Goal: Task Accomplishment & Management: Complete application form

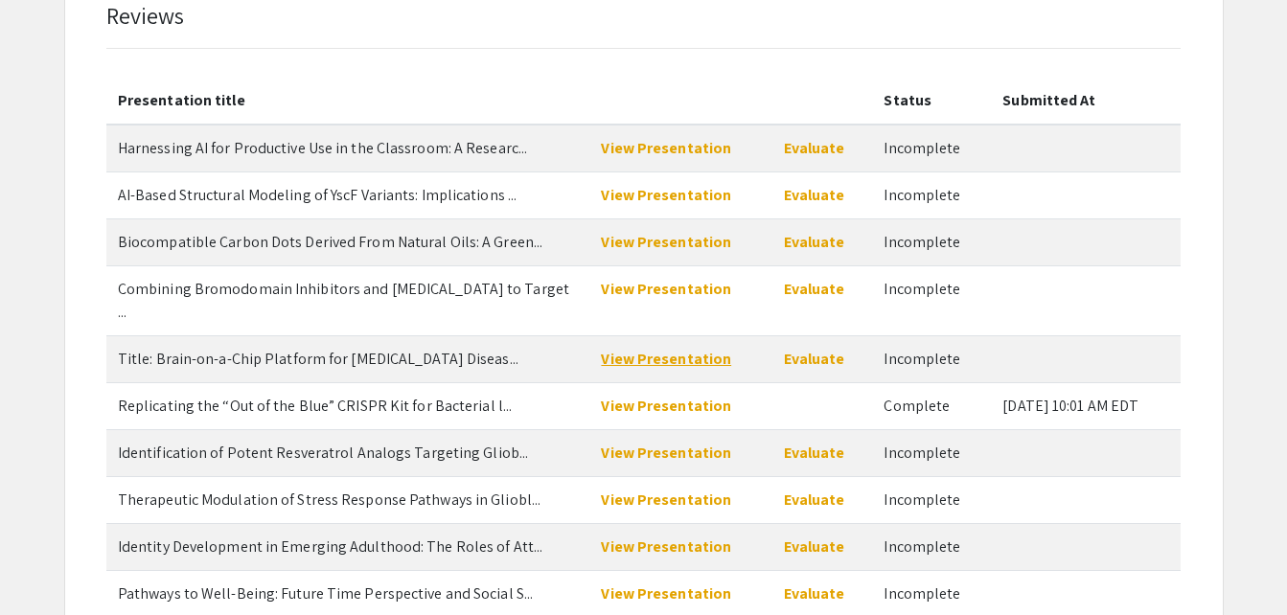
click at [644, 349] on link "View Presentation" at bounding box center [666, 359] width 130 height 20
click at [811, 349] on link "Evaluate" at bounding box center [814, 359] width 61 height 20
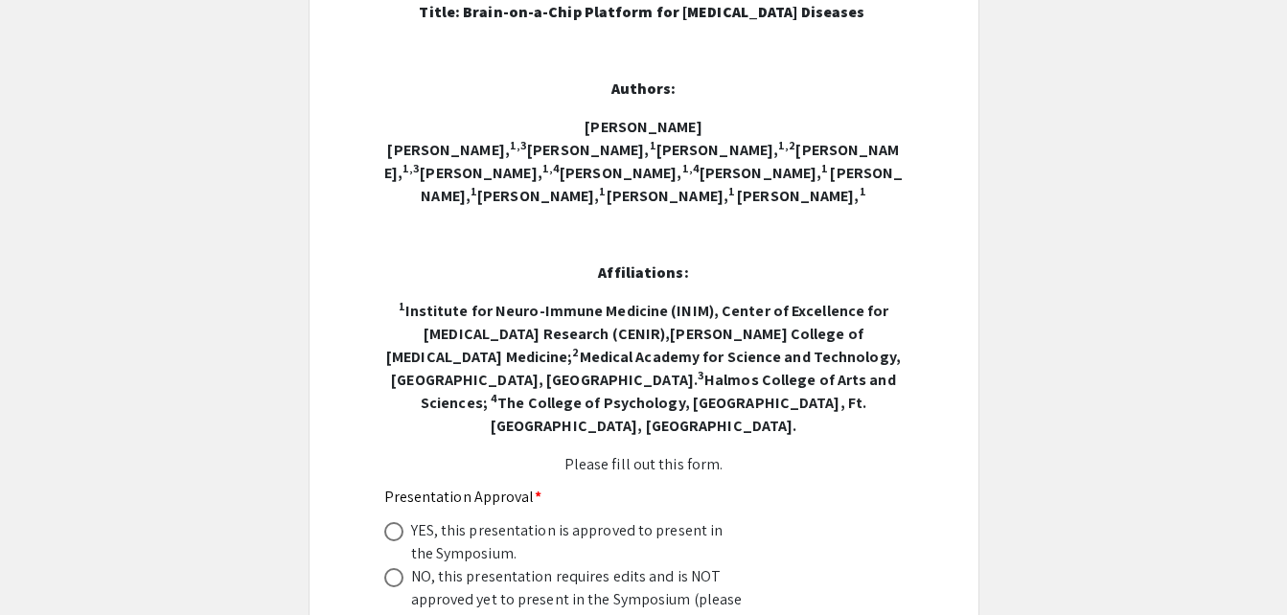
scroll to position [328, 0]
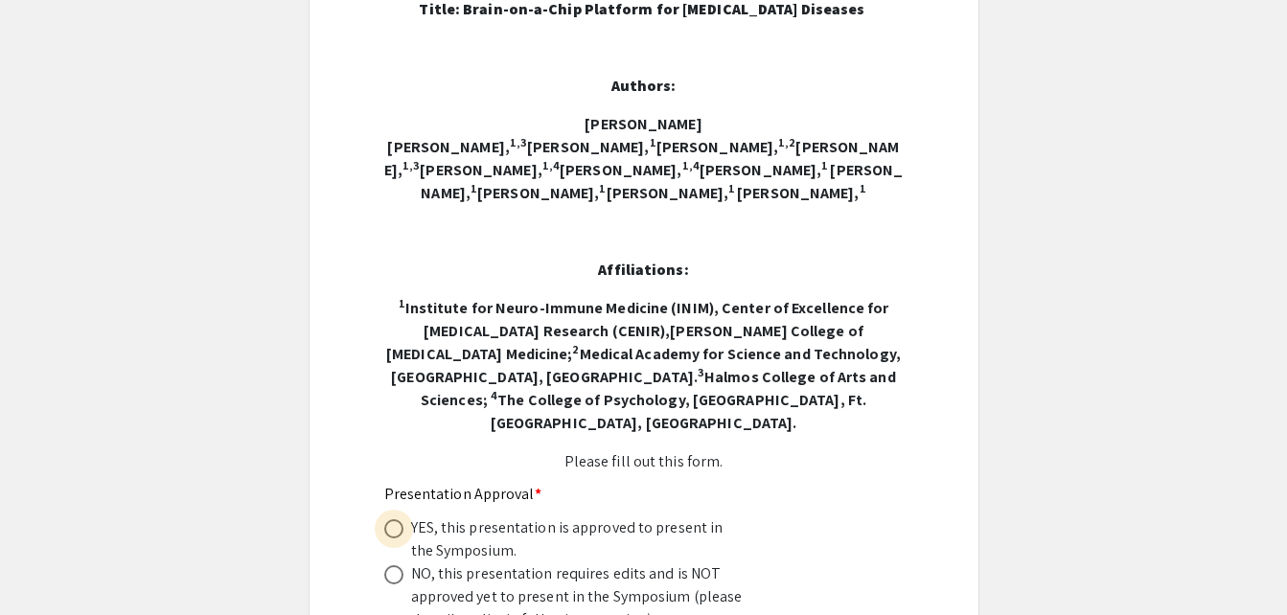
click at [392, 519] on span at bounding box center [393, 528] width 19 height 19
click at [392, 519] on input "radio" at bounding box center [393, 528] width 19 height 19
radio input "true"
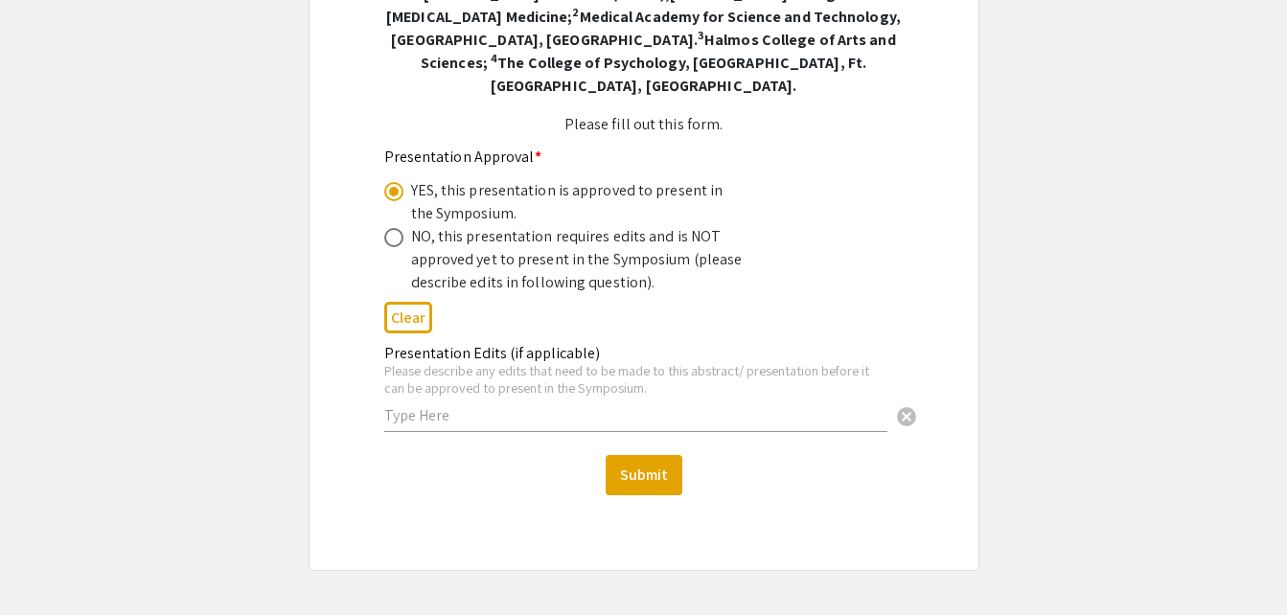
scroll to position [751, 0]
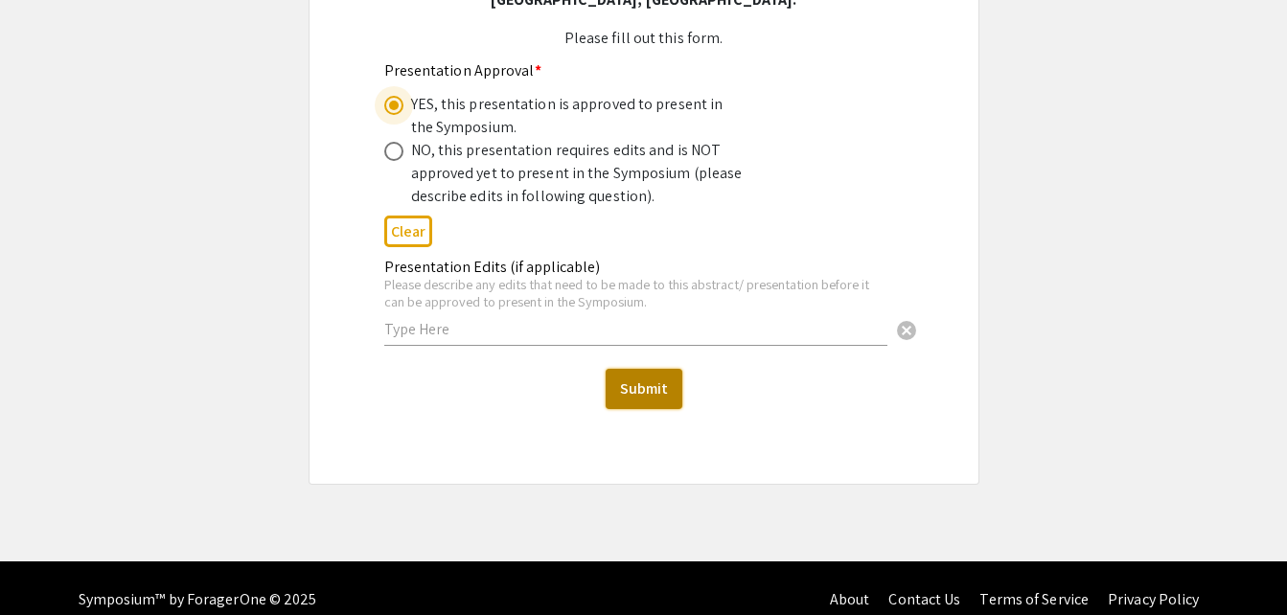
click at [645, 369] on button "Submit" at bounding box center [644, 389] width 77 height 40
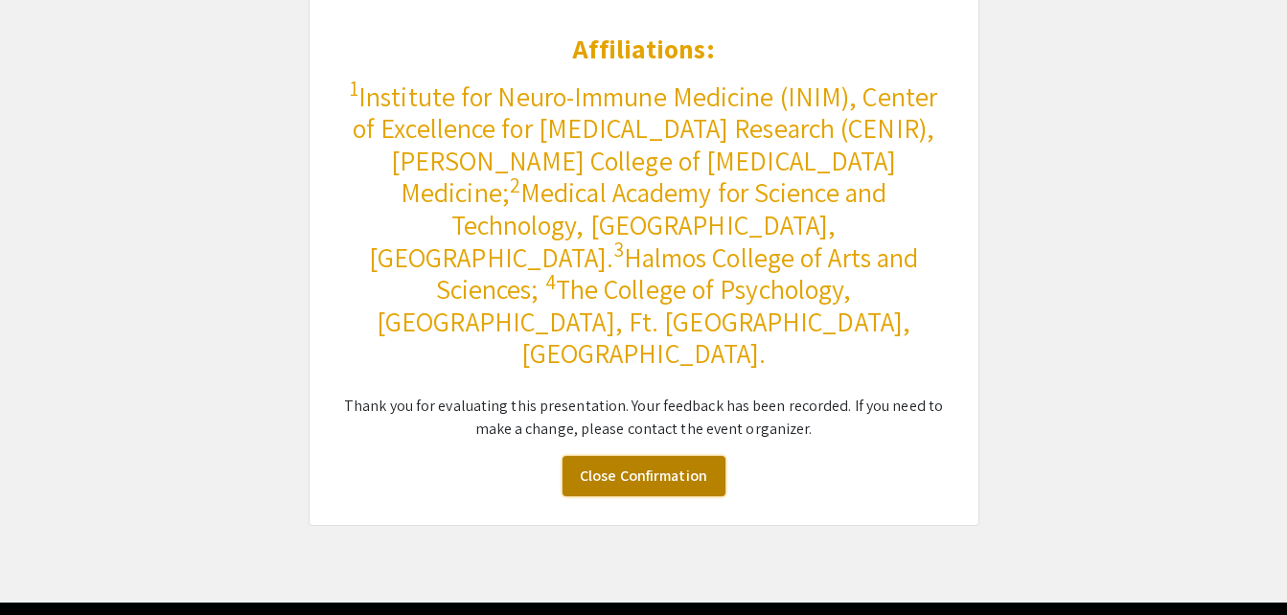
click at [641, 456] on link "Close Confirmation" at bounding box center [644, 476] width 163 height 40
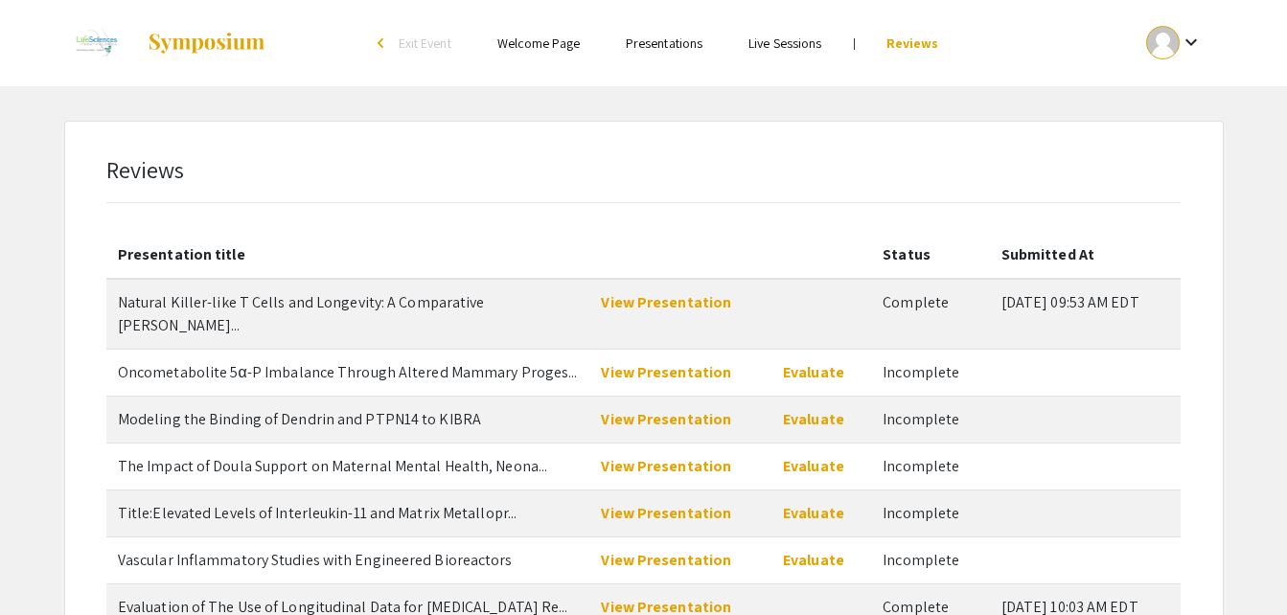
scroll to position [326, 0]
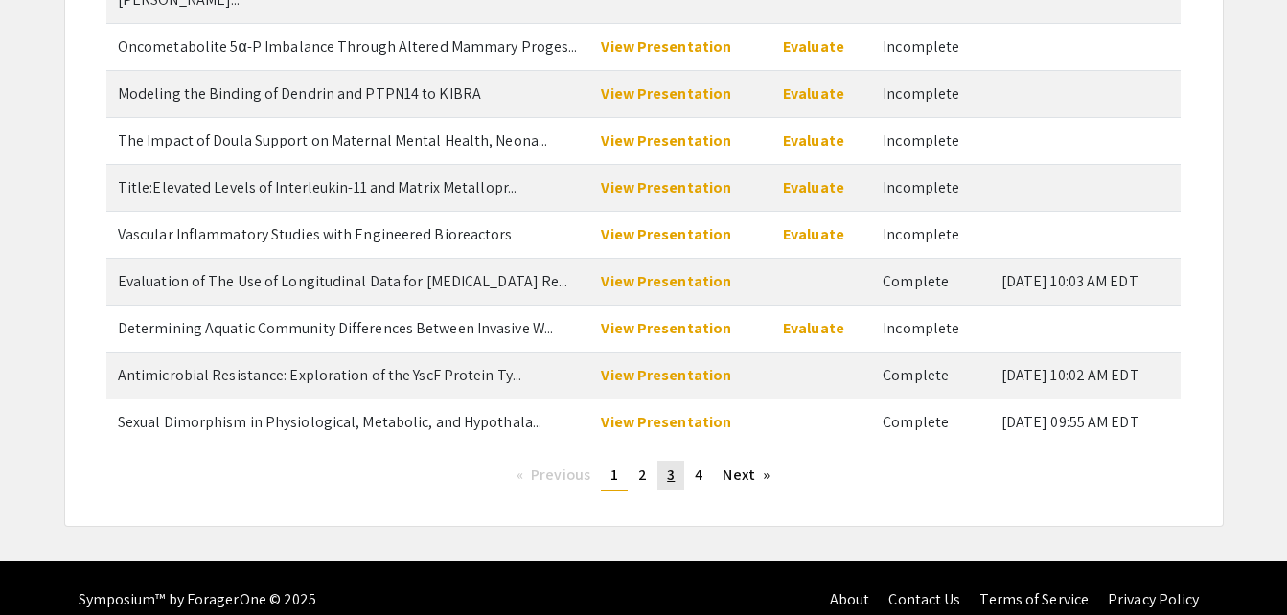
click at [669, 465] on span "3" at bounding box center [671, 475] width 8 height 20
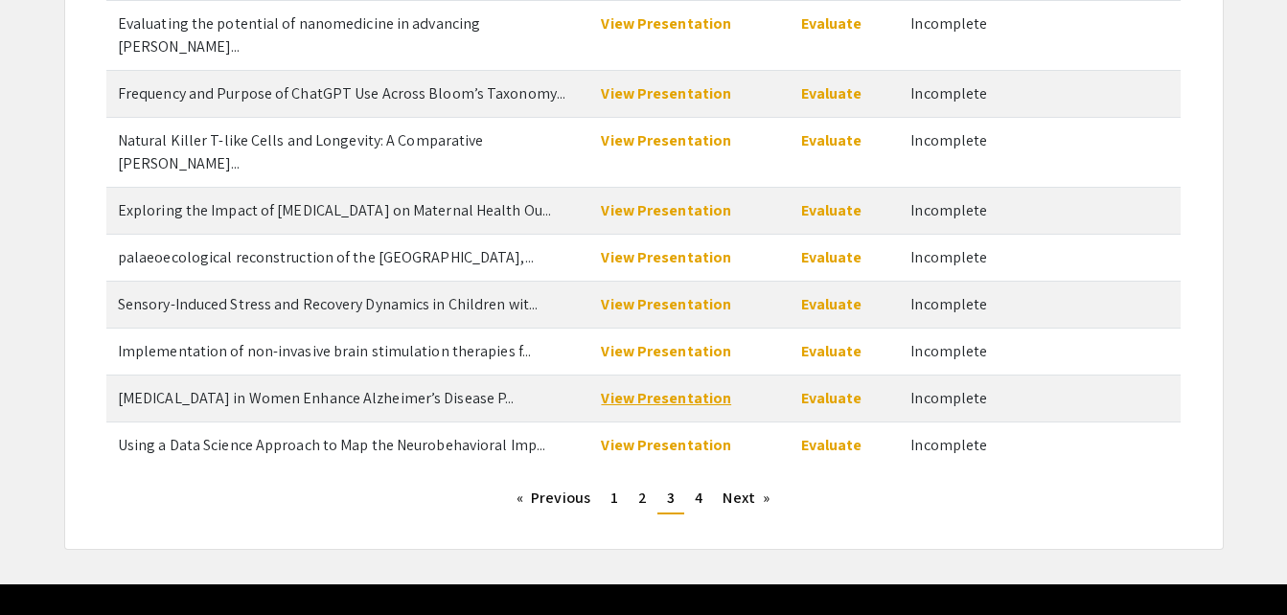
click at [690, 388] on link "View Presentation" at bounding box center [666, 398] width 130 height 20
click at [819, 388] on link "Evaluate" at bounding box center [831, 398] width 61 height 20
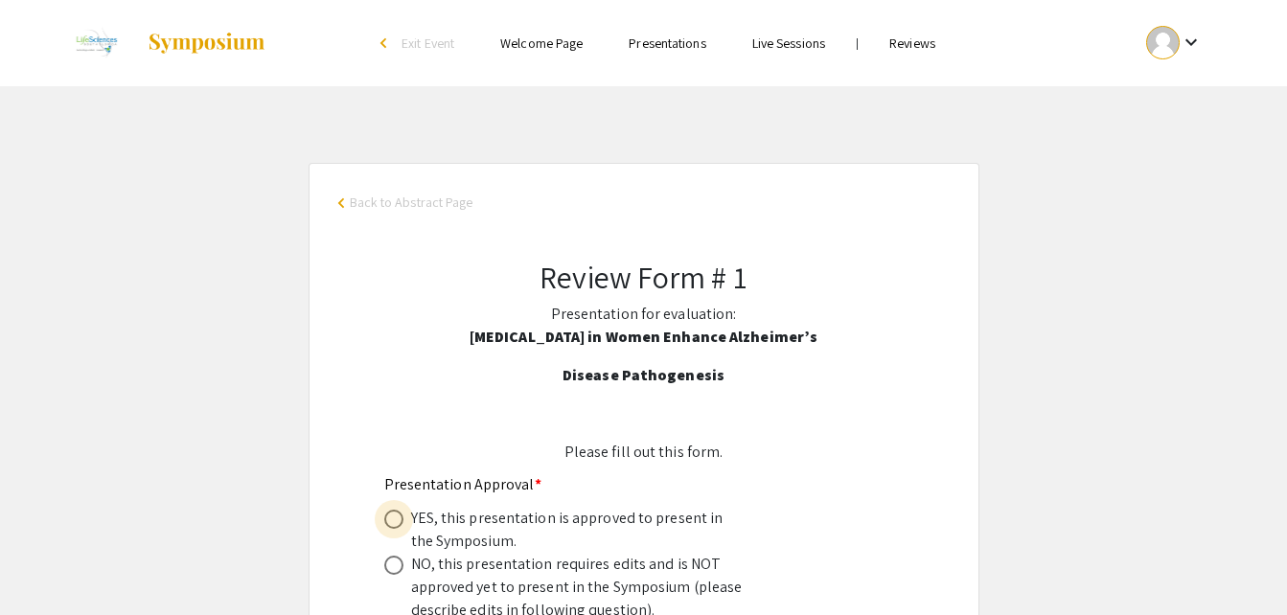
click at [401, 518] on span at bounding box center [393, 519] width 19 height 19
click at [401, 518] on input "radio" at bounding box center [393, 519] width 19 height 19
radio input "true"
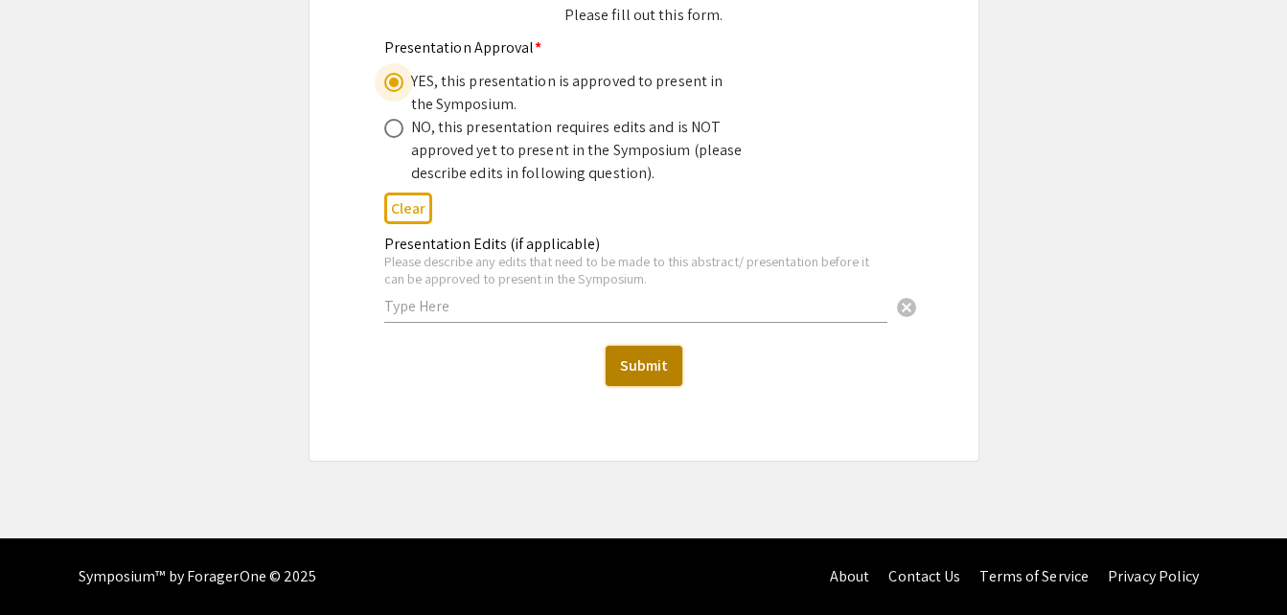
click at [659, 373] on button "Submit" at bounding box center [644, 366] width 77 height 40
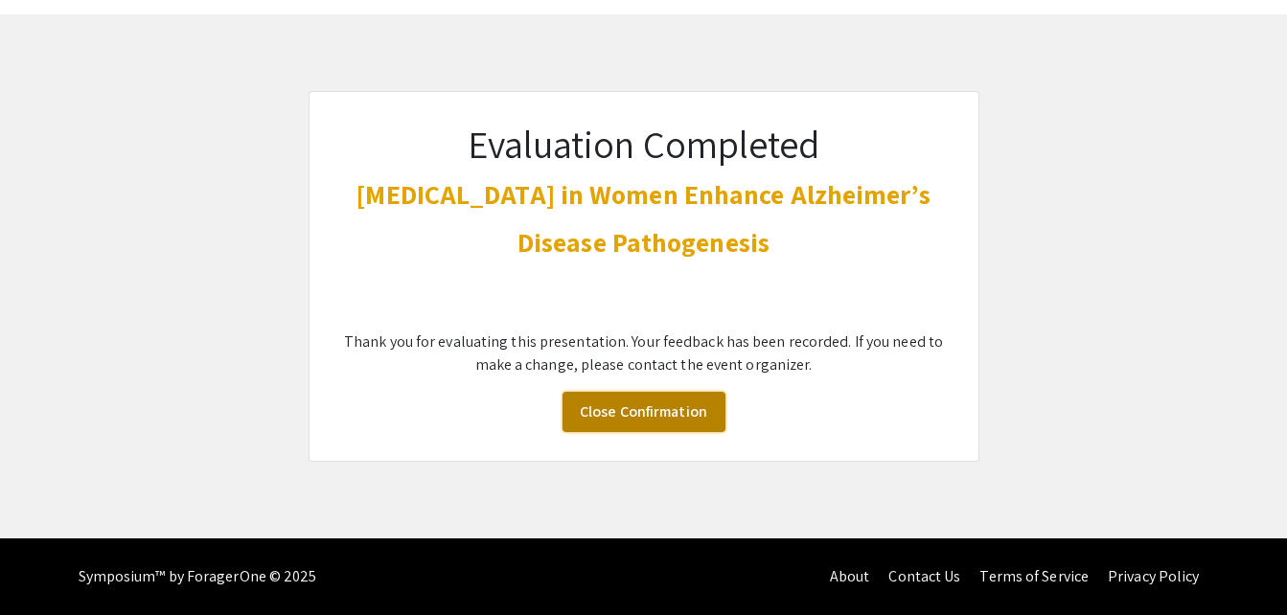
click at [658, 405] on link "Close Confirmation" at bounding box center [644, 412] width 163 height 40
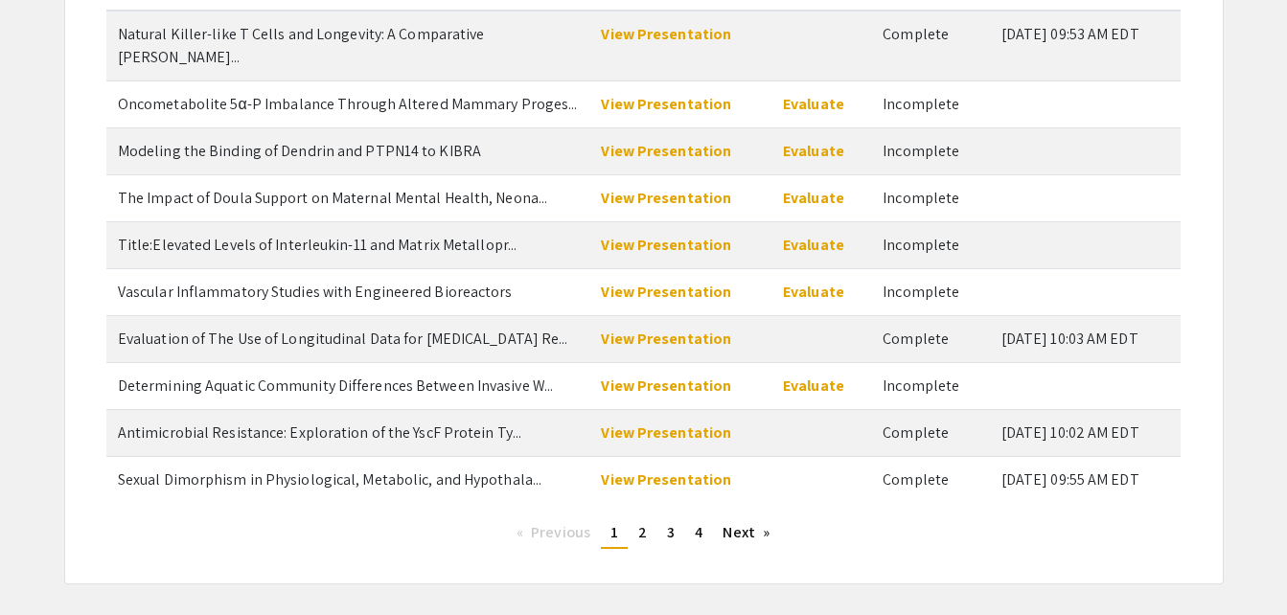
scroll to position [269, 0]
click at [650, 518] on link "page 2" at bounding box center [643, 532] width 28 height 29
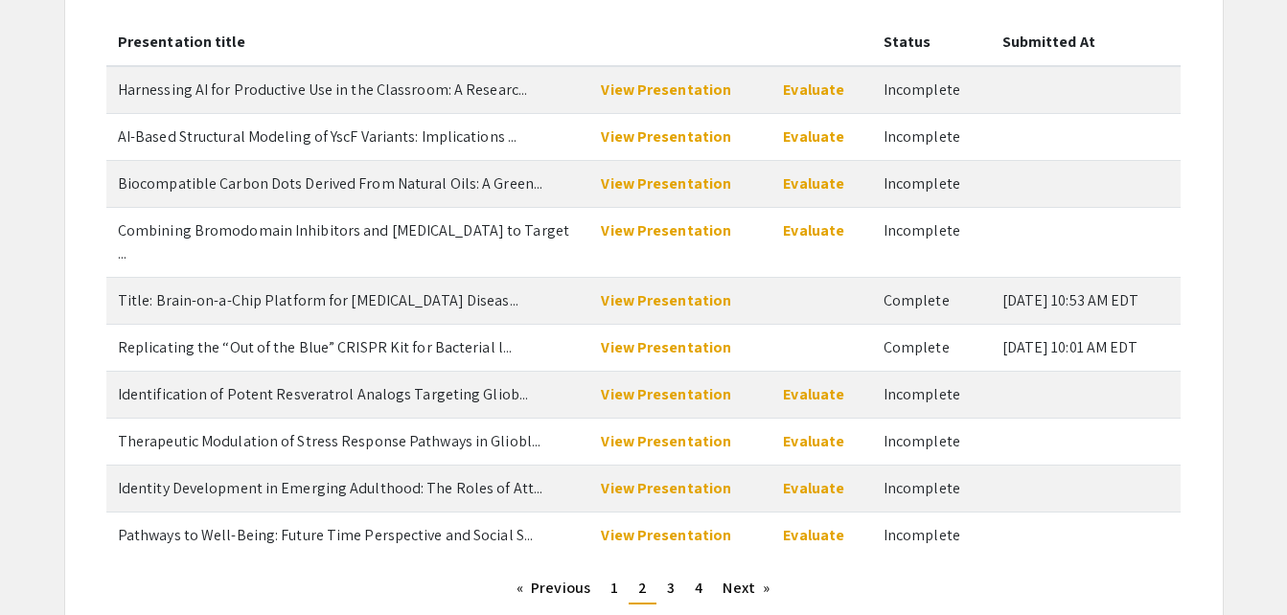
scroll to position [212, 0]
click at [674, 579] on span "3" at bounding box center [671, 589] width 8 height 20
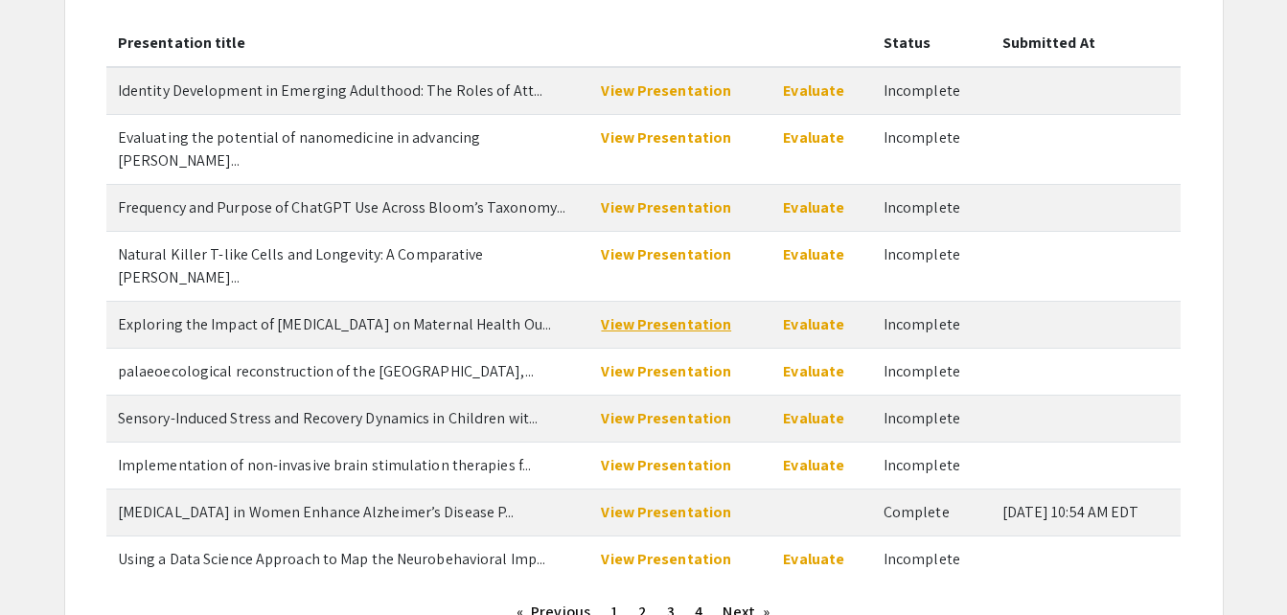
click at [698, 314] on link "View Presentation" at bounding box center [666, 324] width 130 height 20
click at [803, 314] on link "Evaluate" at bounding box center [813, 324] width 61 height 20
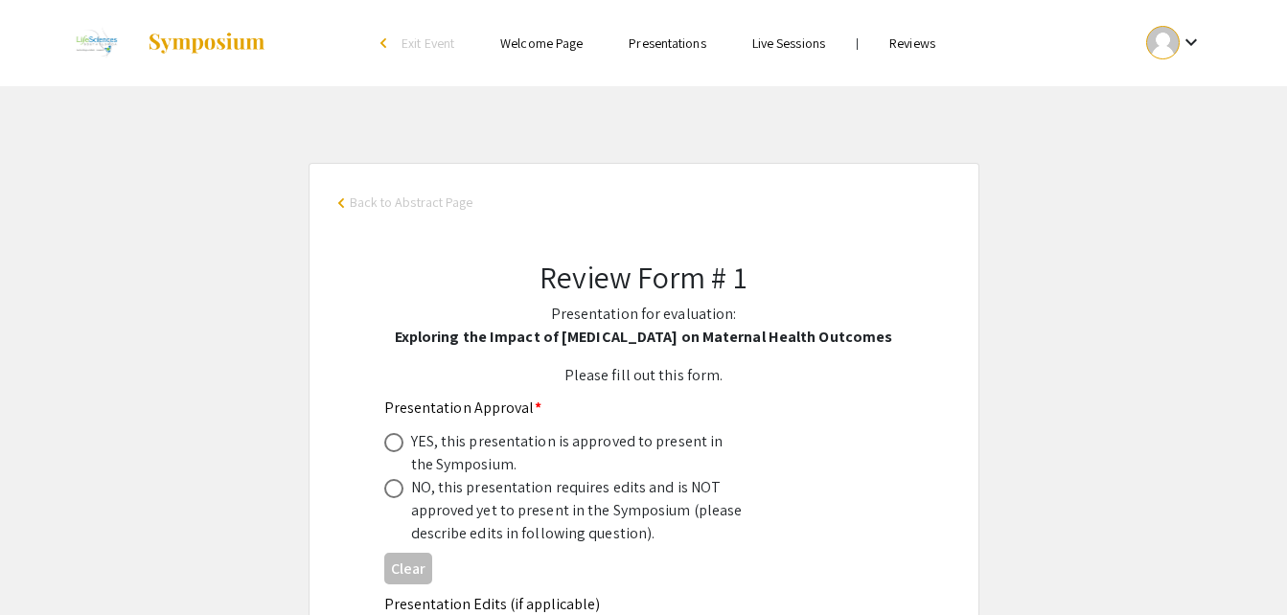
click at [474, 443] on div "YES, this presentation is approved to present in the Symposium." at bounding box center [578, 453] width 335 height 46
click at [397, 442] on span at bounding box center [393, 442] width 19 height 19
click at [397, 442] on input "radio" at bounding box center [393, 442] width 19 height 19
radio input "true"
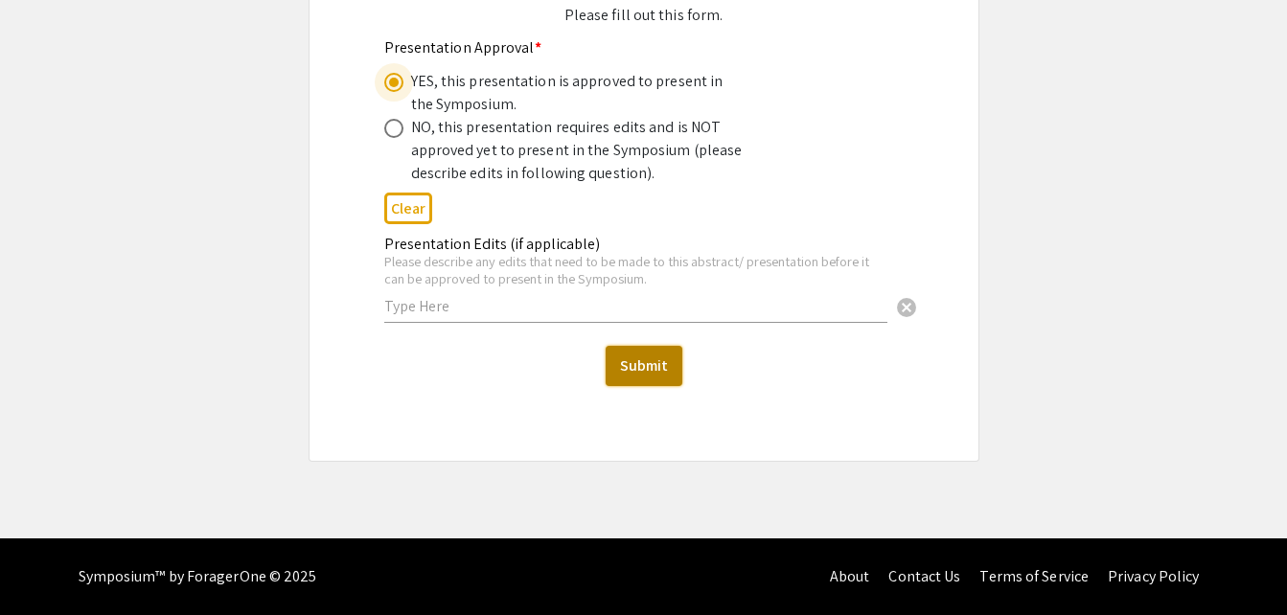
click at [665, 367] on button "Submit" at bounding box center [644, 366] width 77 height 40
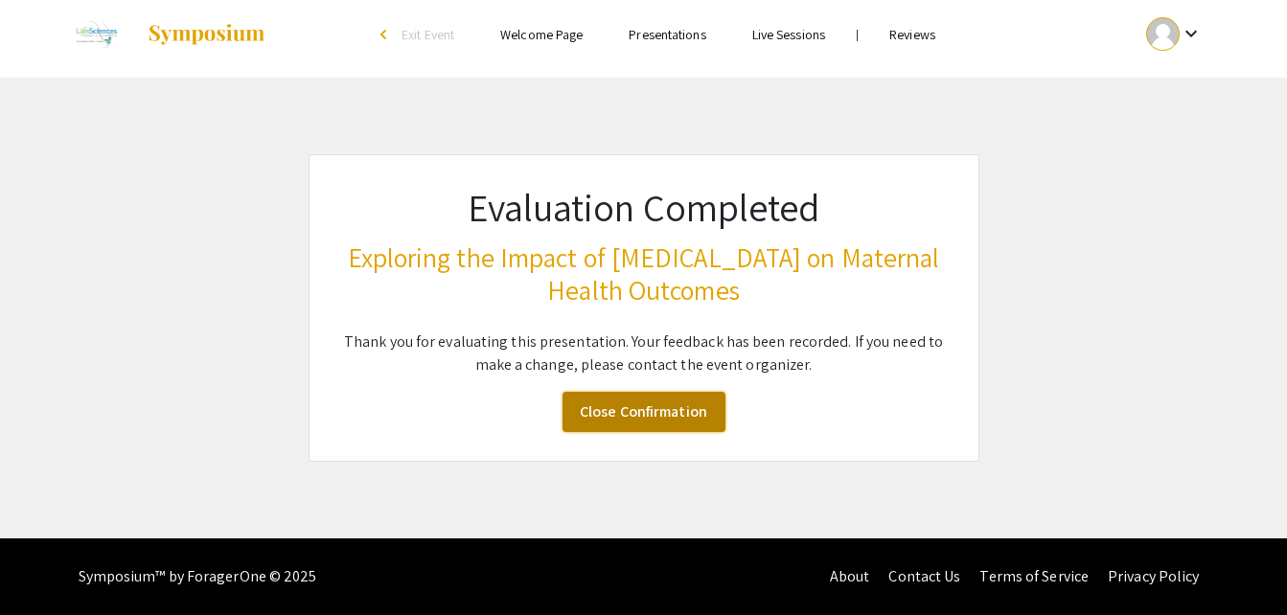
click at [662, 420] on link "Close Confirmation" at bounding box center [644, 412] width 163 height 40
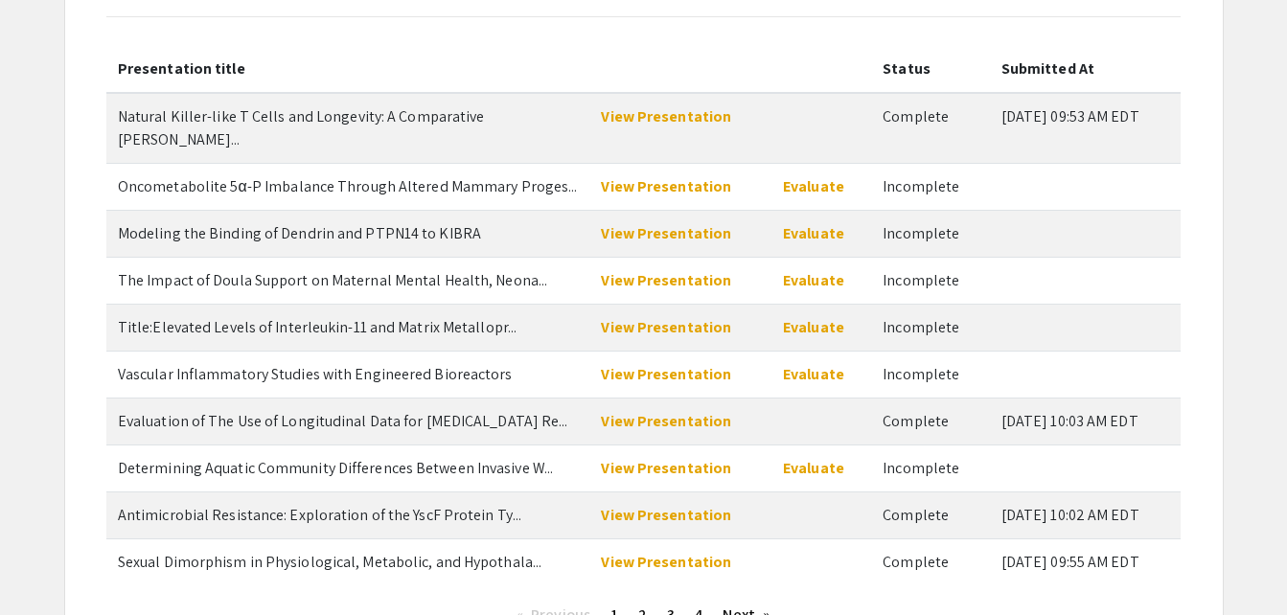
scroll to position [216, 0]
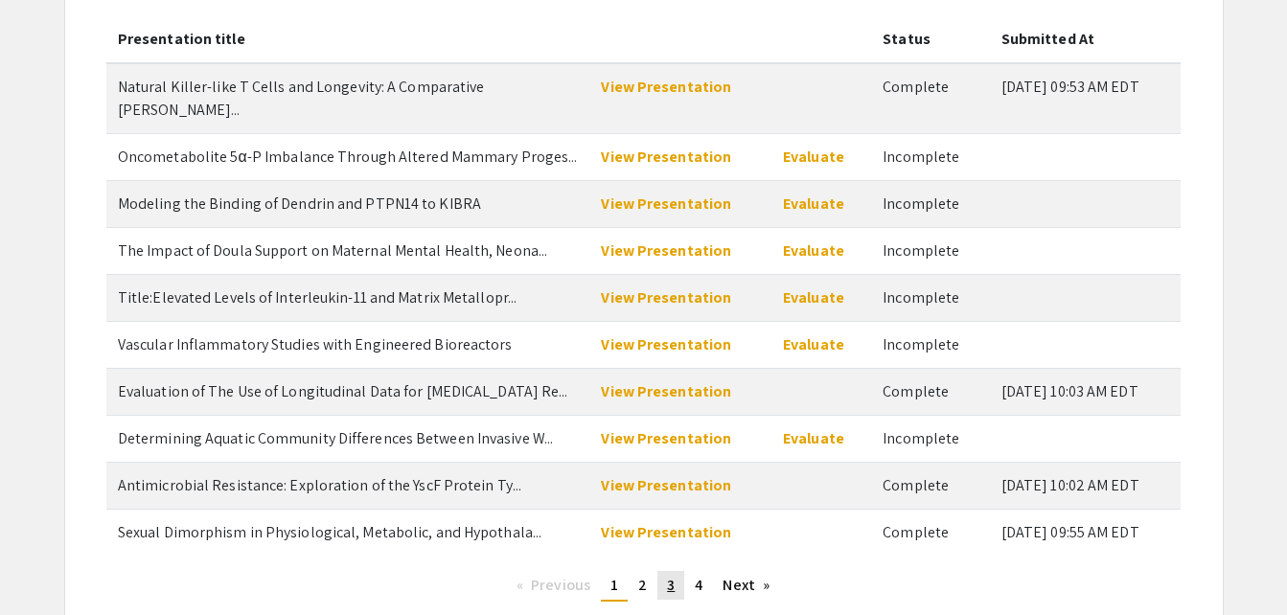
click at [667, 575] on span "3" at bounding box center [671, 585] width 8 height 20
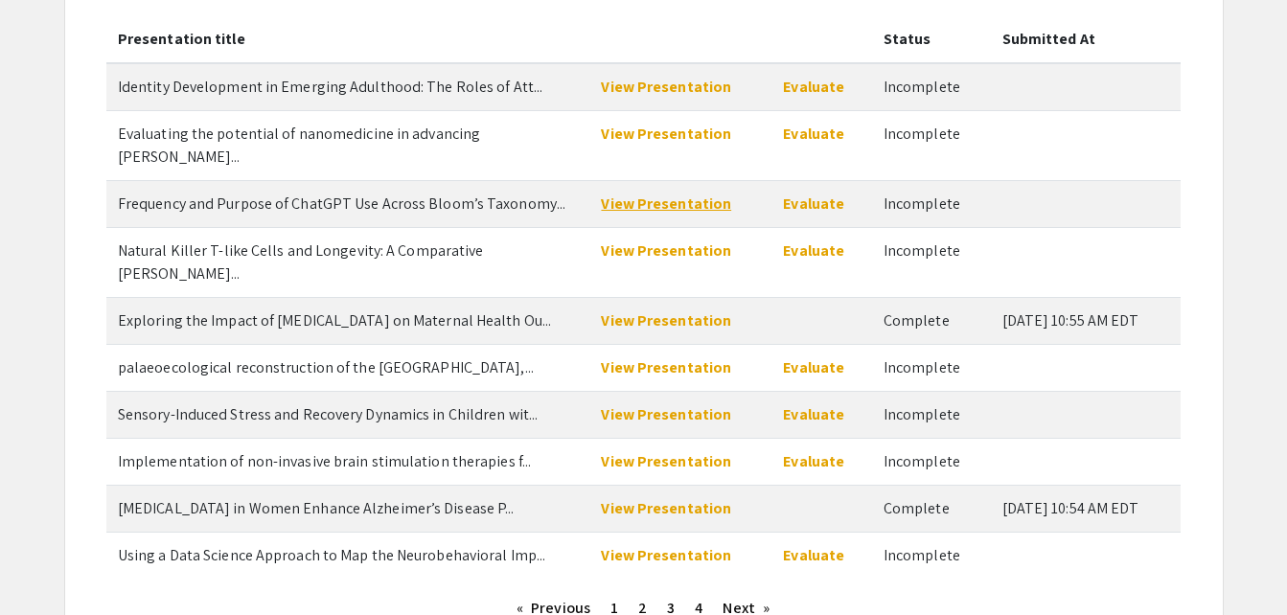
click at [699, 194] on link "View Presentation" at bounding box center [666, 204] width 130 height 20
click at [805, 194] on link "Evaluate" at bounding box center [813, 204] width 61 height 20
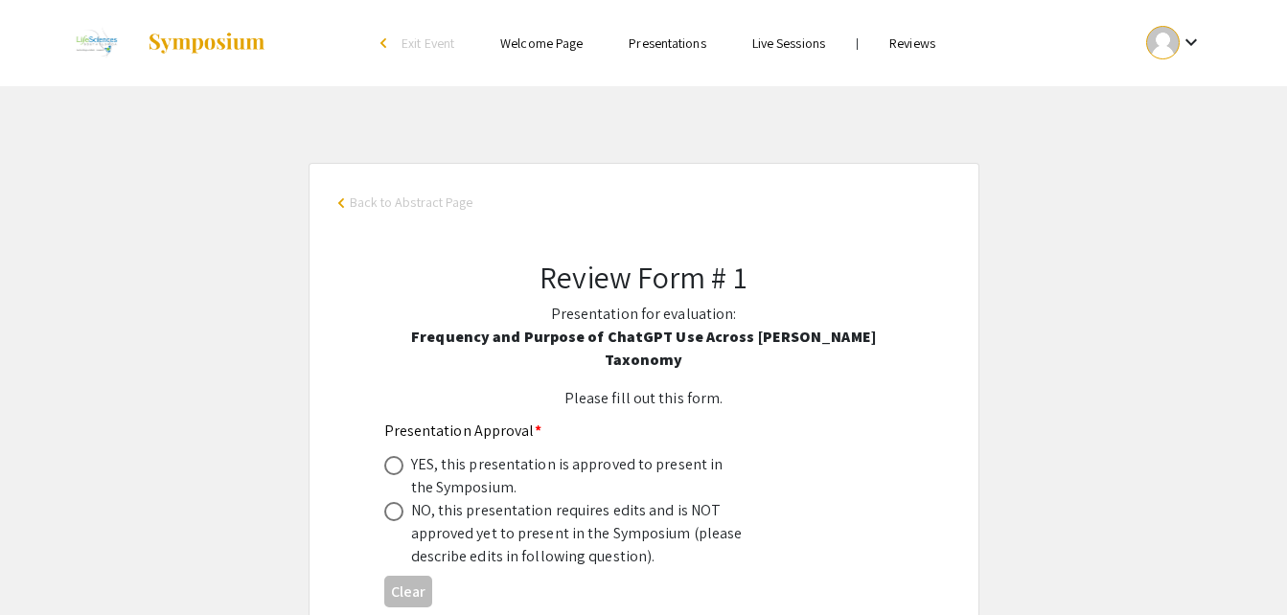
click at [388, 456] on span at bounding box center [393, 465] width 19 height 19
click at [388, 456] on input "radio" at bounding box center [393, 465] width 19 height 19
radio input "true"
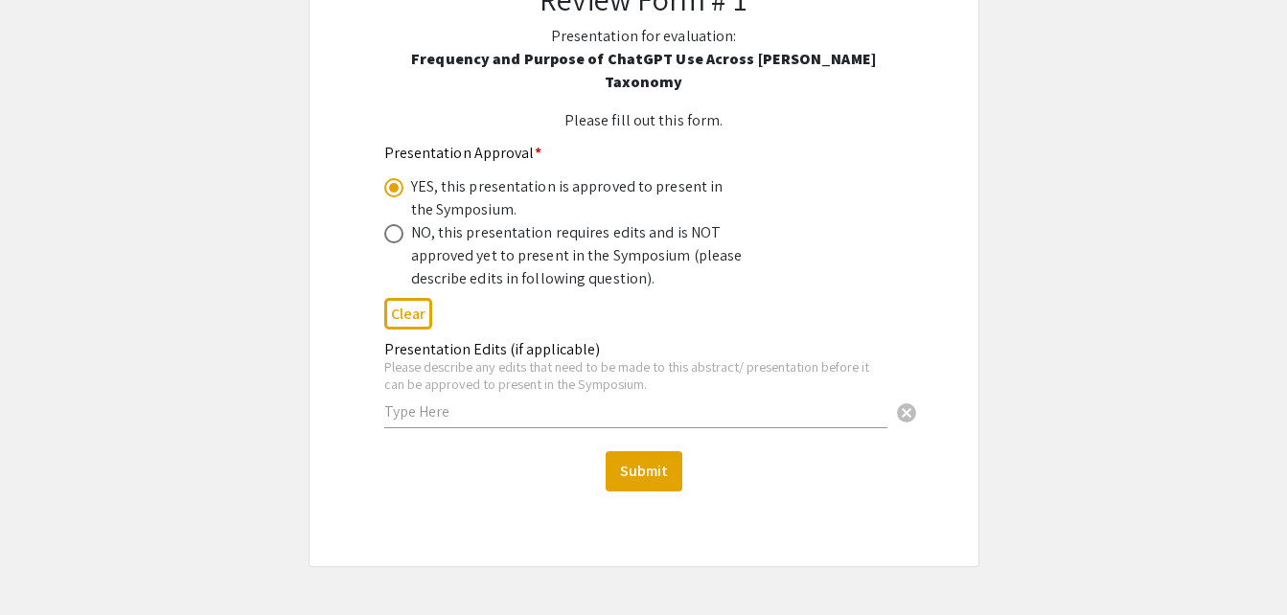
scroll to position [360, 0]
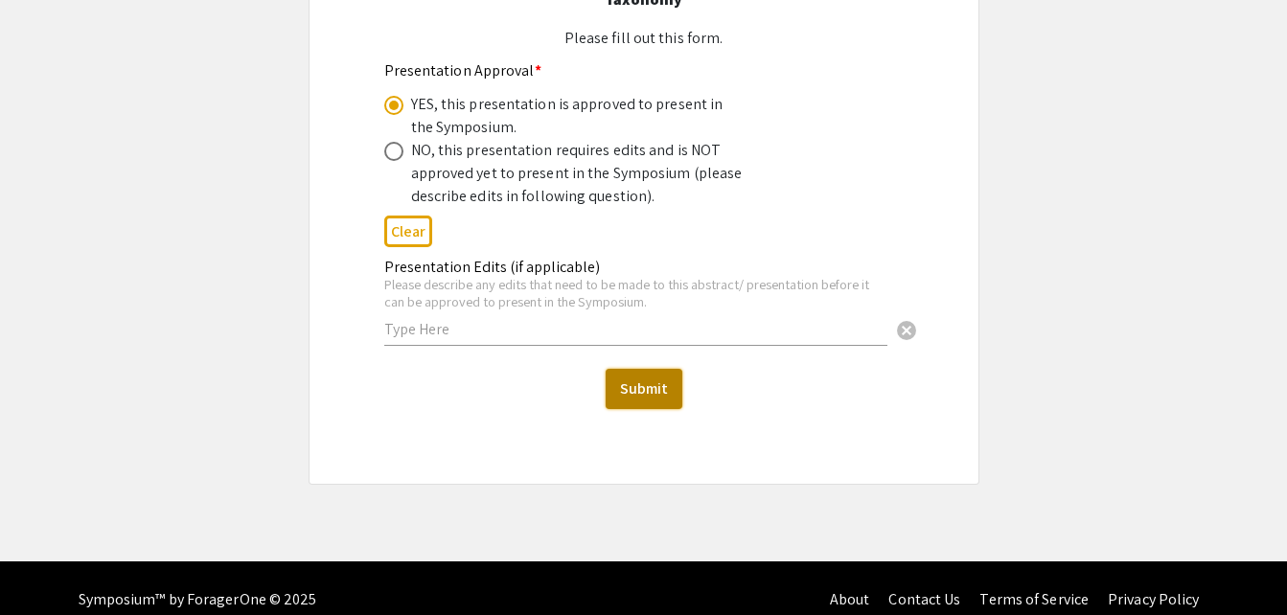
click at [628, 369] on button "Submit" at bounding box center [644, 389] width 77 height 40
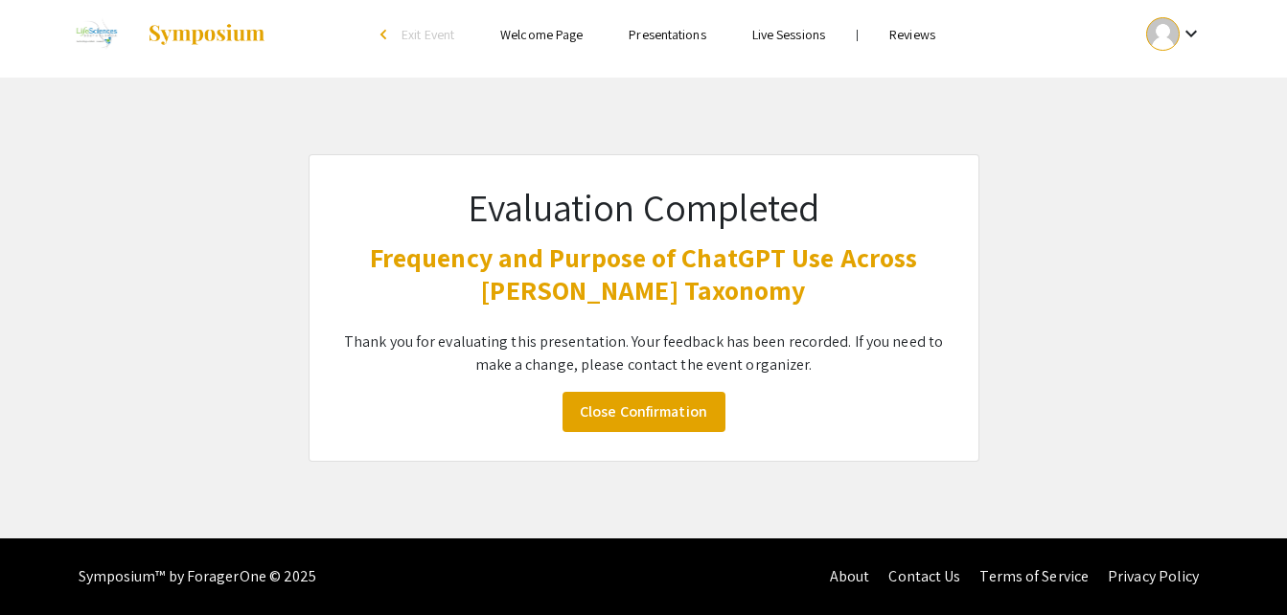
scroll to position [9, 0]
click at [653, 414] on link "Close Confirmation" at bounding box center [644, 412] width 163 height 40
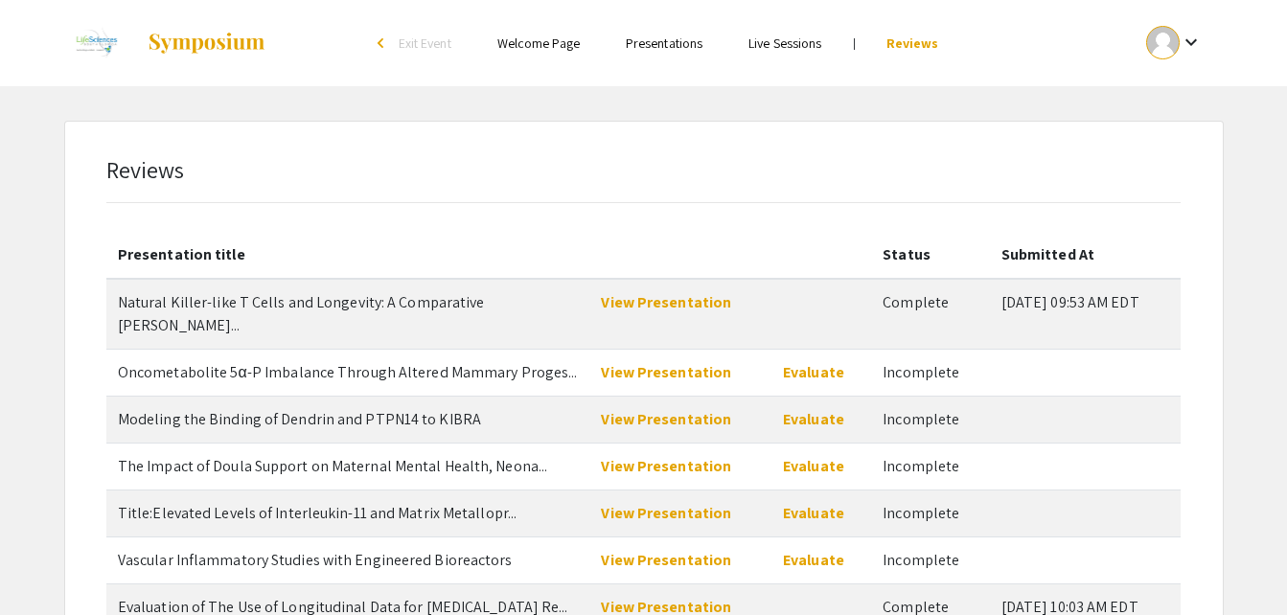
click at [661, 360] on td "View Presentation" at bounding box center [680, 372] width 182 height 47
click at [658, 362] on link "View Presentation" at bounding box center [666, 372] width 130 height 20
click at [801, 362] on link "Evaluate" at bounding box center [813, 372] width 61 height 20
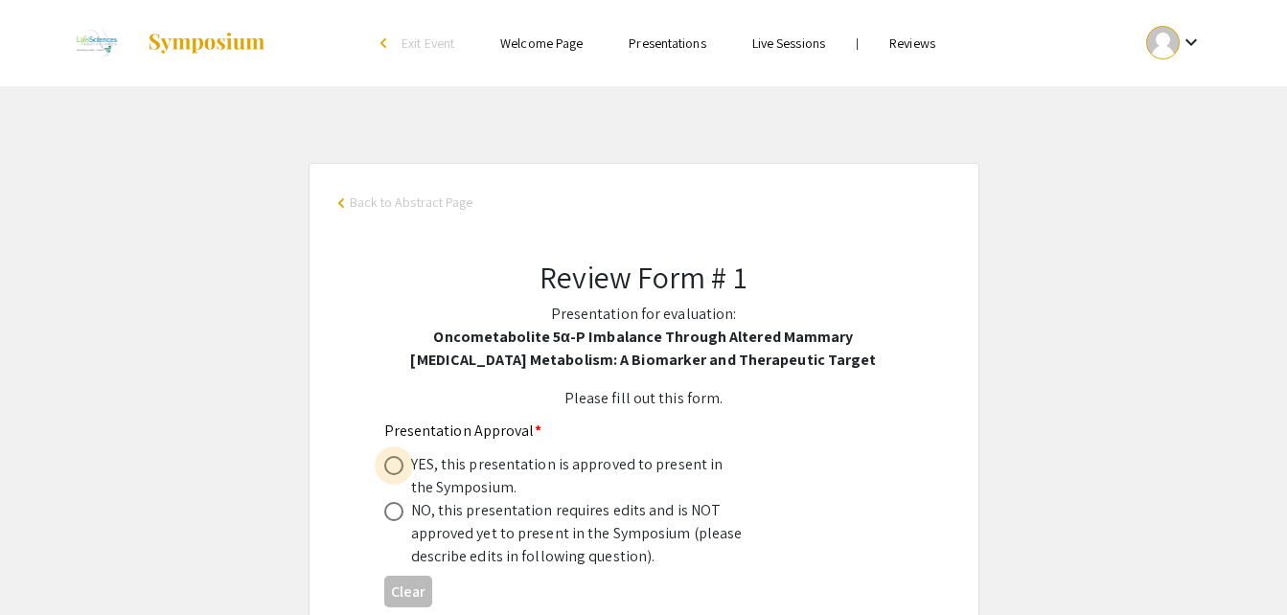
click at [398, 457] on span at bounding box center [393, 465] width 19 height 19
click at [398, 457] on input "radio" at bounding box center [393, 465] width 19 height 19
radio input "true"
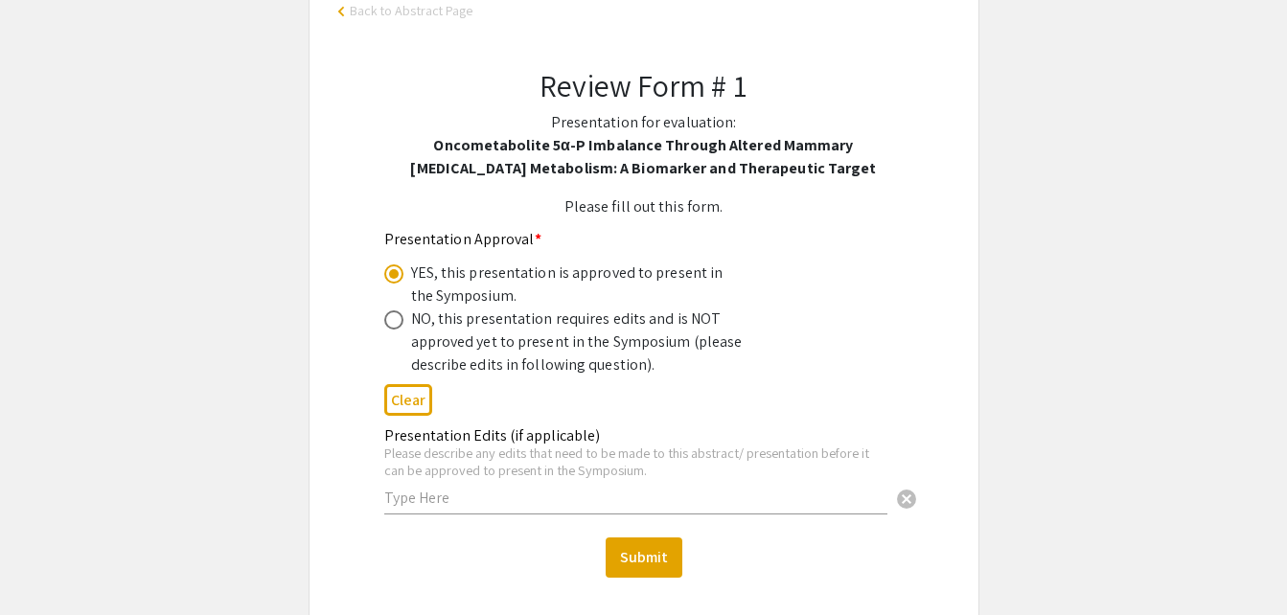
scroll to position [193, 0]
click at [630, 557] on button "Submit" at bounding box center [644, 557] width 77 height 40
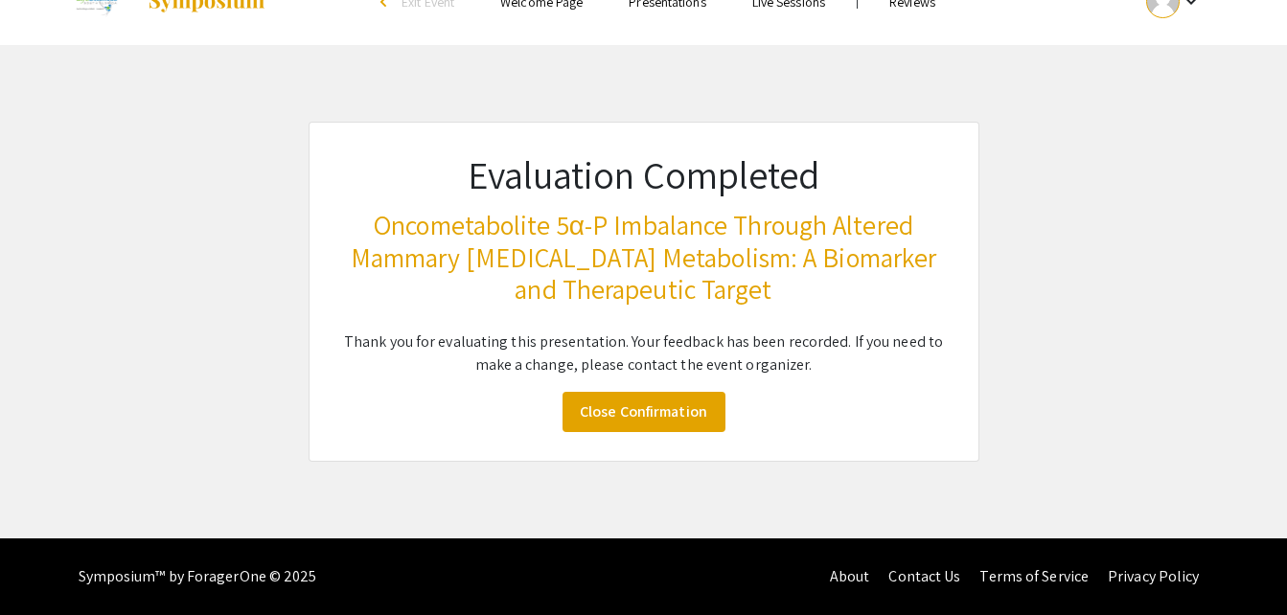
scroll to position [41, 0]
click at [635, 421] on link "Close Confirmation" at bounding box center [644, 412] width 163 height 40
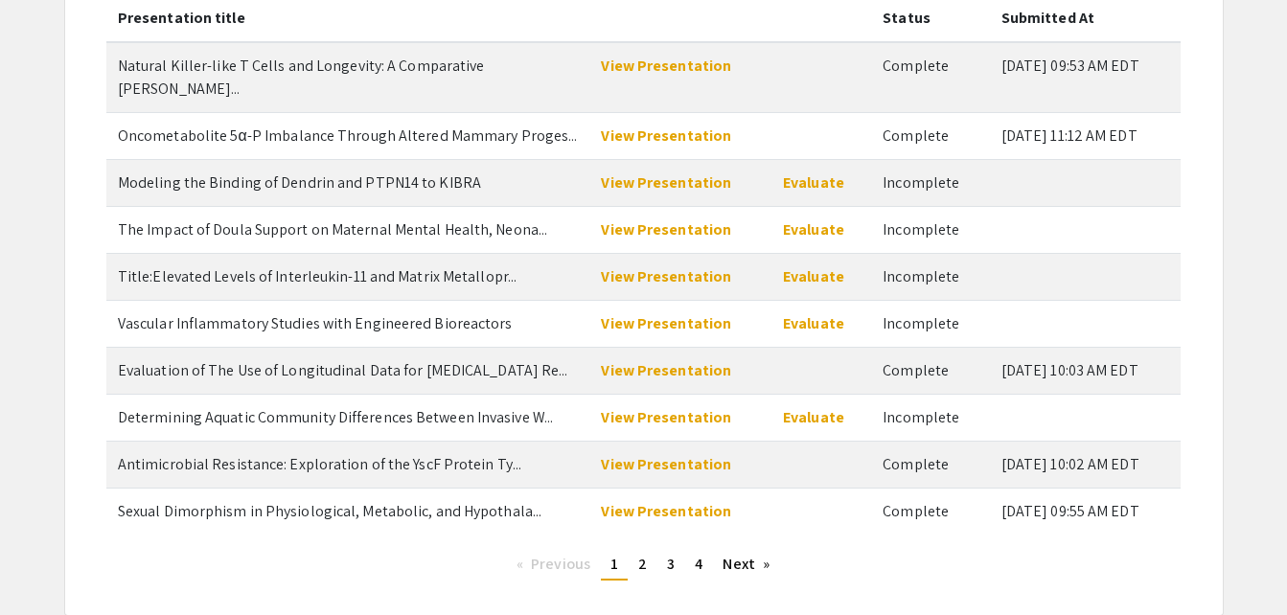
scroll to position [271, 0]
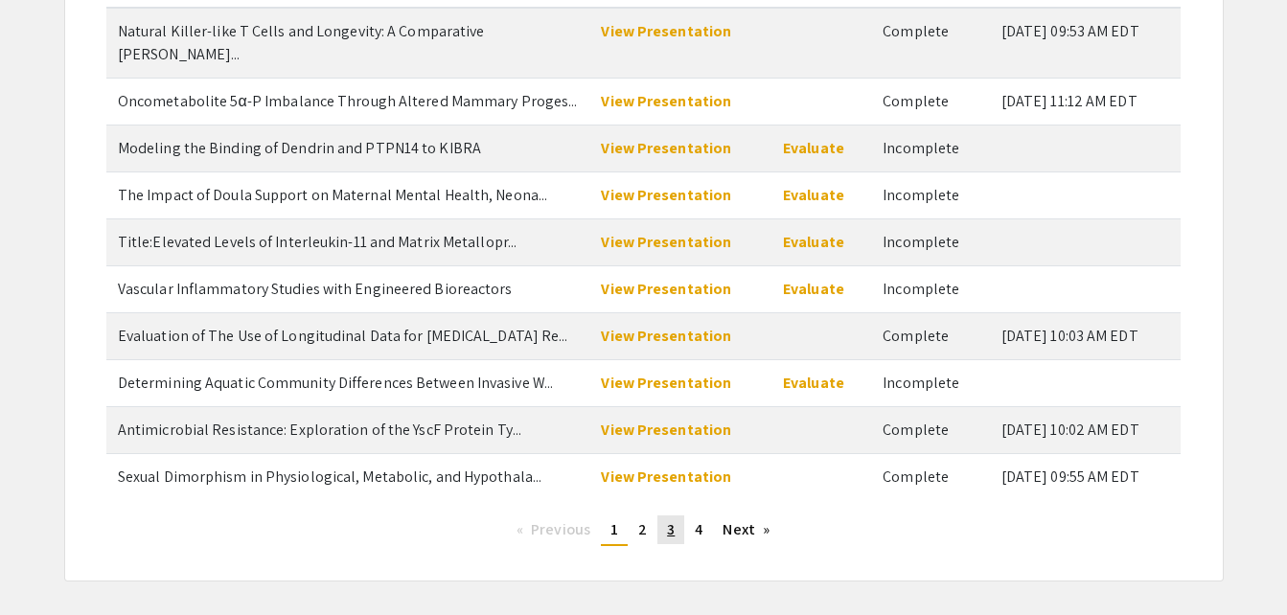
click at [679, 516] on link "page 3" at bounding box center [670, 530] width 27 height 29
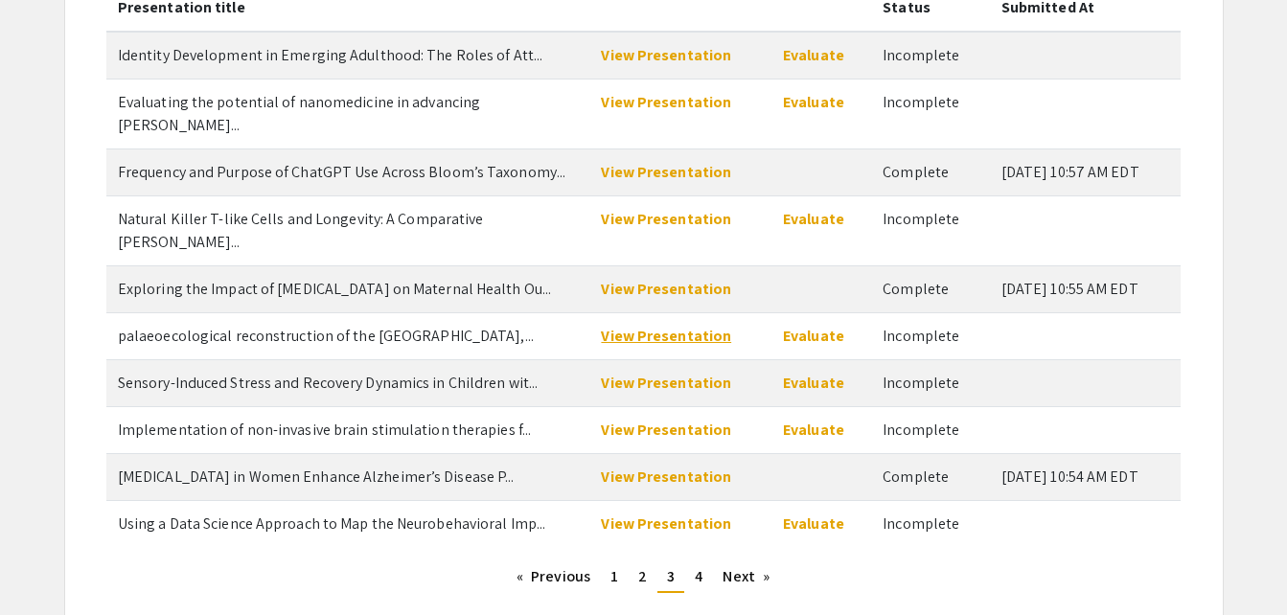
scroll to position [248, 0]
click at [650, 513] on link "View Presentation" at bounding box center [666, 523] width 130 height 20
click at [824, 513] on link "Evaluate" at bounding box center [813, 523] width 61 height 20
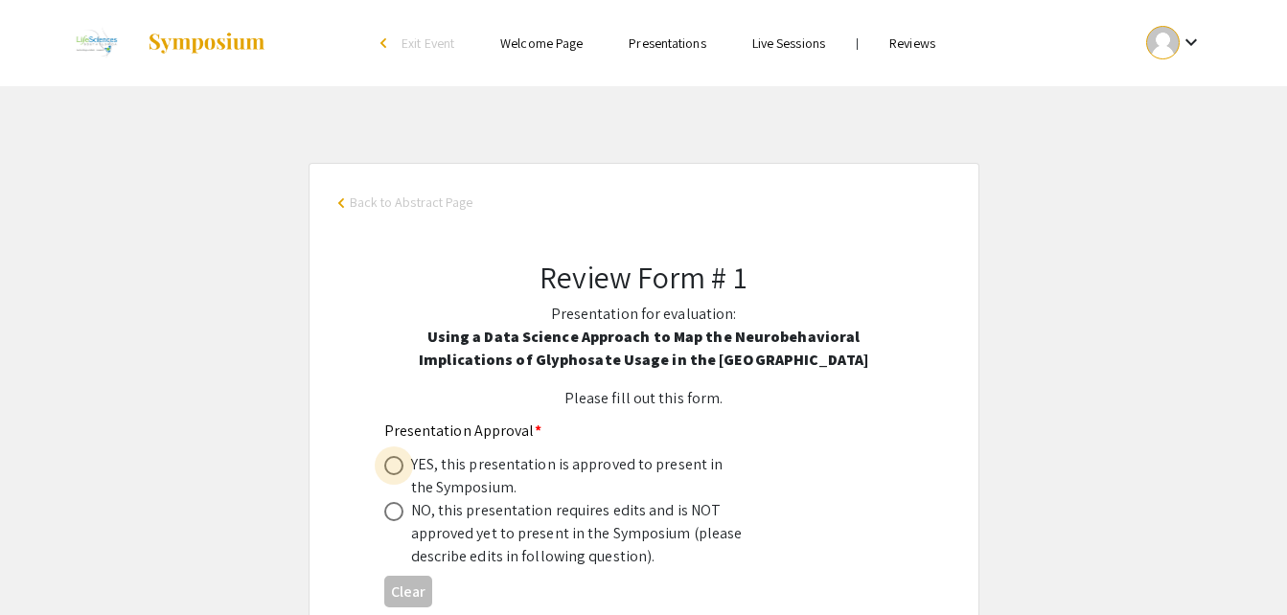
click at [391, 457] on span at bounding box center [393, 465] width 19 height 19
click at [391, 457] on input "radio" at bounding box center [393, 465] width 19 height 19
radio input "true"
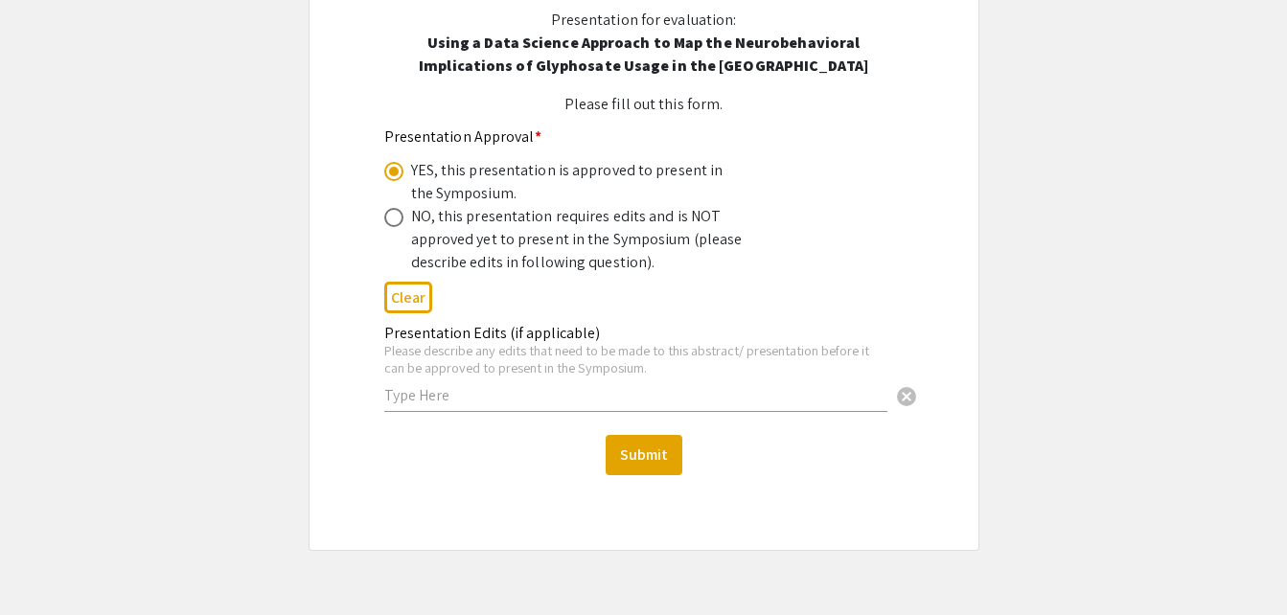
scroll to position [296, 0]
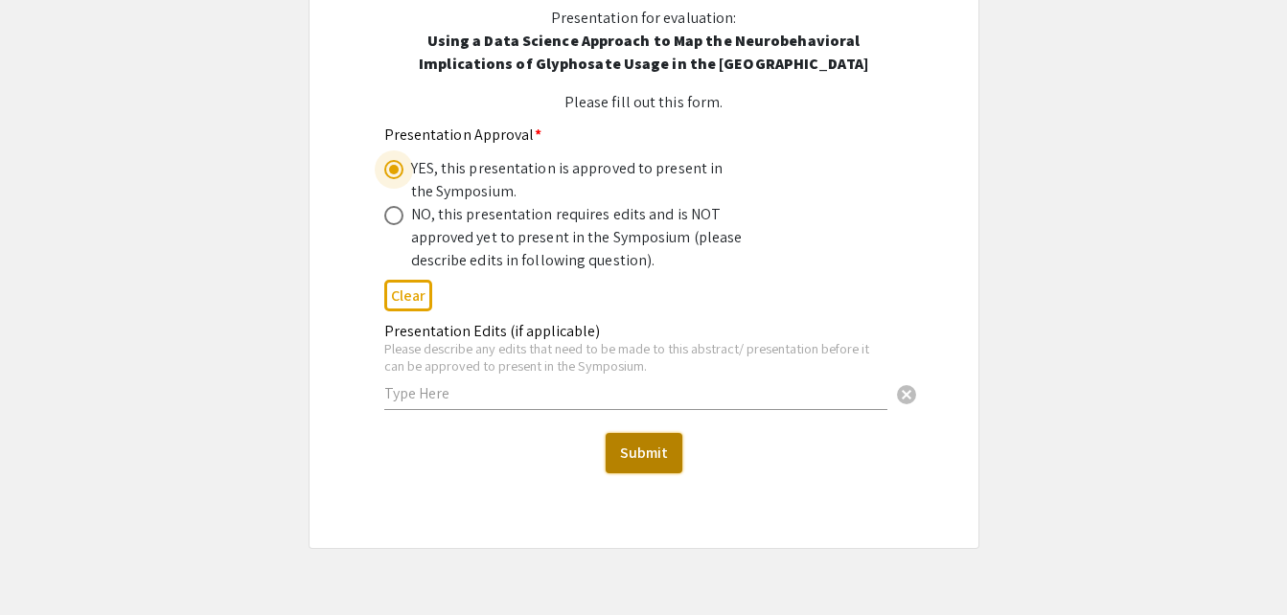
click at [636, 449] on button "Submit" at bounding box center [644, 453] width 77 height 40
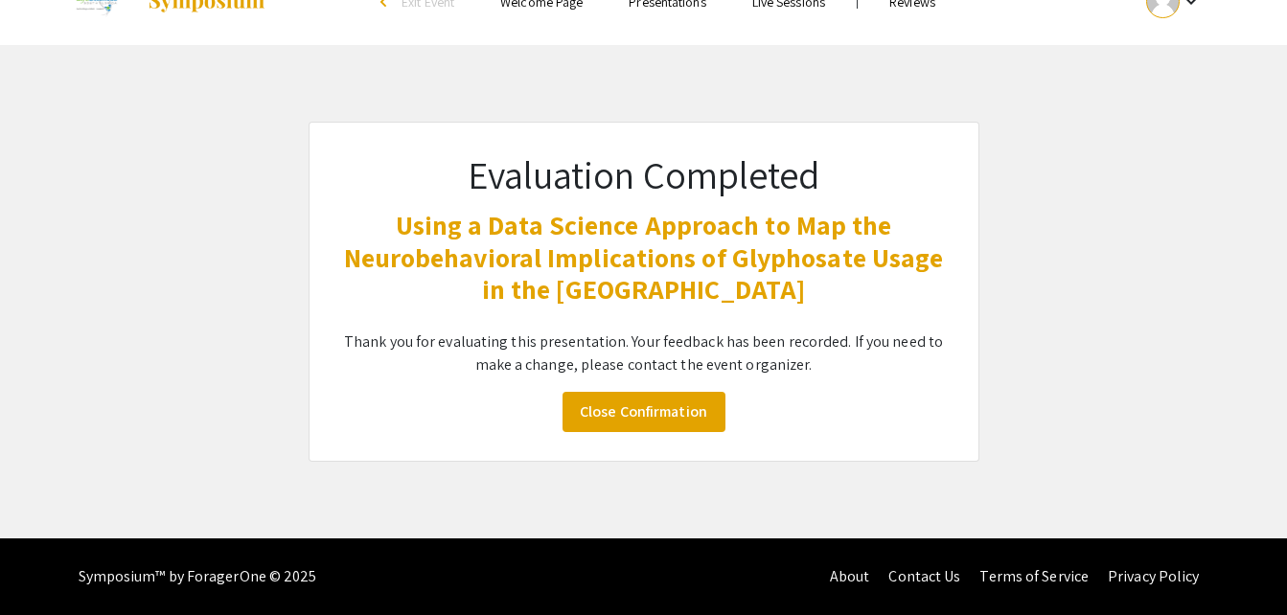
scroll to position [41, 0]
click at [638, 402] on link "Close Confirmation" at bounding box center [644, 412] width 163 height 40
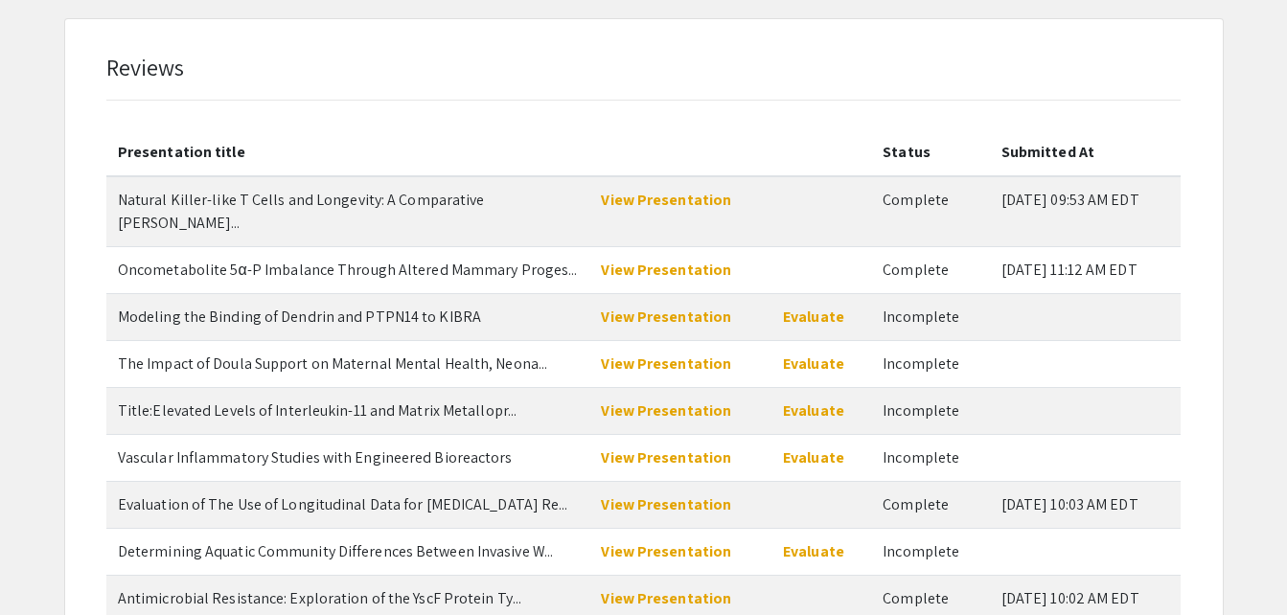
scroll to position [110, 0]
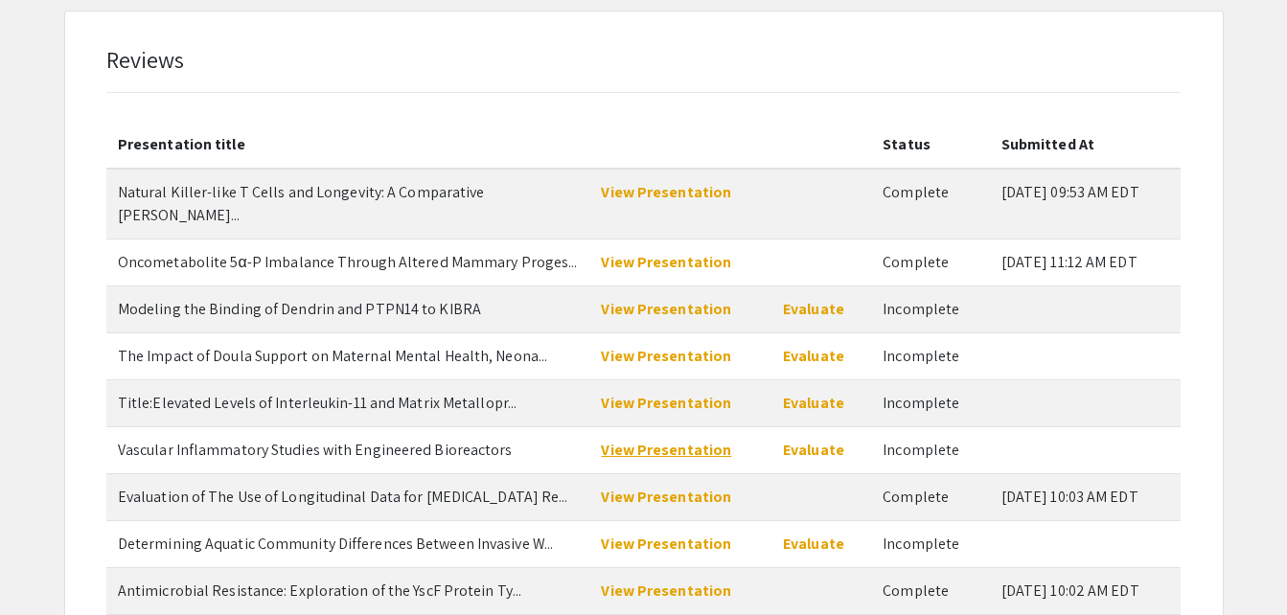
click at [667, 440] on link "View Presentation" at bounding box center [666, 450] width 130 height 20
click at [792, 440] on link "Evaluate" at bounding box center [813, 450] width 61 height 20
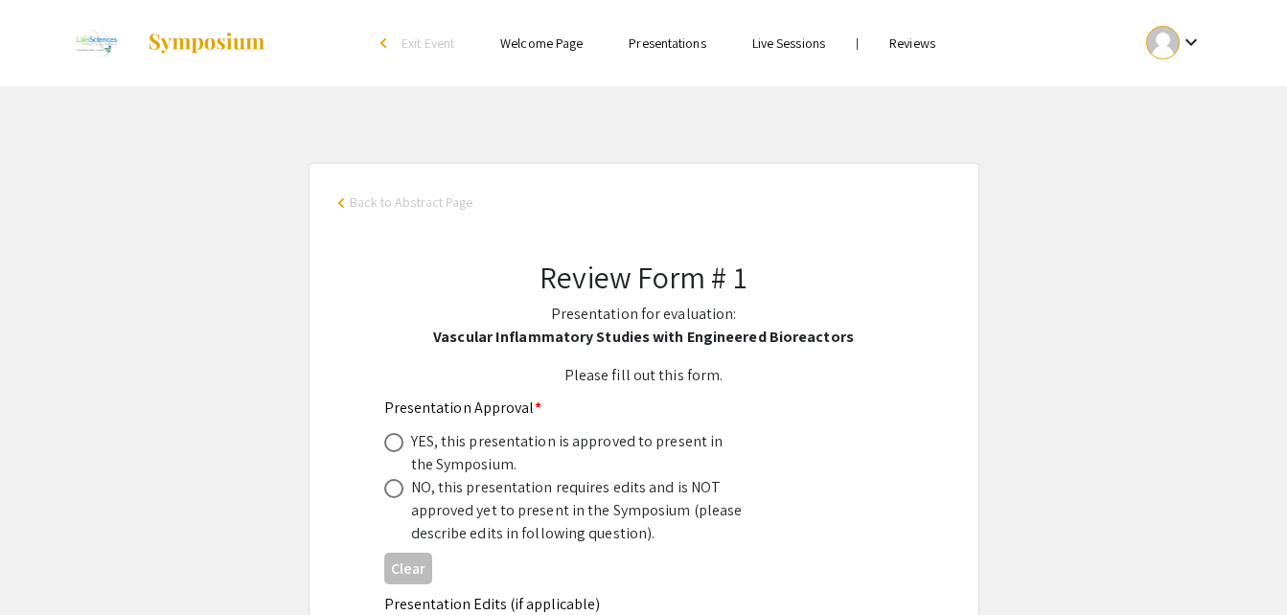
click at [395, 440] on span at bounding box center [393, 442] width 19 height 19
click at [395, 440] on input "radio" at bounding box center [393, 442] width 19 height 19
radio input "true"
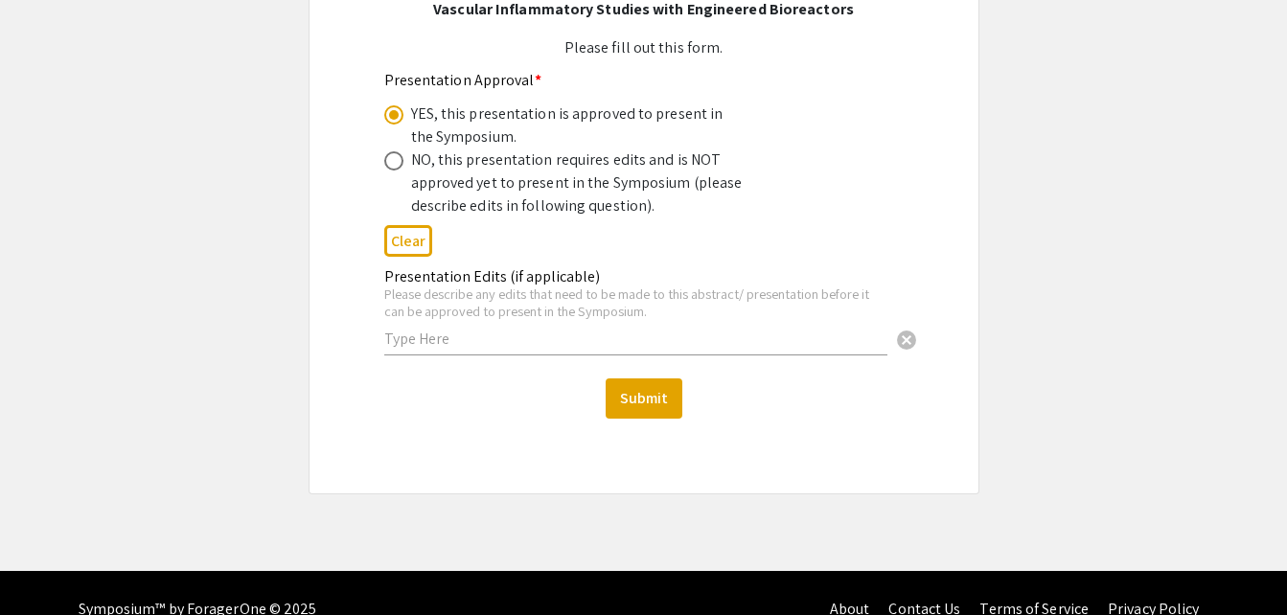
scroll to position [332, 0]
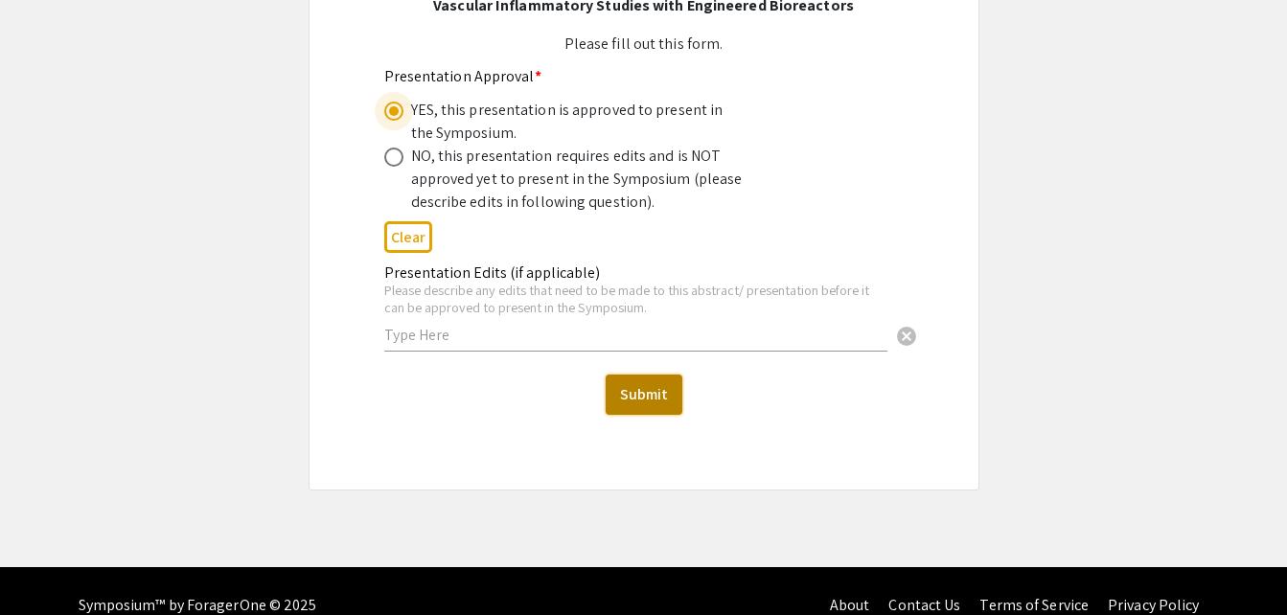
click at [633, 381] on button "Submit" at bounding box center [644, 395] width 77 height 40
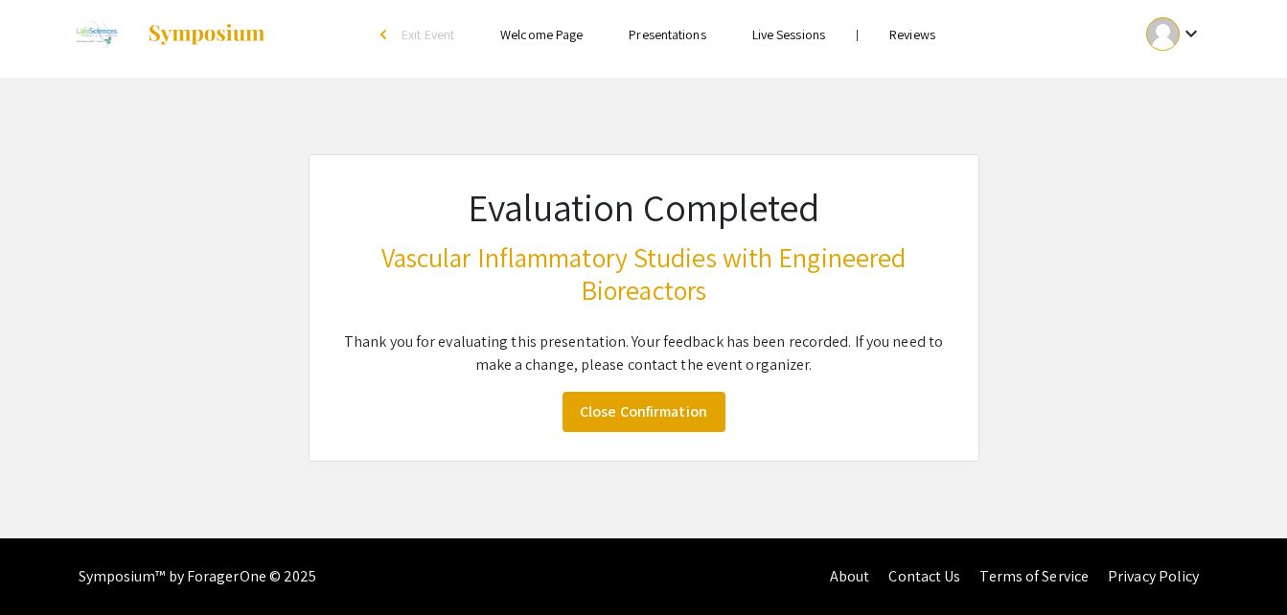
scroll to position [9, 0]
click at [633, 412] on link "Close Confirmation" at bounding box center [644, 412] width 163 height 40
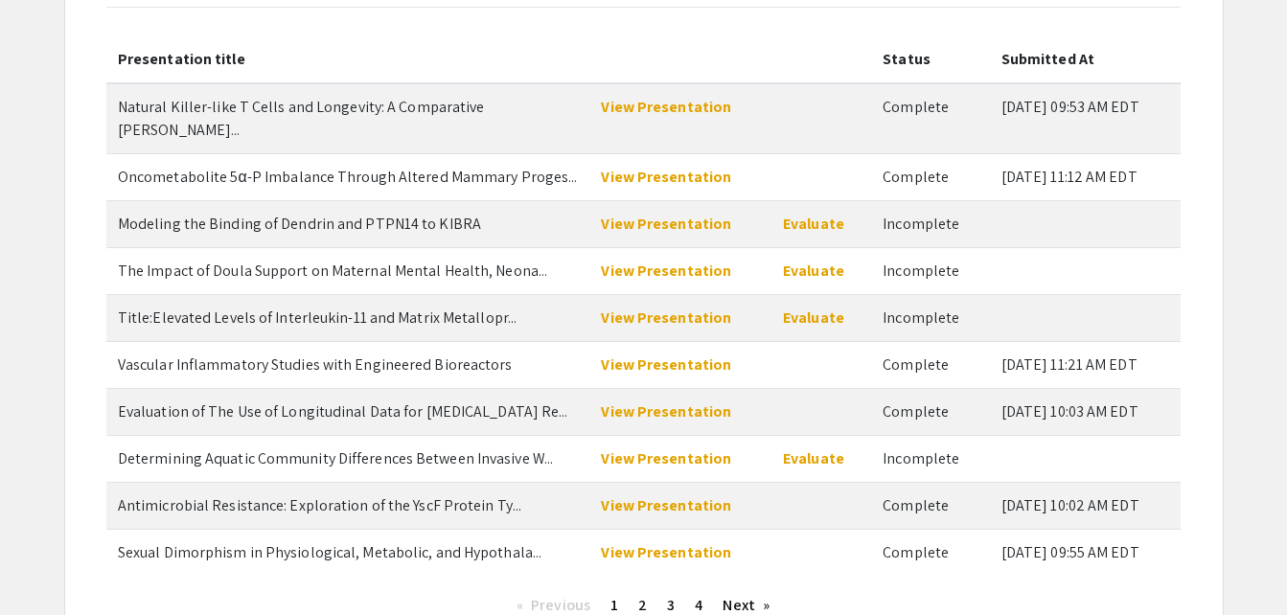
scroll to position [219, 0]
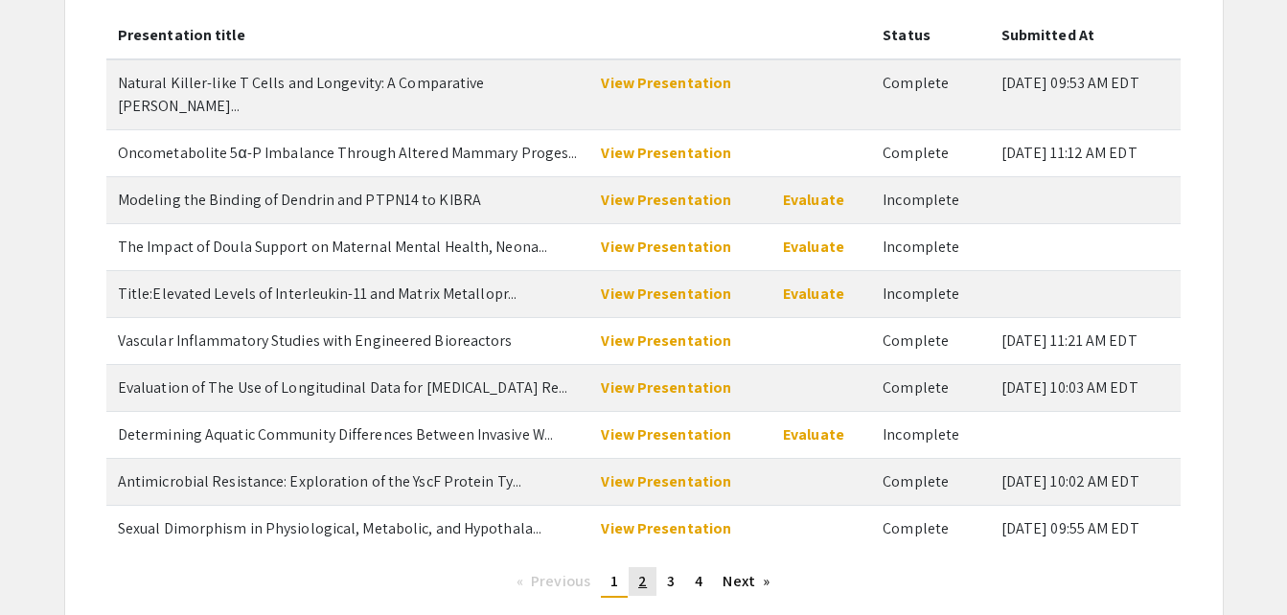
click at [640, 571] on span "2" at bounding box center [642, 581] width 9 height 20
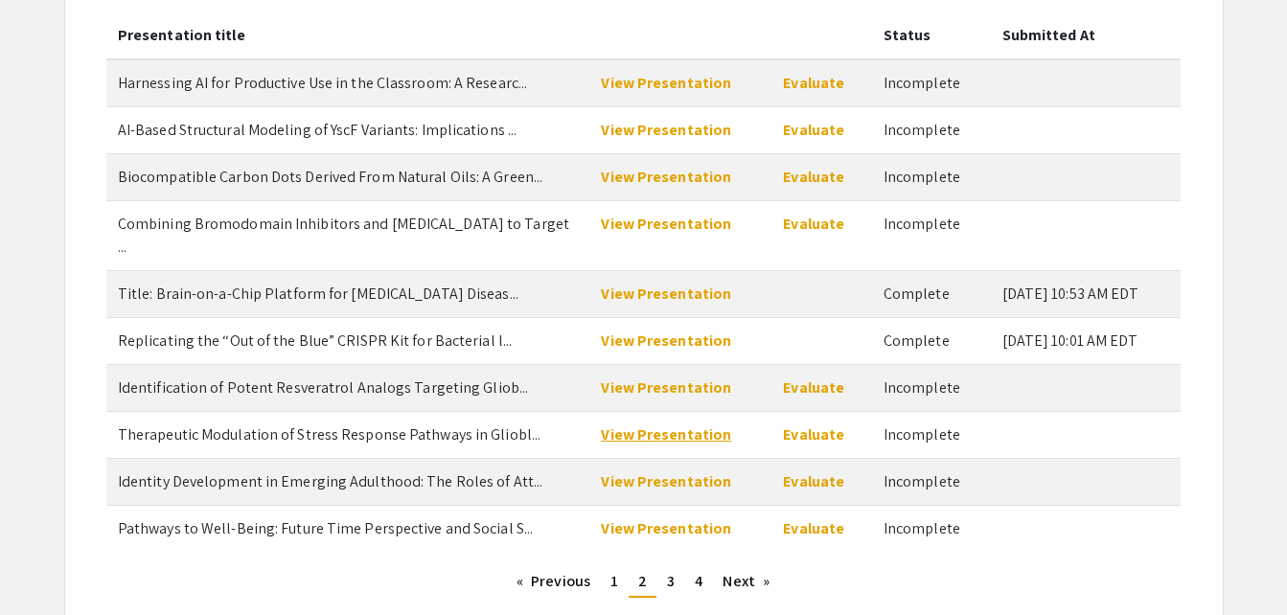
click at [654, 425] on link "View Presentation" at bounding box center [666, 435] width 130 height 20
click at [807, 425] on link "Evaluate" at bounding box center [813, 435] width 61 height 20
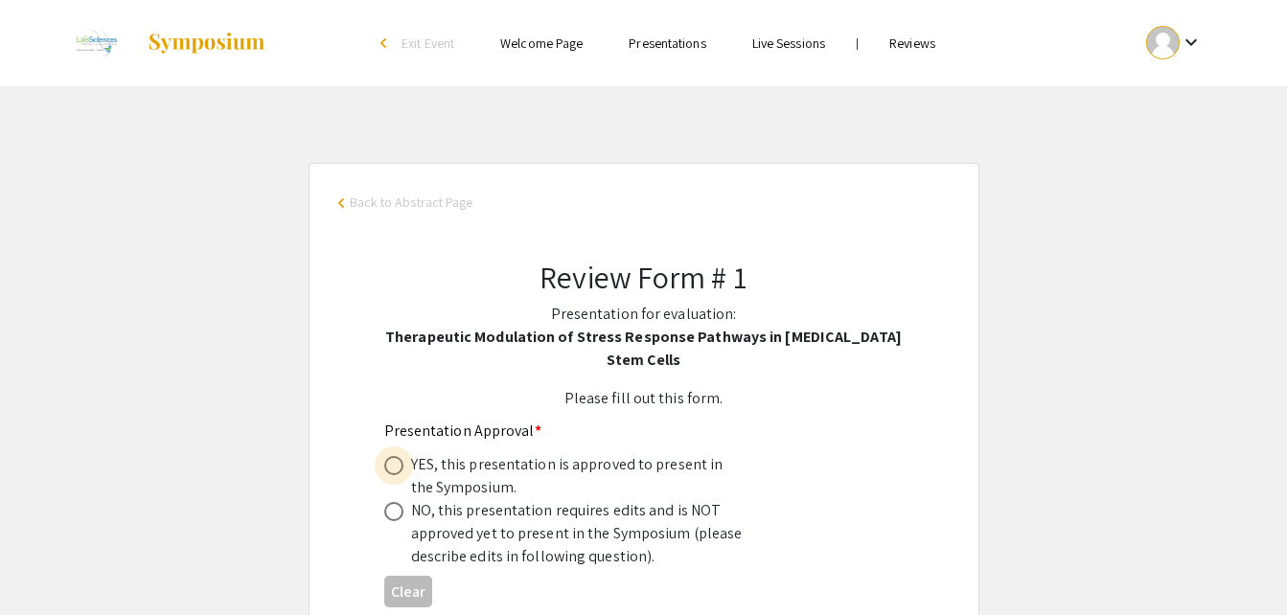
click at [387, 472] on span at bounding box center [393, 465] width 19 height 19
click at [387, 472] on input "radio" at bounding box center [393, 465] width 19 height 19
radio input "true"
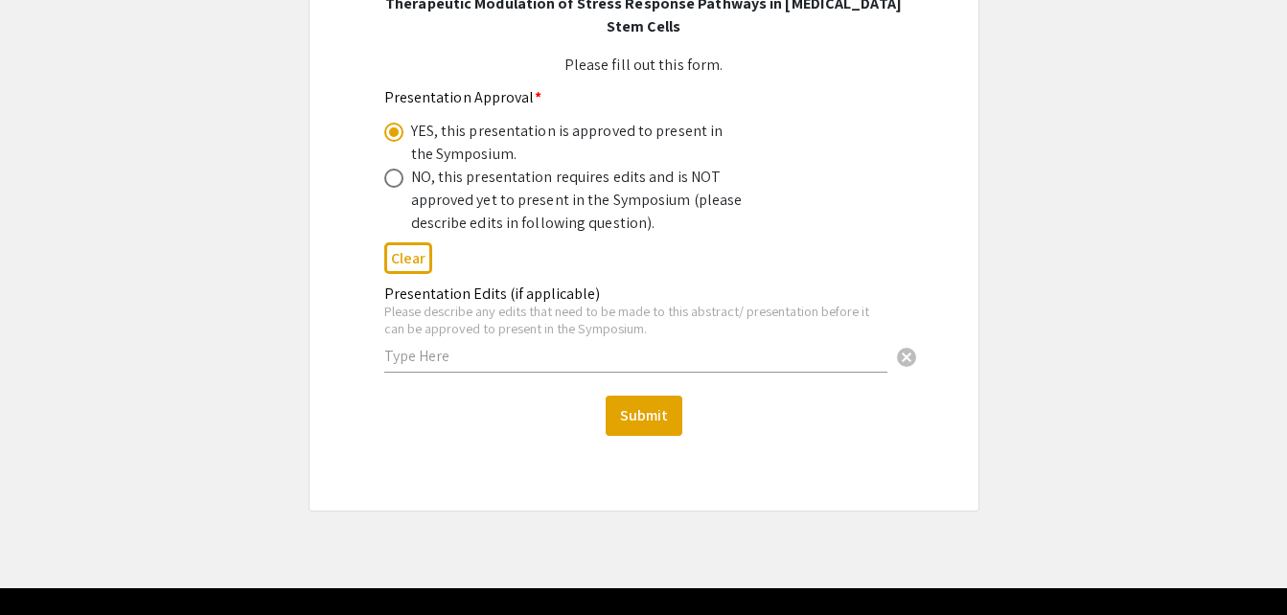
scroll to position [335, 0]
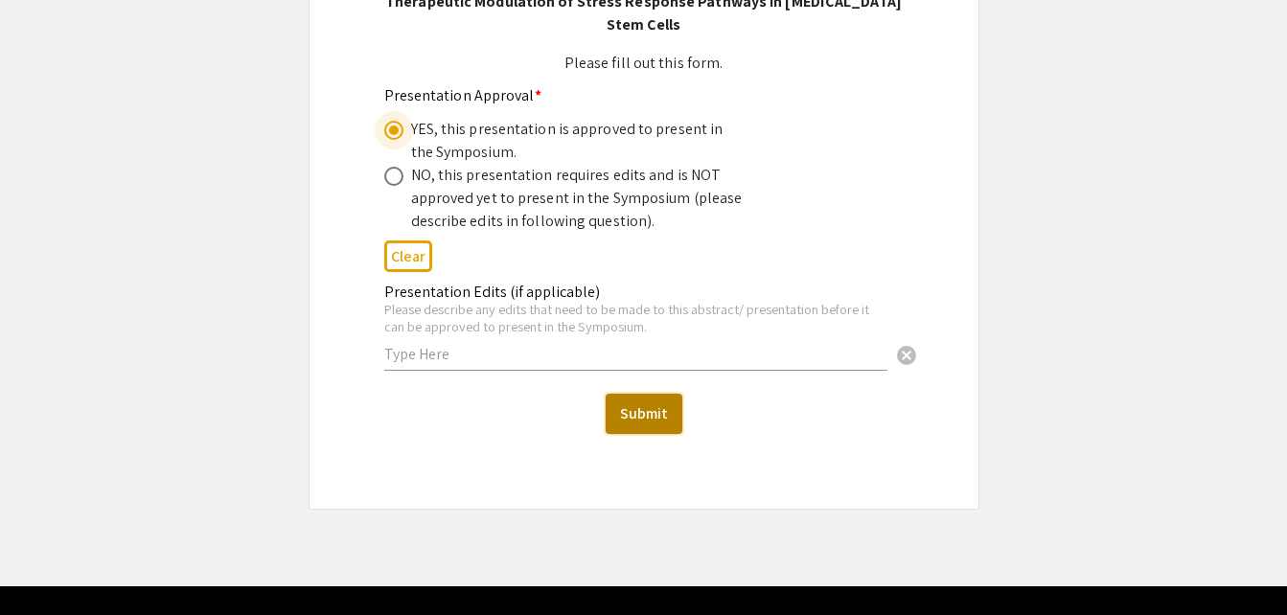
click at [658, 416] on button "Submit" at bounding box center [644, 414] width 77 height 40
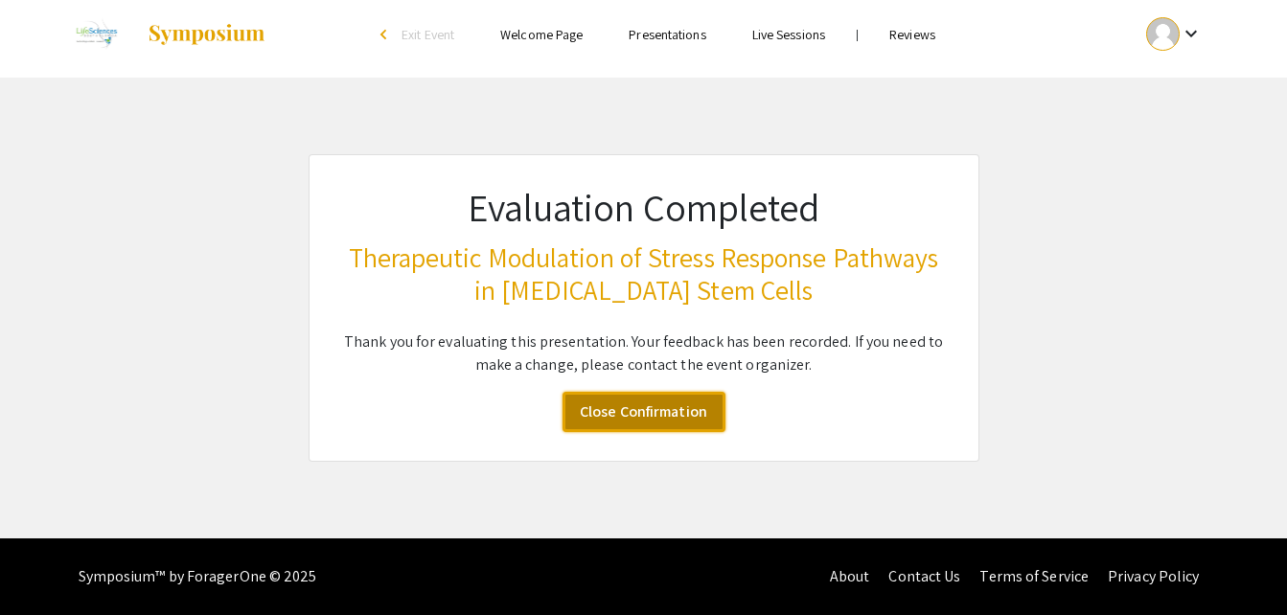
click at [658, 416] on link "Close Confirmation" at bounding box center [644, 412] width 163 height 40
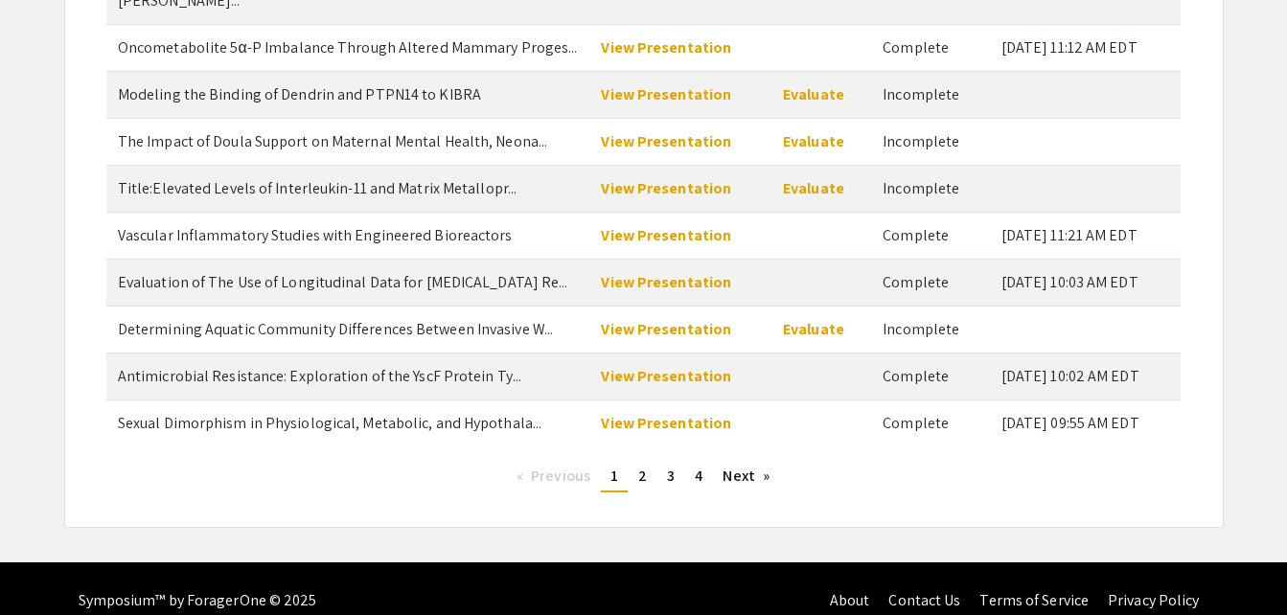
scroll to position [324, 0]
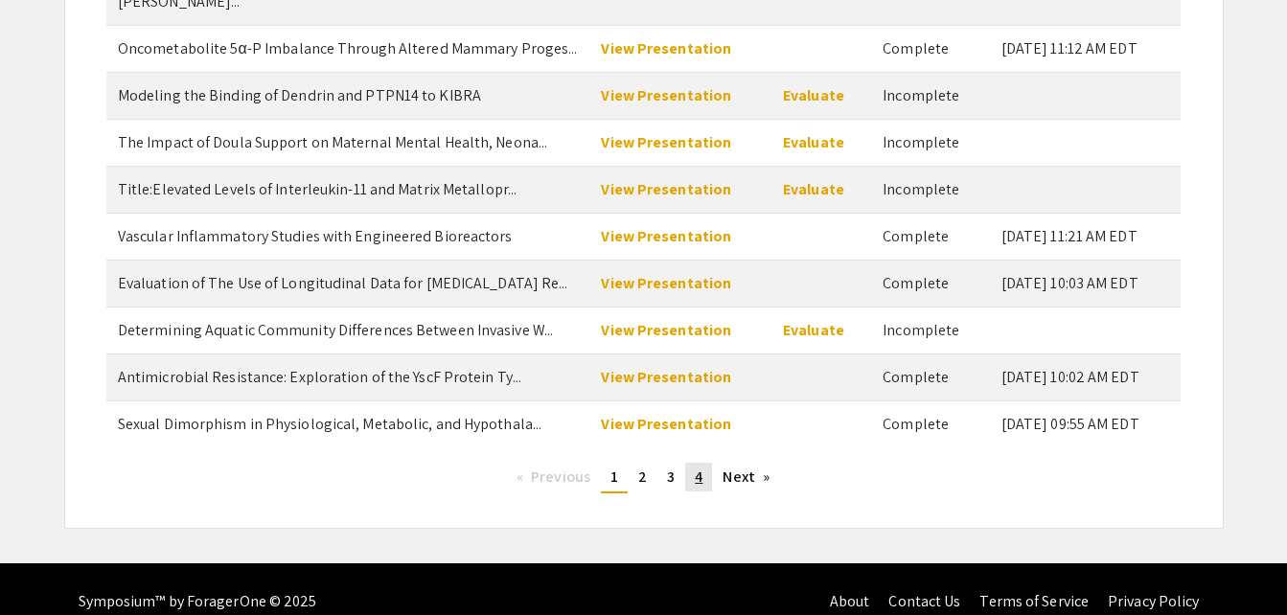
click at [697, 467] on span "4" at bounding box center [699, 477] width 8 height 20
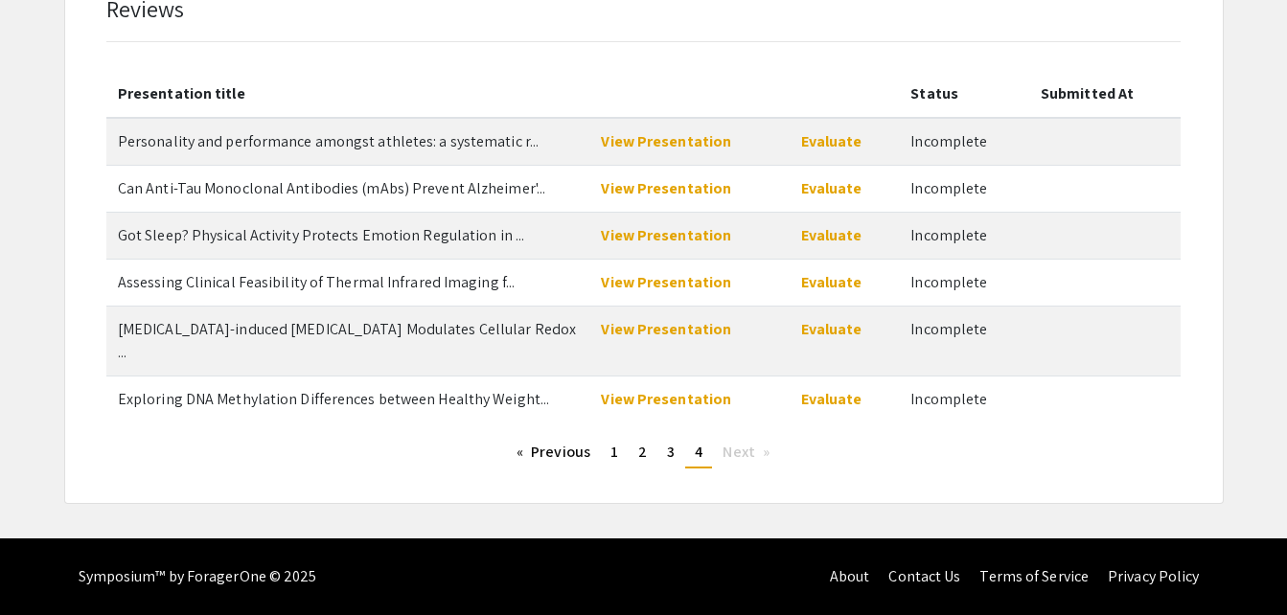
scroll to position [138, 0]
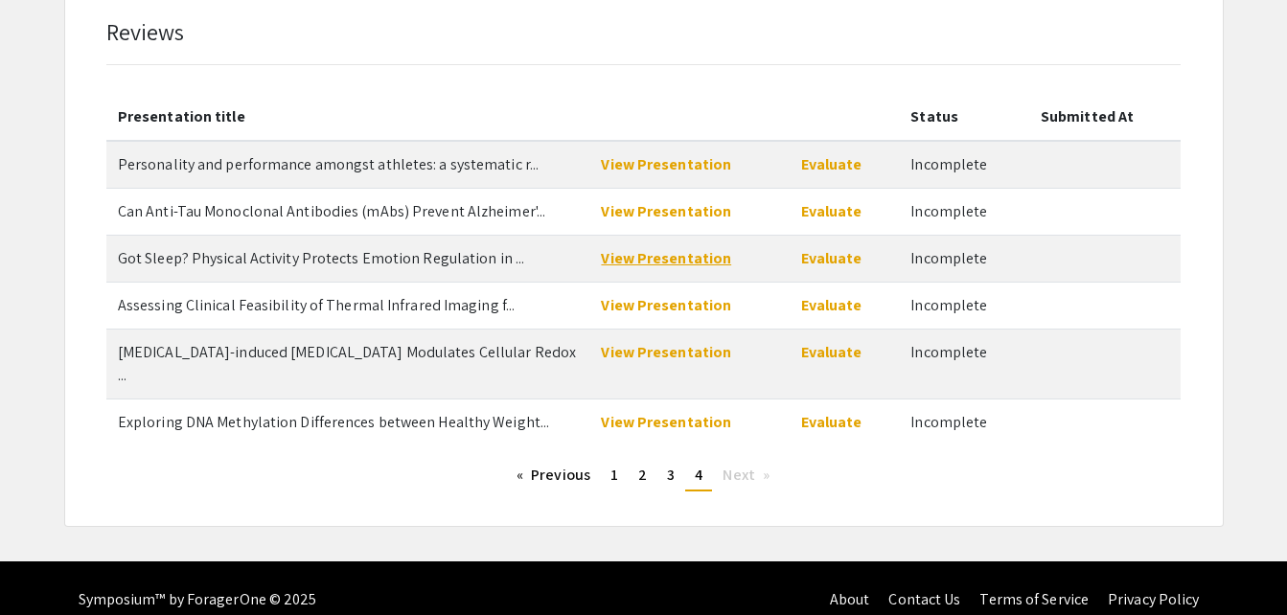
click at [633, 262] on link "View Presentation" at bounding box center [666, 258] width 130 height 20
click at [820, 256] on link "Evaluate" at bounding box center [831, 258] width 61 height 20
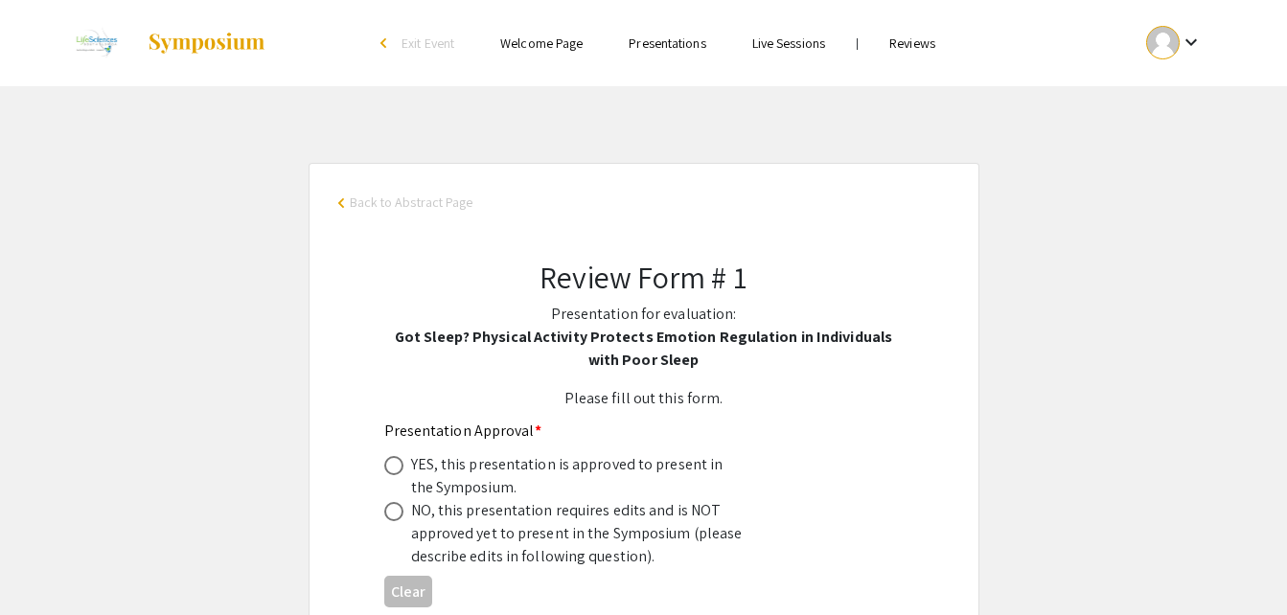
click at [389, 458] on span at bounding box center [393, 465] width 19 height 19
click at [389, 458] on input "radio" at bounding box center [393, 465] width 19 height 19
radio input "true"
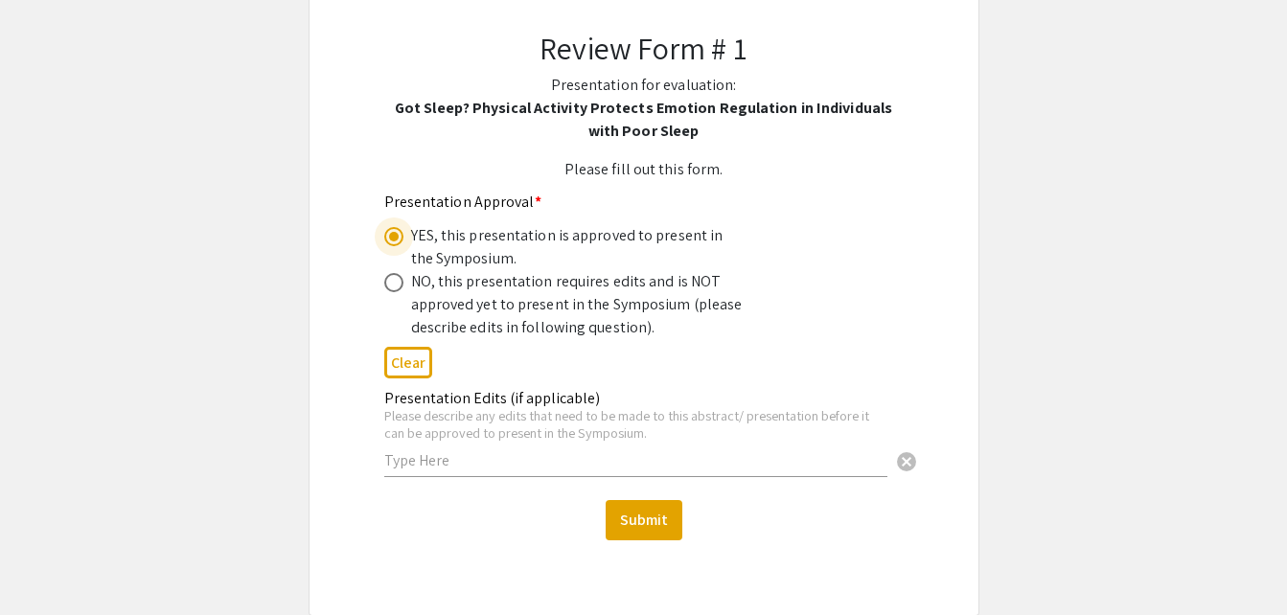
scroll to position [230, 0]
click at [649, 507] on button "Submit" at bounding box center [644, 519] width 77 height 40
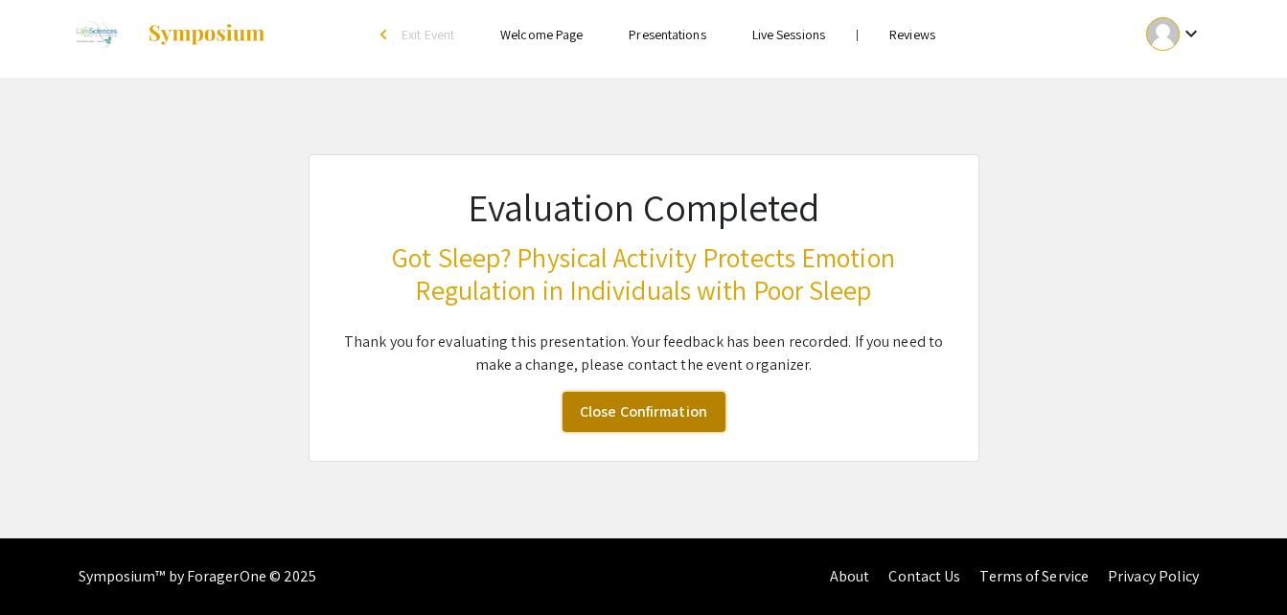
click at [671, 415] on link "Close Confirmation" at bounding box center [644, 412] width 163 height 40
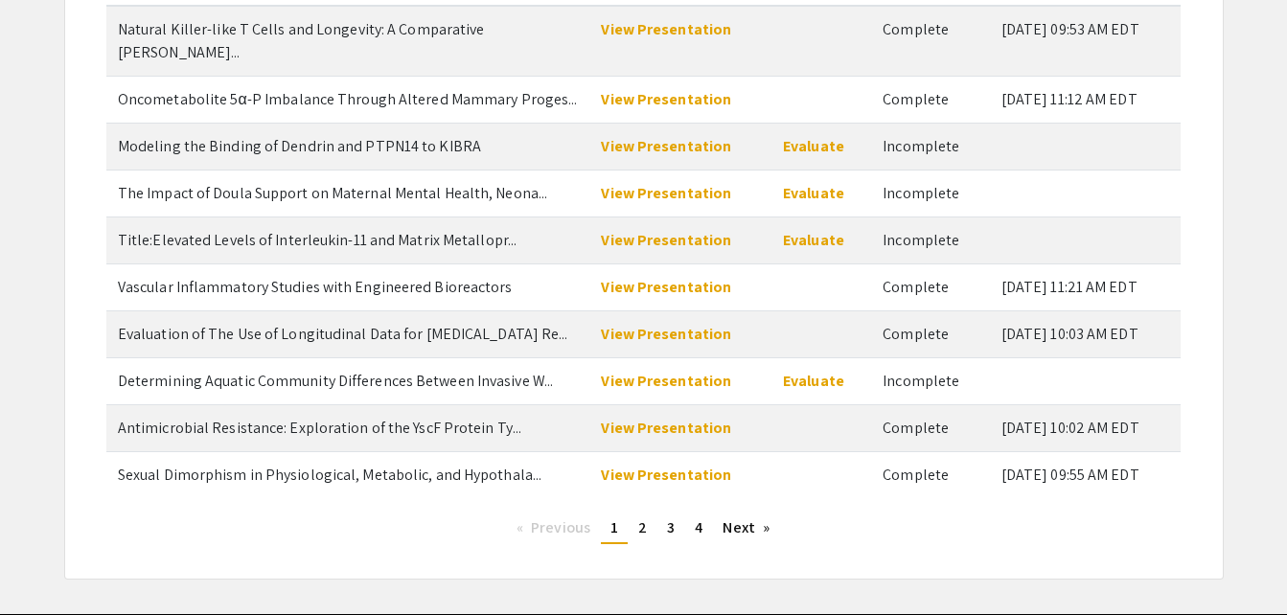
scroll to position [276, 0]
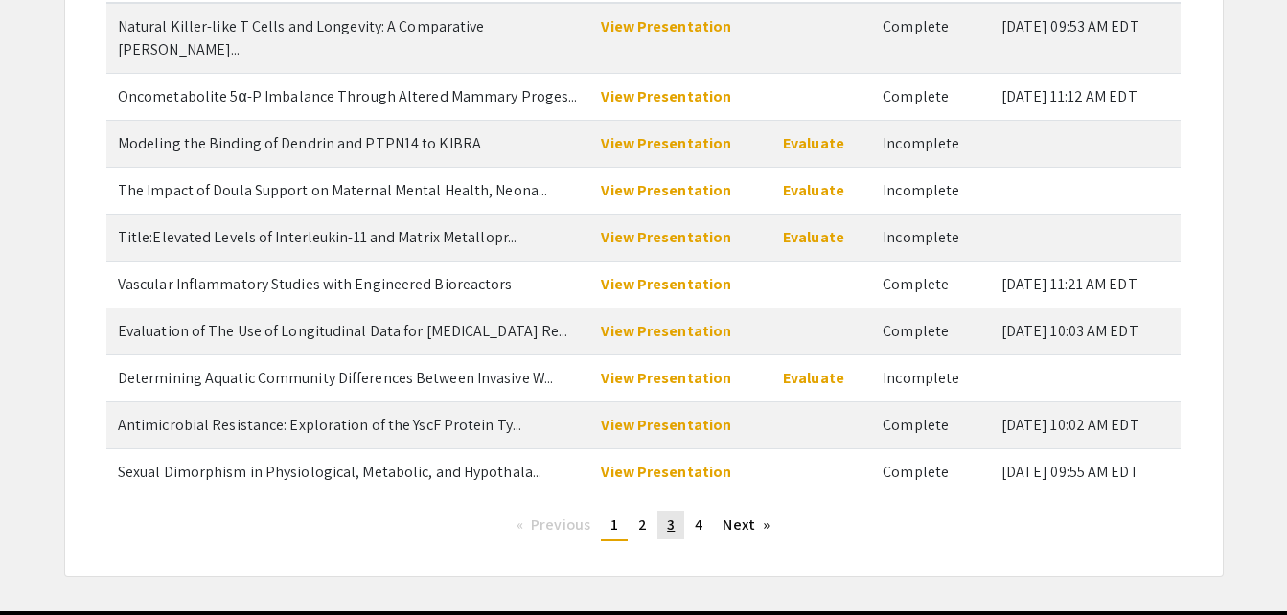
click at [677, 511] on link "page 3" at bounding box center [670, 525] width 27 height 29
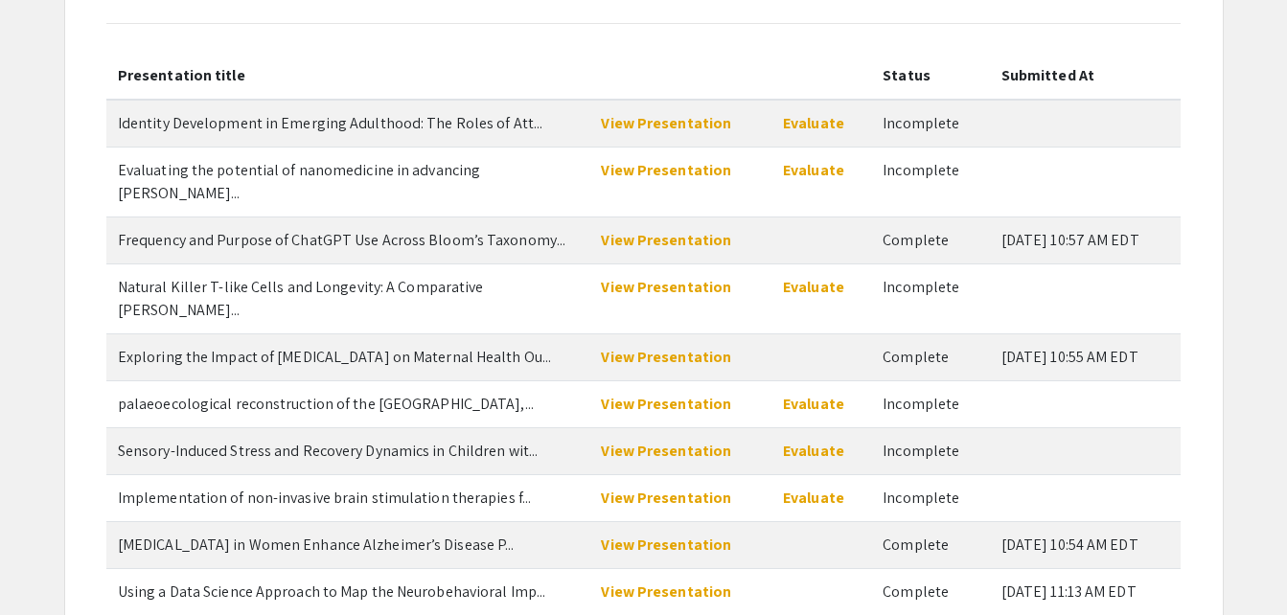
scroll to position [178, 0]
click at [695, 166] on link "View Presentation" at bounding box center [666, 171] width 130 height 20
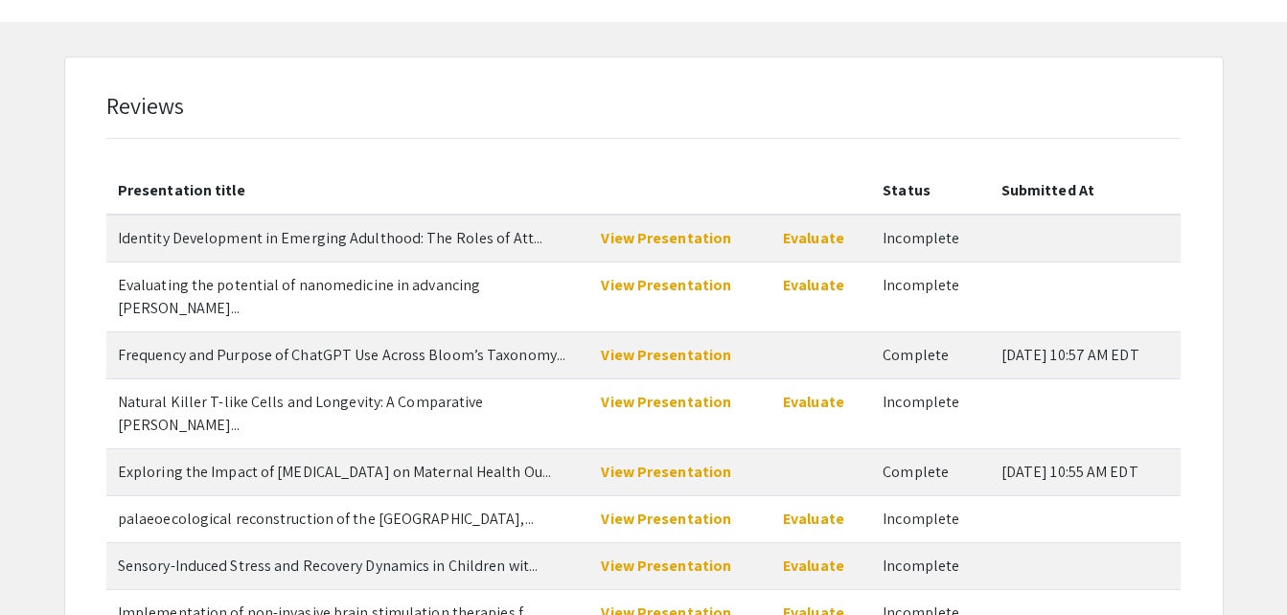
scroll to position [62, 0]
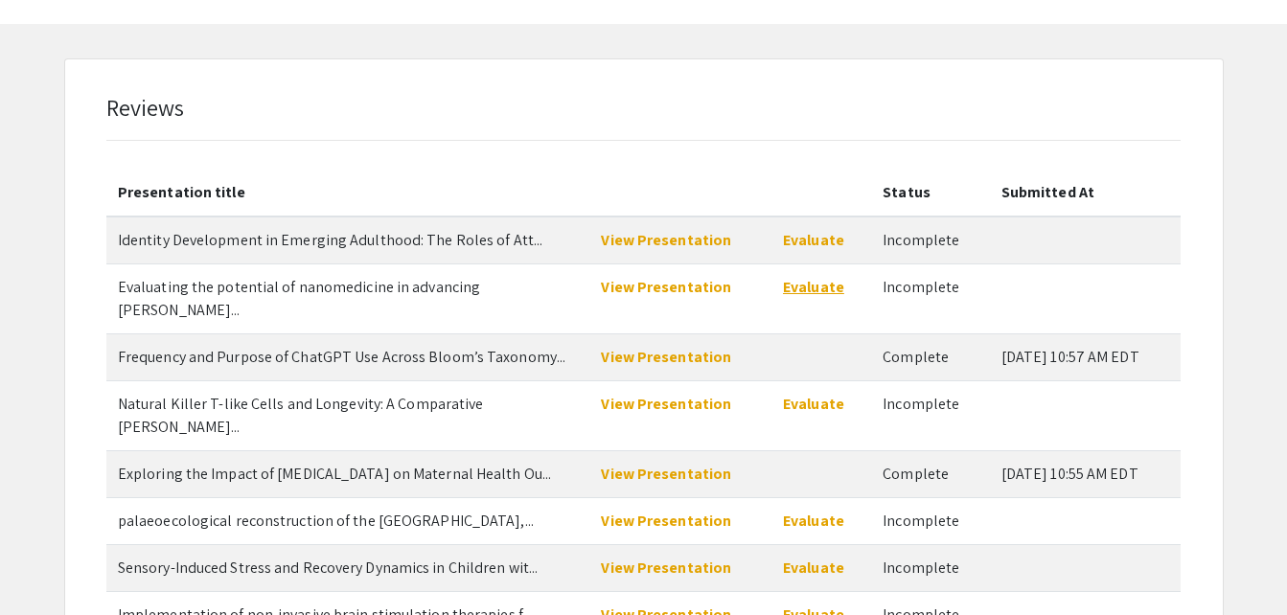
click at [796, 285] on link "Evaluate" at bounding box center [813, 287] width 61 height 20
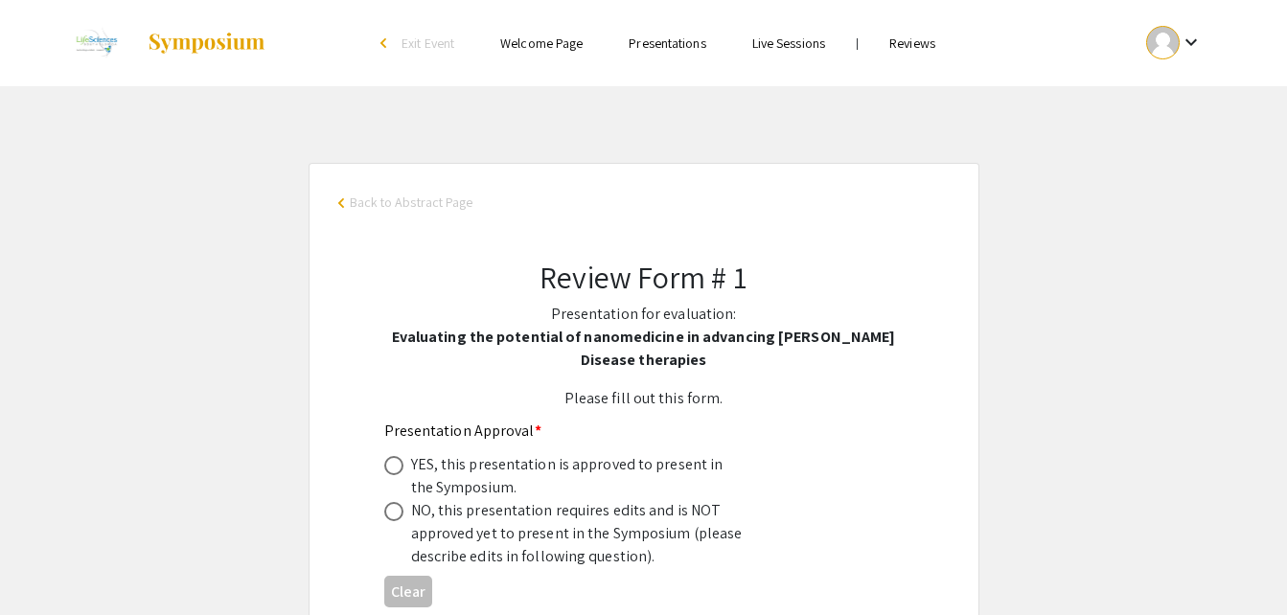
click at [400, 466] on span at bounding box center [393, 465] width 19 height 19
click at [400, 466] on input "radio" at bounding box center [393, 465] width 19 height 19
radio input "true"
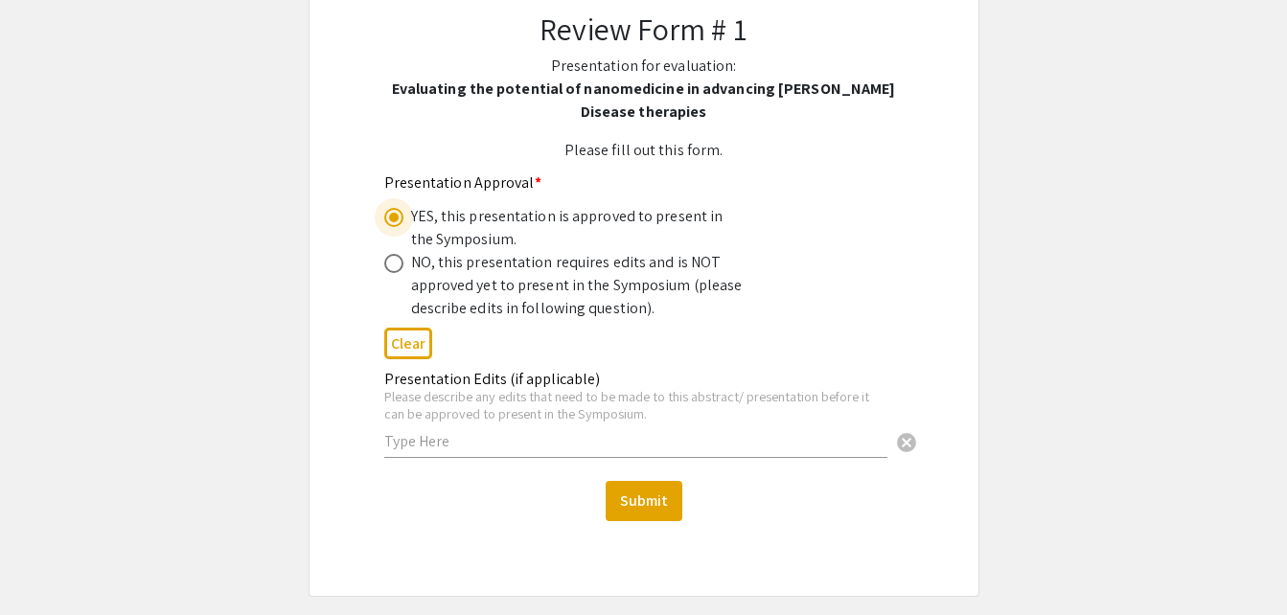
scroll to position [251, 0]
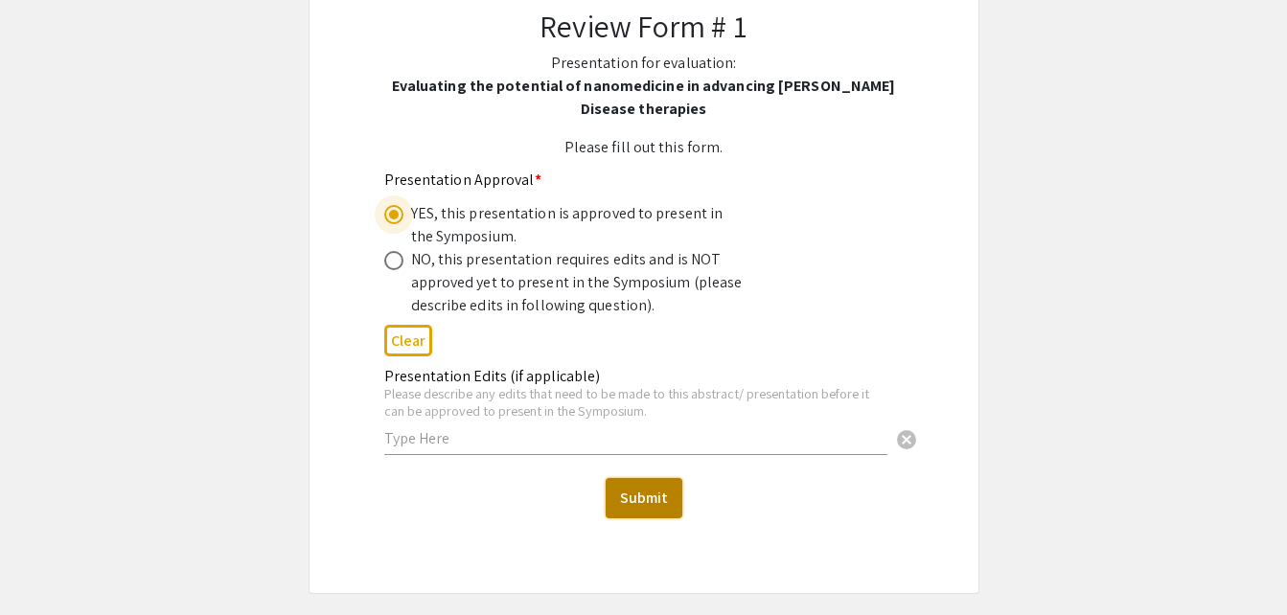
click at [642, 490] on button "Submit" at bounding box center [644, 498] width 77 height 40
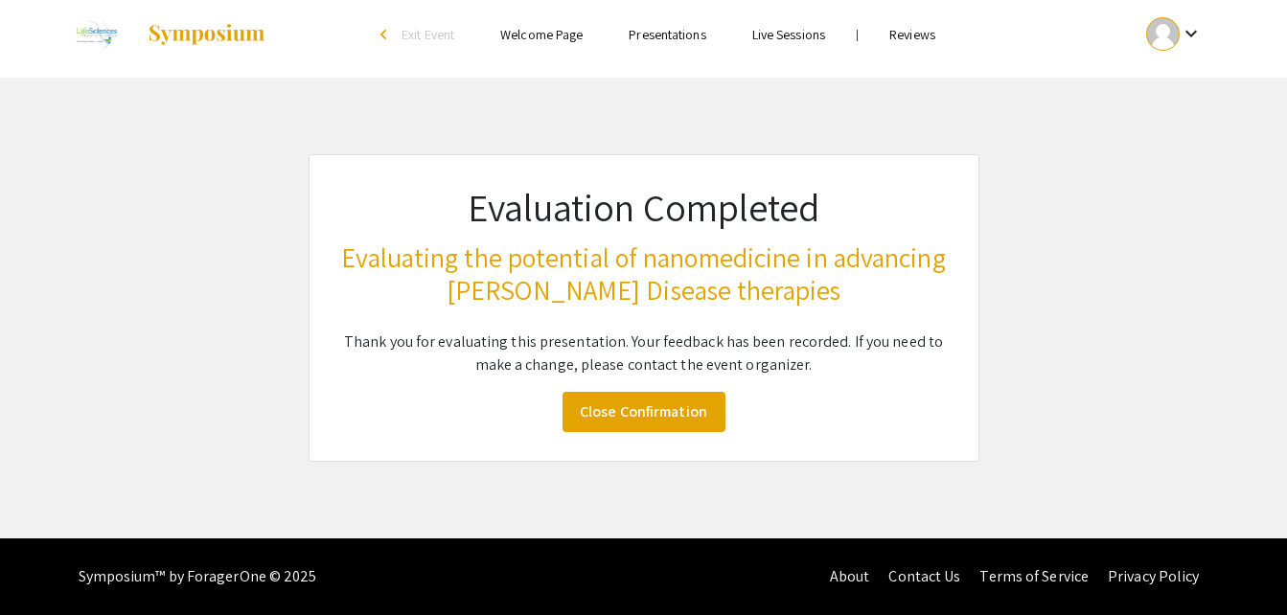
scroll to position [9, 0]
click at [629, 424] on link "Close Confirmation" at bounding box center [644, 412] width 163 height 40
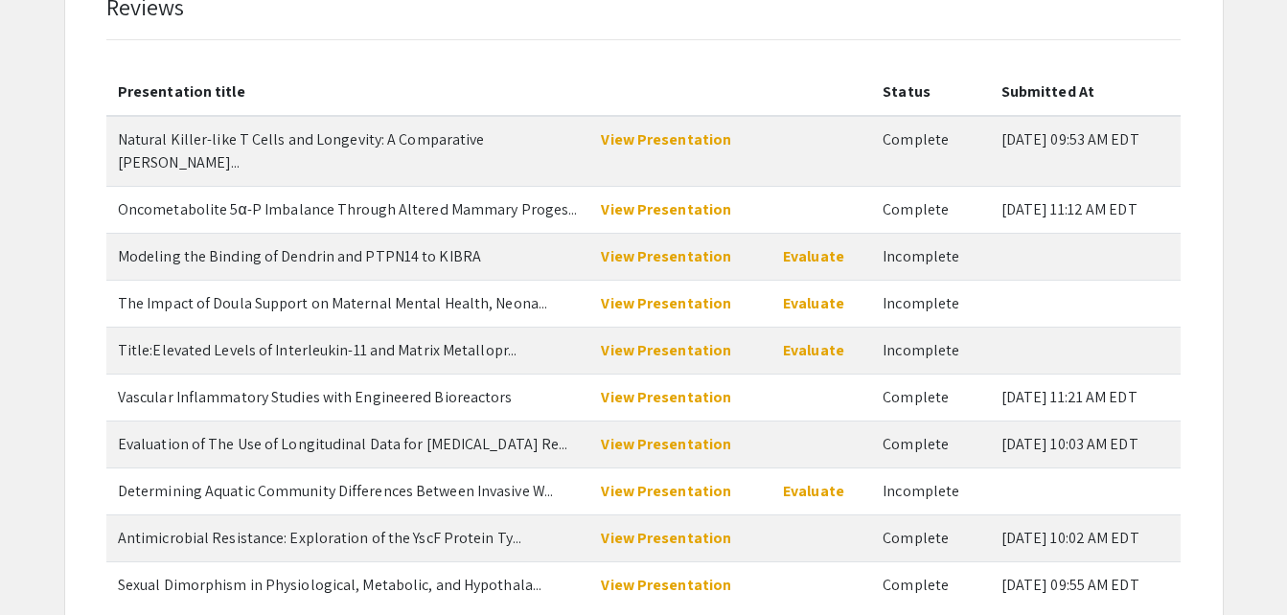
scroll to position [170, 0]
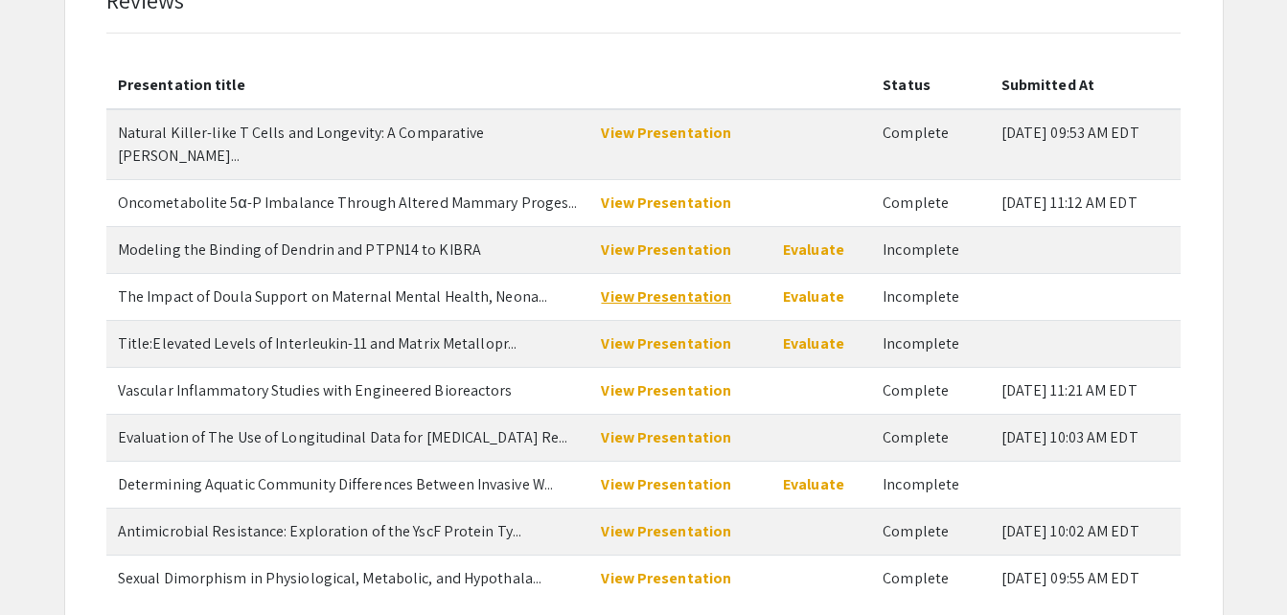
click at [671, 287] on link "View Presentation" at bounding box center [666, 297] width 130 height 20
click at [821, 287] on link "Evaluate" at bounding box center [813, 297] width 61 height 20
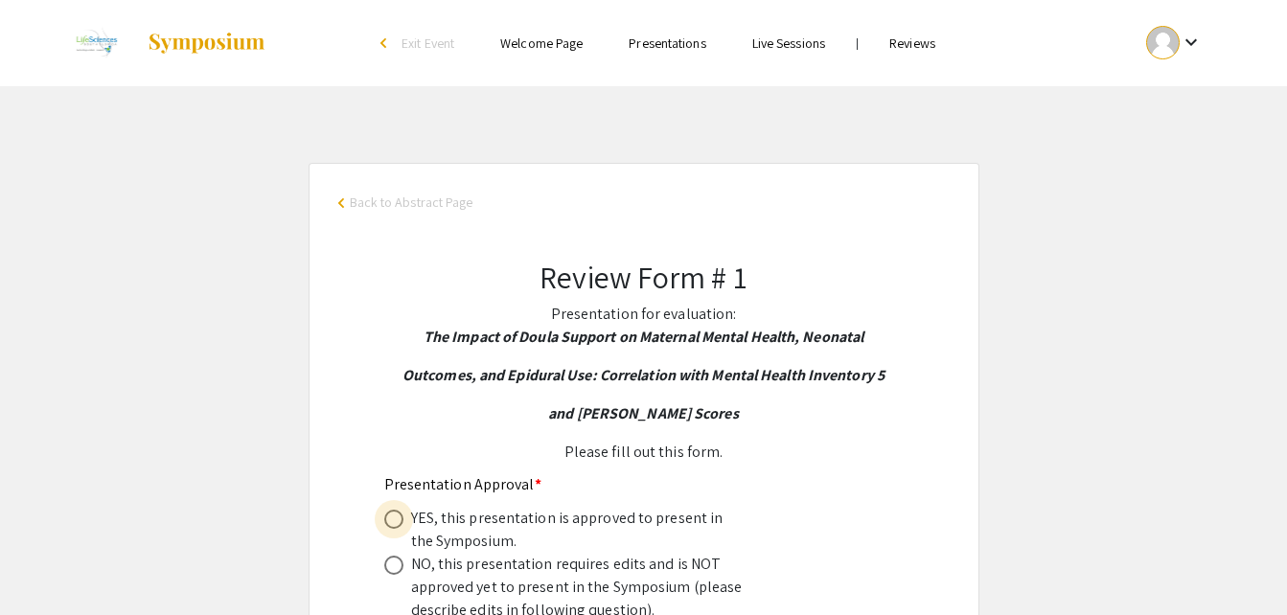
click at [386, 517] on span at bounding box center [393, 519] width 19 height 19
click at [386, 517] on input "radio" at bounding box center [393, 519] width 19 height 19
radio input "true"
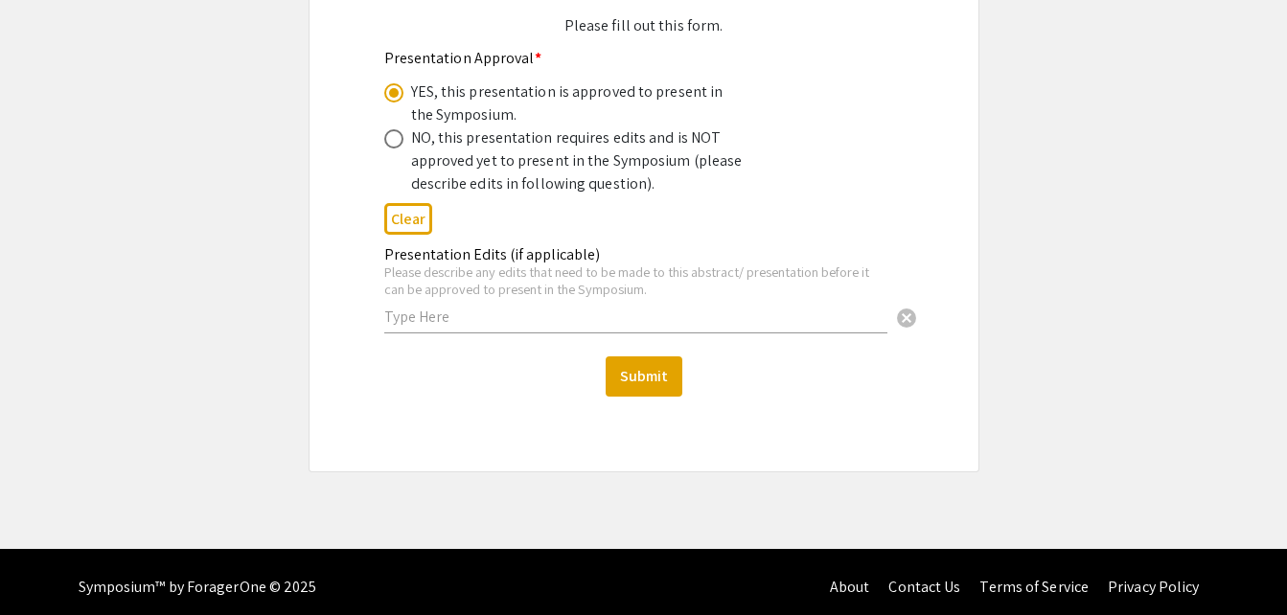
scroll to position [427, 0]
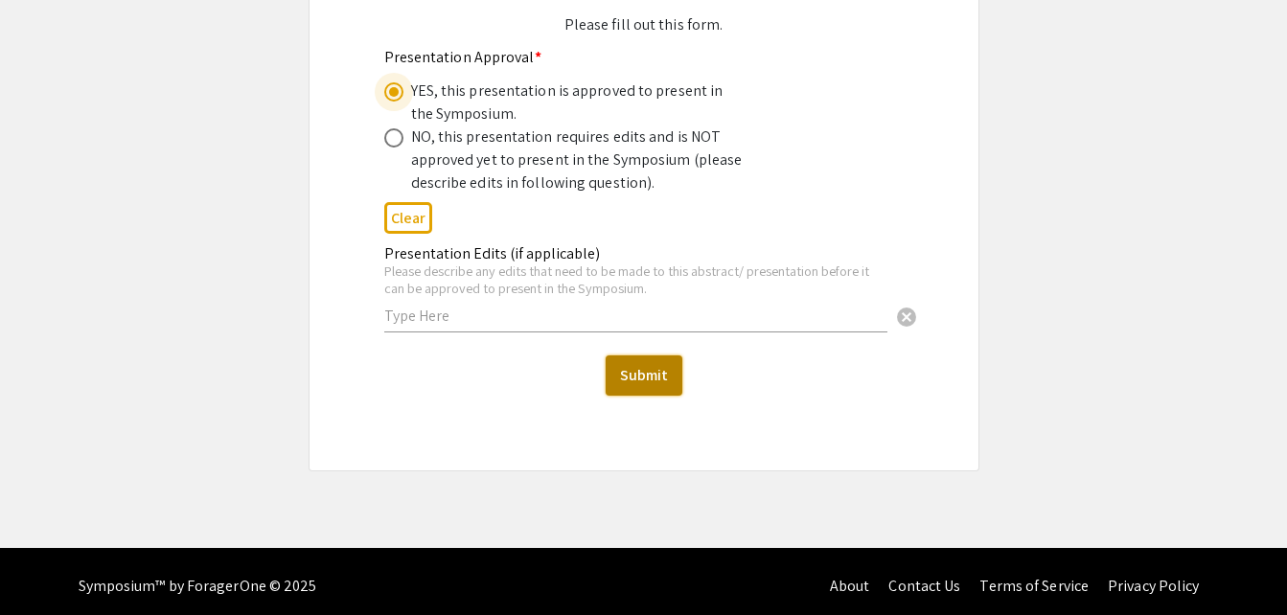
click at [657, 380] on button "Submit" at bounding box center [644, 376] width 77 height 40
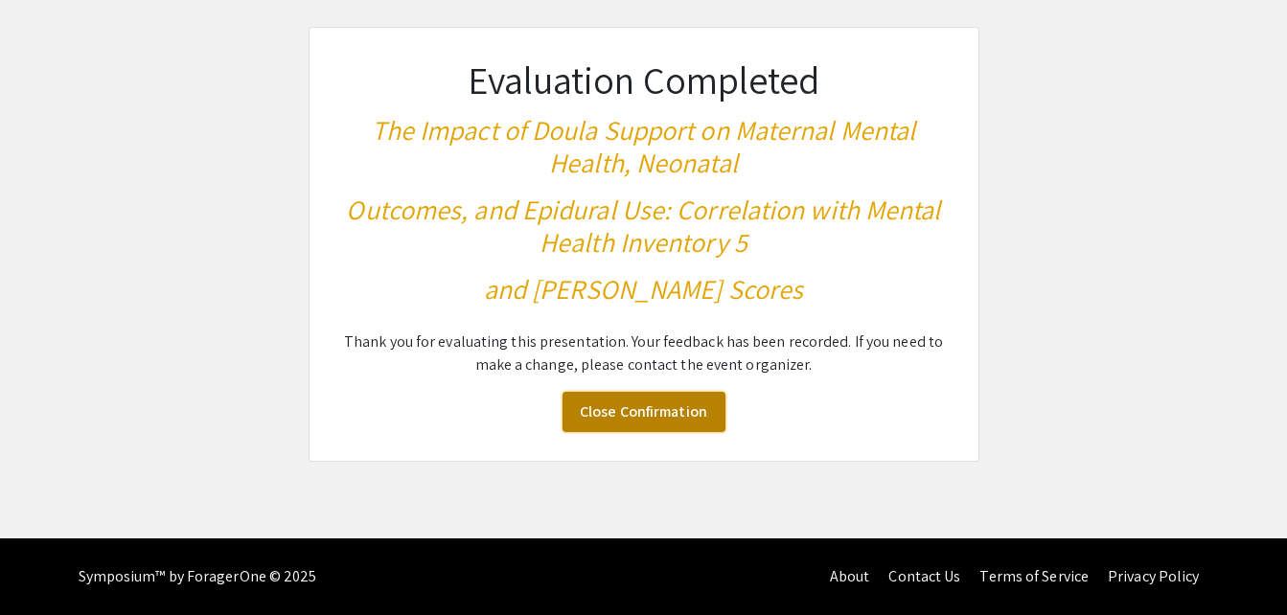
click at [653, 403] on link "Close Confirmation" at bounding box center [644, 412] width 163 height 40
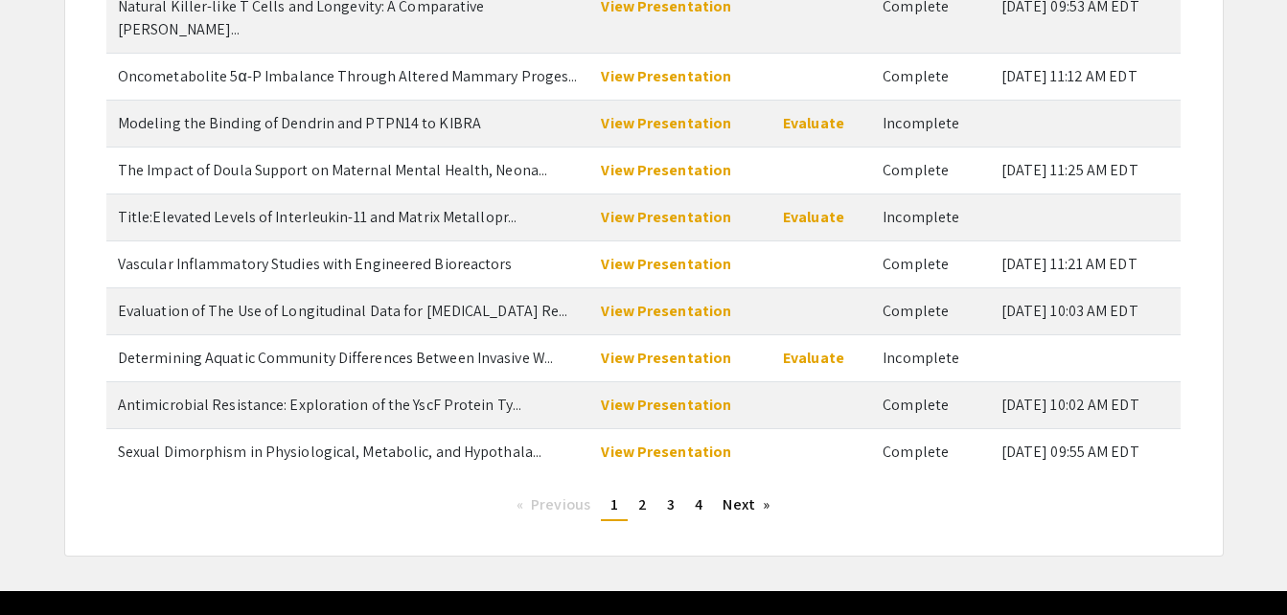
scroll to position [300, 0]
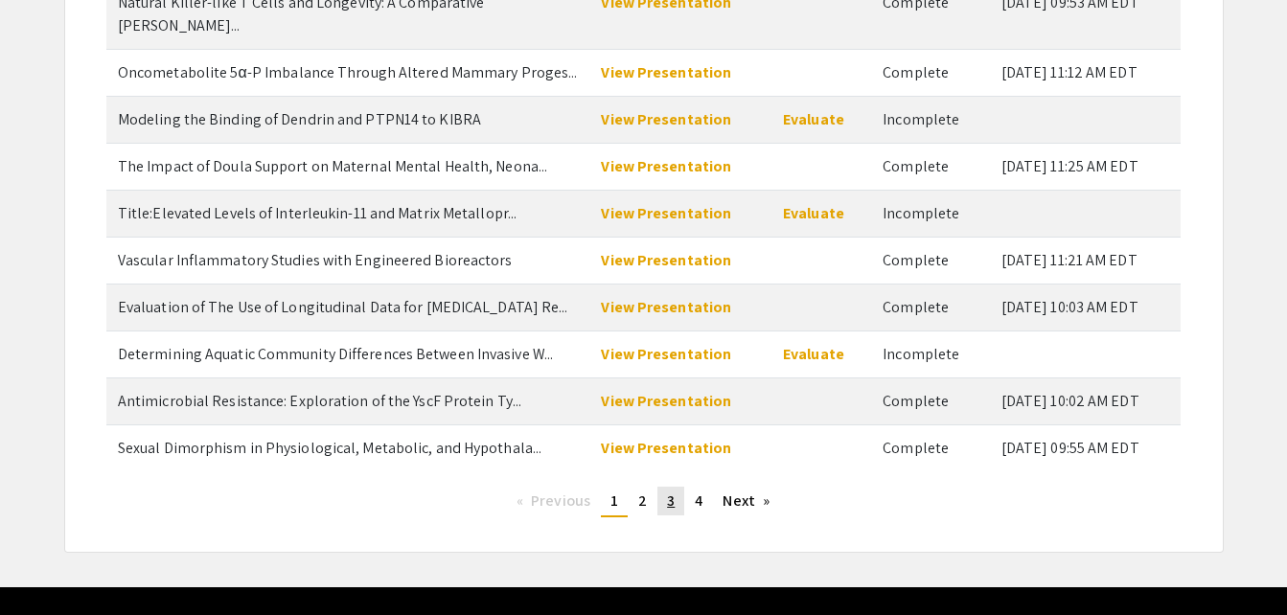
click at [671, 491] on span "3" at bounding box center [671, 501] width 8 height 20
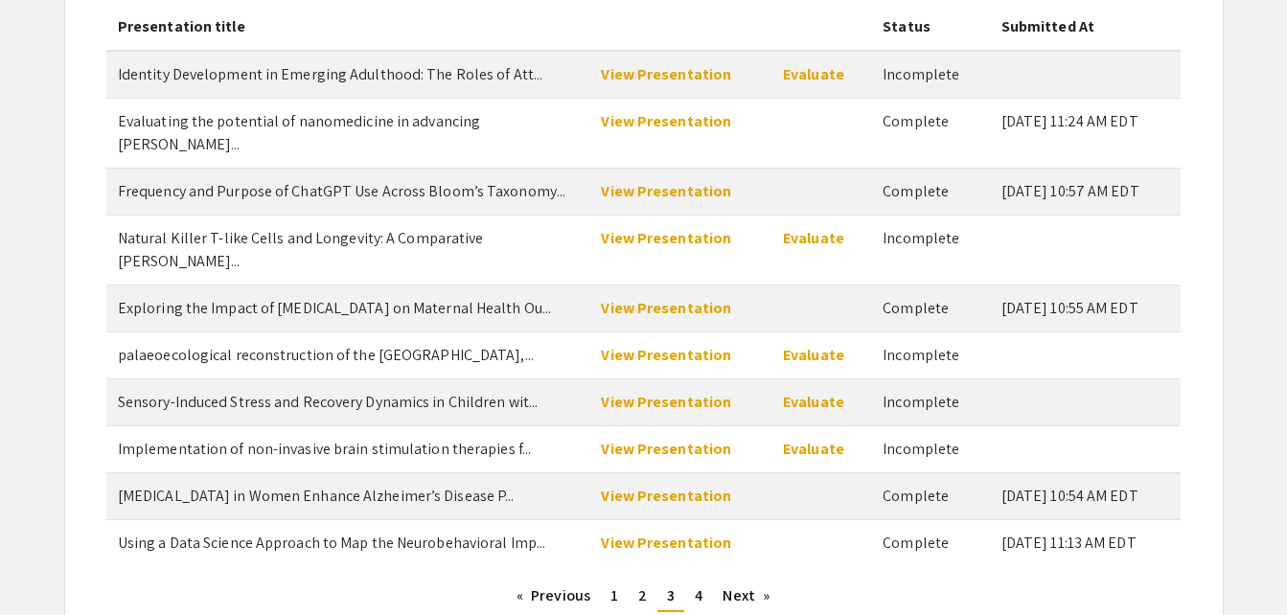
scroll to position [227, 0]
click at [700, 587] on span "4" at bounding box center [699, 597] width 8 height 20
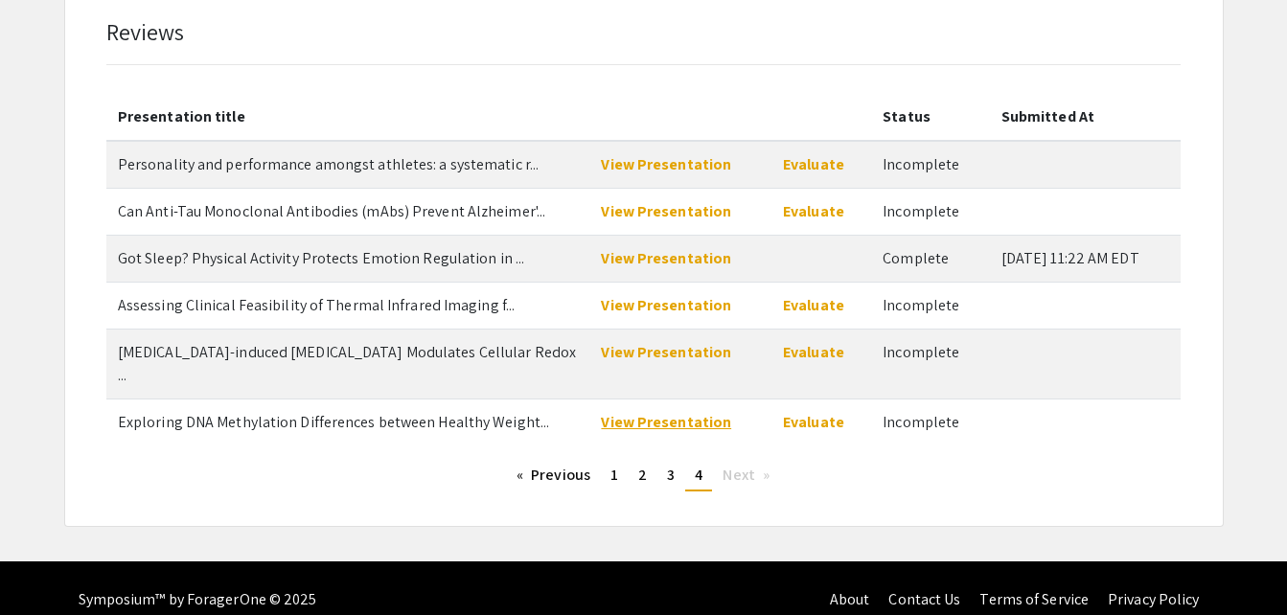
click at [674, 412] on link "View Presentation" at bounding box center [666, 422] width 130 height 20
click at [825, 412] on link "Evaluate" at bounding box center [813, 422] width 61 height 20
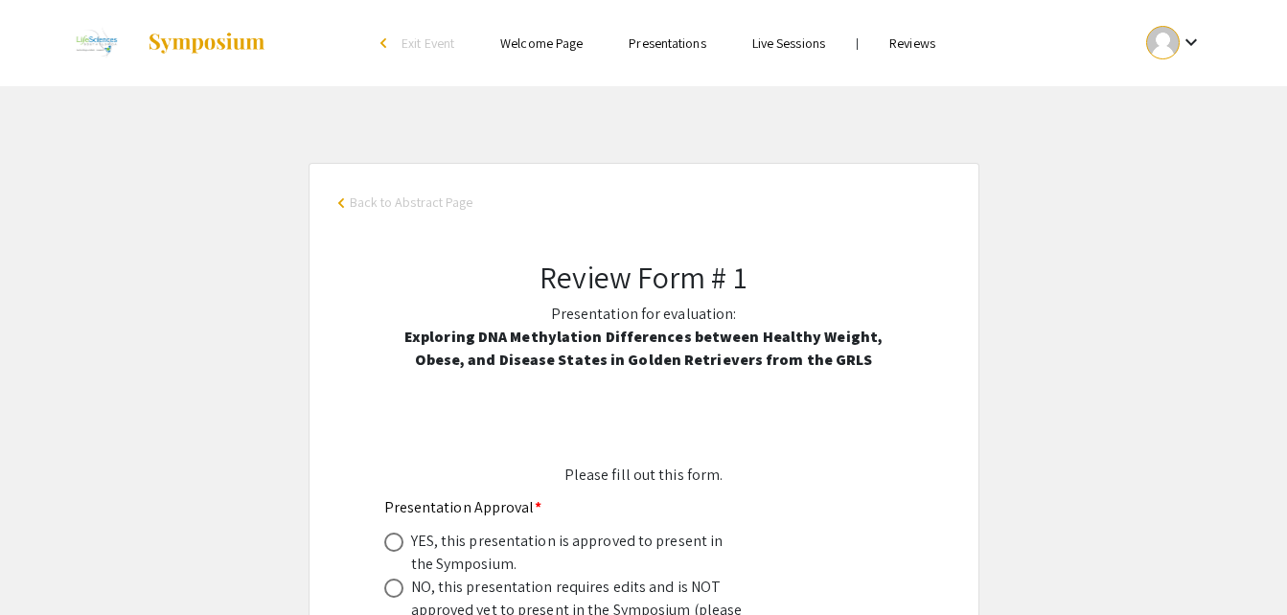
click at [391, 539] on span at bounding box center [393, 542] width 19 height 19
click at [391, 539] on input "radio" at bounding box center [393, 542] width 19 height 19
radio input "true"
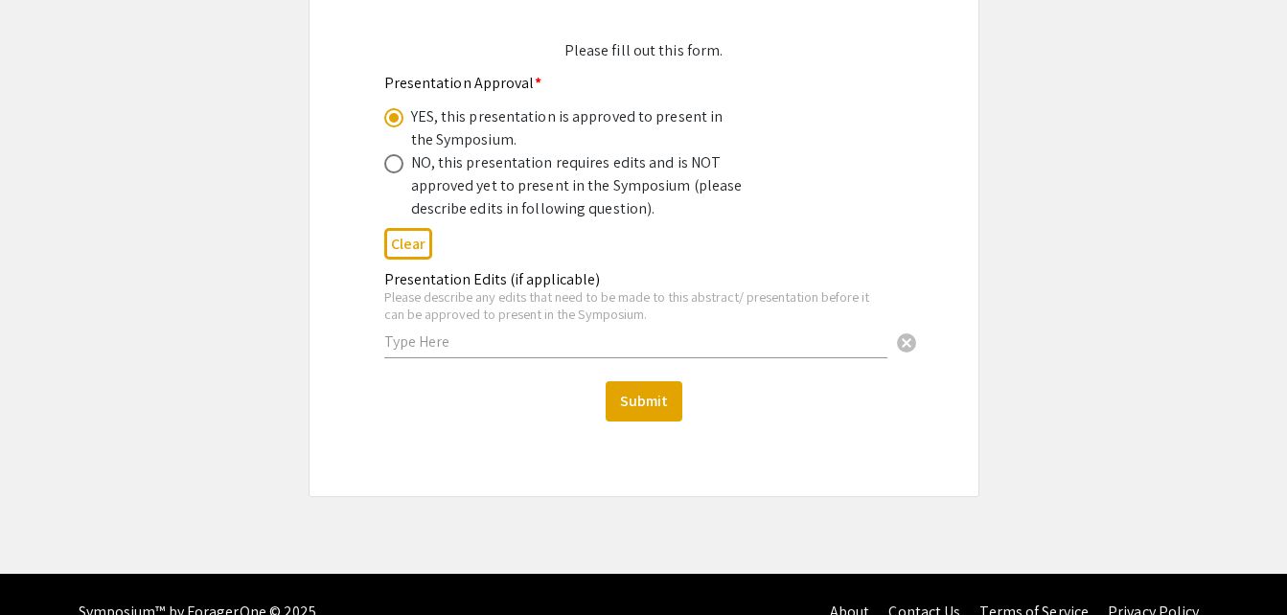
scroll to position [426, 0]
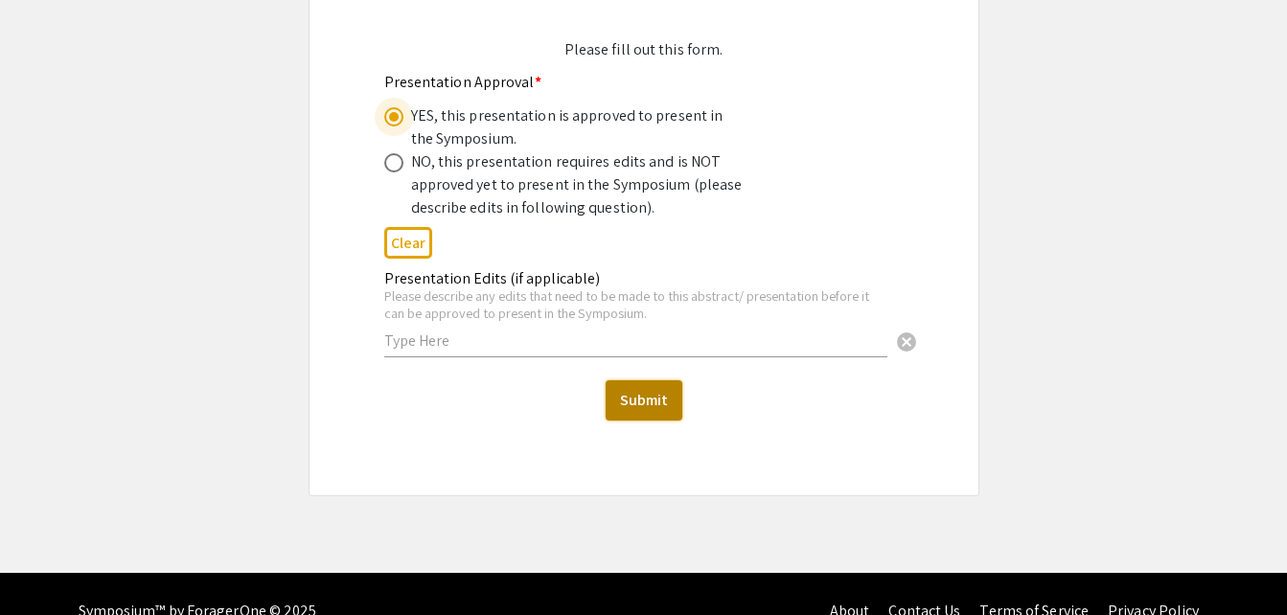
click at [646, 397] on button "Submit" at bounding box center [644, 400] width 77 height 40
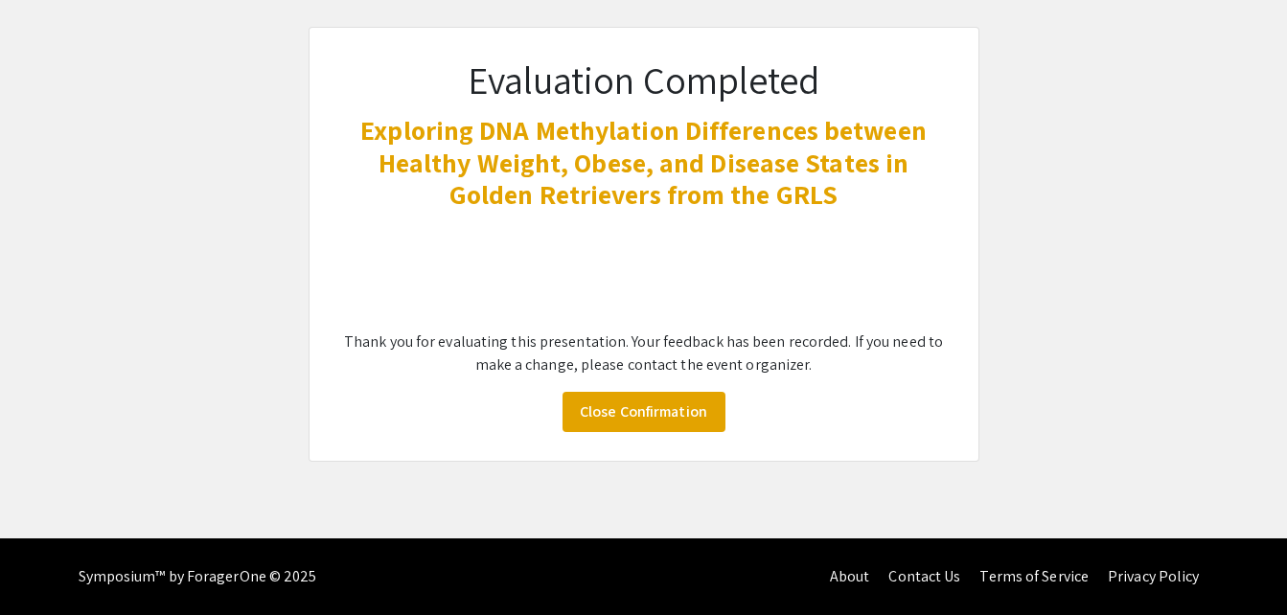
scroll to position [136, 0]
click at [647, 410] on link "Close Confirmation" at bounding box center [644, 412] width 163 height 40
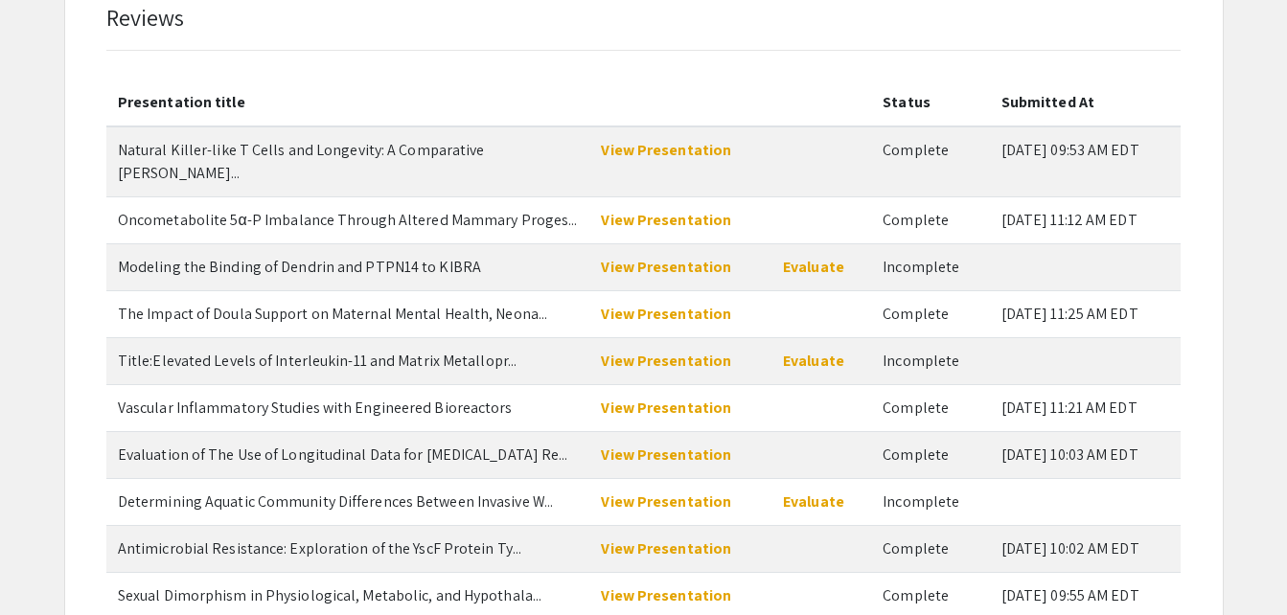
scroll to position [151, 0]
click at [649, 152] on link "View Presentation" at bounding box center [666, 151] width 130 height 20
click at [816, 258] on link "Evaluate" at bounding box center [813, 268] width 61 height 20
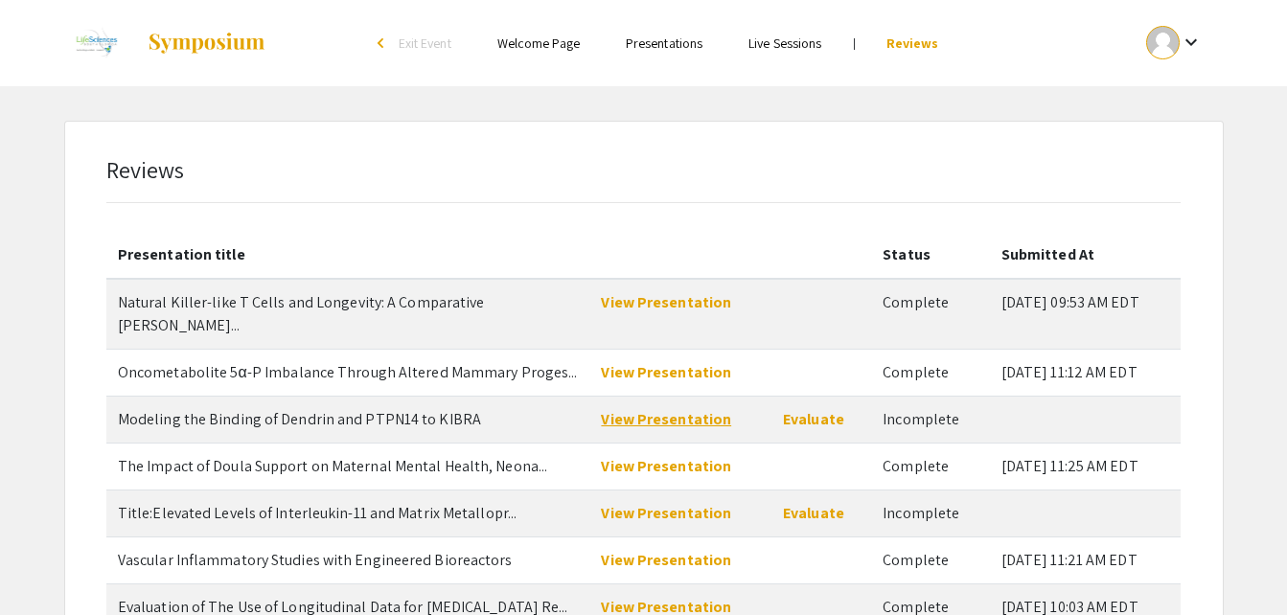
click at [664, 409] on link "View Presentation" at bounding box center [666, 419] width 130 height 20
click at [802, 409] on link "Evaluate" at bounding box center [813, 419] width 61 height 20
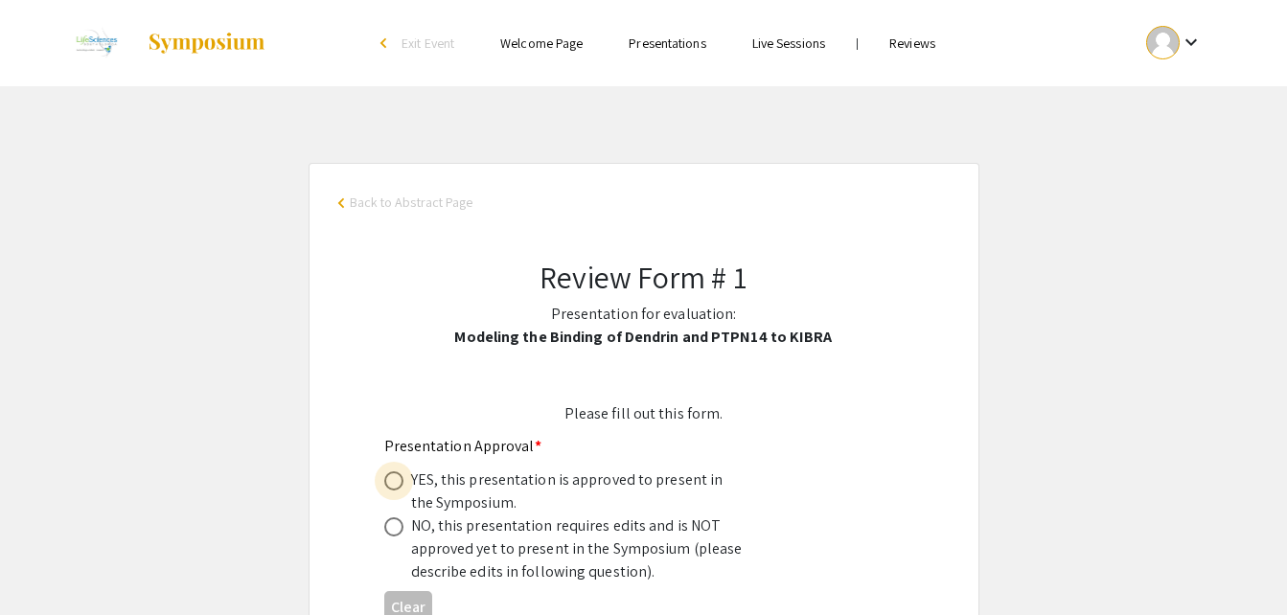
click at [387, 477] on span at bounding box center [393, 481] width 19 height 19
click at [387, 477] on input "radio" at bounding box center [393, 481] width 19 height 19
radio input "true"
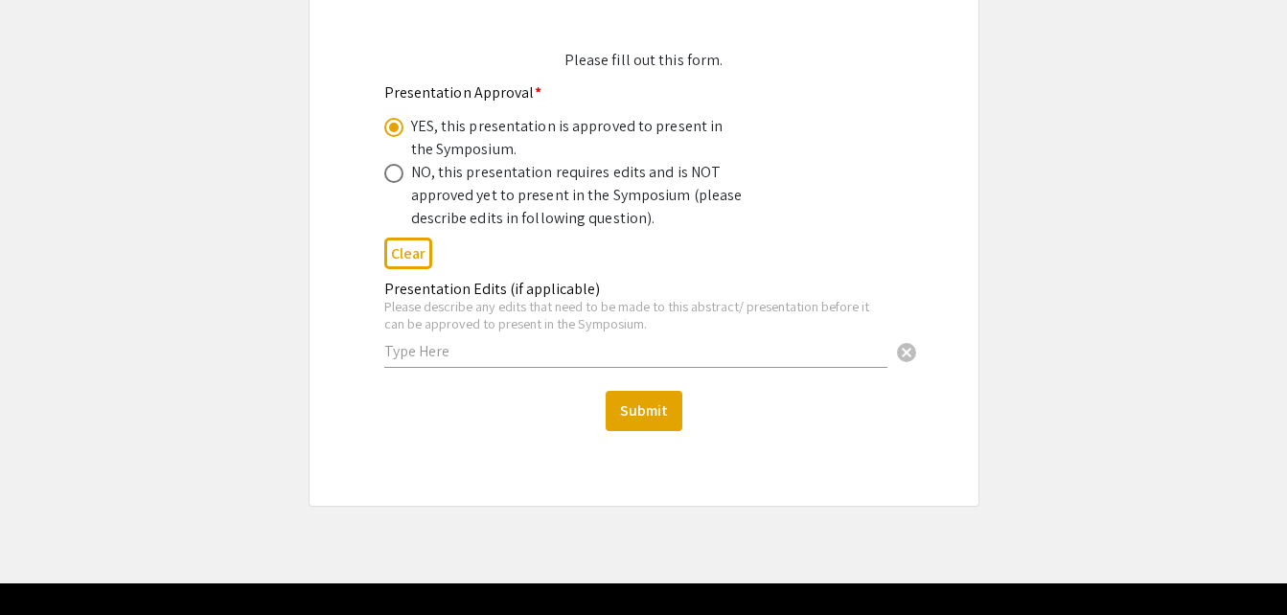
scroll to position [355, 0]
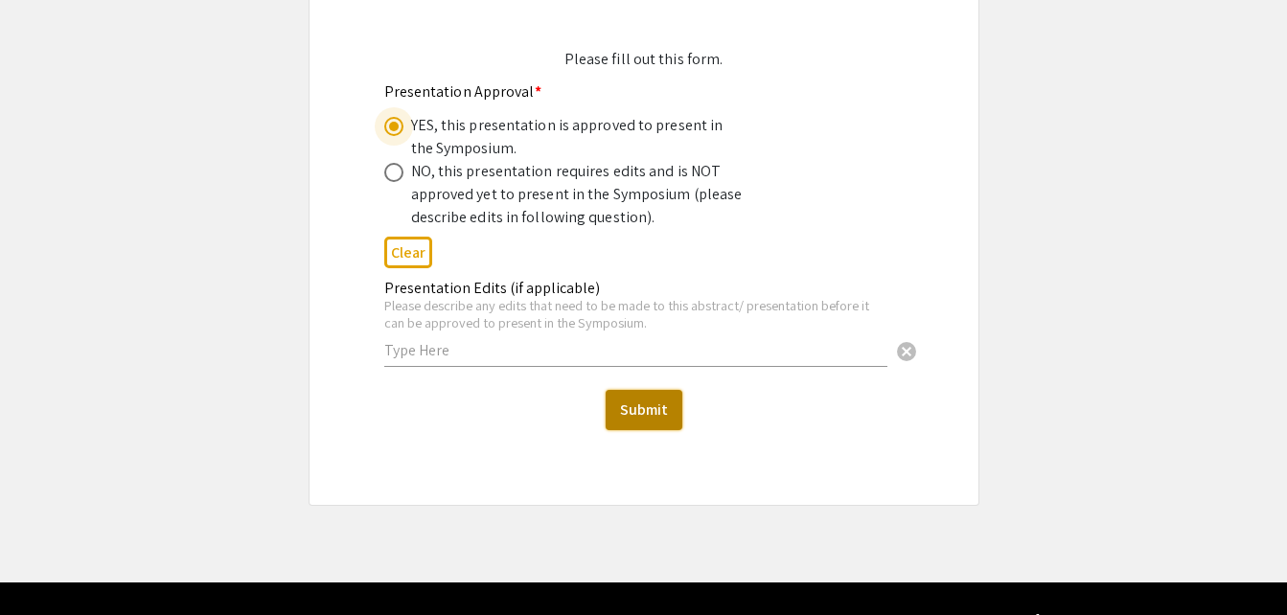
click at [671, 403] on button "Submit" at bounding box center [644, 410] width 77 height 40
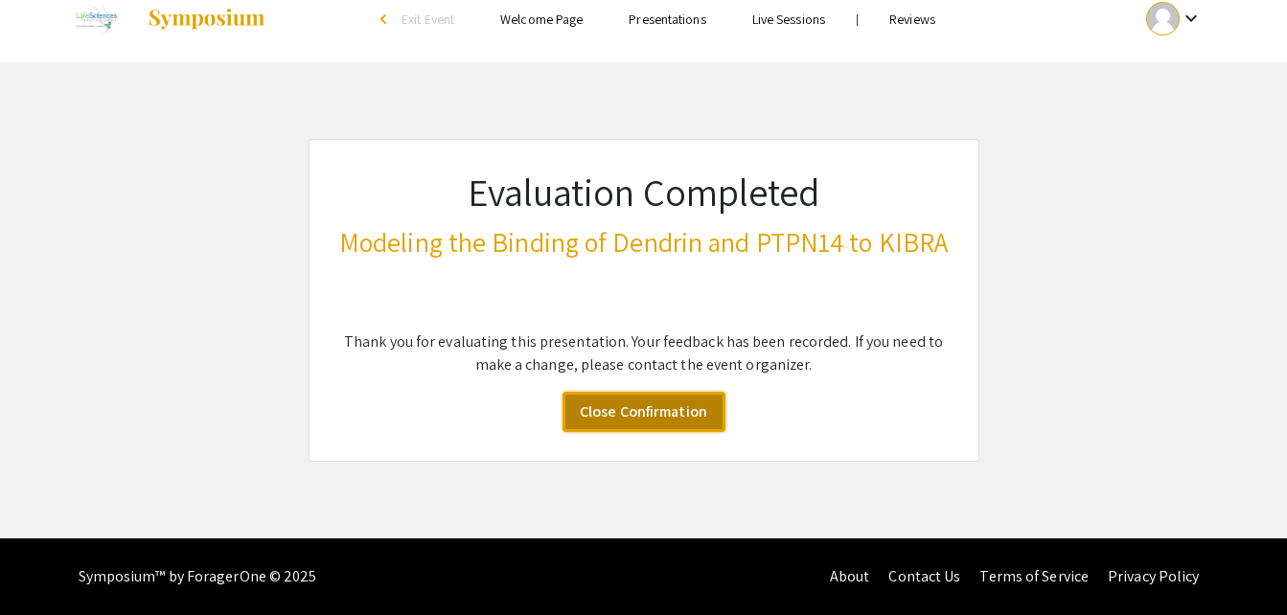
click at [671, 403] on link "Close Confirmation" at bounding box center [644, 412] width 163 height 40
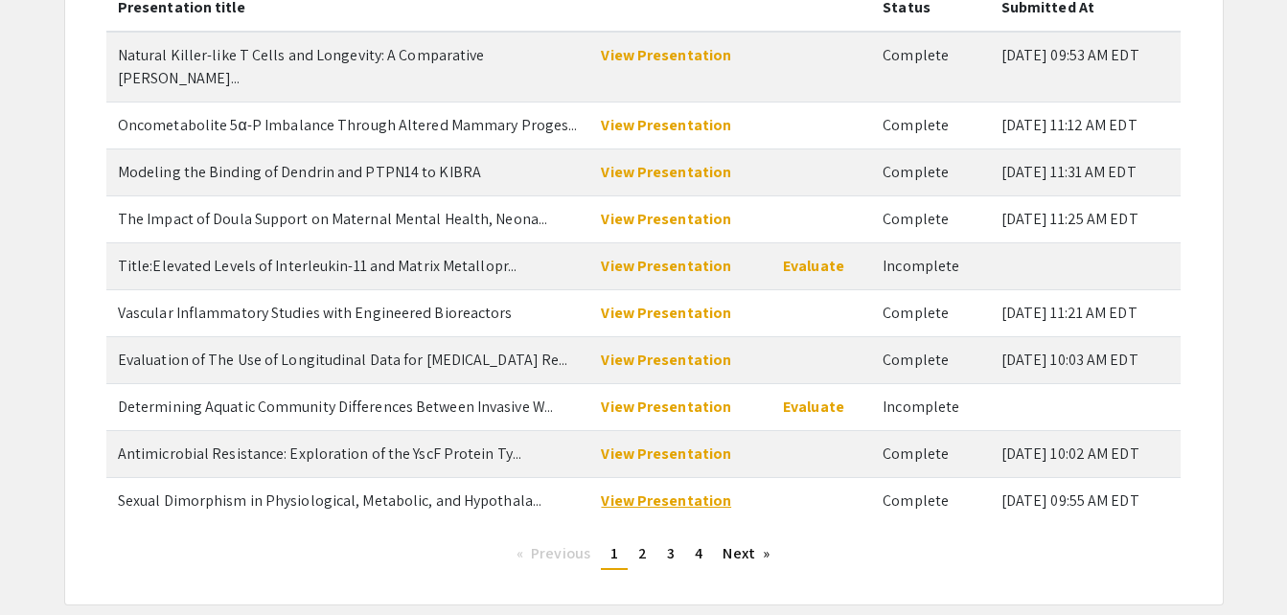
scroll to position [248, 0]
click at [640, 542] on span "2" at bounding box center [642, 552] width 9 height 20
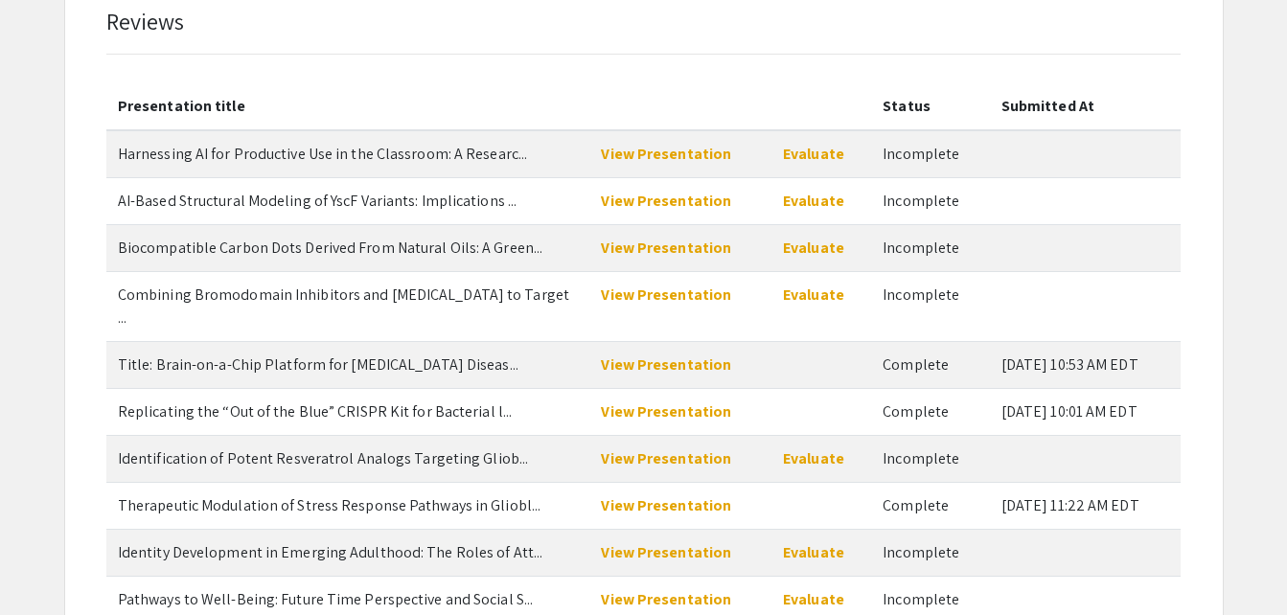
scroll to position [149, 0]
click at [675, 156] on link "View Presentation" at bounding box center [666, 154] width 130 height 20
click at [816, 151] on link "Evaluate" at bounding box center [813, 154] width 61 height 20
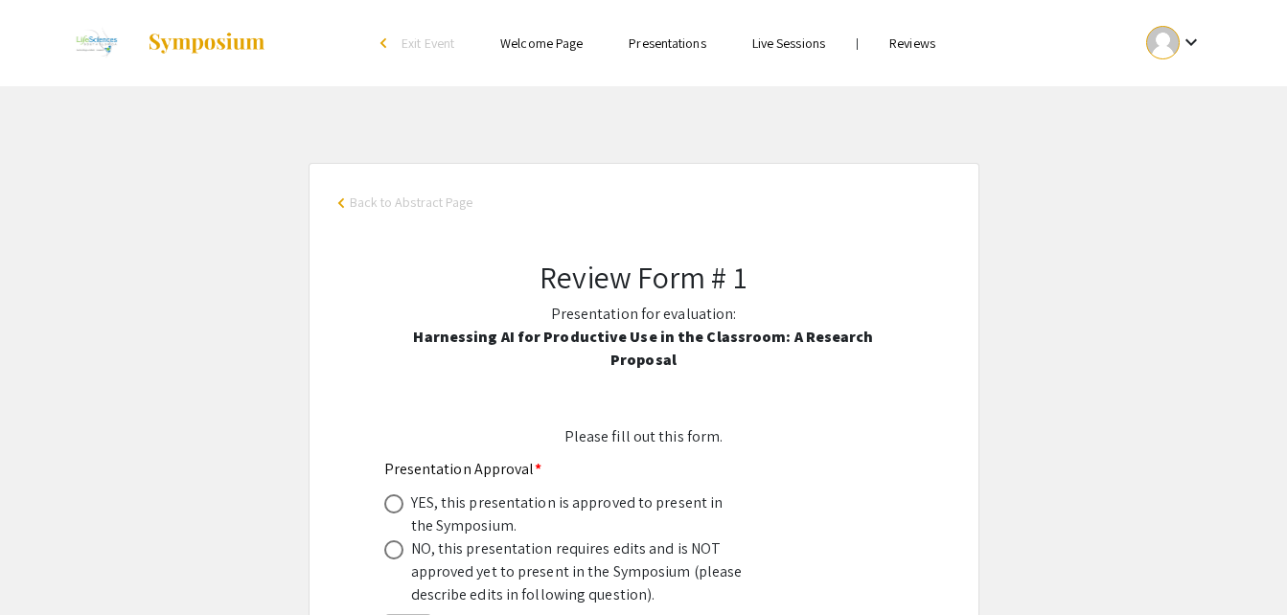
click at [397, 495] on span at bounding box center [393, 504] width 19 height 19
click at [397, 495] on input "radio" at bounding box center [393, 504] width 19 height 19
radio input "true"
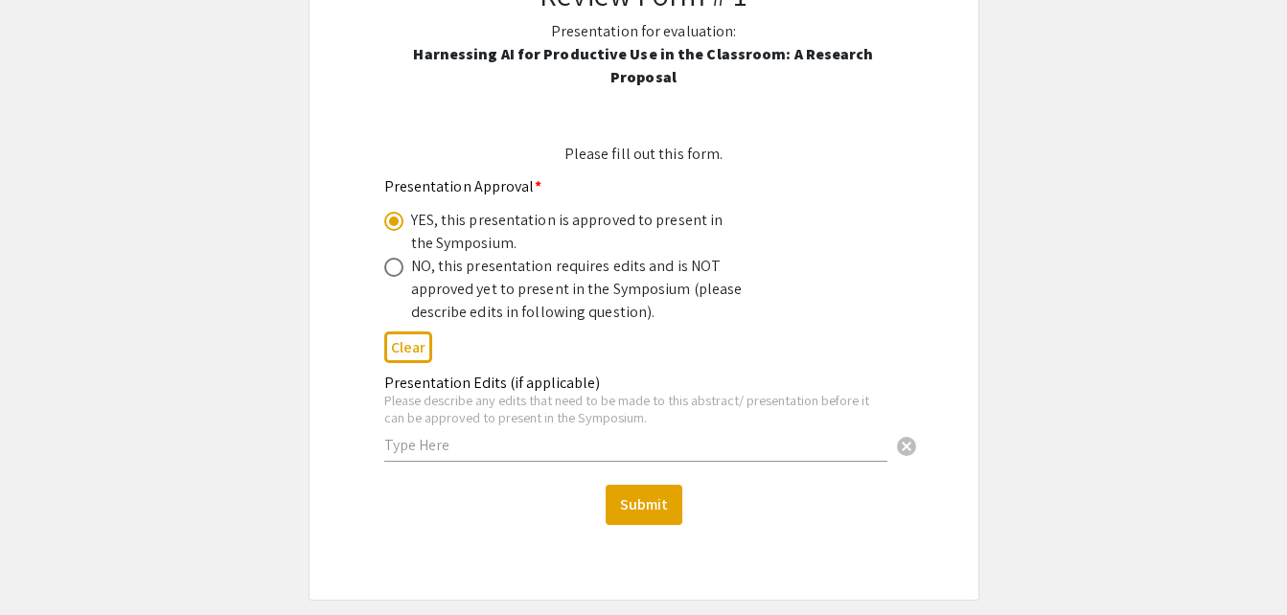
scroll to position [289, 0]
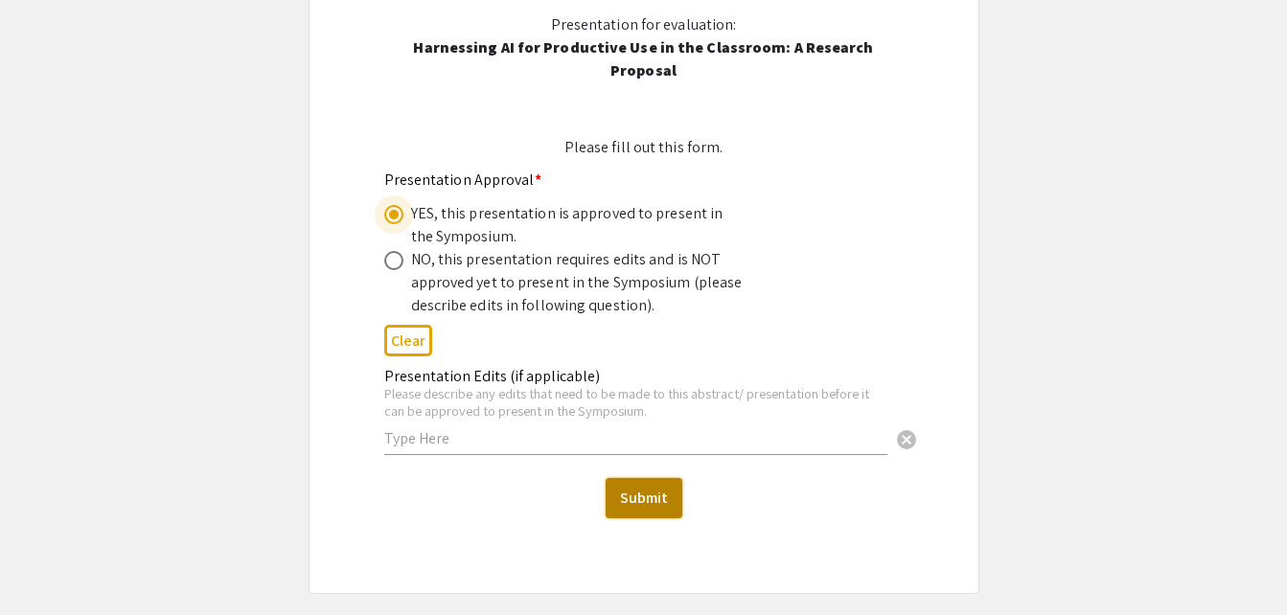
click at [656, 478] on button "Submit" at bounding box center [644, 498] width 77 height 40
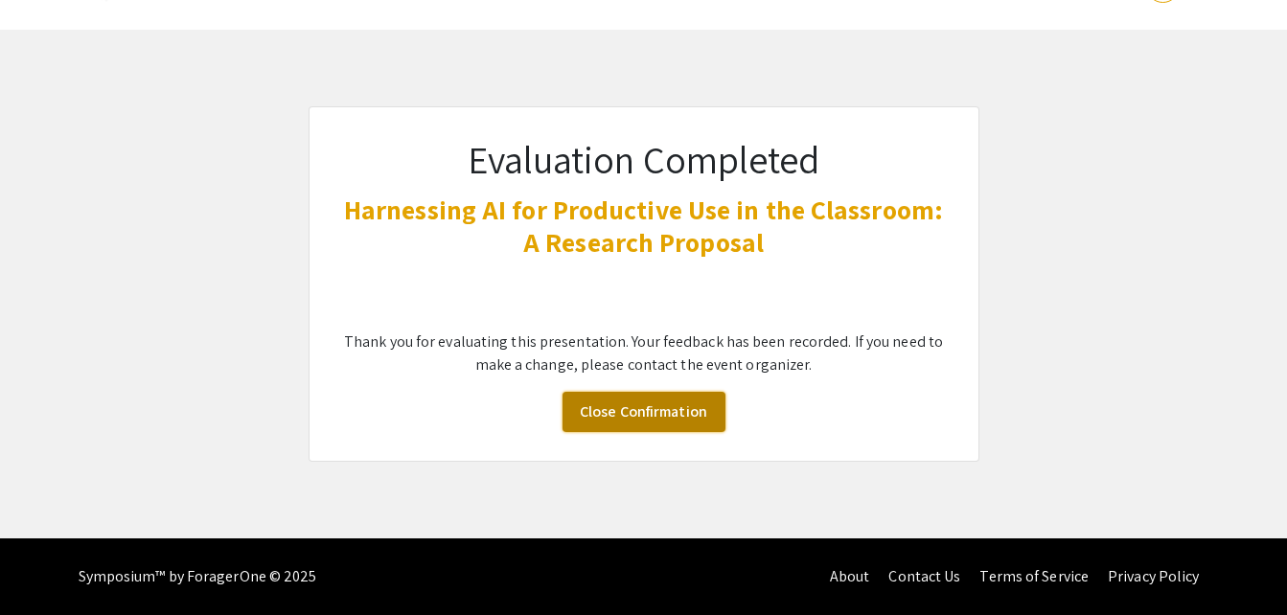
click at [655, 395] on link "Close Confirmation" at bounding box center [644, 412] width 163 height 40
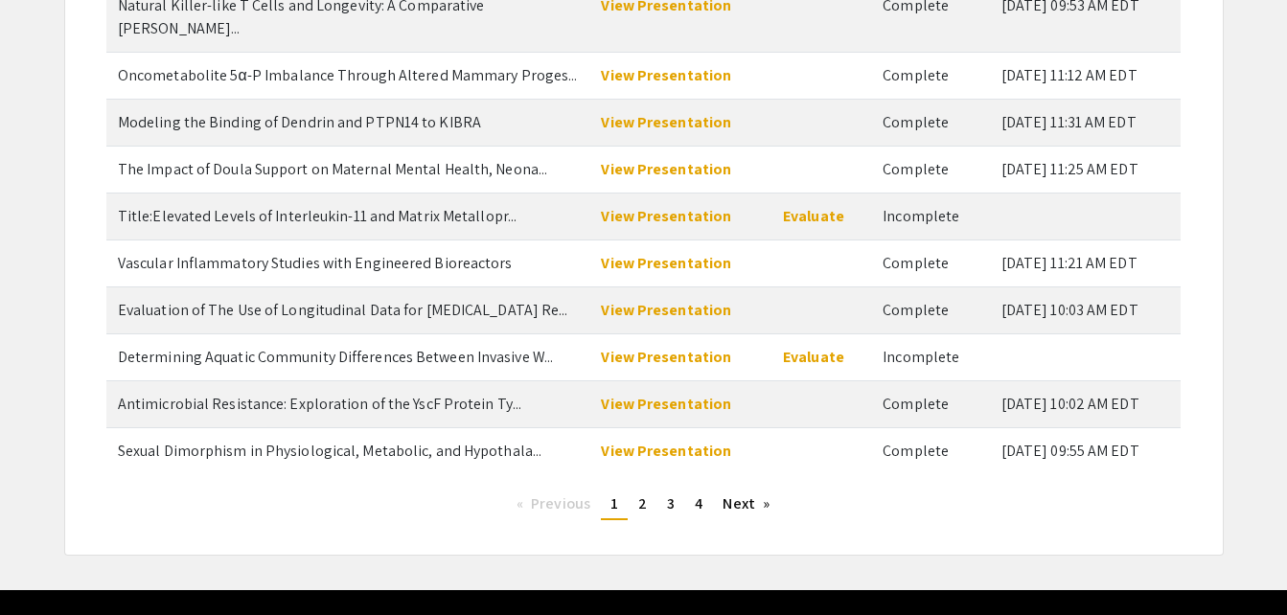
scroll to position [299, 0]
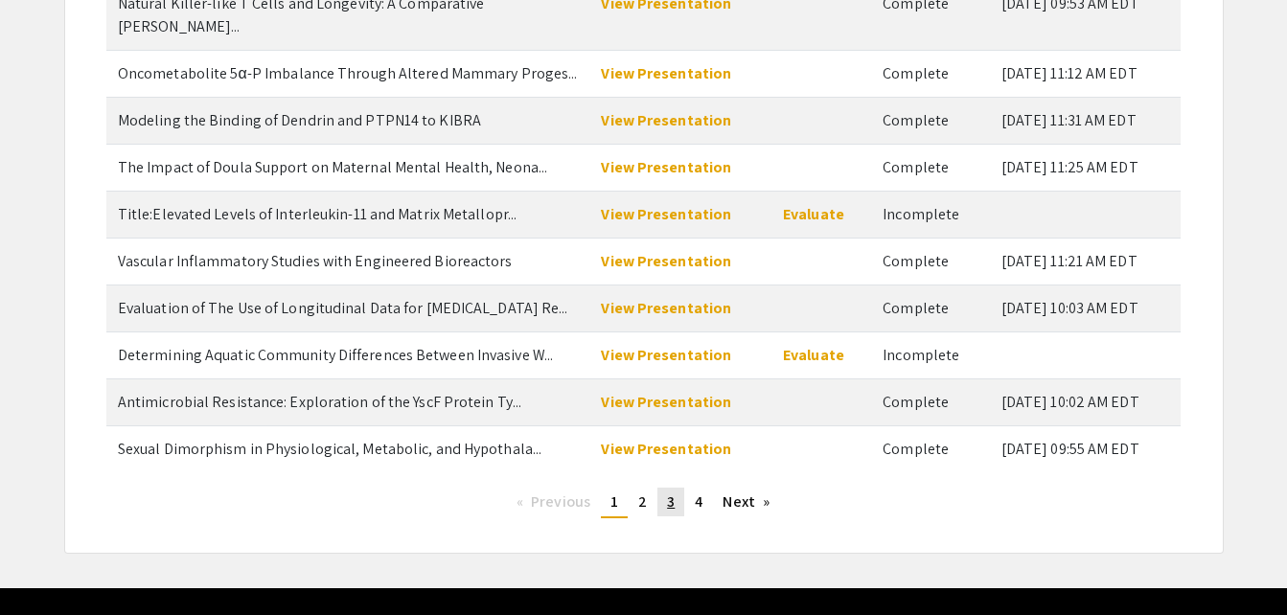
click at [674, 492] on span "3" at bounding box center [671, 502] width 8 height 20
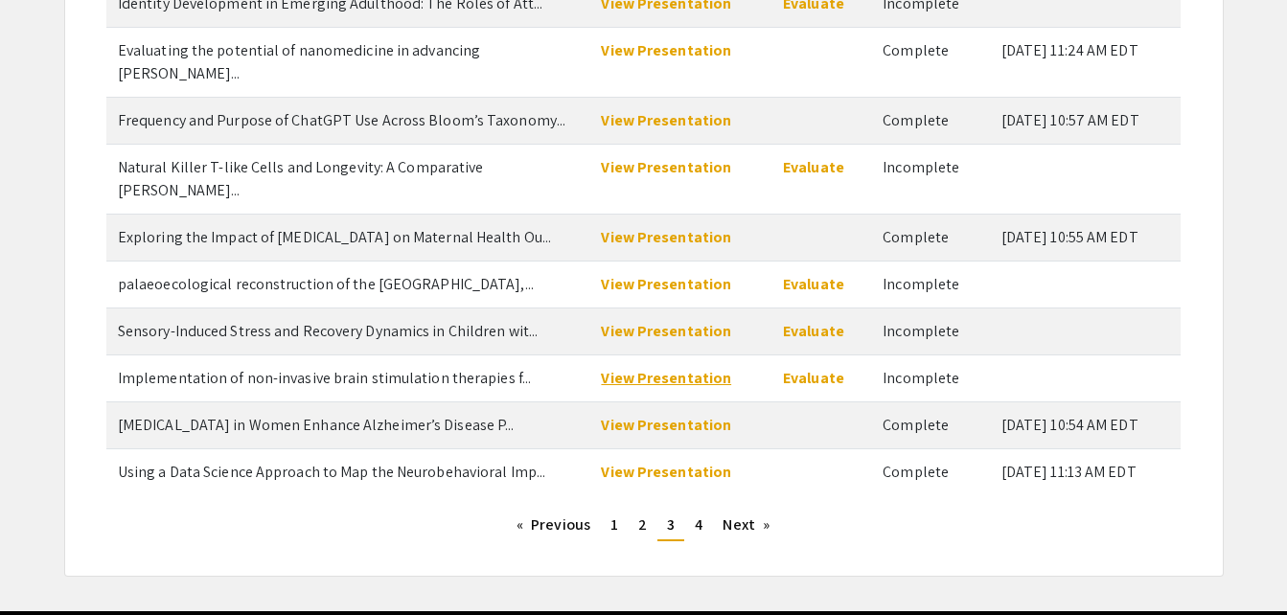
click at [667, 368] on link "View Presentation" at bounding box center [666, 378] width 130 height 20
click at [819, 368] on link "Evaluate" at bounding box center [813, 378] width 61 height 20
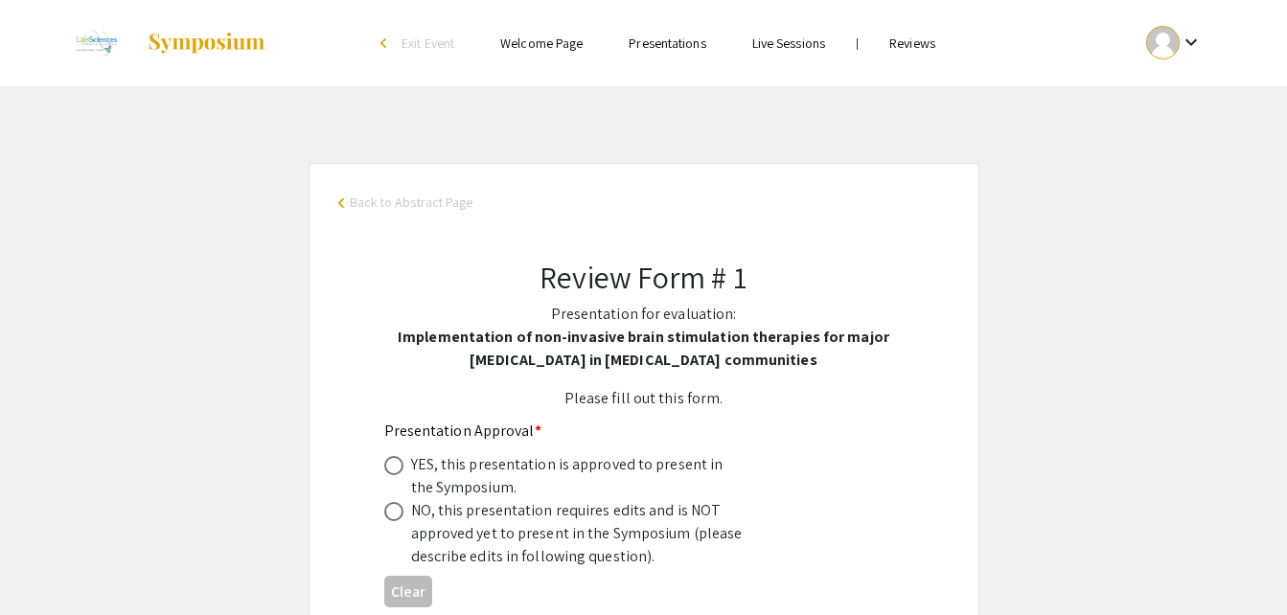
click at [395, 466] on span at bounding box center [393, 465] width 19 height 19
click at [395, 466] on input "radio" at bounding box center [393, 465] width 19 height 19
radio input "true"
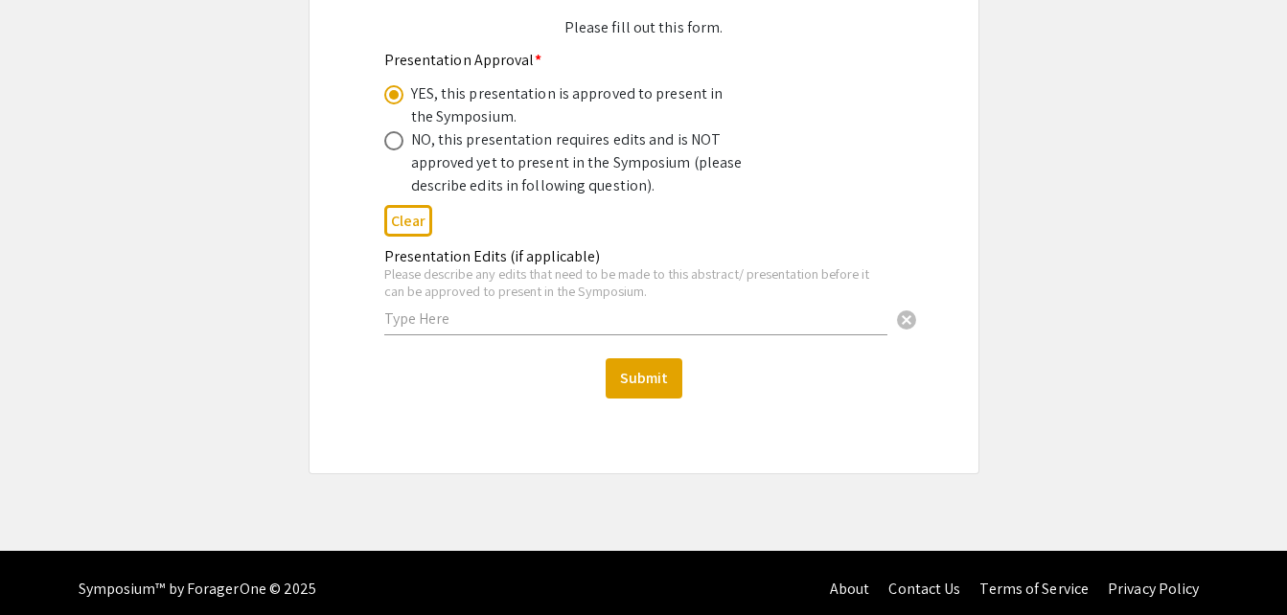
scroll to position [372, 0]
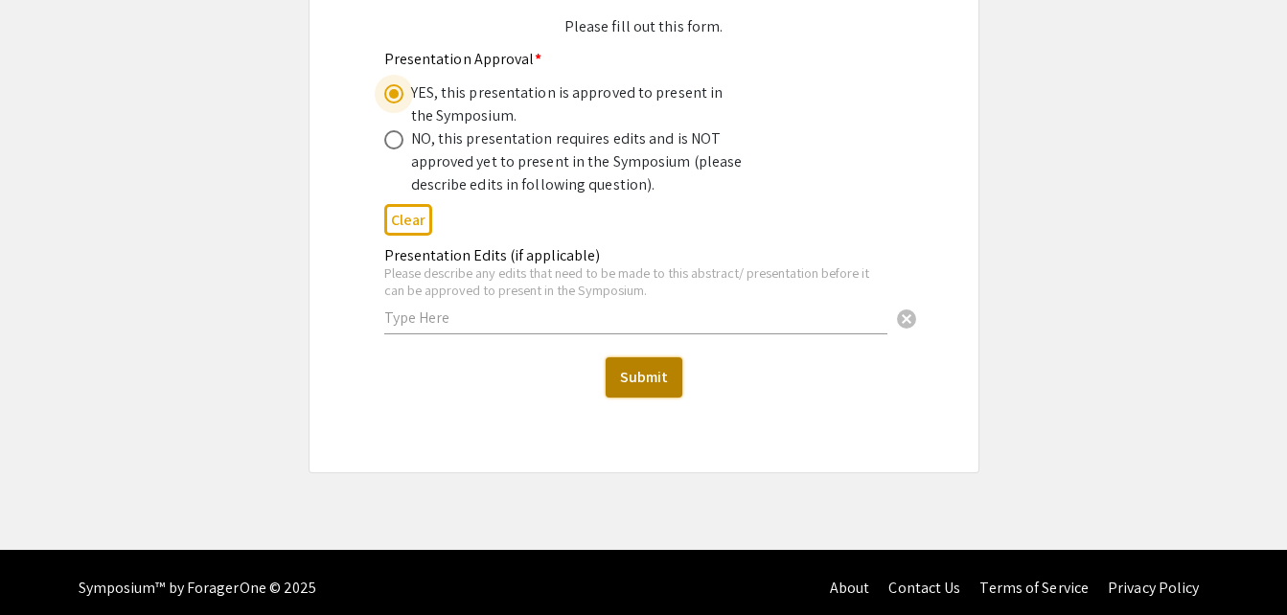
click at [634, 360] on button "Submit" at bounding box center [644, 377] width 77 height 40
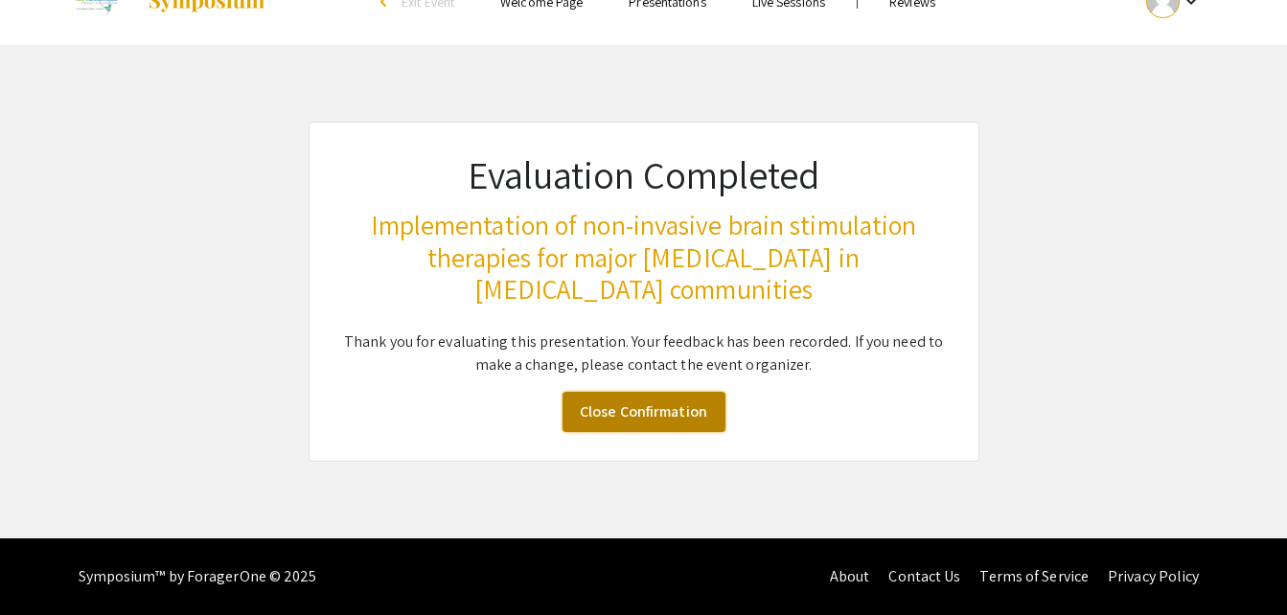
click at [632, 411] on link "Close Confirmation" at bounding box center [644, 412] width 163 height 40
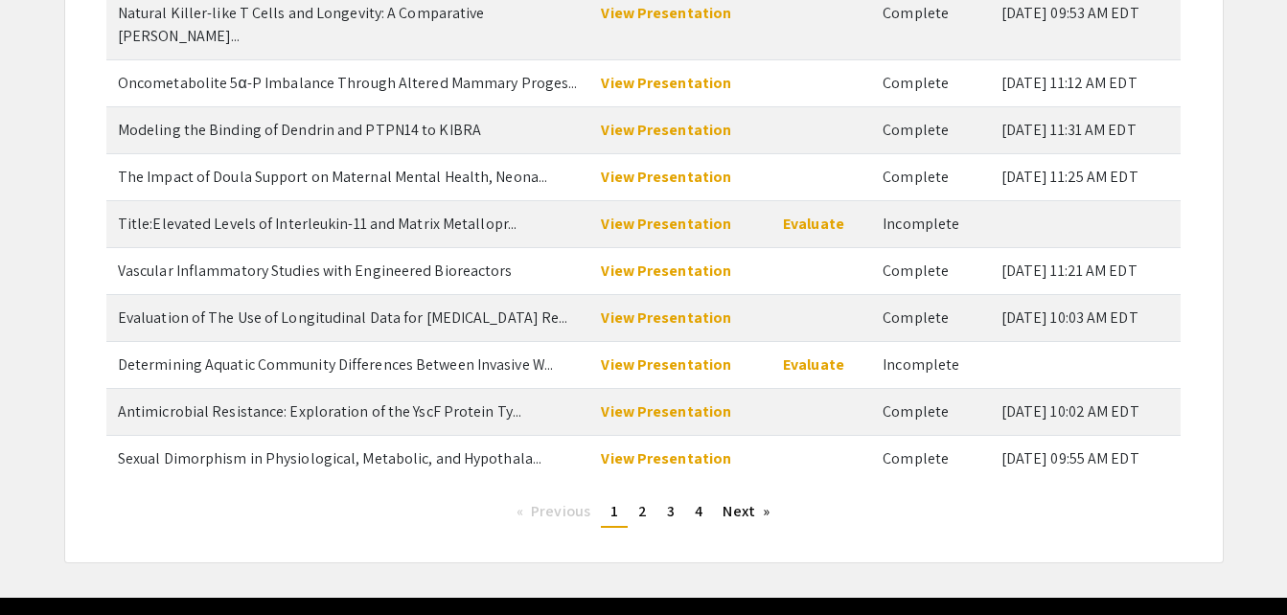
scroll to position [290, 0]
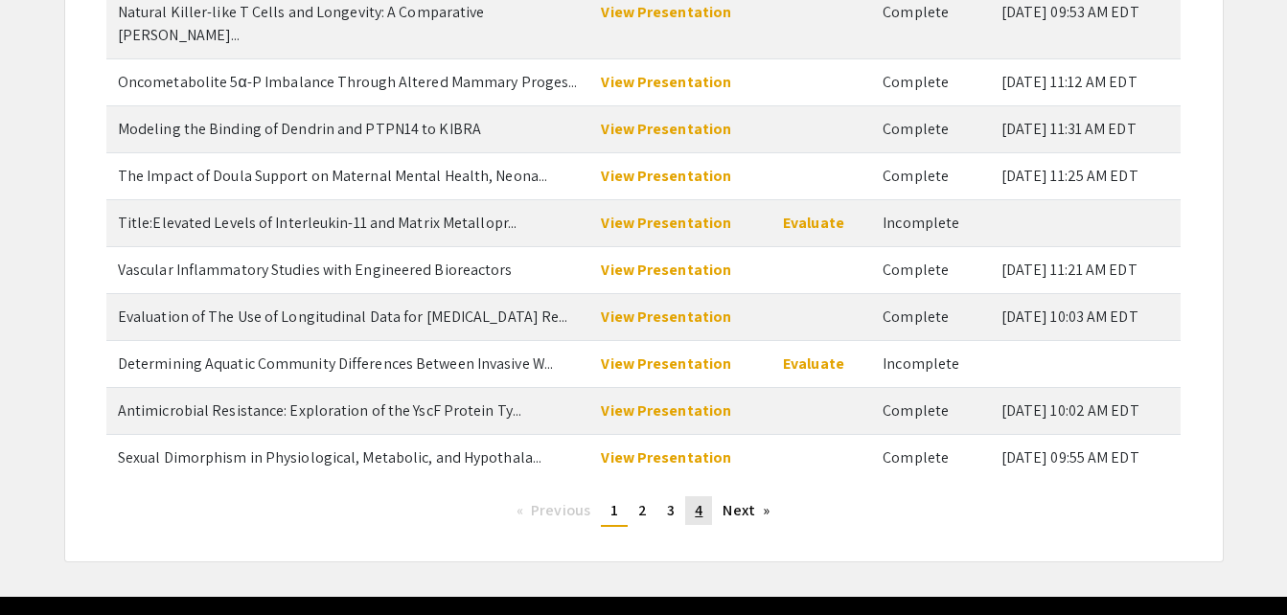
click at [702, 500] on span "4" at bounding box center [699, 510] width 8 height 20
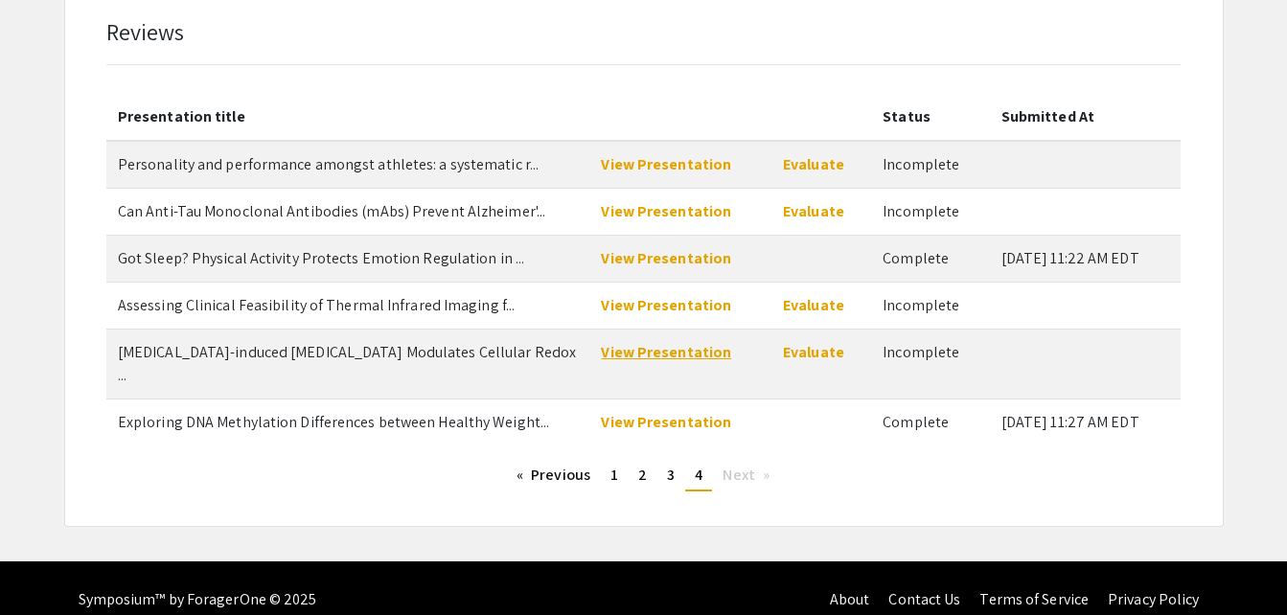
click at [686, 353] on link "View Presentation" at bounding box center [666, 352] width 130 height 20
click at [819, 352] on link "Evaluate" at bounding box center [813, 352] width 61 height 20
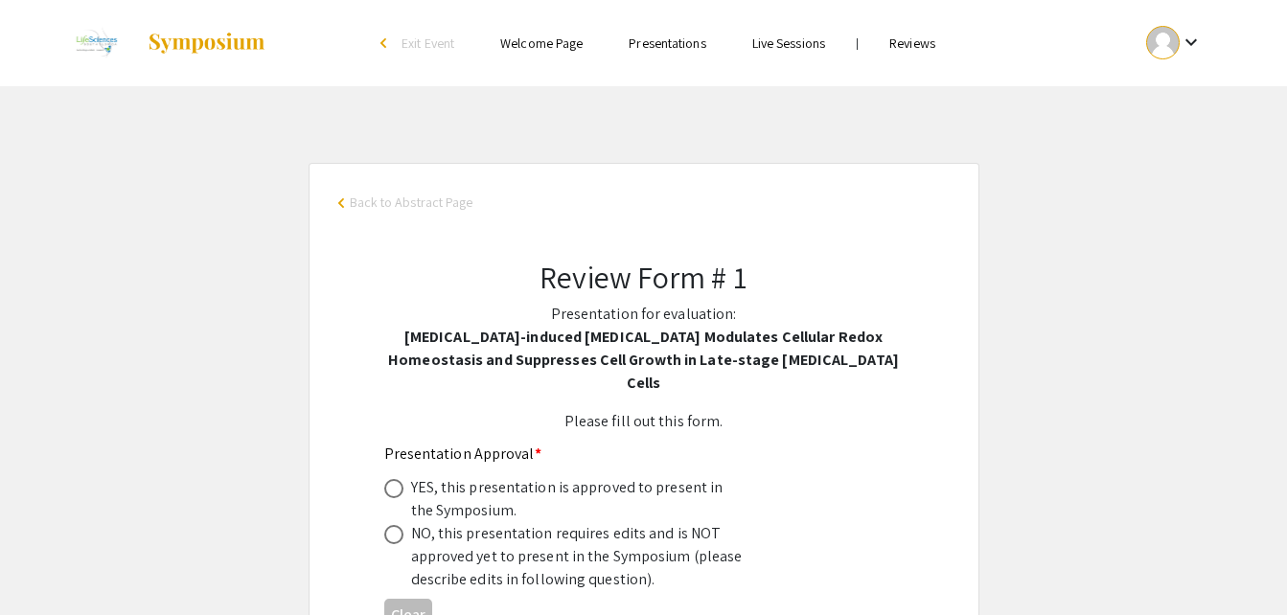
click at [392, 479] on span at bounding box center [393, 488] width 19 height 19
click at [392, 479] on input "radio" at bounding box center [393, 488] width 19 height 19
radio input "true"
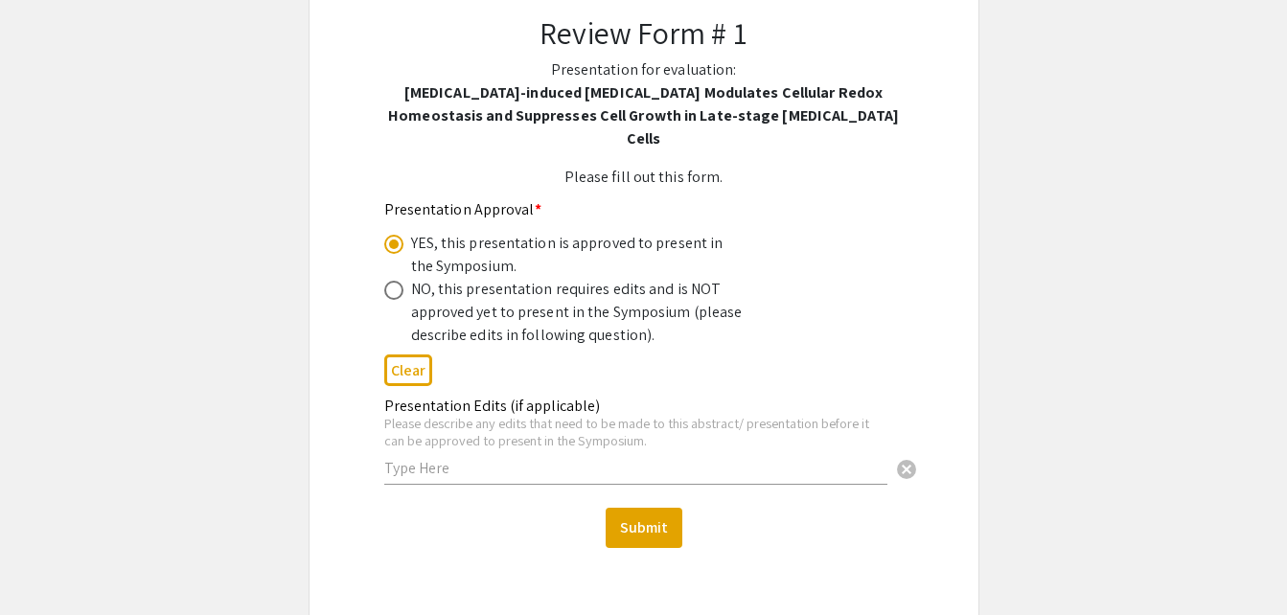
scroll to position [246, 0]
click at [645, 506] on button "Submit" at bounding box center [644, 526] width 77 height 40
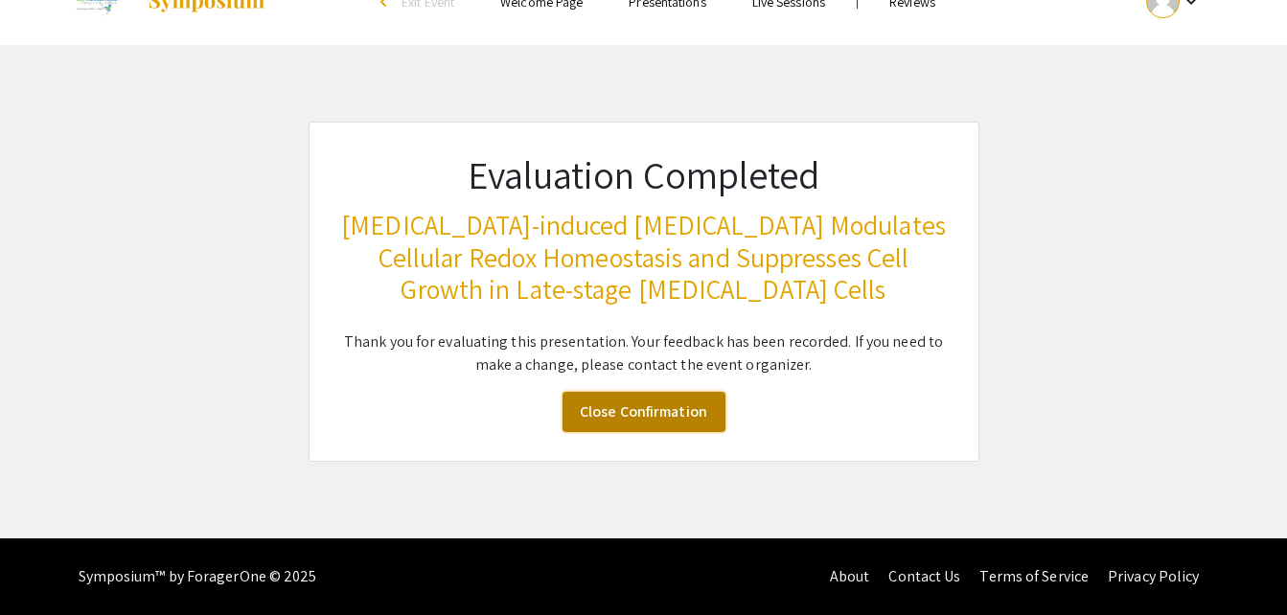
click at [642, 424] on link "Close Confirmation" at bounding box center [644, 412] width 163 height 40
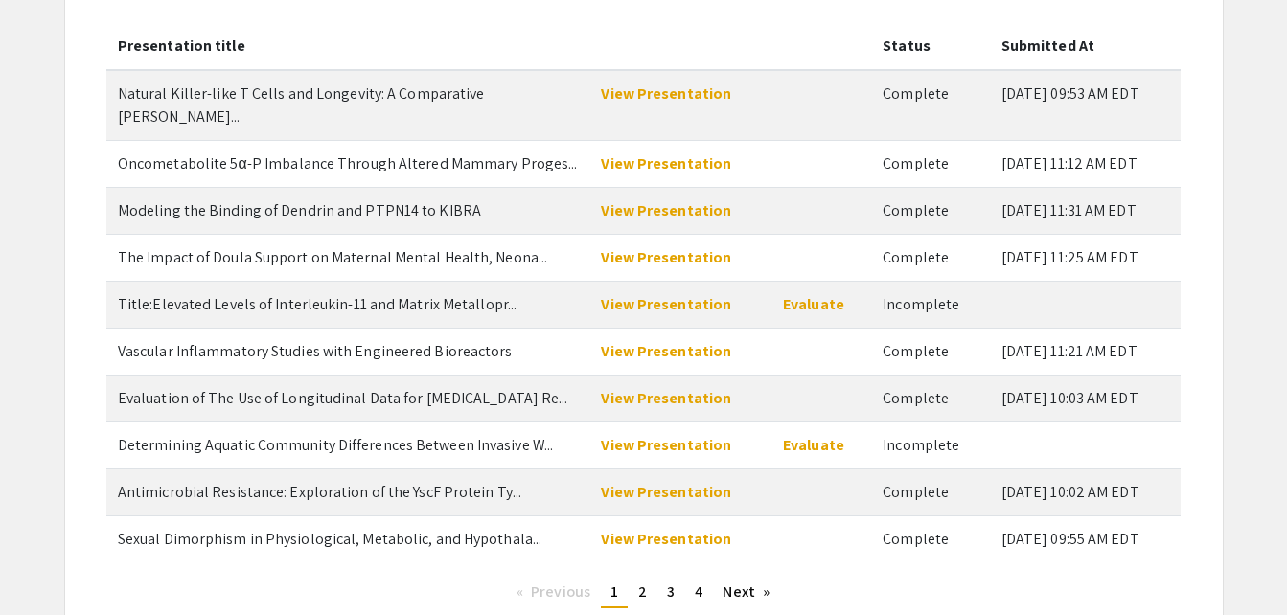
scroll to position [286, 0]
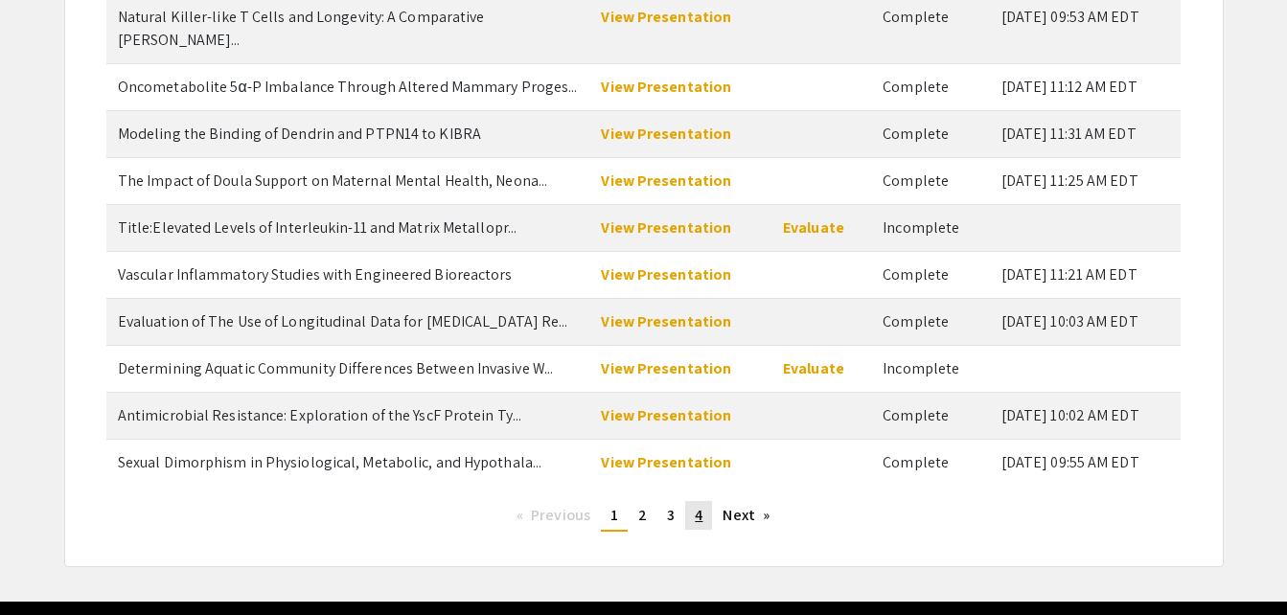
click at [702, 501] on link "page 4" at bounding box center [698, 515] width 27 height 29
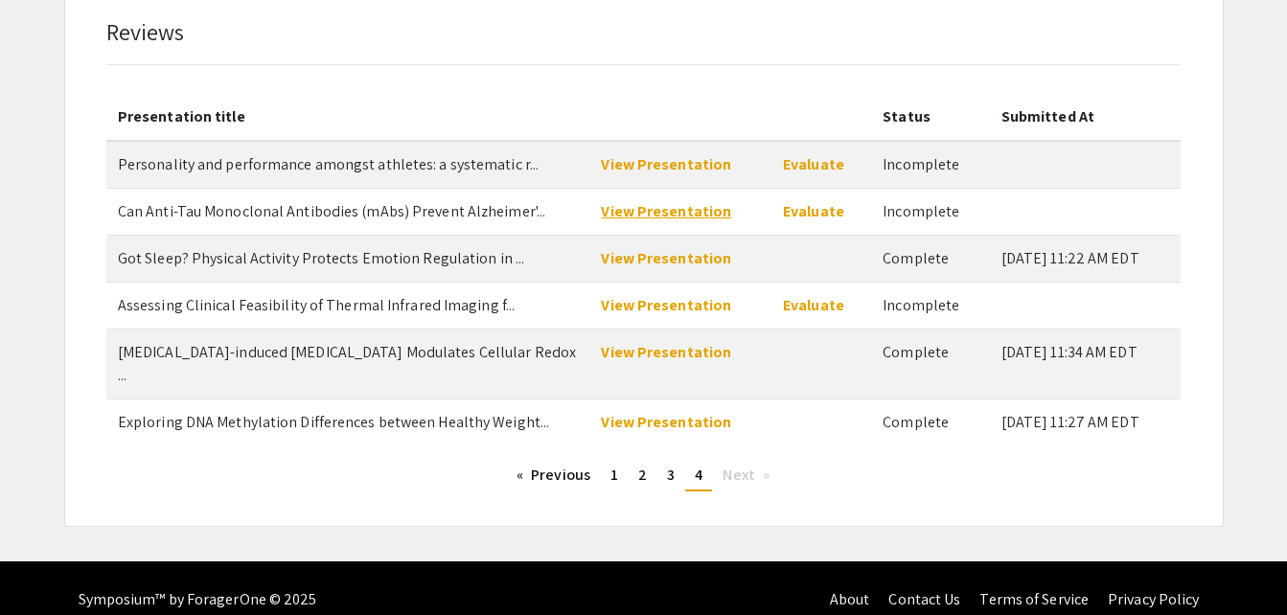
click at [693, 208] on link "View Presentation" at bounding box center [666, 211] width 130 height 20
click at [793, 208] on link "Evaluate" at bounding box center [813, 211] width 61 height 20
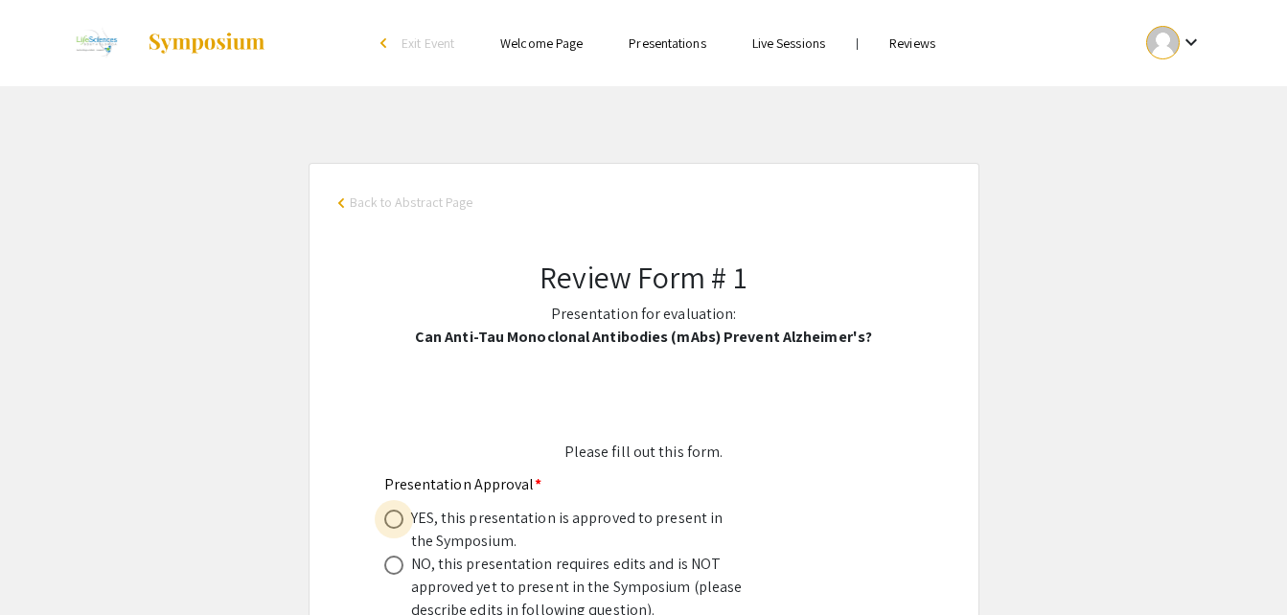
click at [388, 513] on span at bounding box center [393, 519] width 19 height 19
click at [388, 513] on input "radio" at bounding box center [393, 519] width 19 height 19
radio input "true"
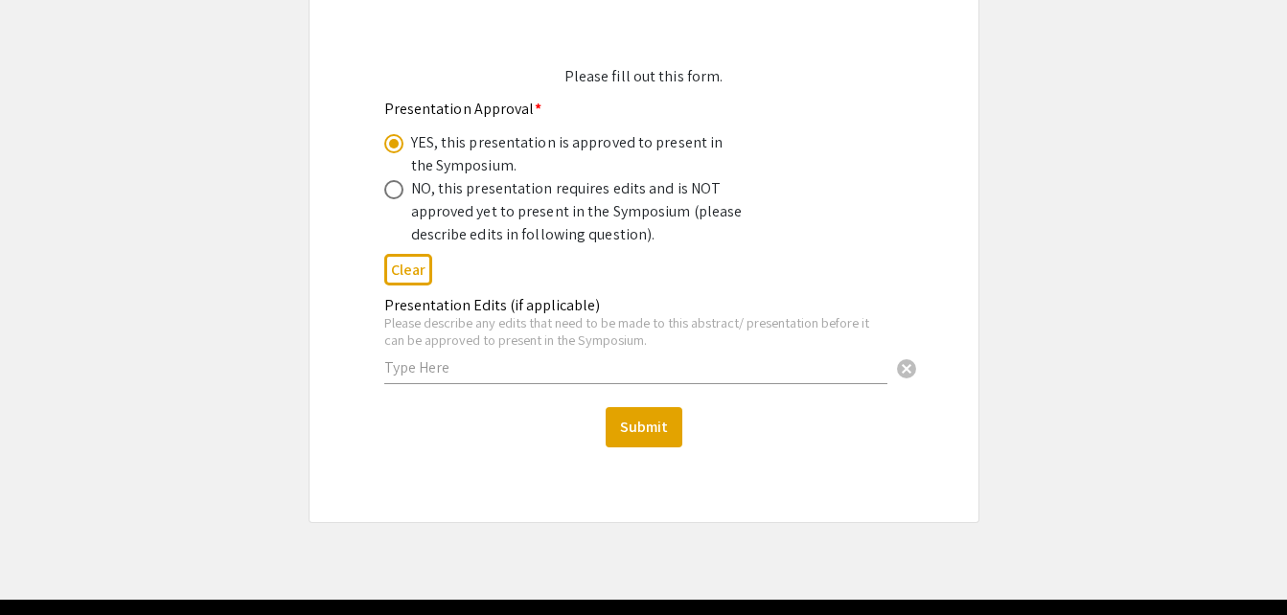
scroll to position [378, 0]
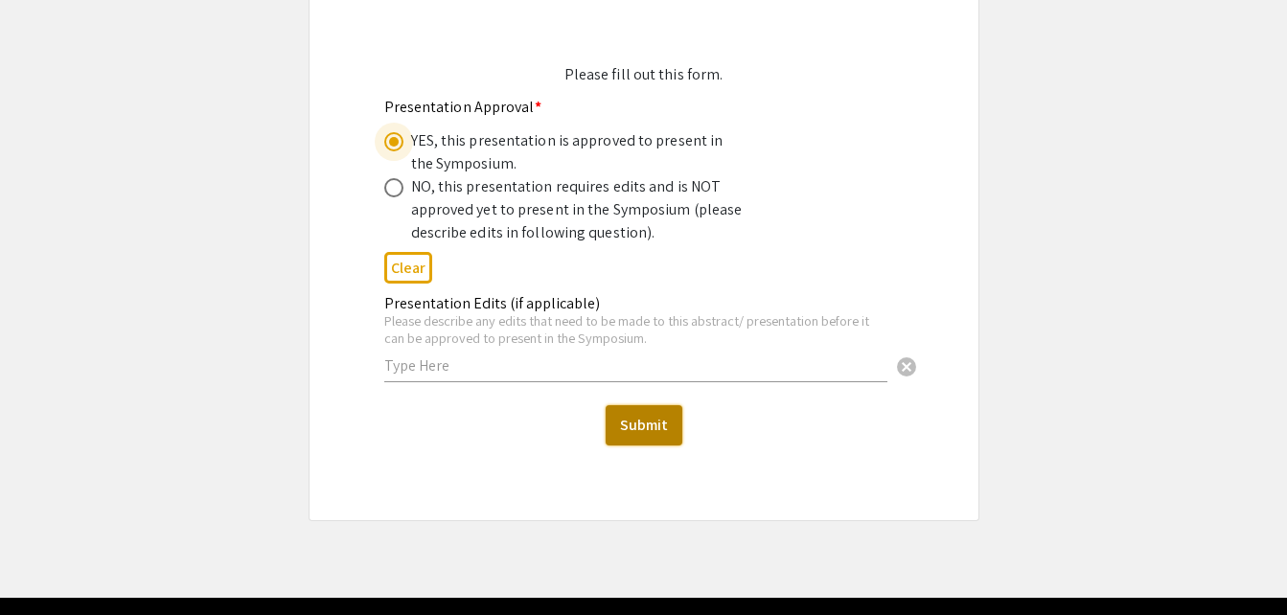
click at [645, 437] on button "Submit" at bounding box center [644, 425] width 77 height 40
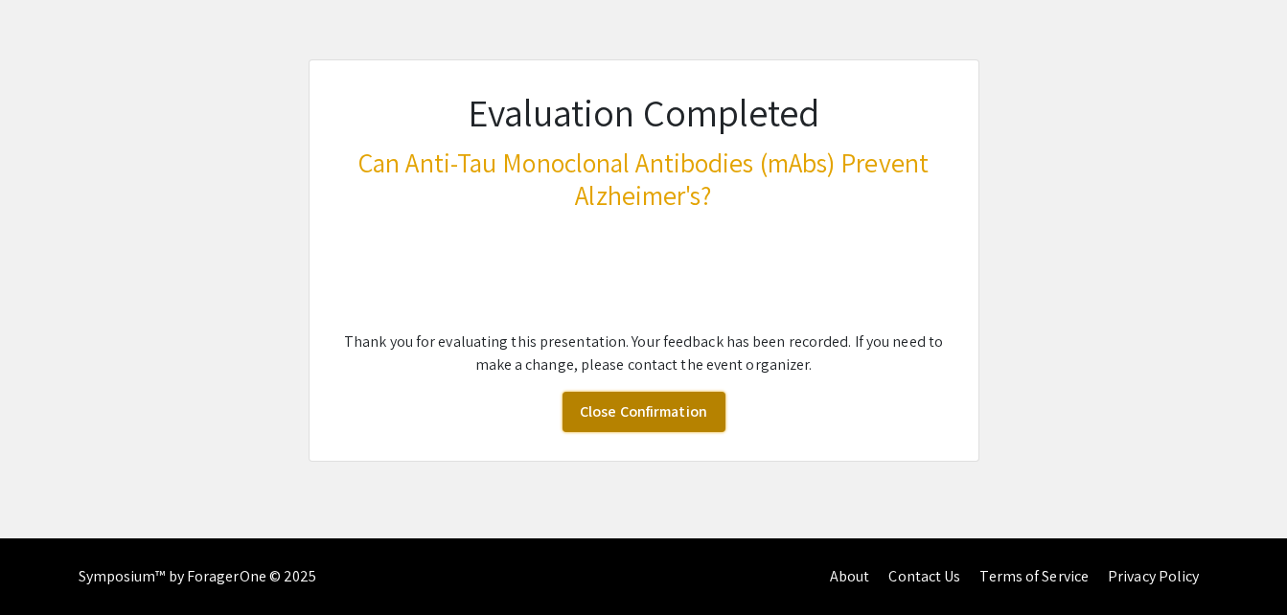
click at [643, 411] on link "Close Confirmation" at bounding box center [644, 412] width 163 height 40
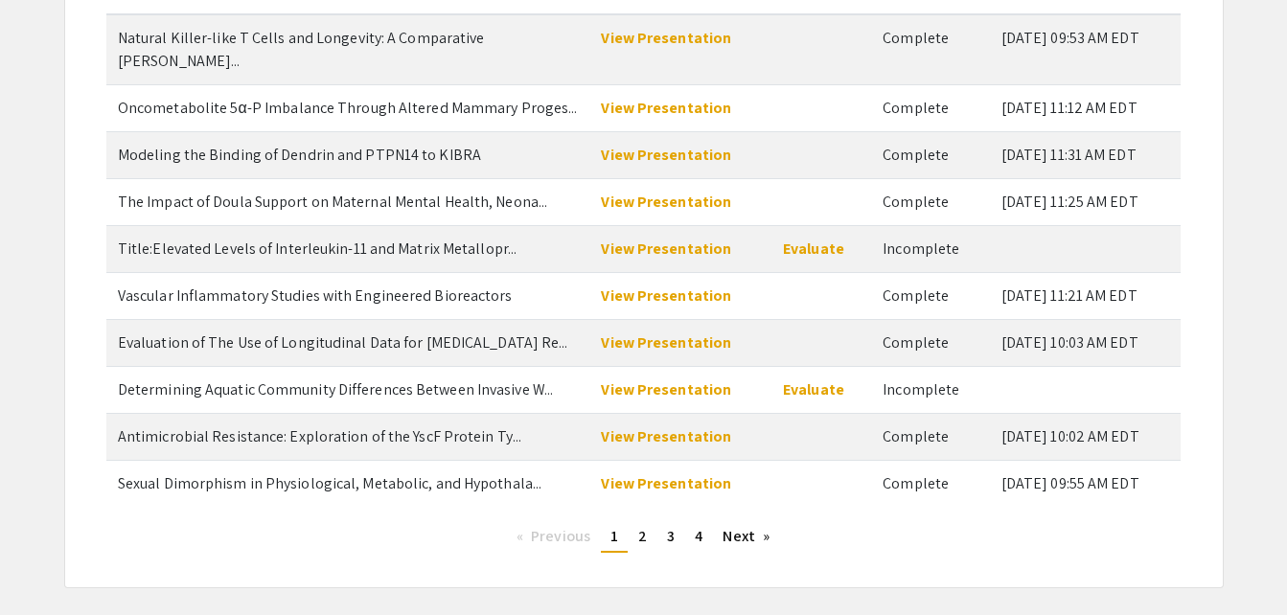
scroll to position [283, 0]
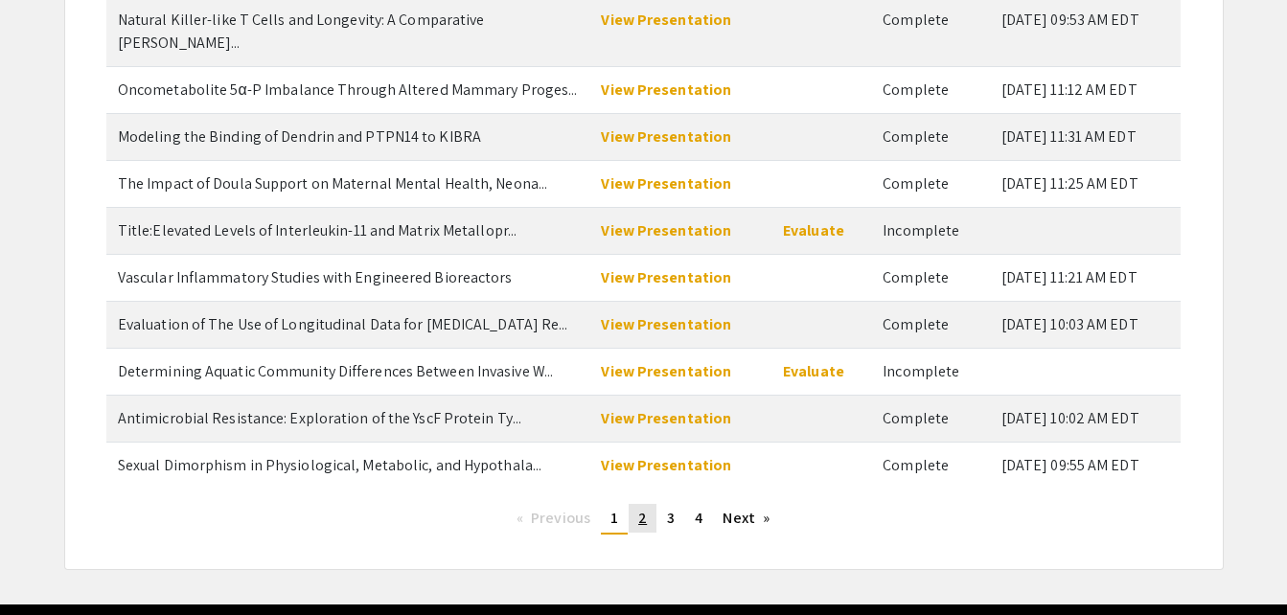
click at [644, 508] on span "2" at bounding box center [642, 518] width 9 height 20
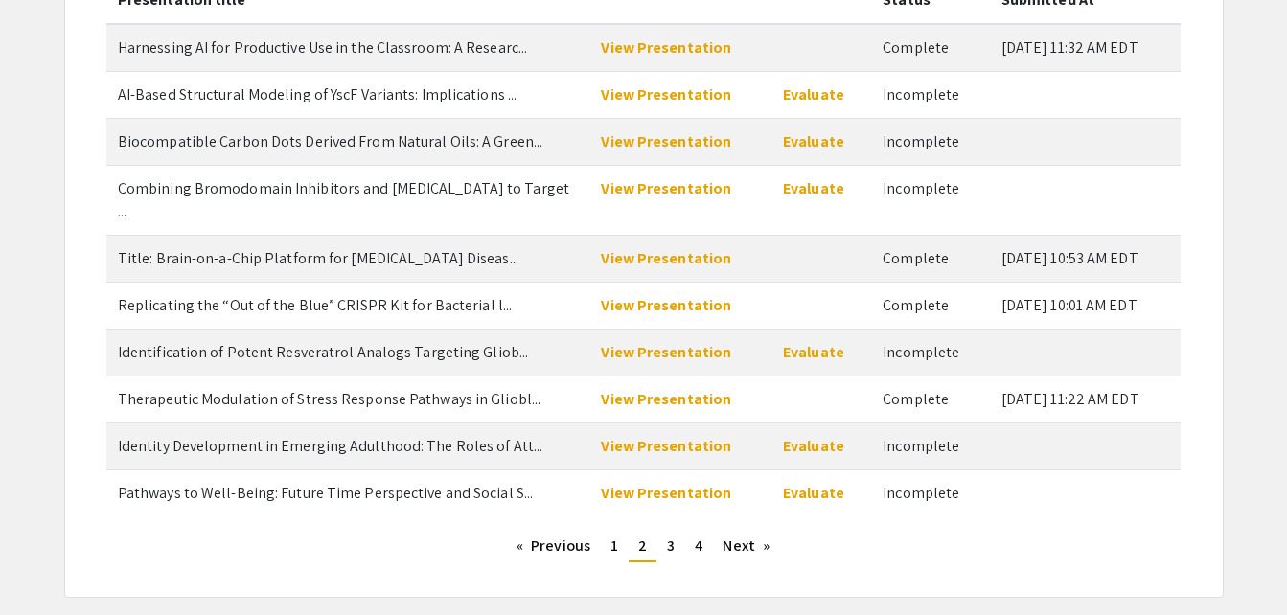
scroll to position [254, 0]
click at [691, 437] on link "View Presentation" at bounding box center [666, 447] width 130 height 20
click at [805, 437] on link "Evaluate" at bounding box center [813, 447] width 61 height 20
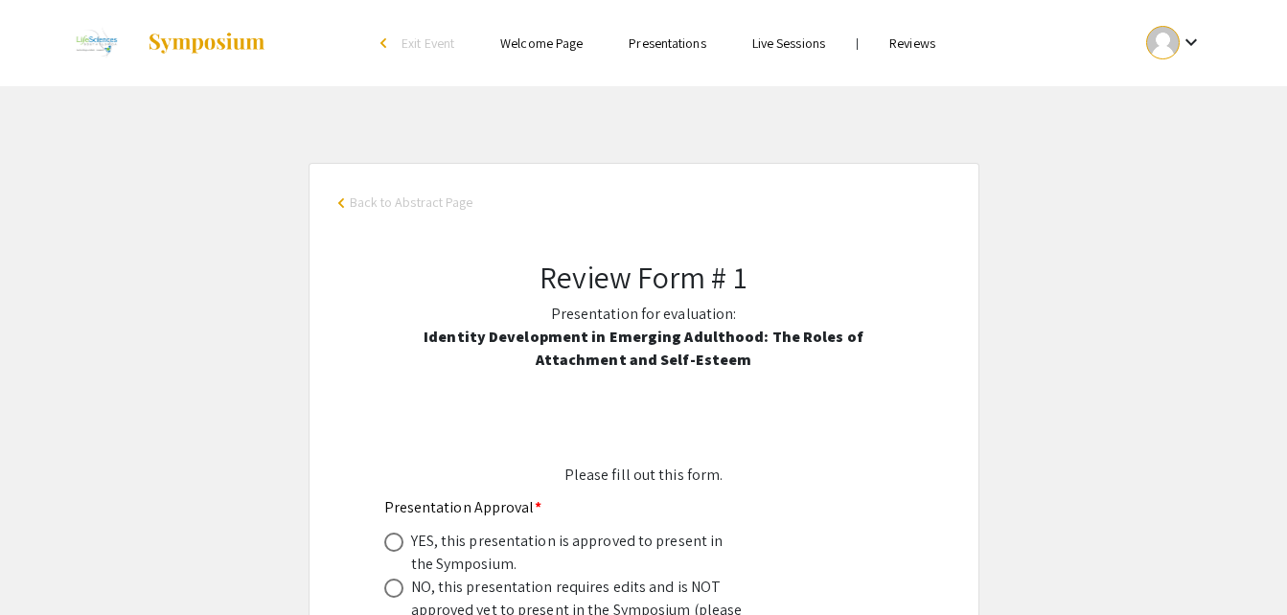
click at [393, 542] on span at bounding box center [393, 542] width 0 height 0
click at [393, 542] on input "radio" at bounding box center [393, 542] width 19 height 19
radio input "true"
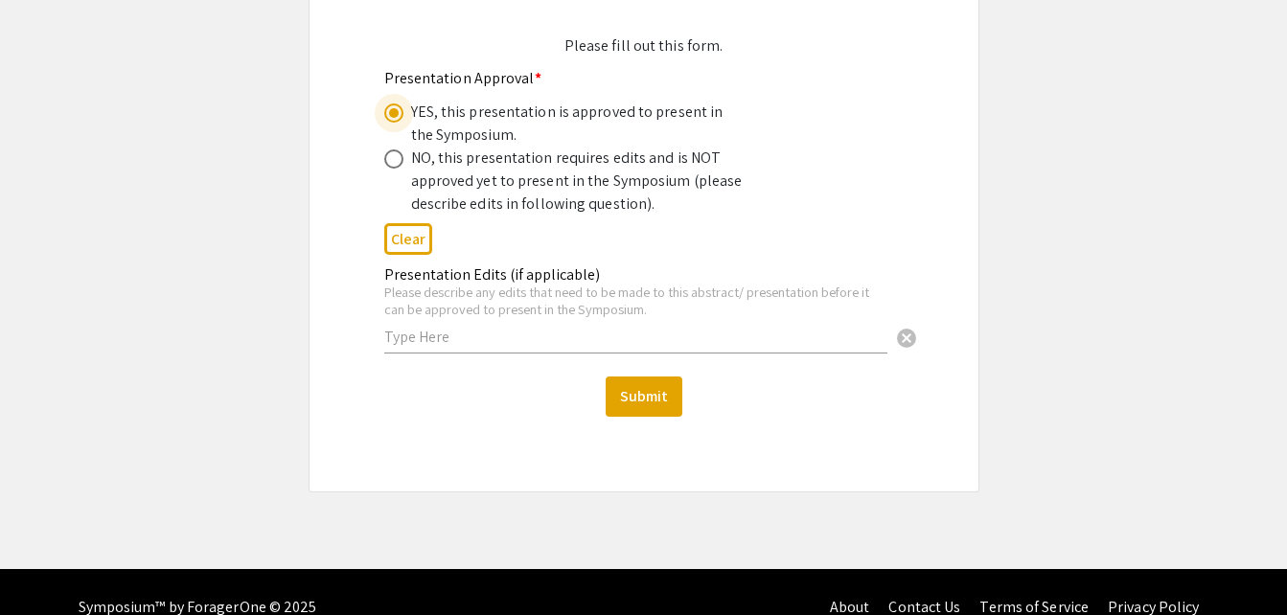
scroll to position [430, 0]
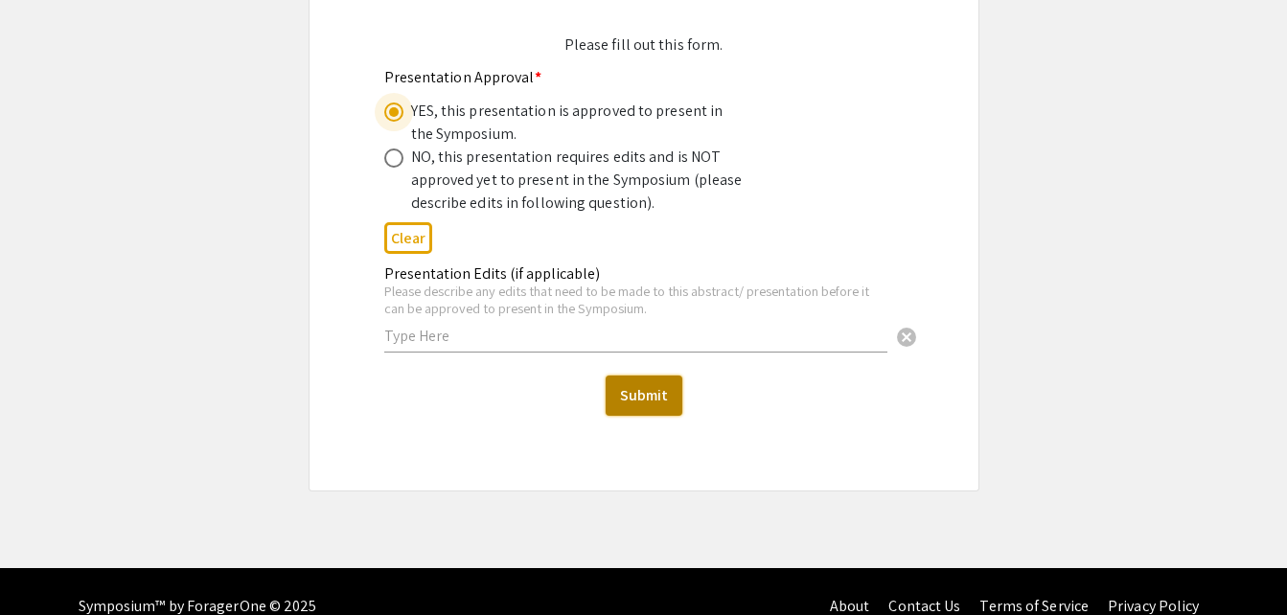
click at [652, 379] on button "Submit" at bounding box center [644, 396] width 77 height 40
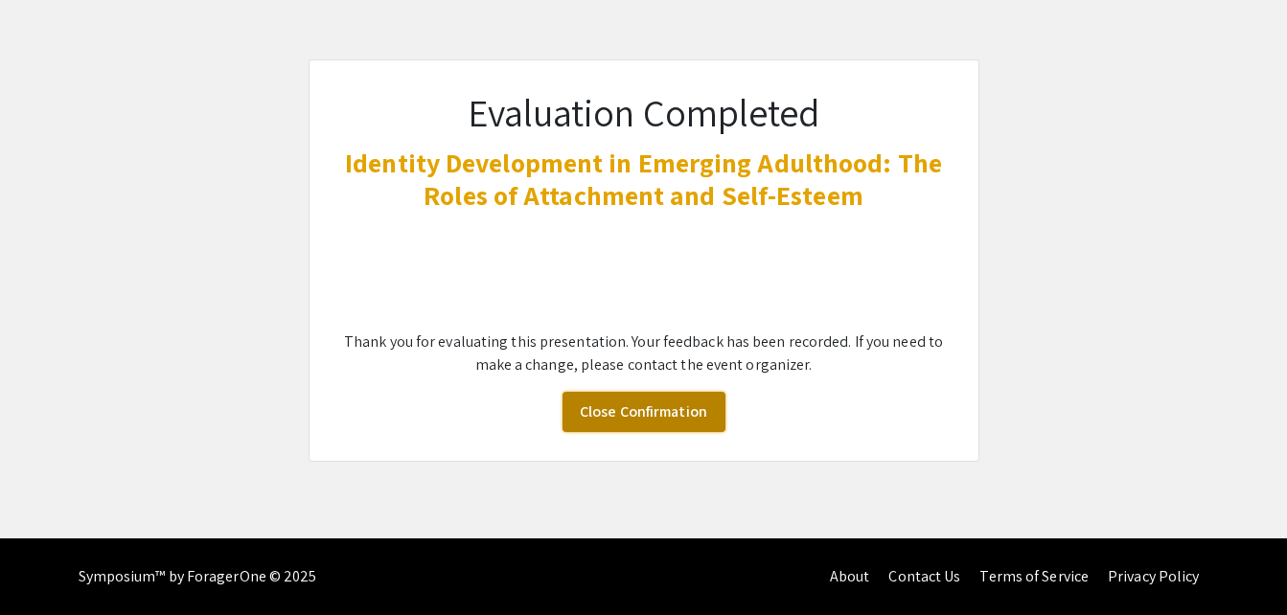
click at [649, 404] on link "Close Confirmation" at bounding box center [644, 412] width 163 height 40
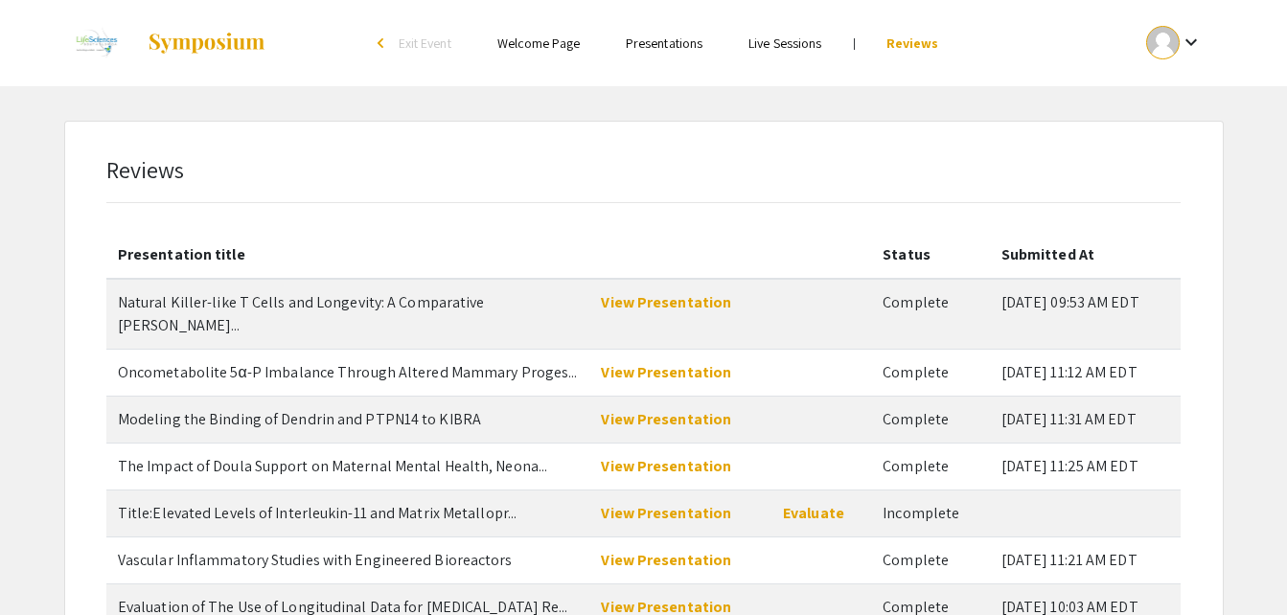
scroll to position [326, 0]
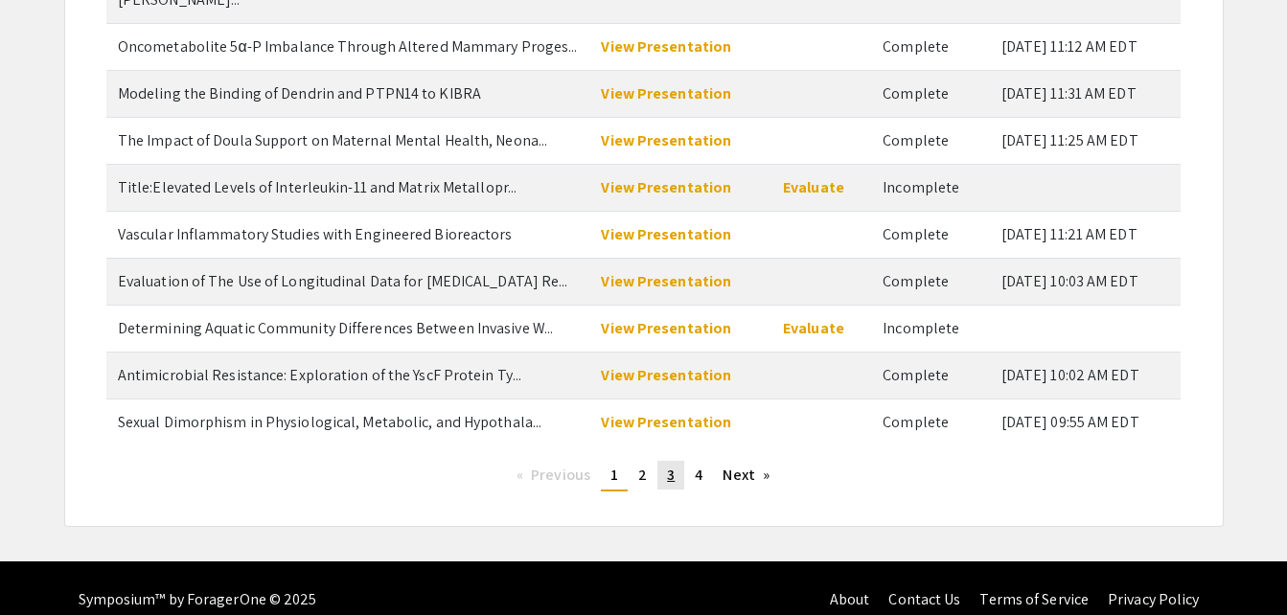
click at [674, 465] on span "3" at bounding box center [671, 475] width 8 height 20
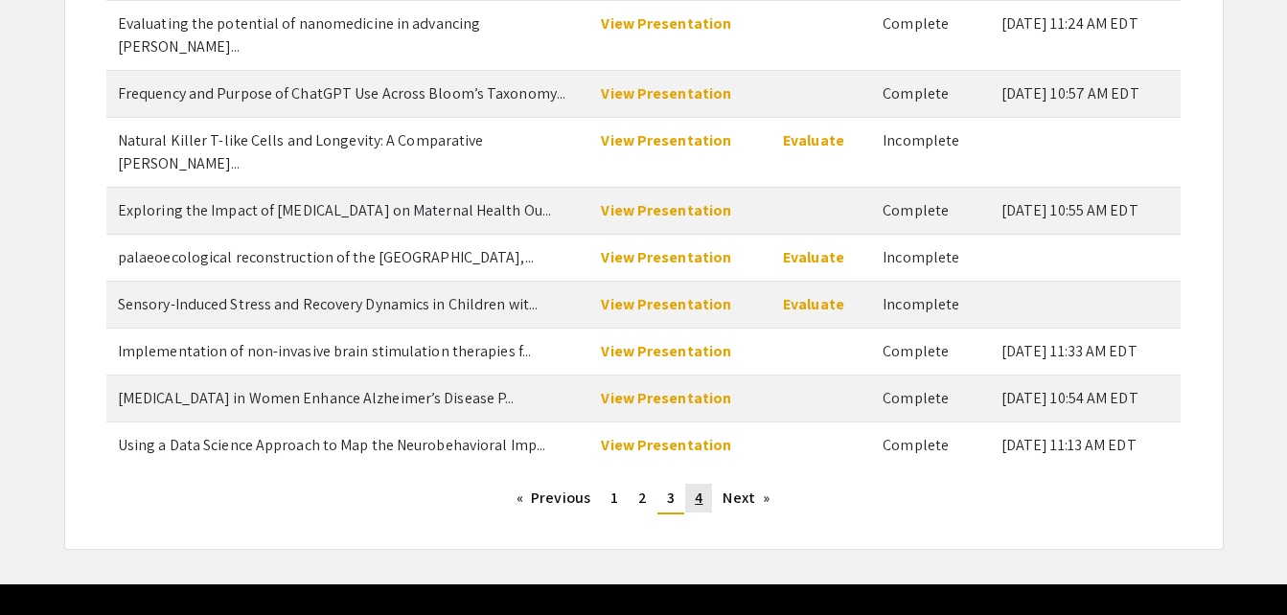
click at [697, 488] on span "4" at bounding box center [699, 498] width 8 height 20
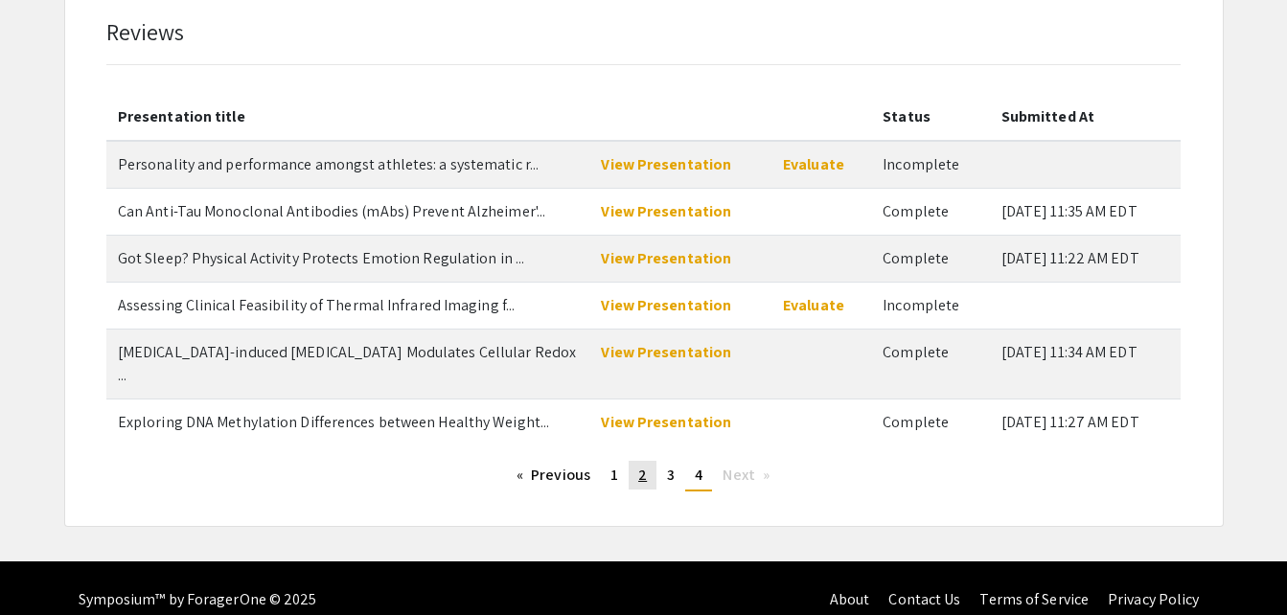
click at [639, 465] on span "2" at bounding box center [642, 475] width 9 height 20
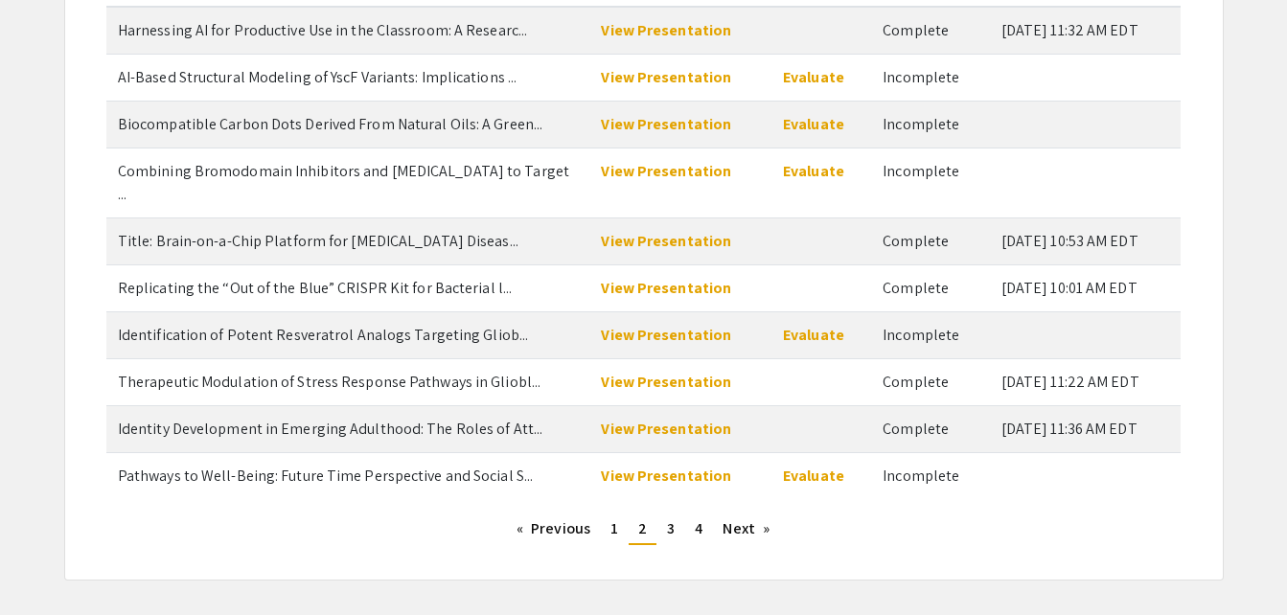
scroll to position [275, 0]
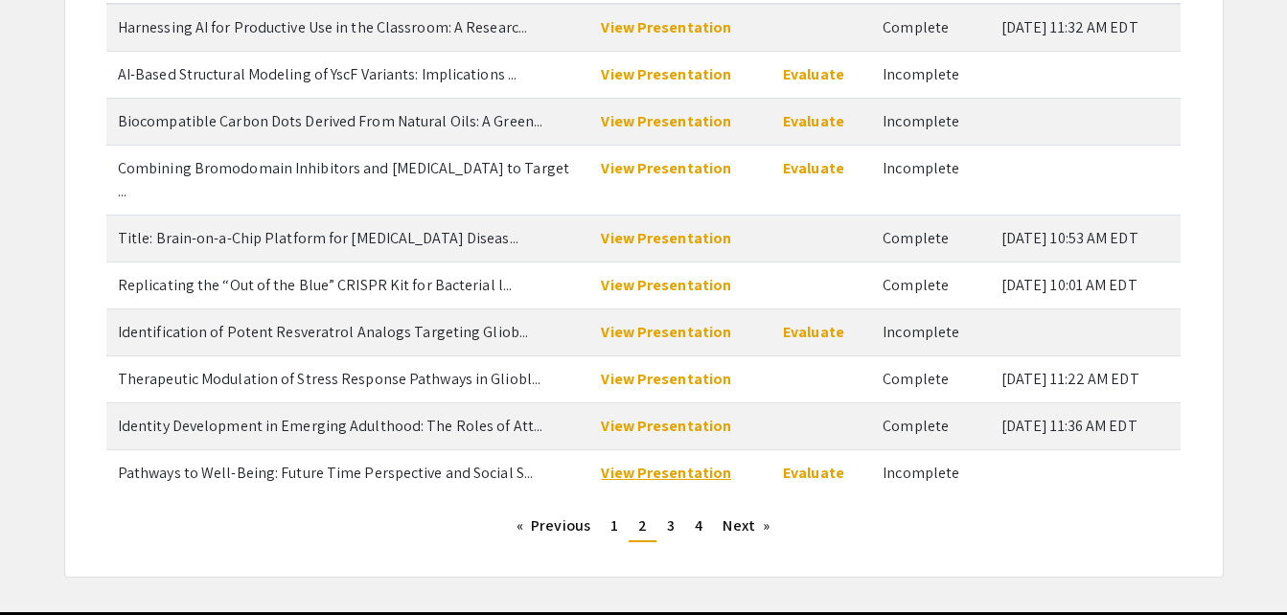
click at [690, 463] on link "View Presentation" at bounding box center [666, 473] width 130 height 20
click at [801, 463] on link "Evaluate" at bounding box center [813, 473] width 61 height 20
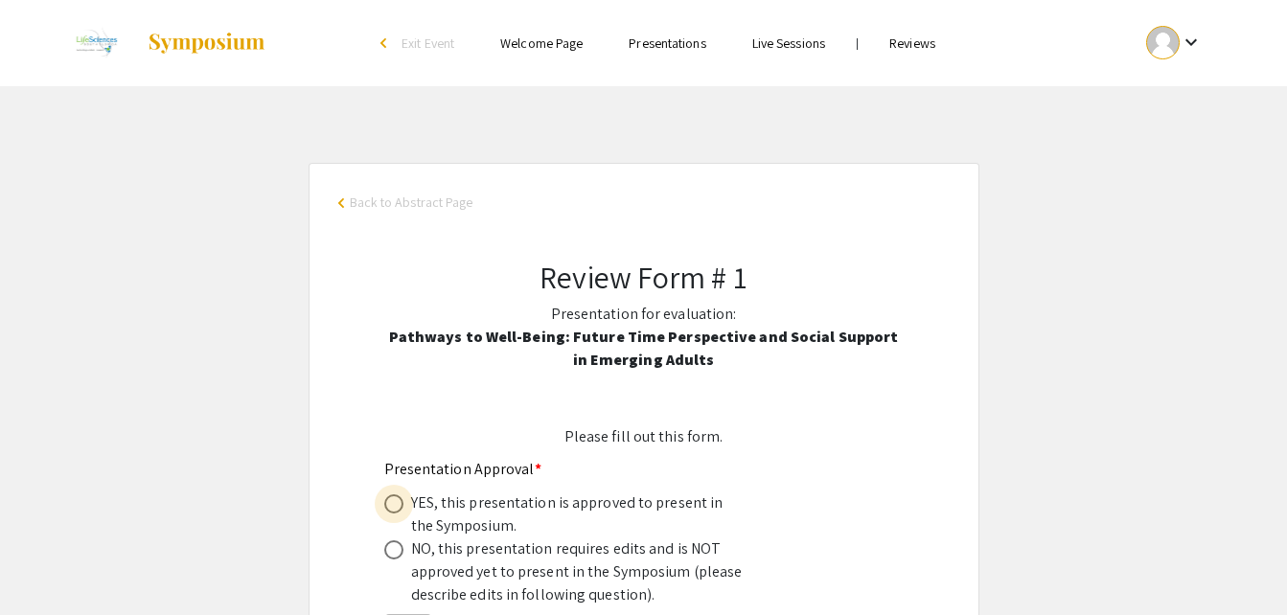
click at [394, 513] on span at bounding box center [393, 504] width 19 height 19
click at [394, 513] on input "radio" at bounding box center [393, 504] width 19 height 19
radio input "true"
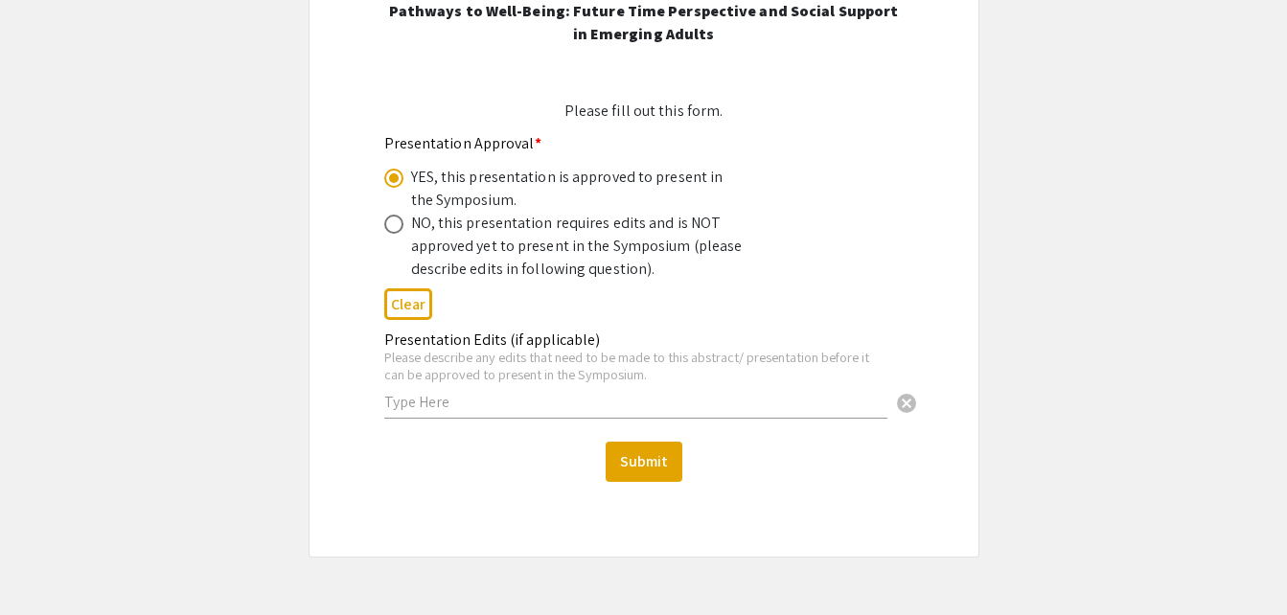
scroll to position [333, 0]
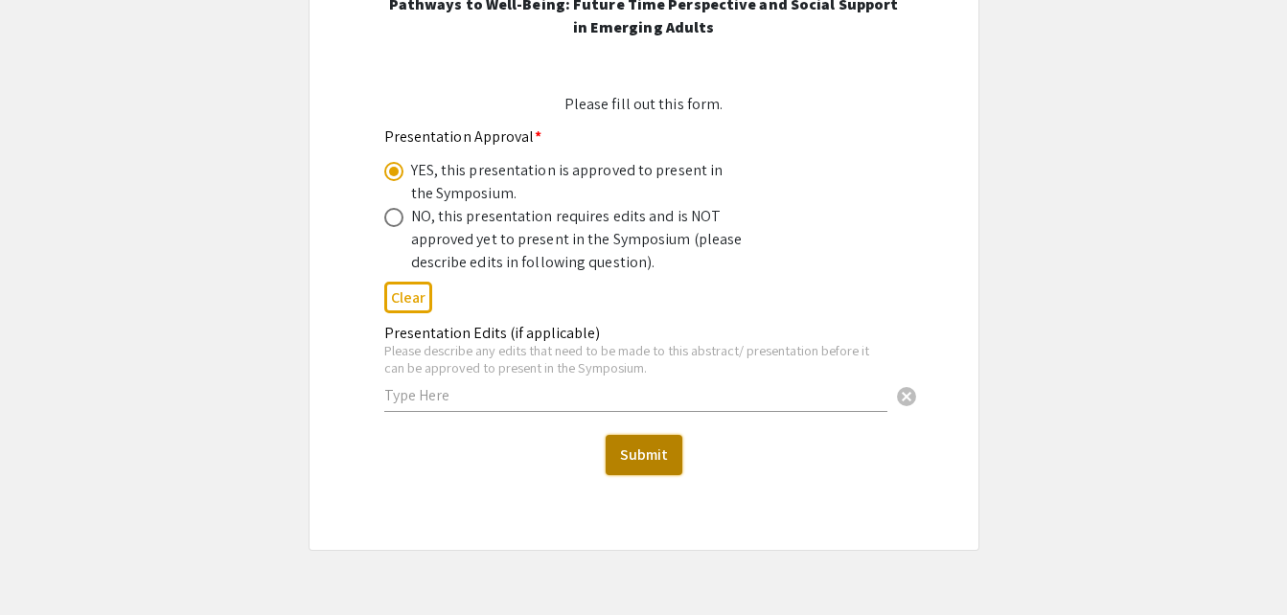
click at [649, 442] on button "Submit" at bounding box center [644, 455] width 77 height 40
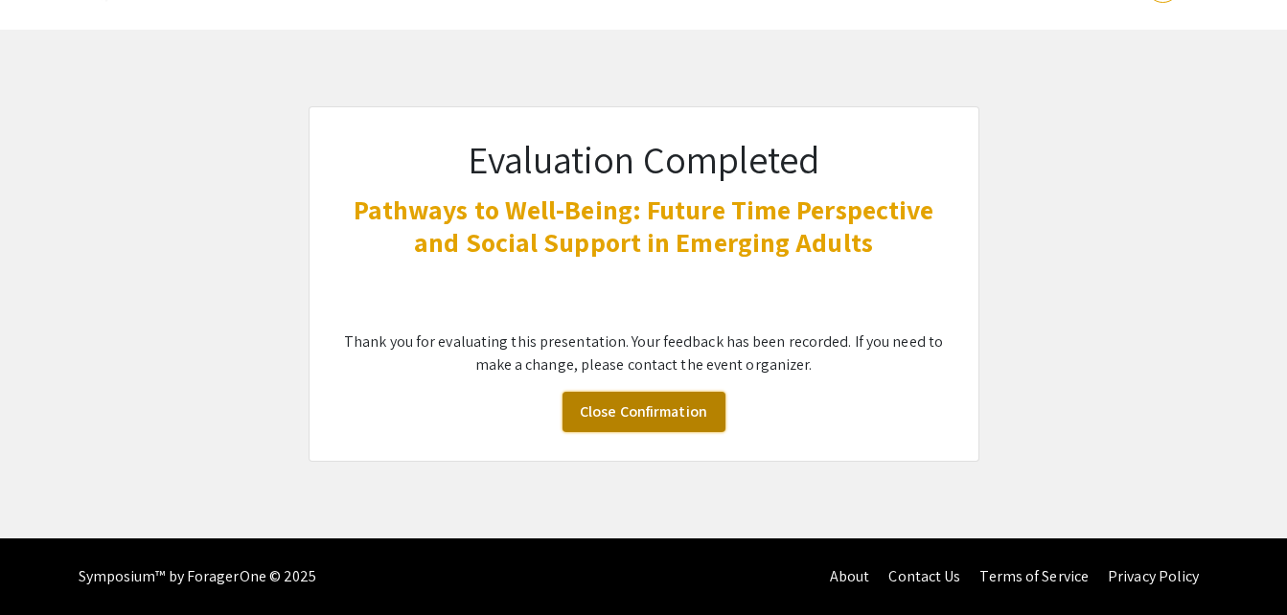
click at [646, 403] on link "Close Confirmation" at bounding box center [644, 412] width 163 height 40
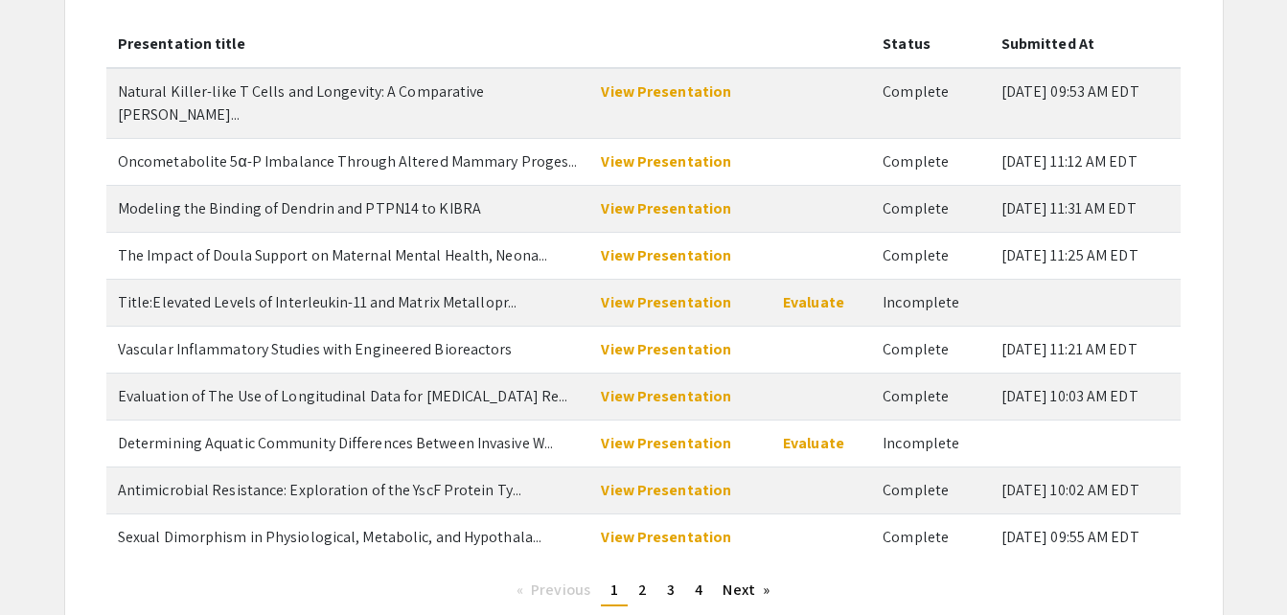
scroll to position [212, 0]
click at [698, 579] on span "4" at bounding box center [699, 589] width 8 height 20
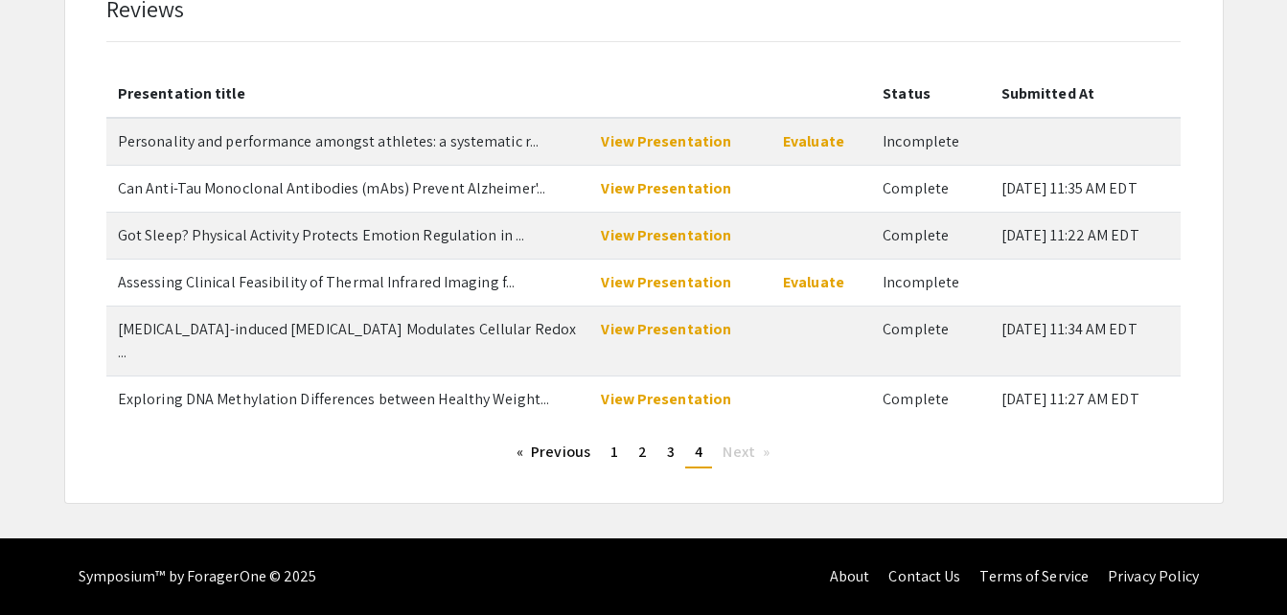
scroll to position [138, 0]
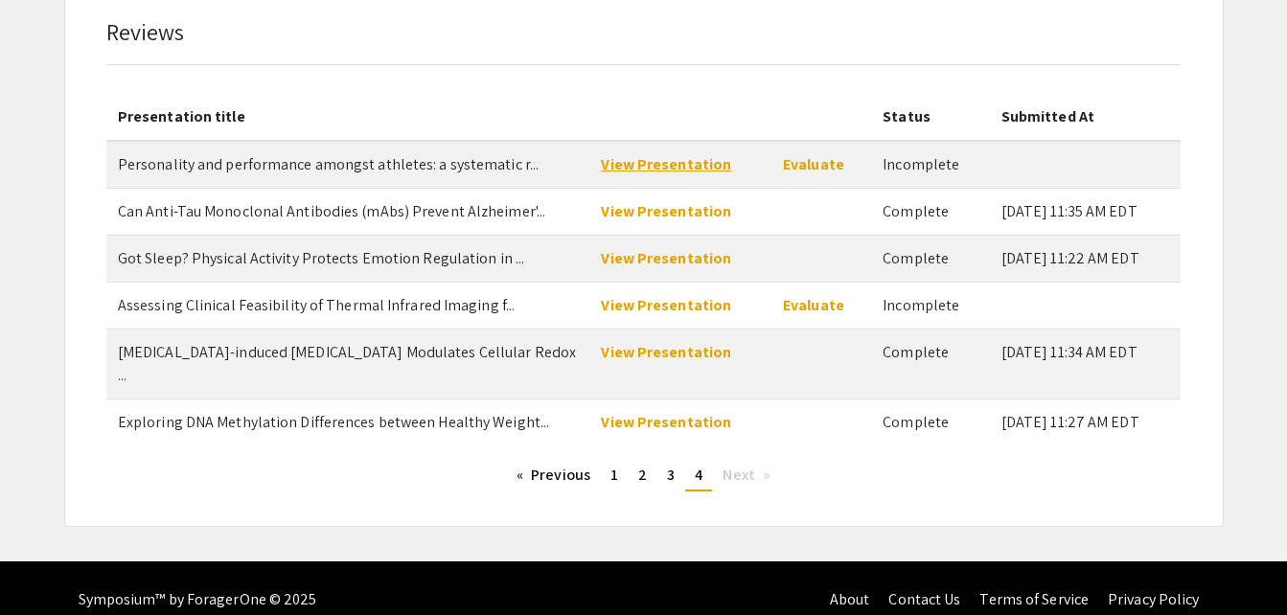
click at [671, 156] on link "View Presentation" at bounding box center [666, 164] width 130 height 20
click at [803, 173] on link "Evaluate" at bounding box center [813, 164] width 61 height 20
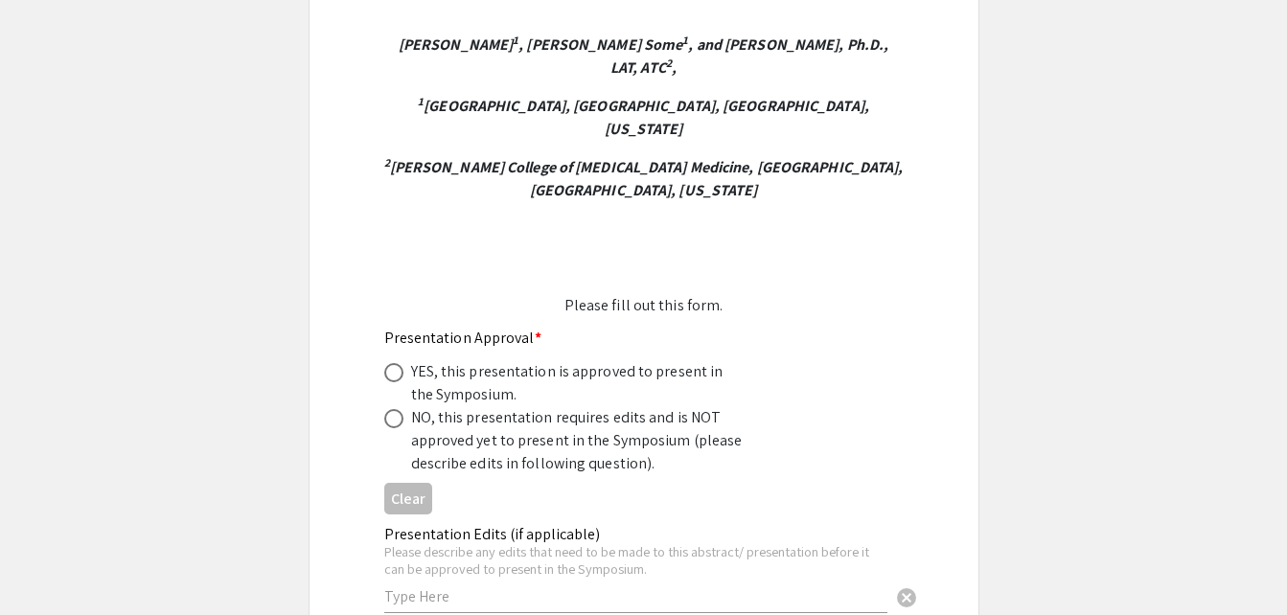
scroll to position [370, 0]
click at [399, 362] on span at bounding box center [393, 371] width 19 height 19
click at [399, 362] on input "radio" at bounding box center [393, 371] width 19 height 19
radio input "true"
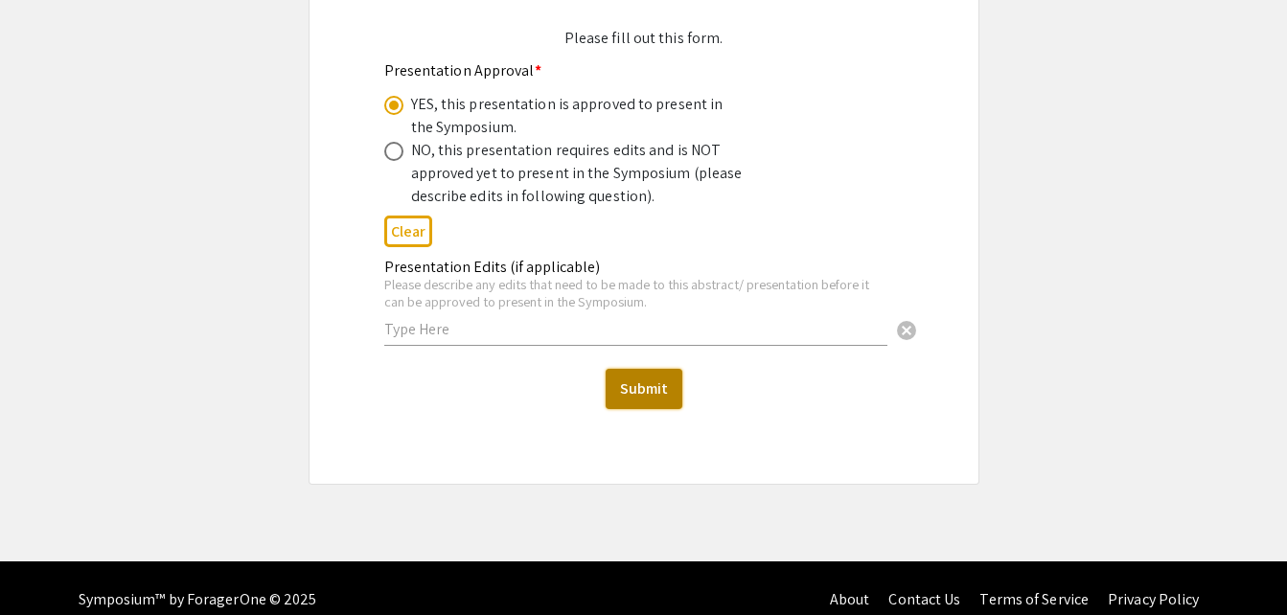
click at [656, 369] on button "Submit" at bounding box center [644, 389] width 77 height 40
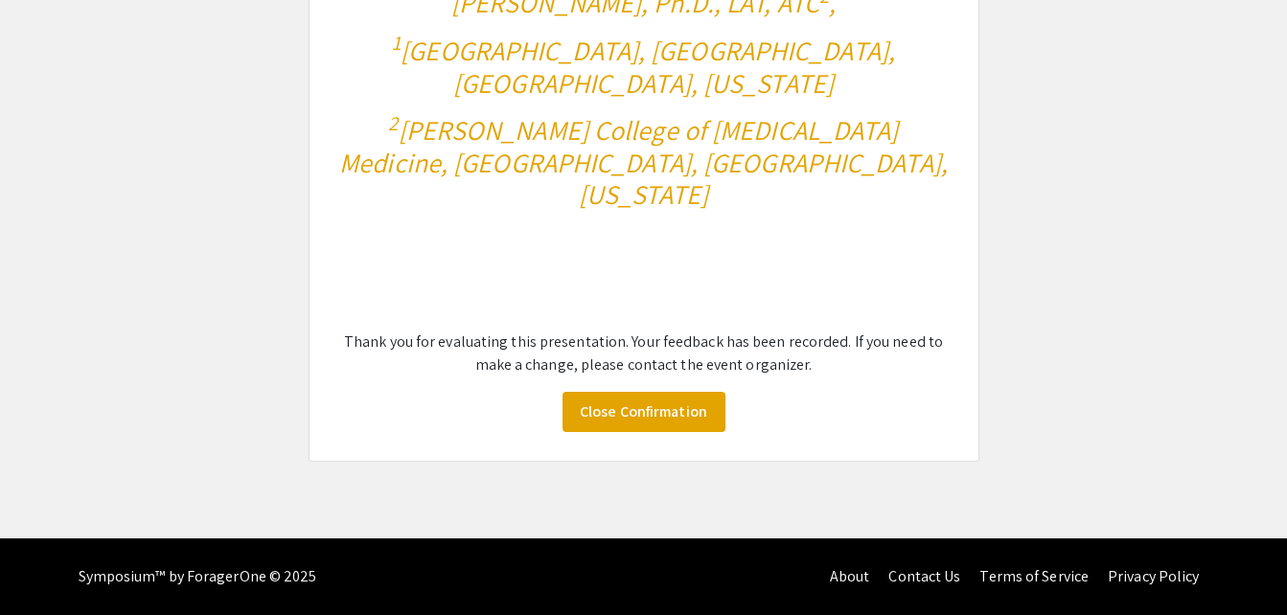
scroll to position [391, 0]
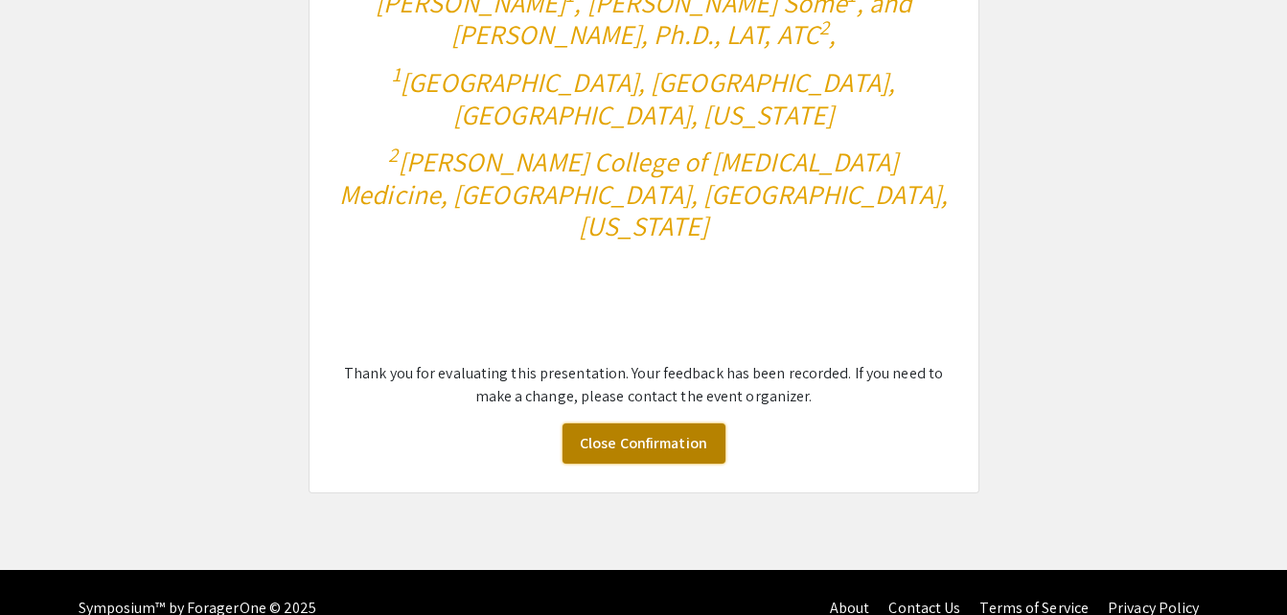
click at [656, 424] on link "Close Confirmation" at bounding box center [644, 444] width 163 height 40
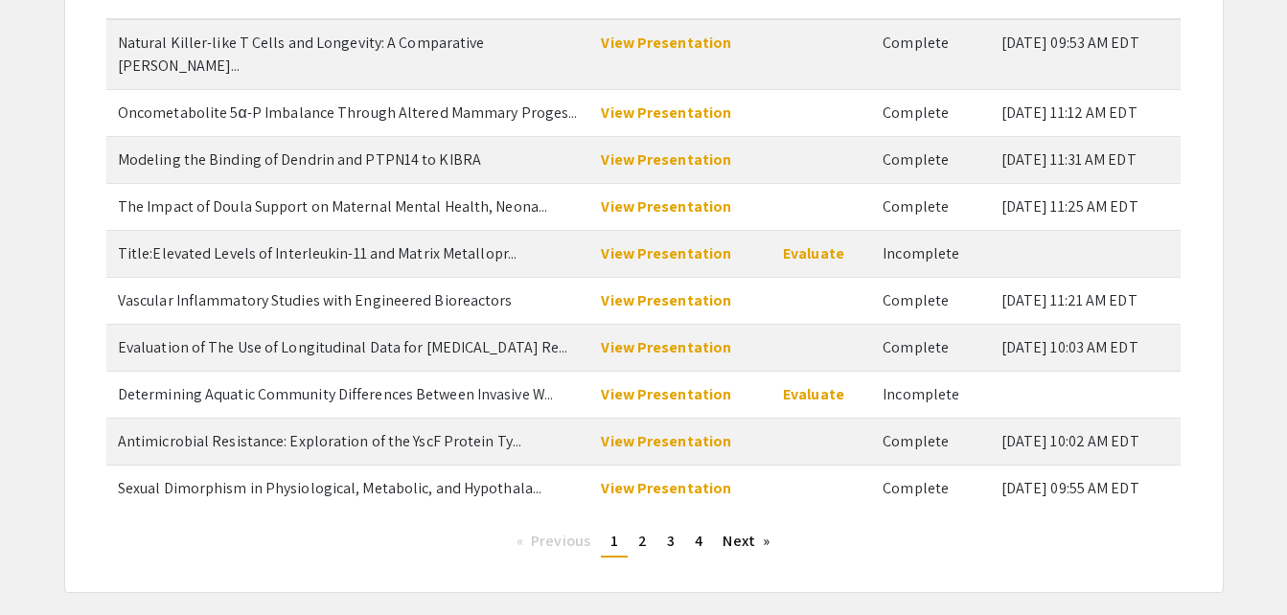
scroll to position [261, 0]
click at [641, 530] on span "2" at bounding box center [642, 540] width 9 height 20
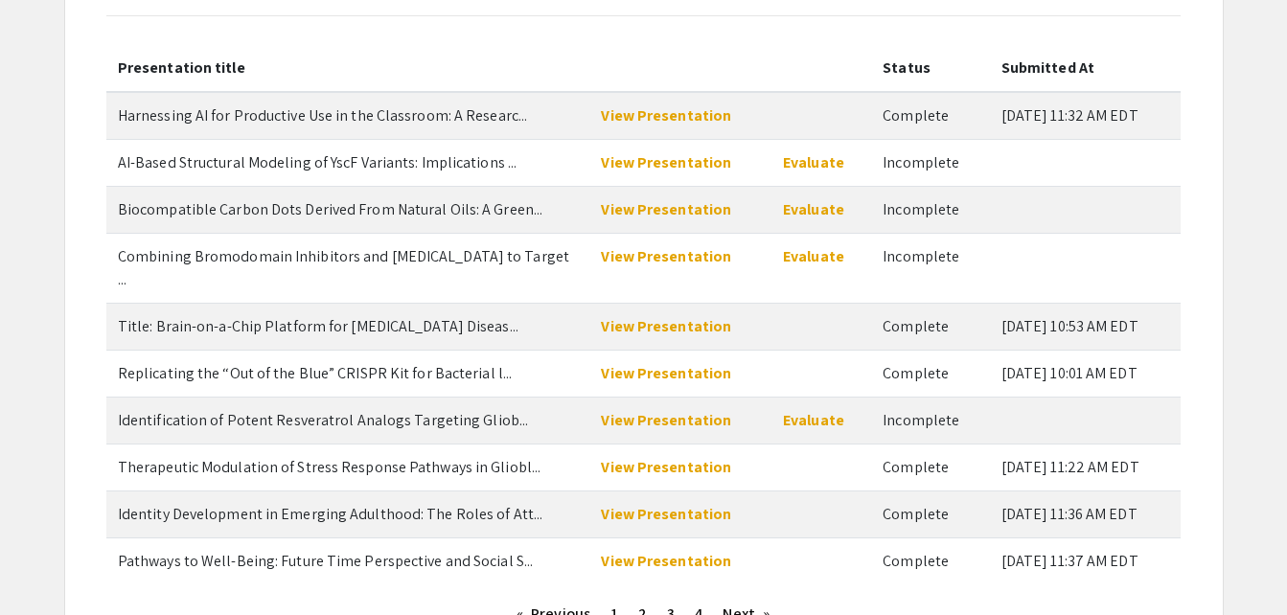
scroll to position [182, 0]
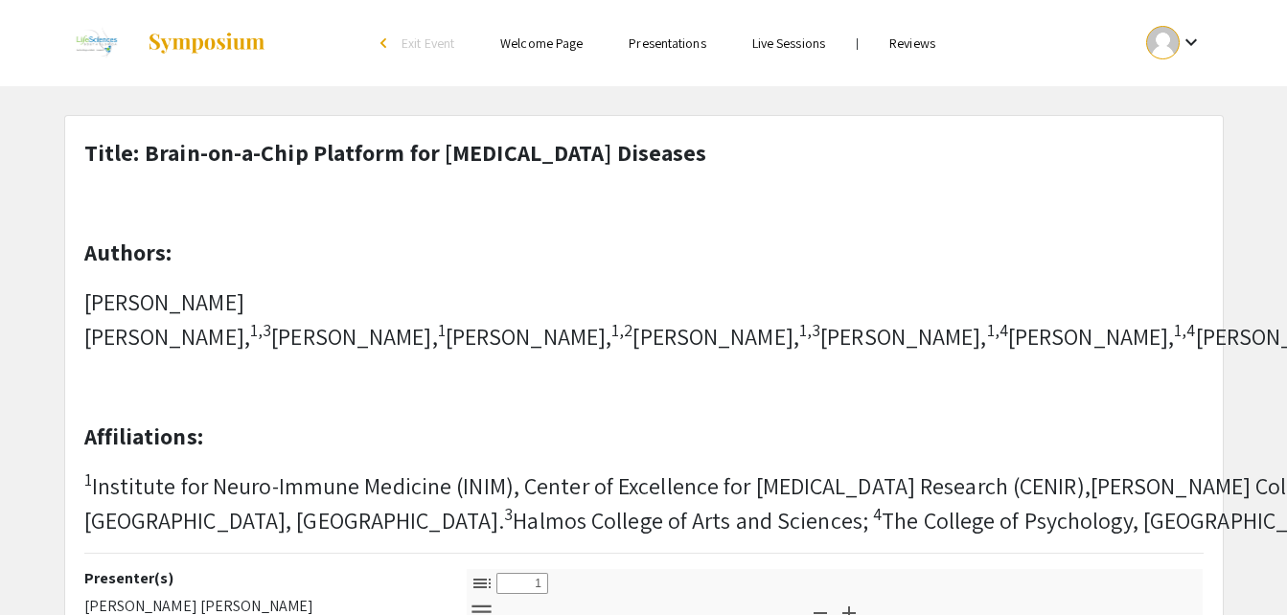
select select "custom"
type input "0"
select select "custom"
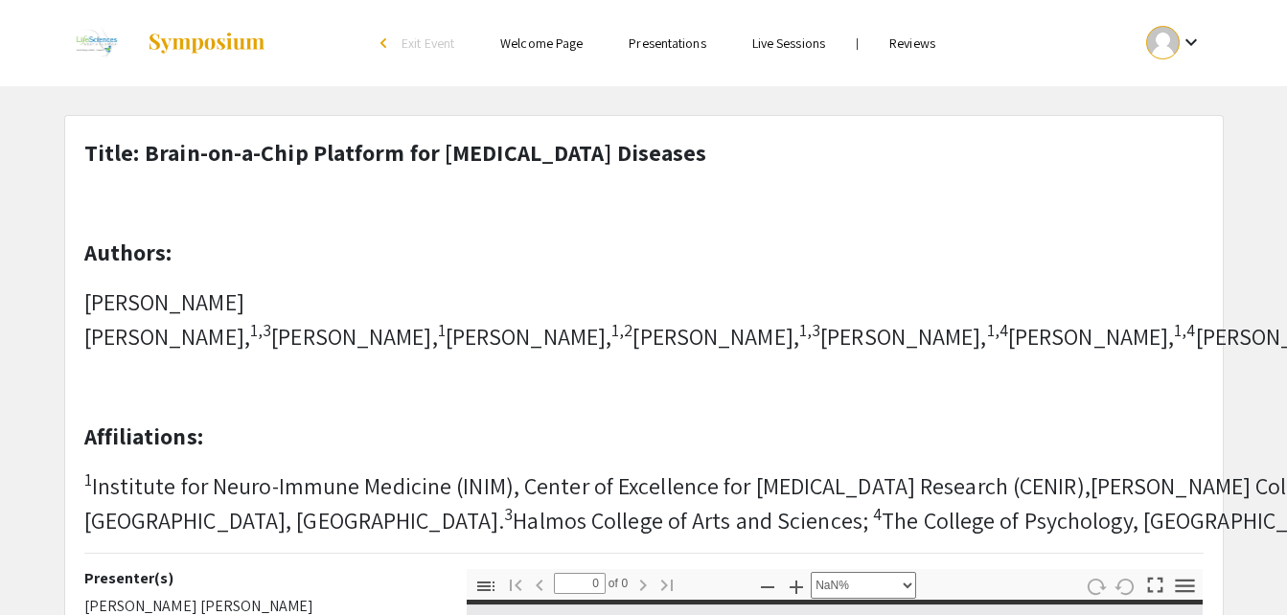
type input "1"
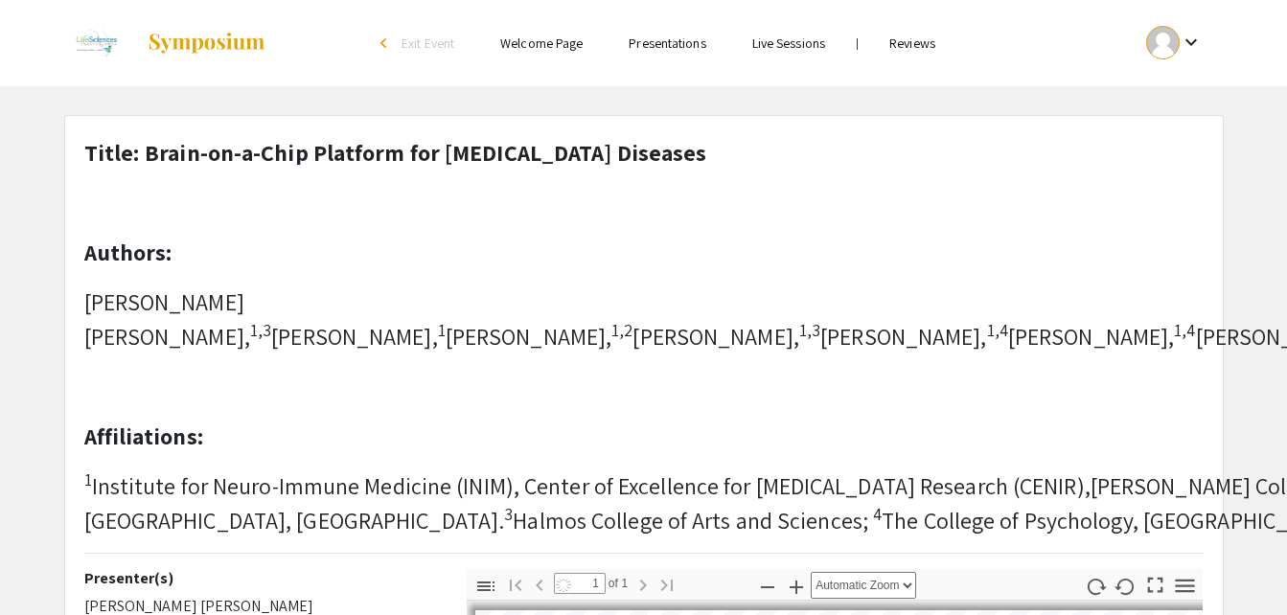
select select "auto"
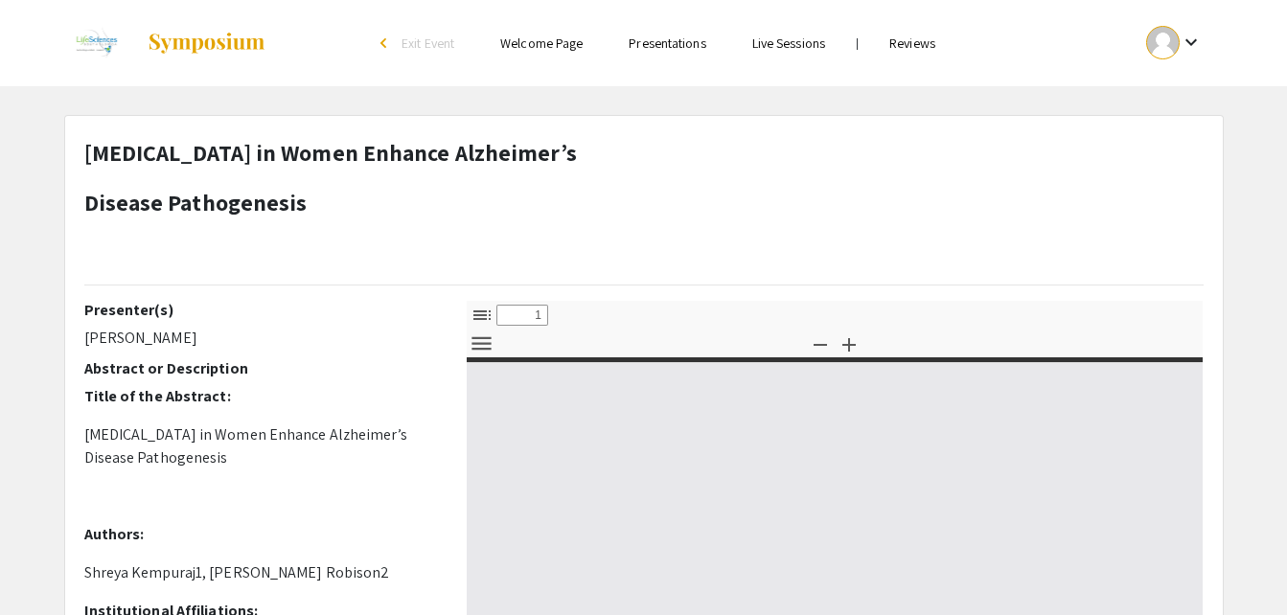
select select "custom"
type input "0"
select select "custom"
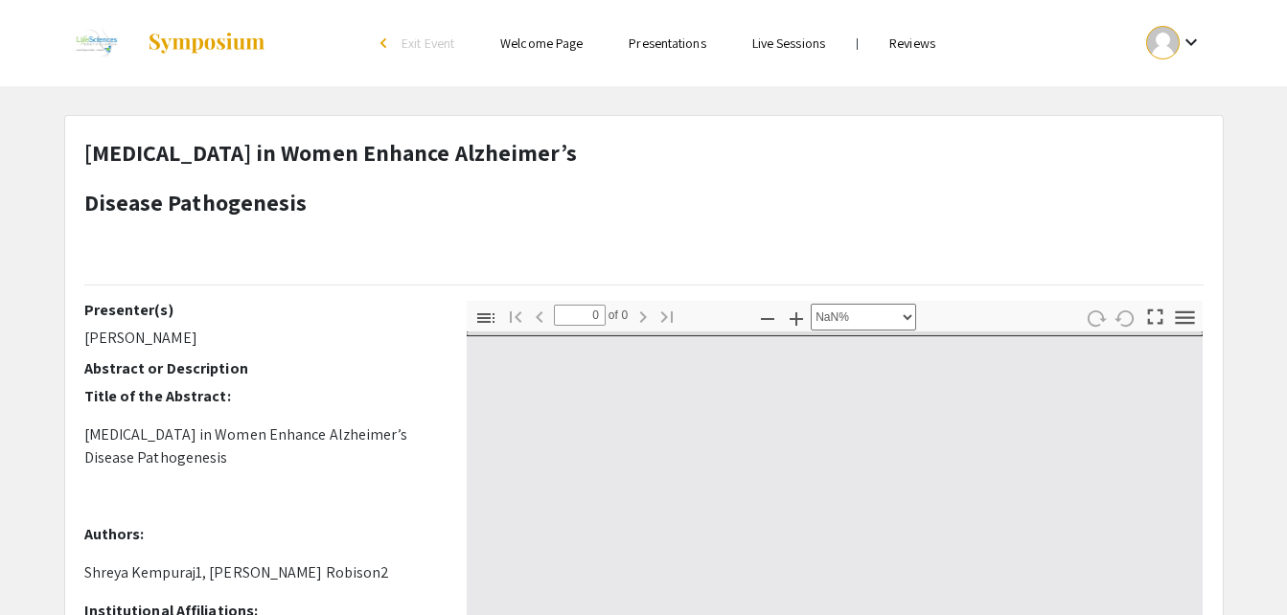
type input "1"
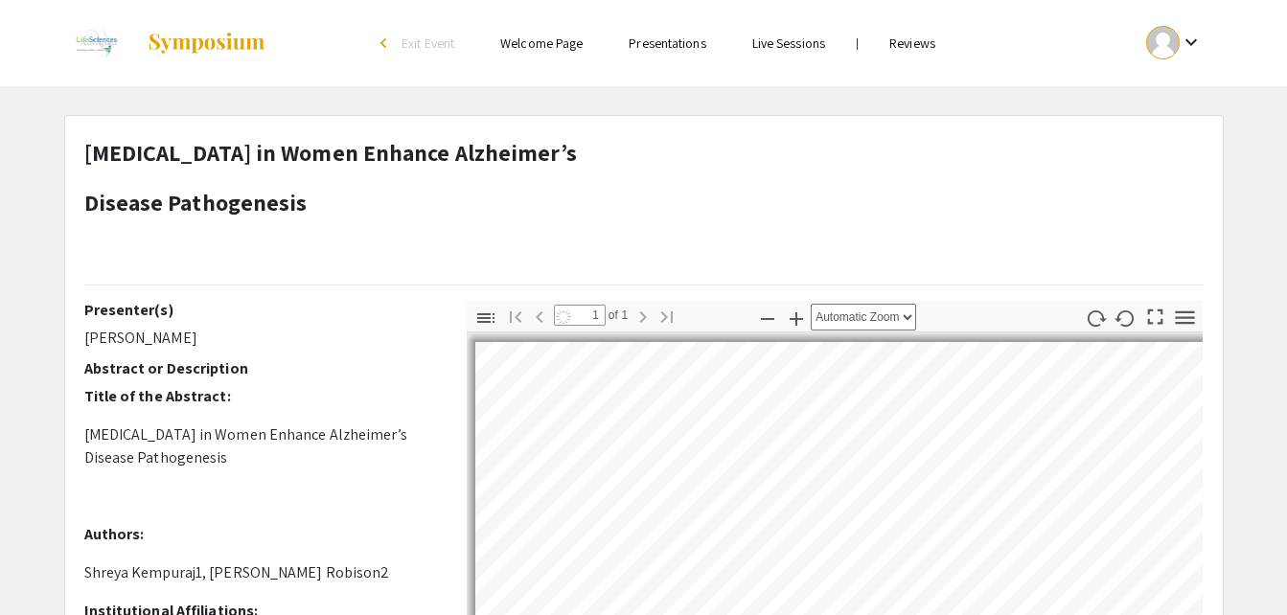
select select "auto"
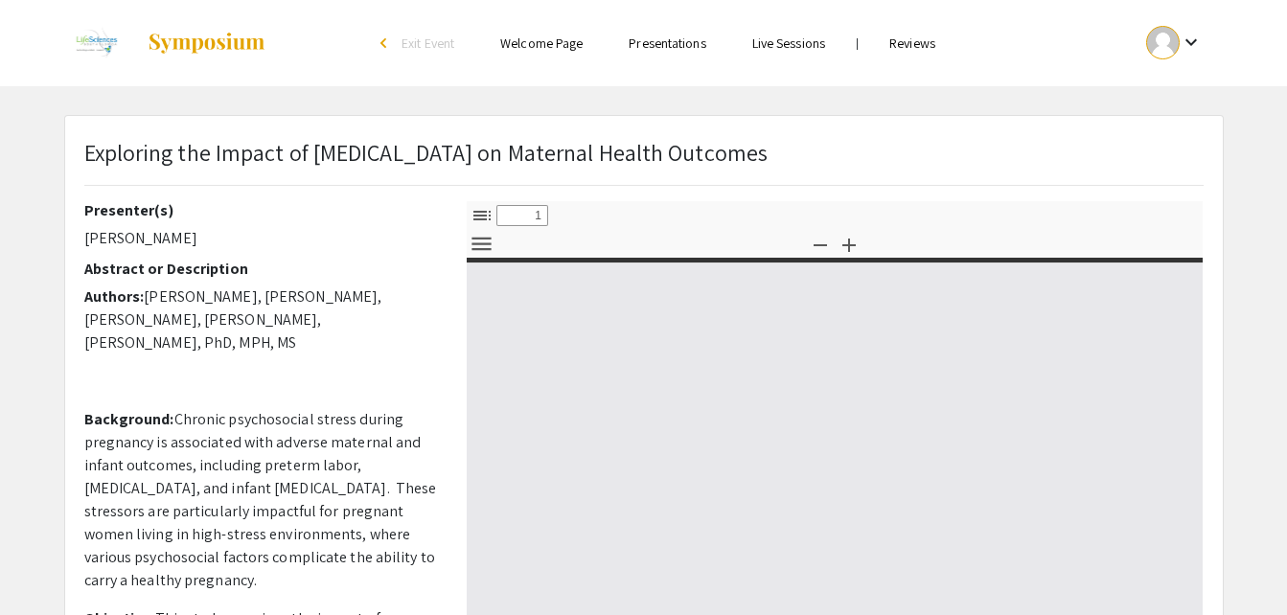
select select "custom"
type input "0"
select select "custom"
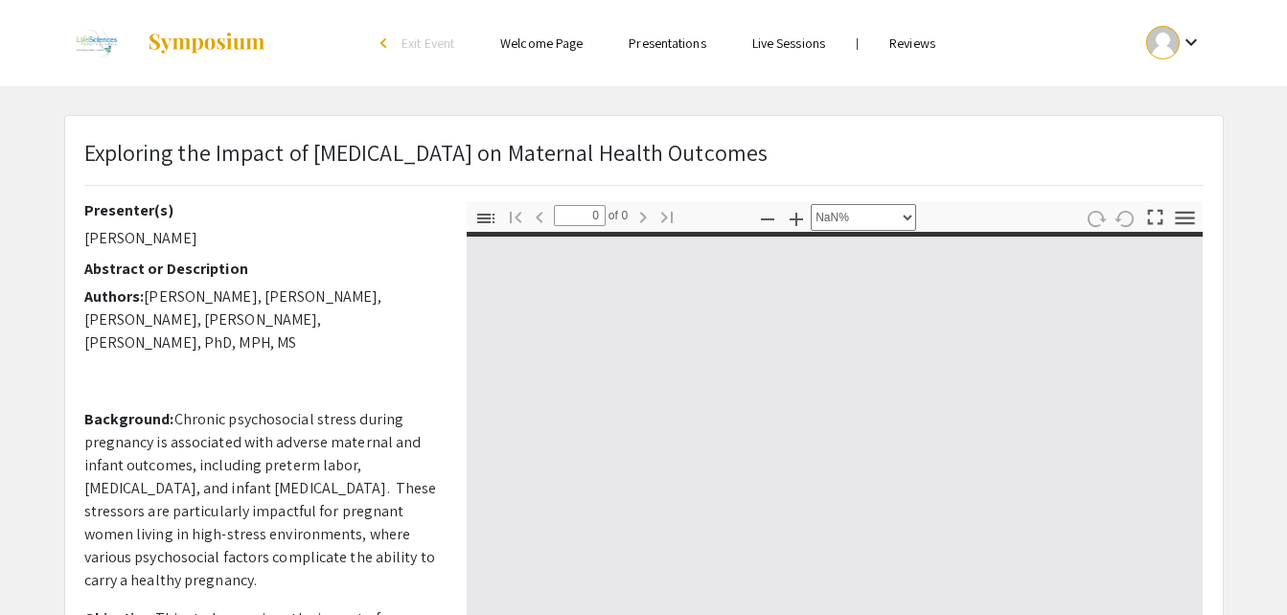
type input "1"
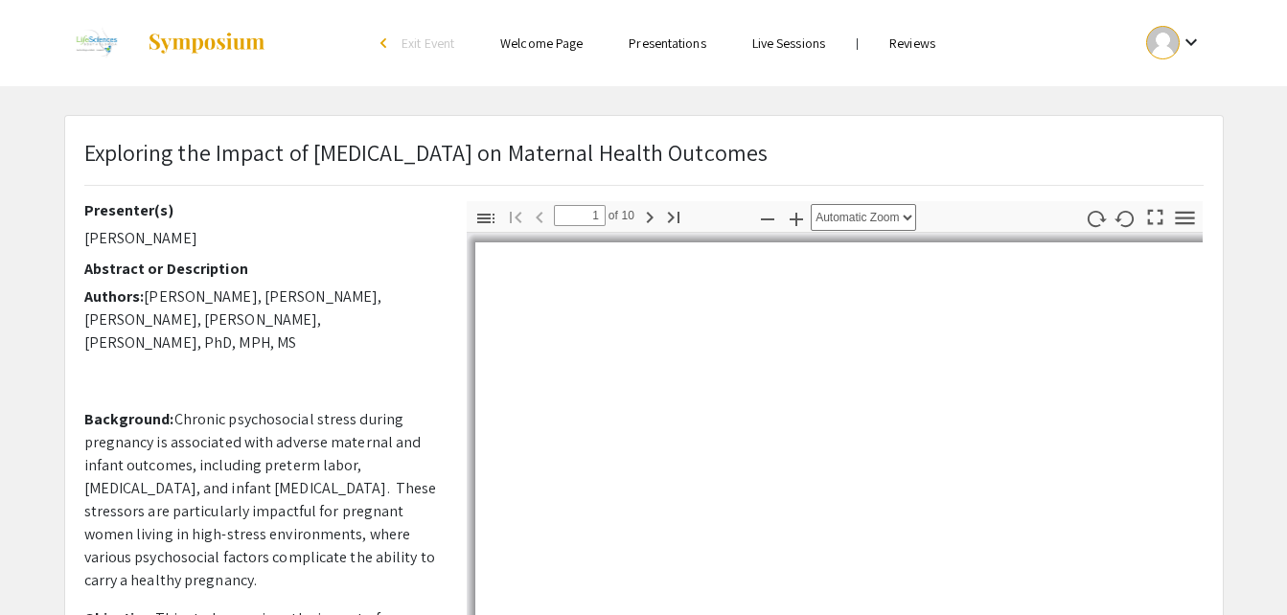
select select "auto"
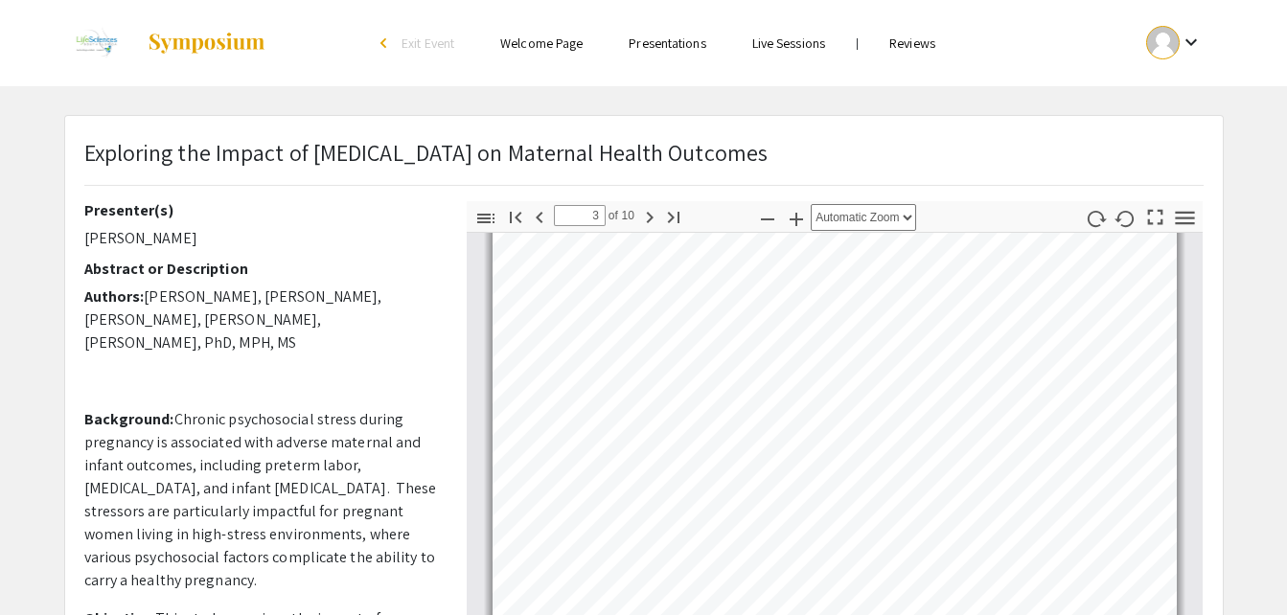
scroll to position [1176, 0]
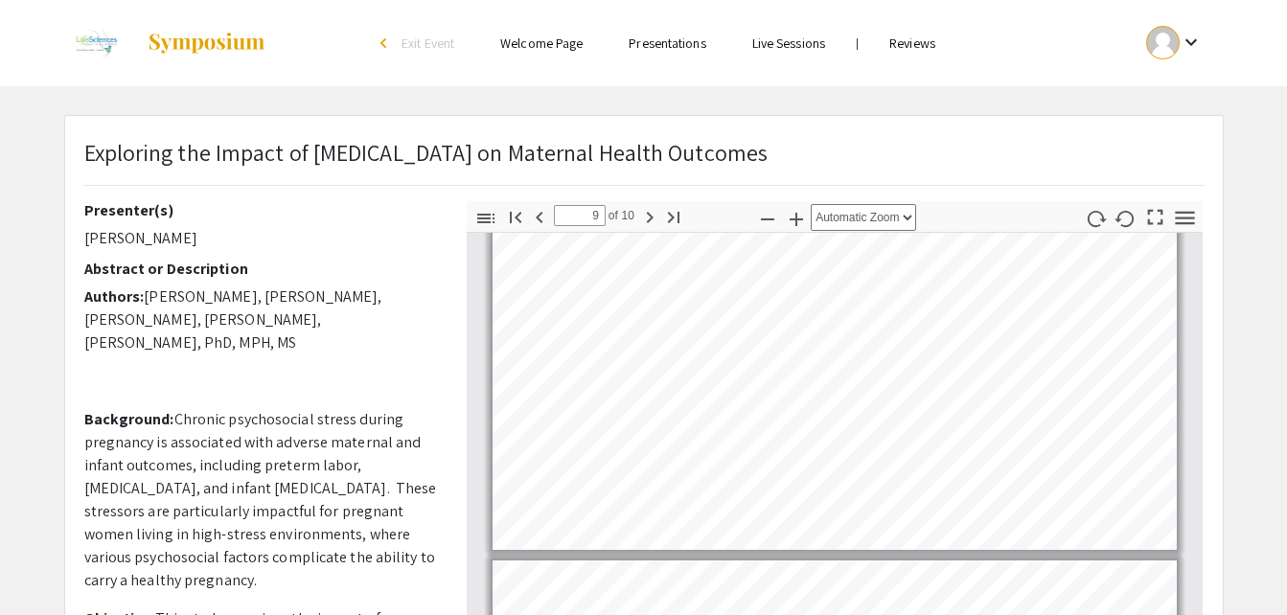
type input "10"
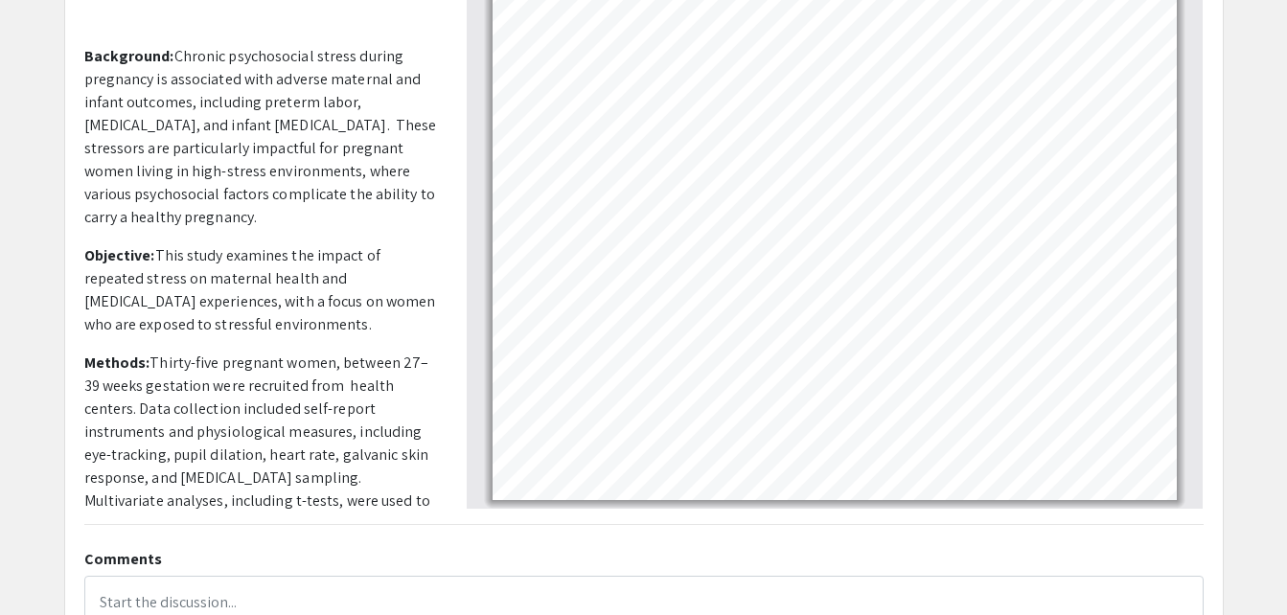
scroll to position [0, 0]
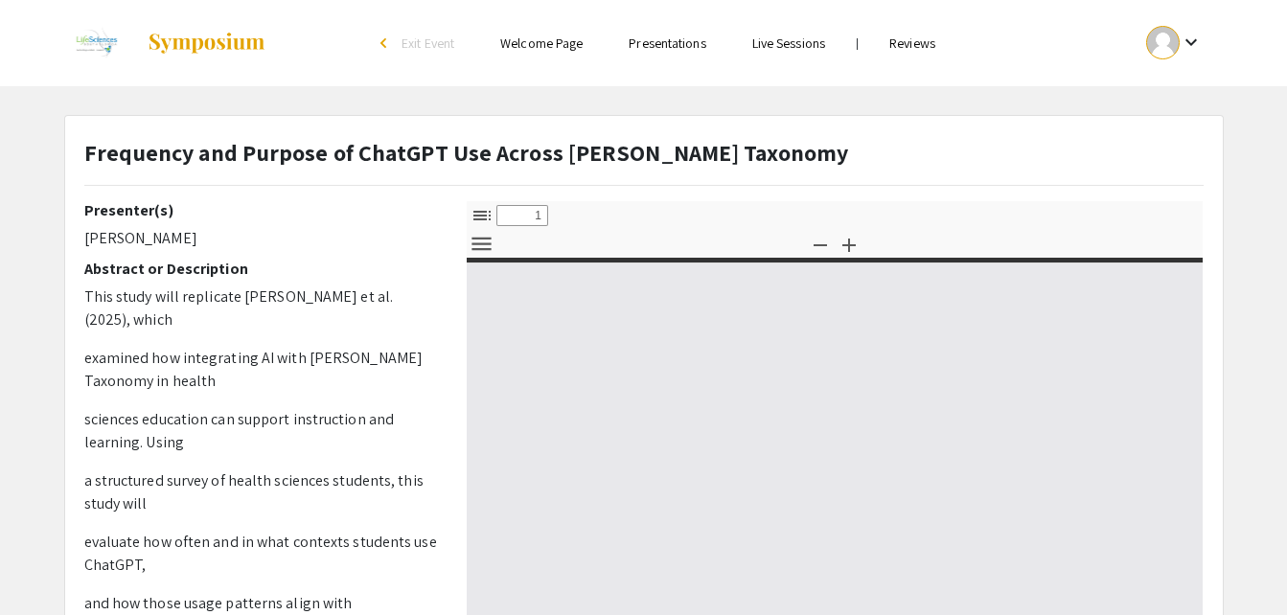
select select "custom"
type input "0"
select select "custom"
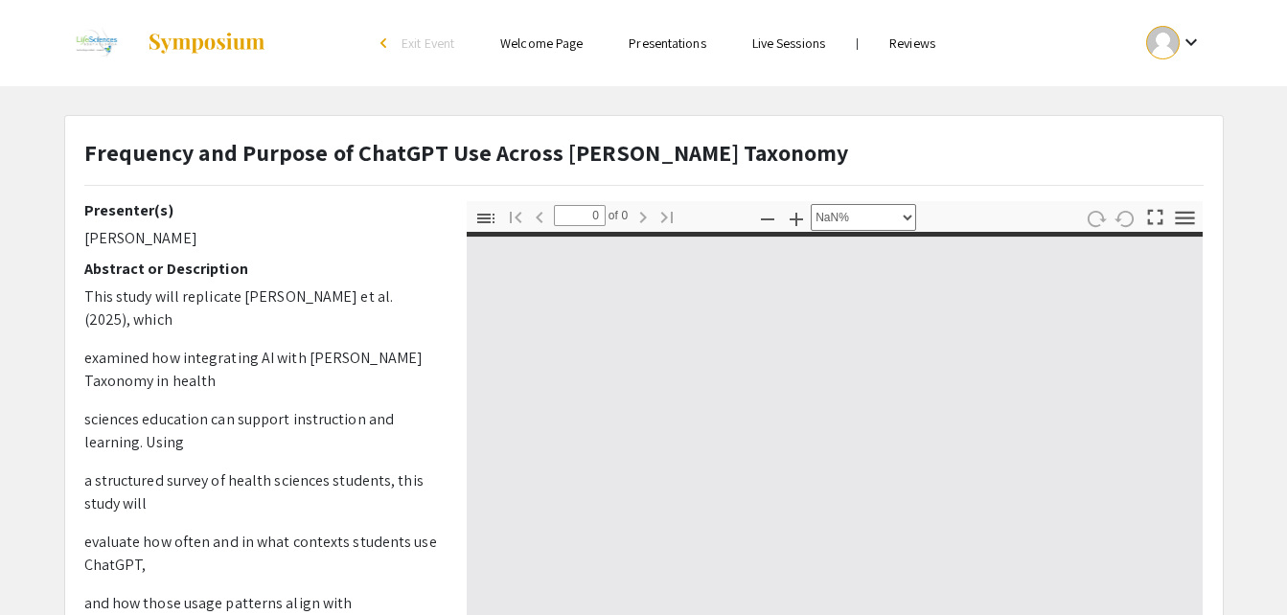
type input "1"
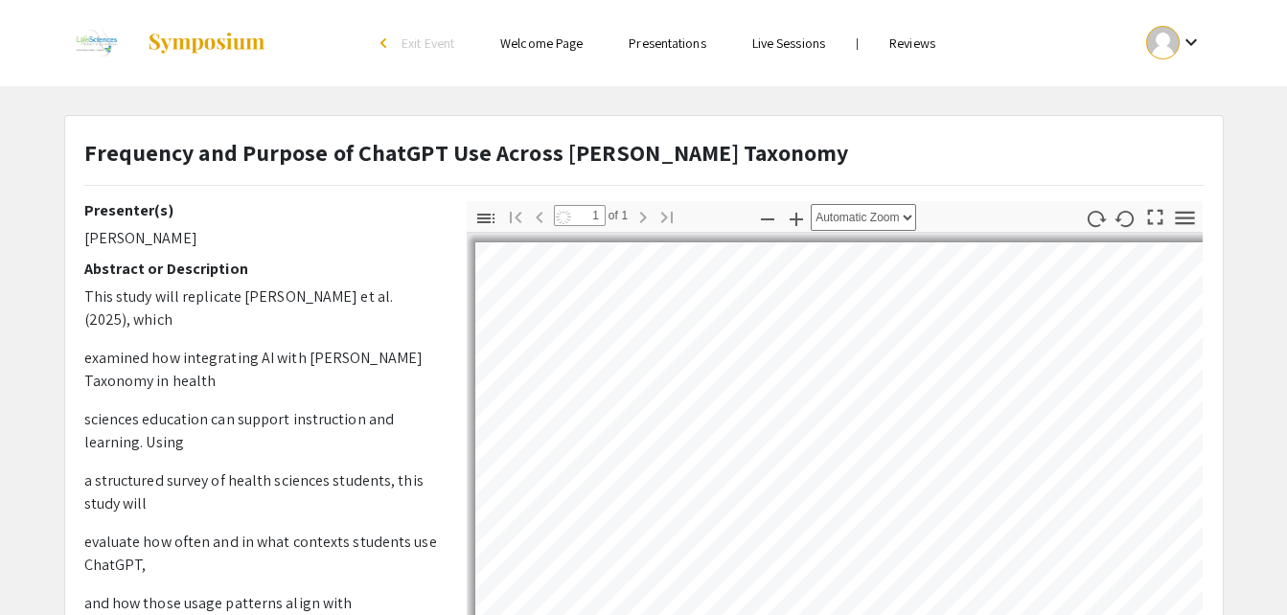
select select "auto"
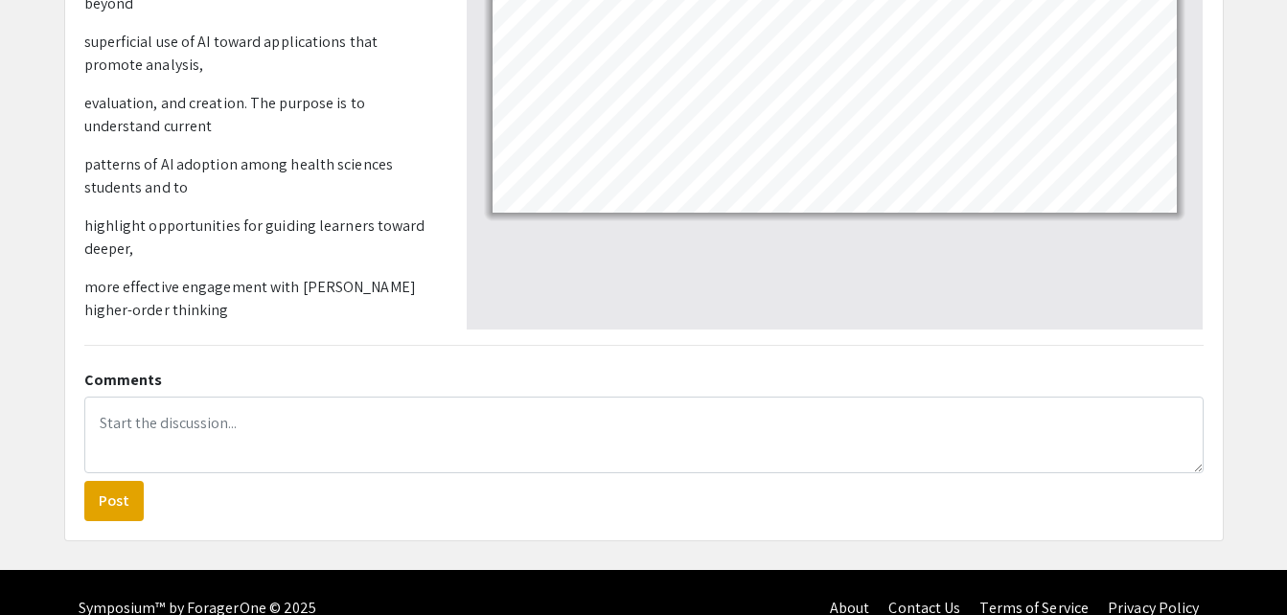
scroll to position [754, 0]
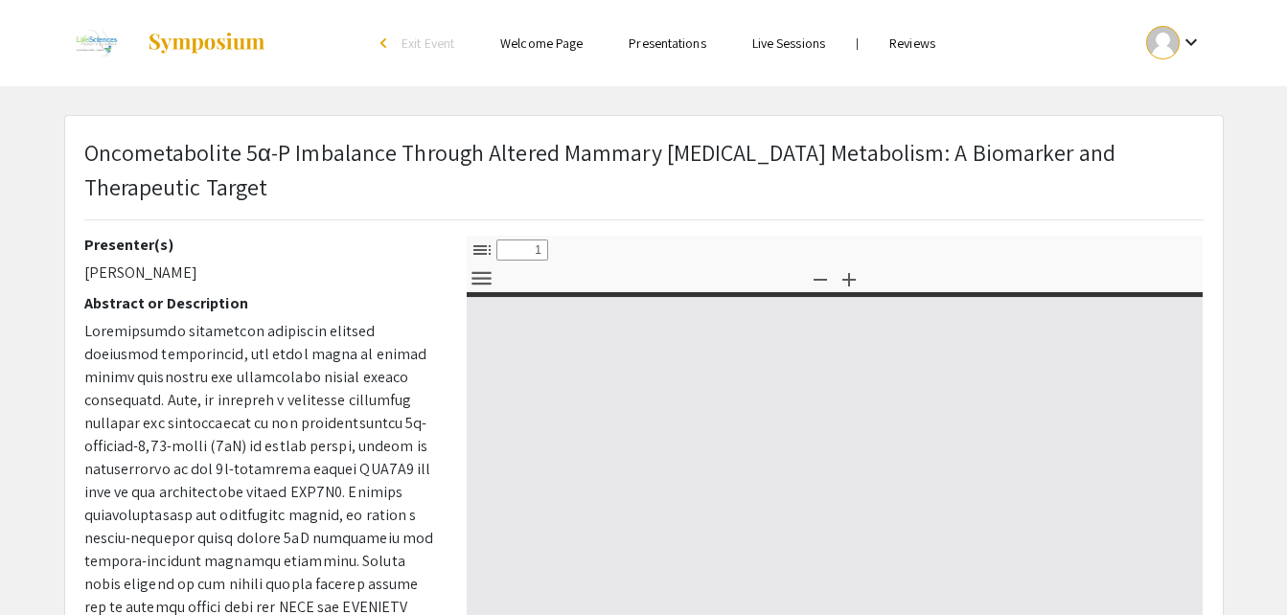
select select "custom"
type input "0"
select select "custom"
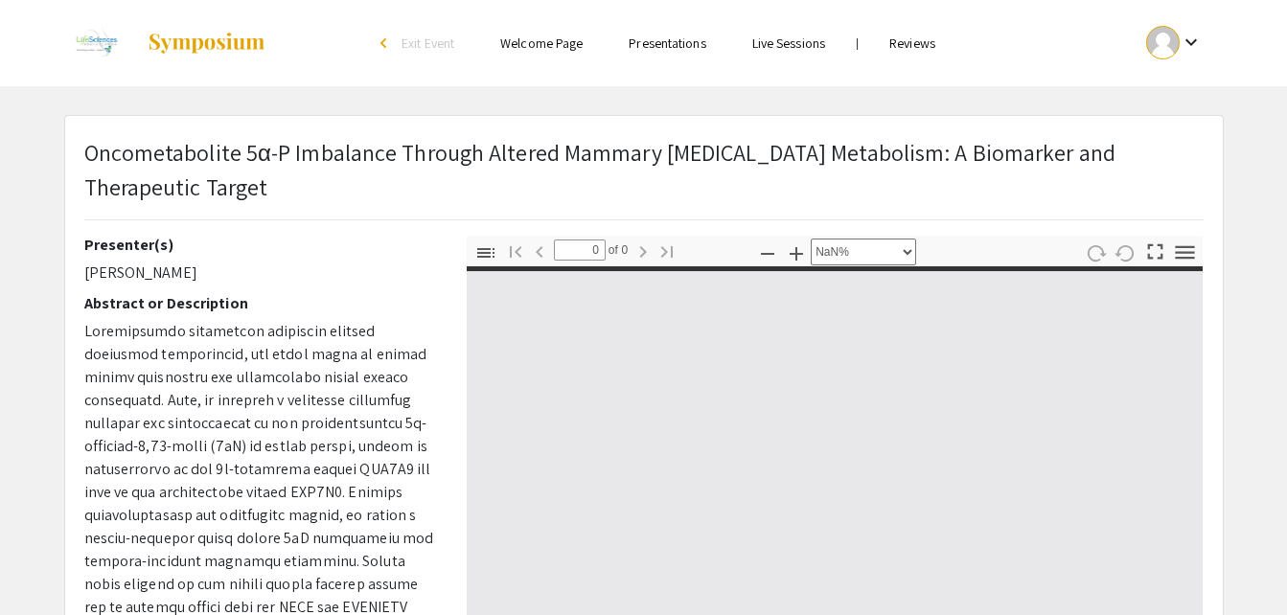
type input "1"
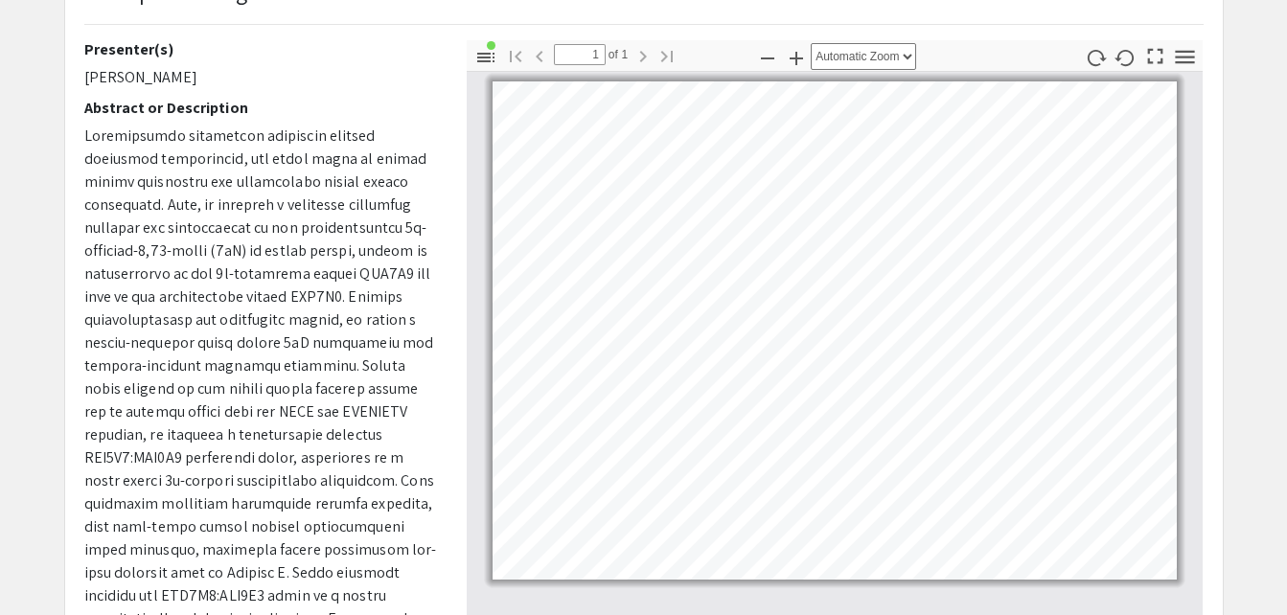
scroll to position [196, 0]
select select "page-width"
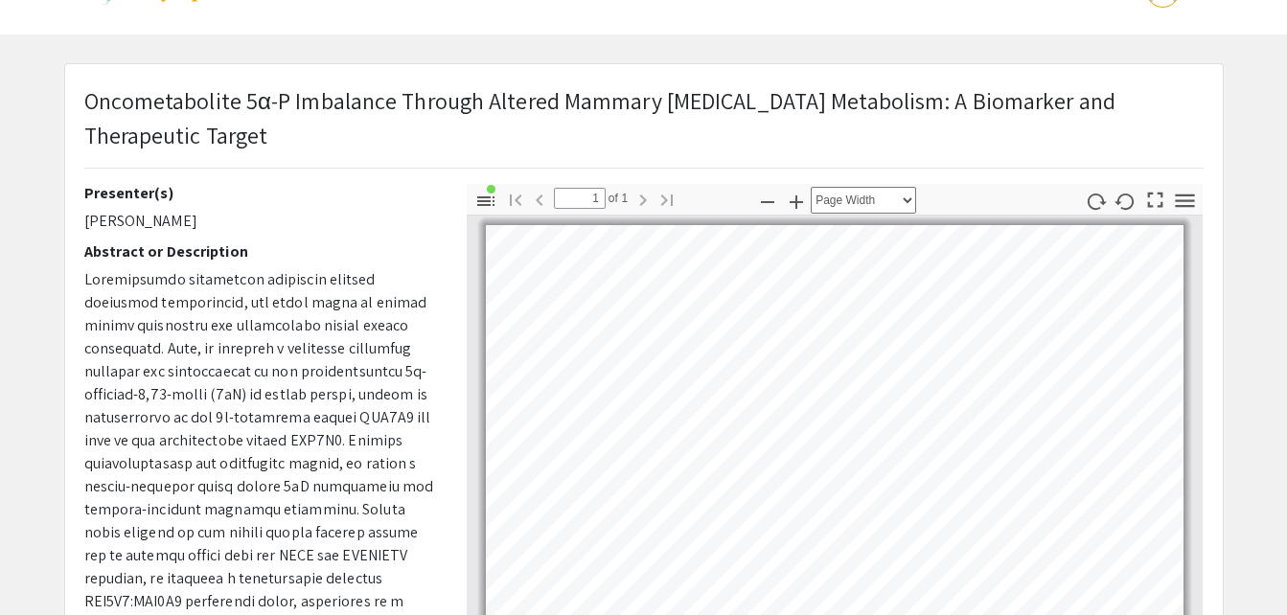
scroll to position [0, 0]
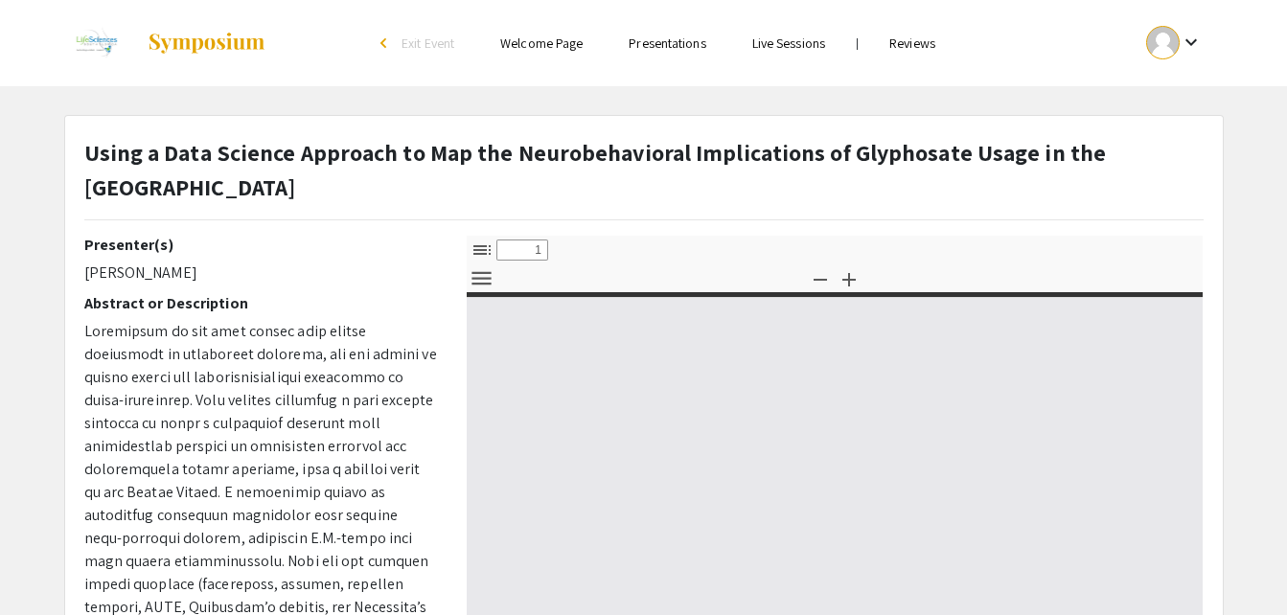
select select "custom"
type input "0"
select select "custom"
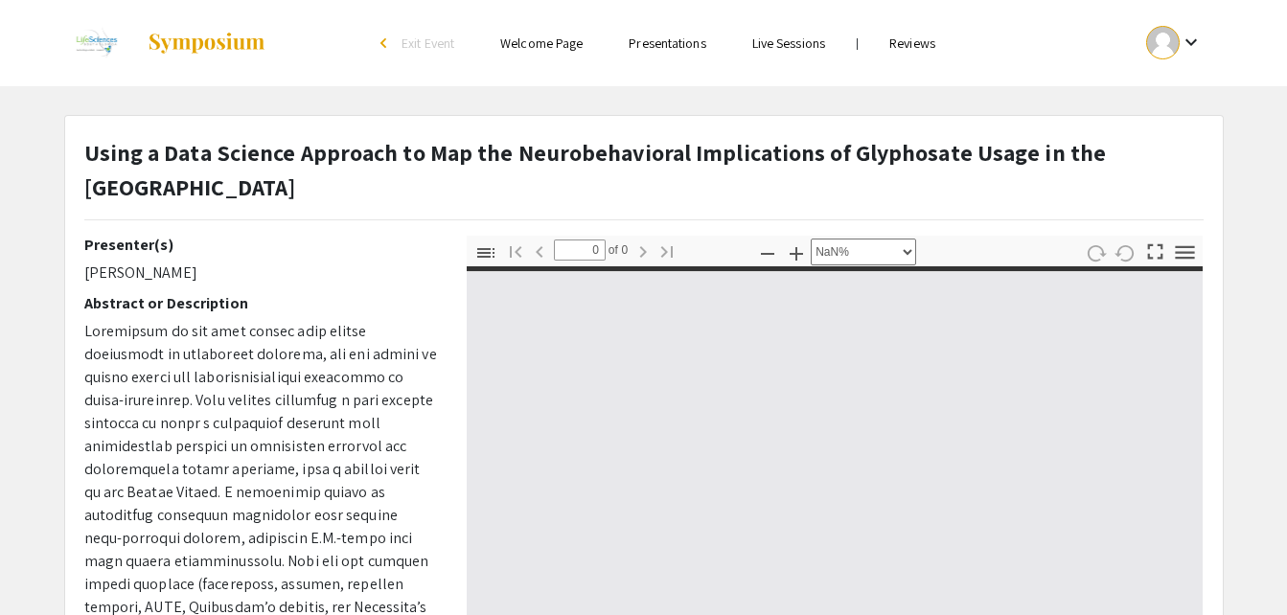
type input "1"
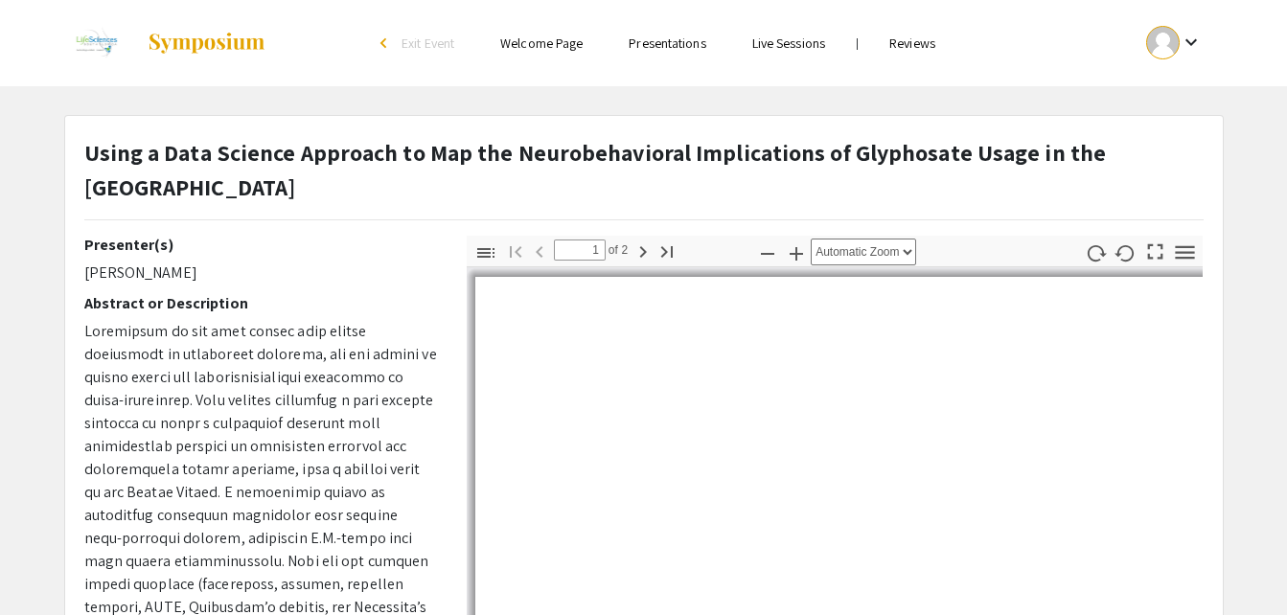
select select "auto"
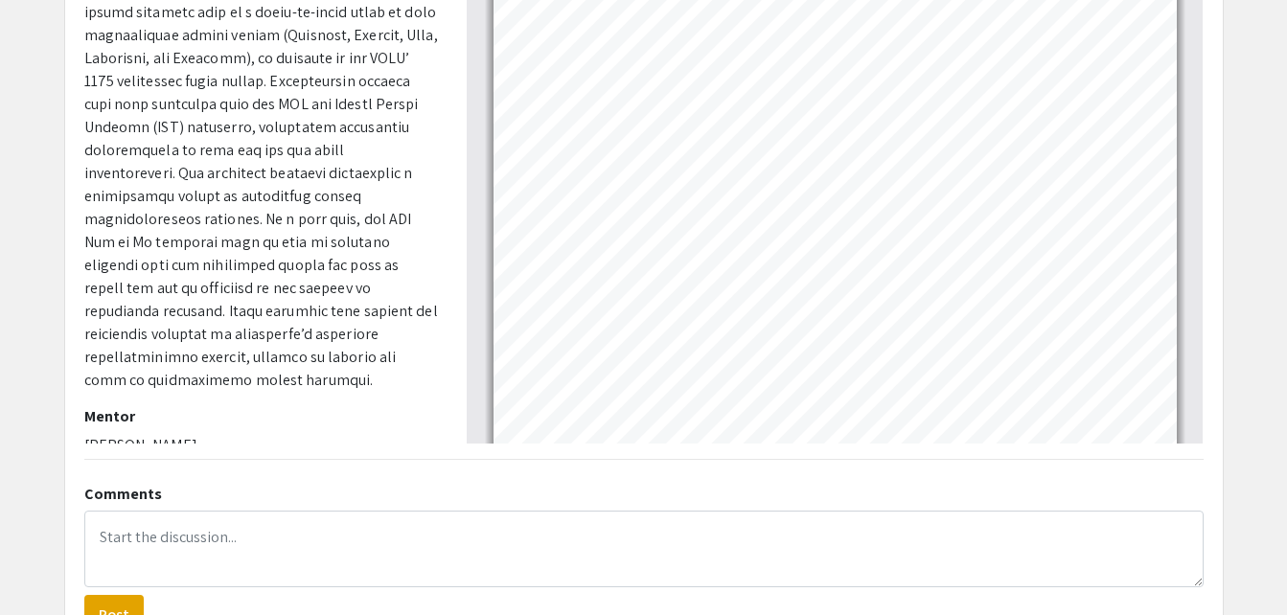
scroll to position [471, 0]
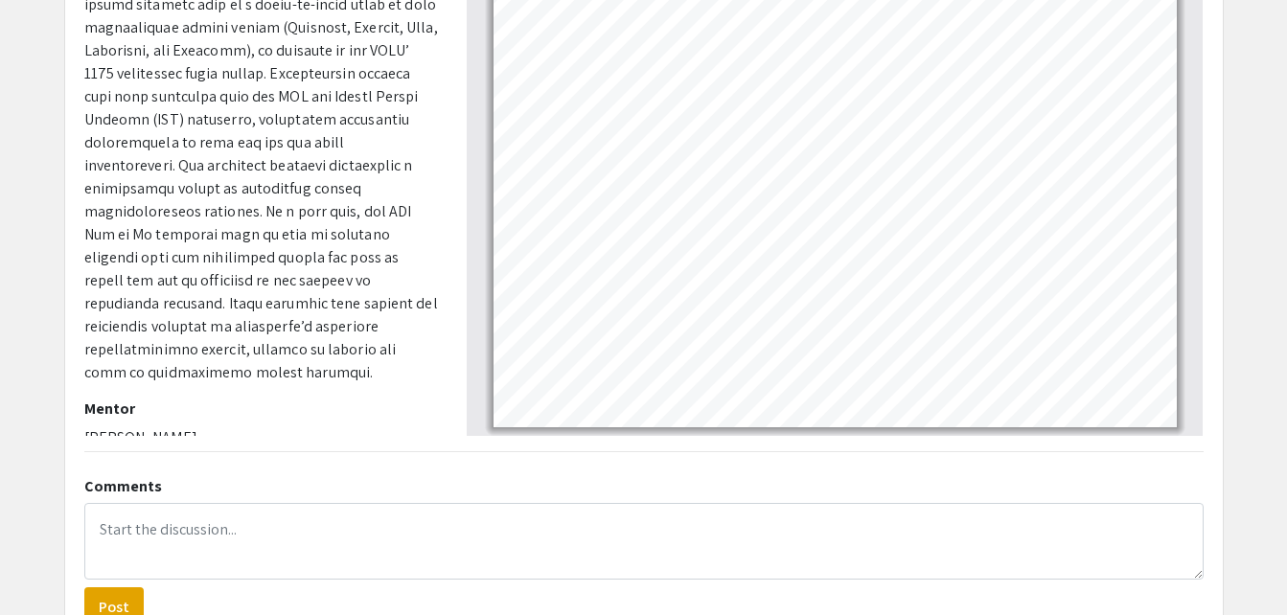
type input "1"
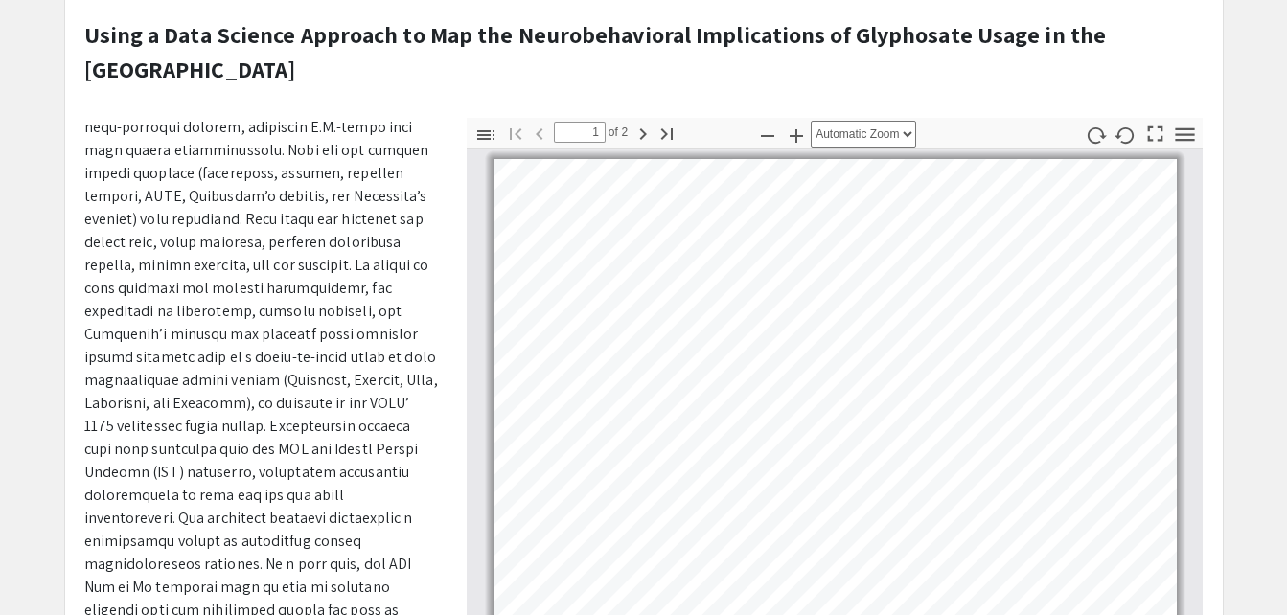
scroll to position [0, 0]
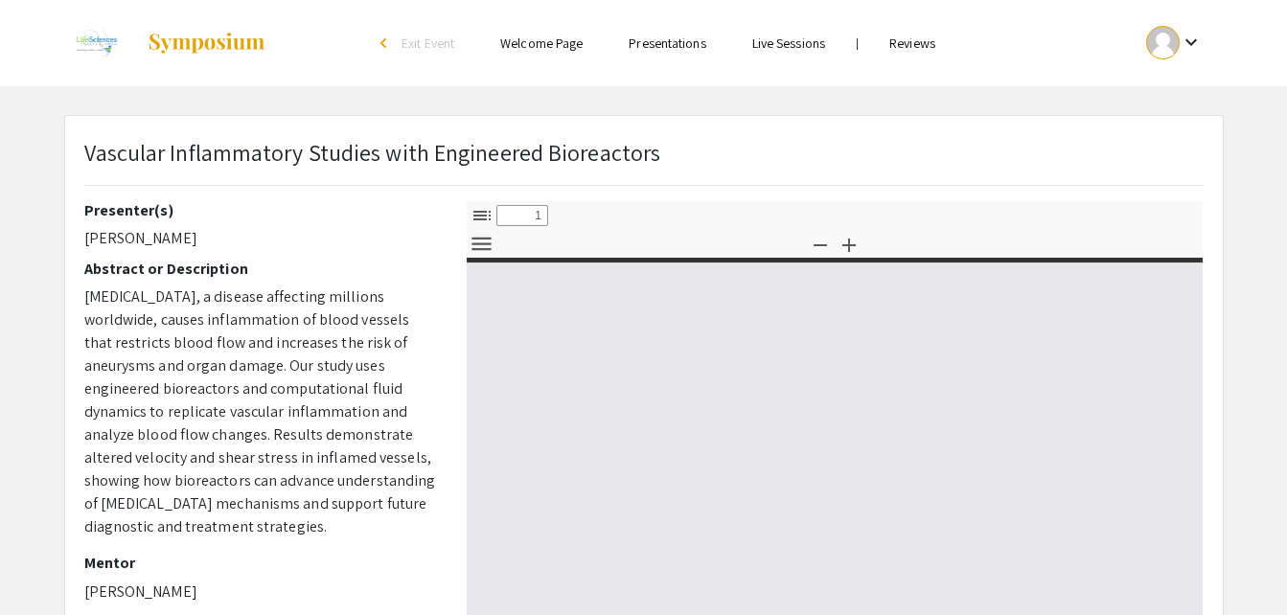
select select "custom"
type input "0"
select select "custom"
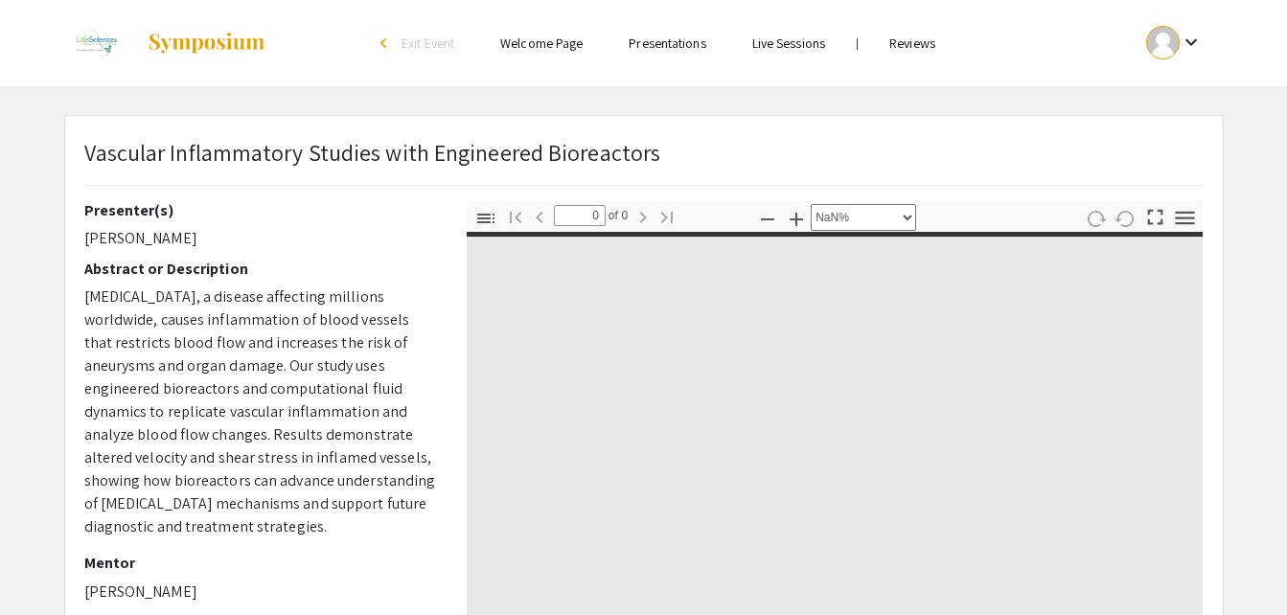
type input "1"
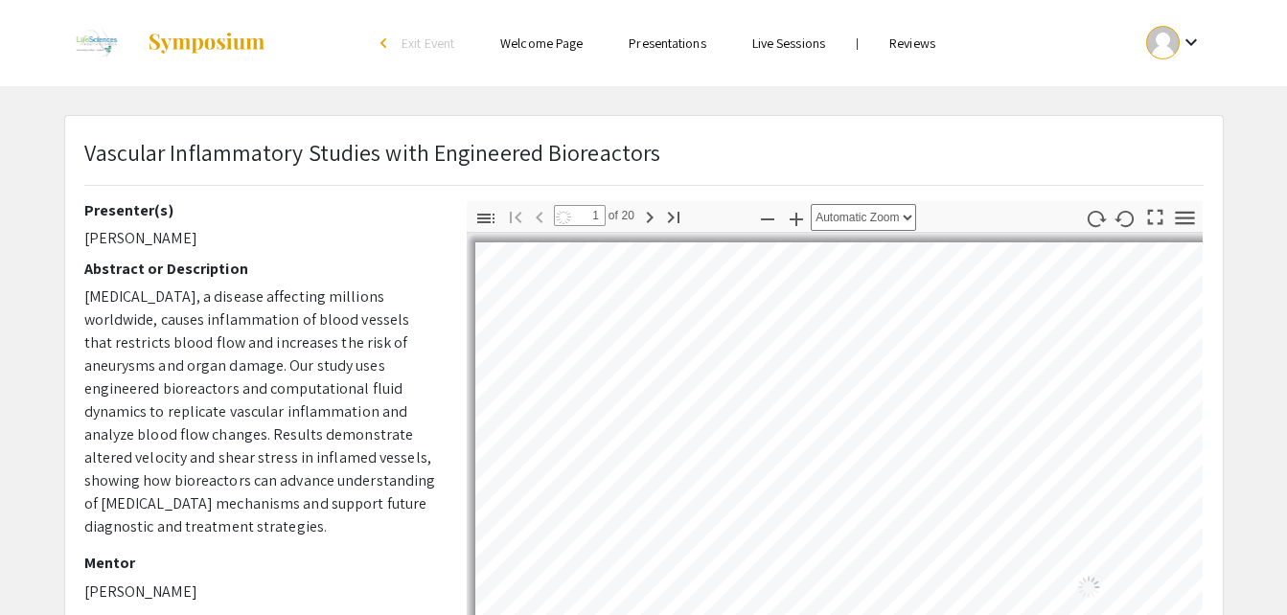
select select "auto"
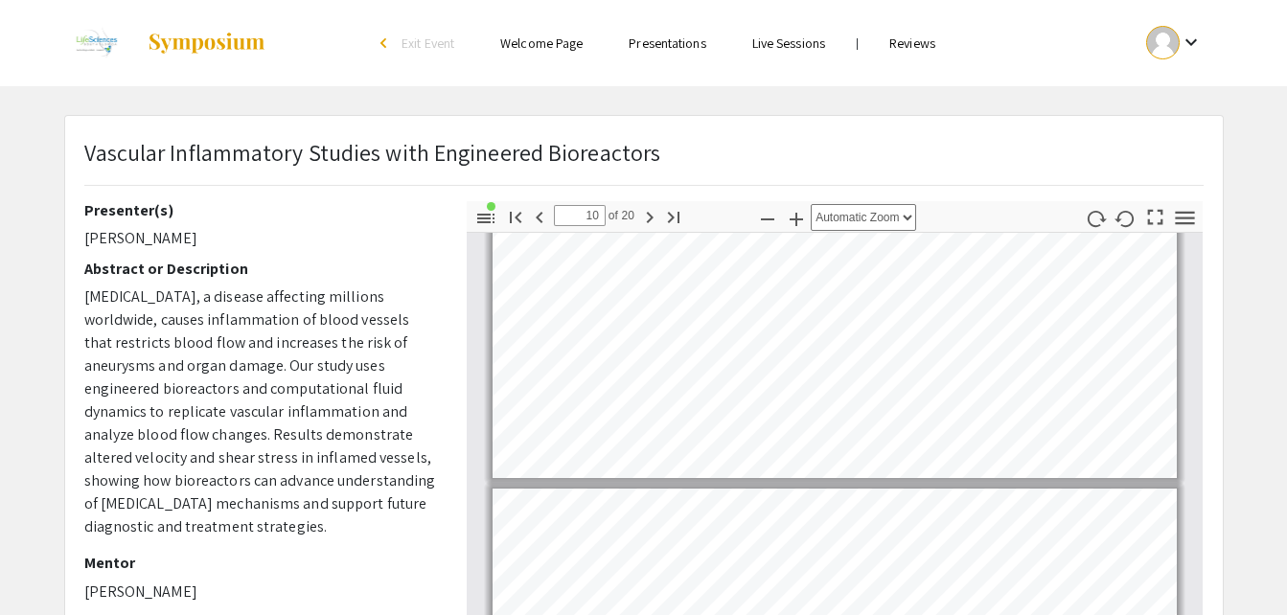
scroll to position [3308, 0]
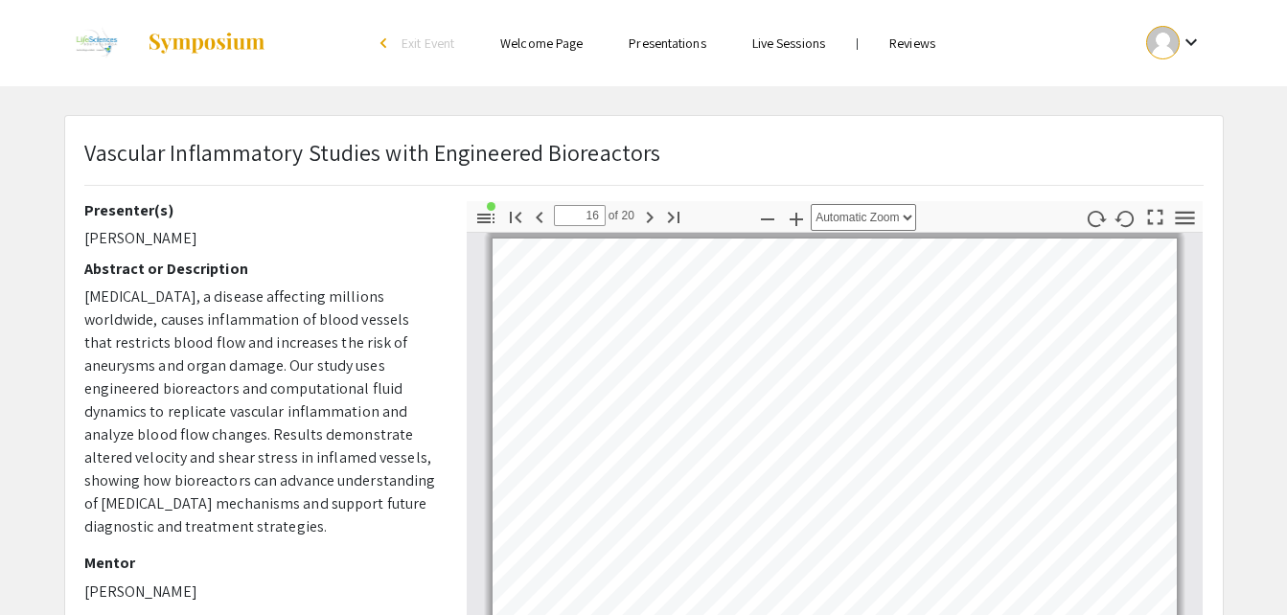
type input "17"
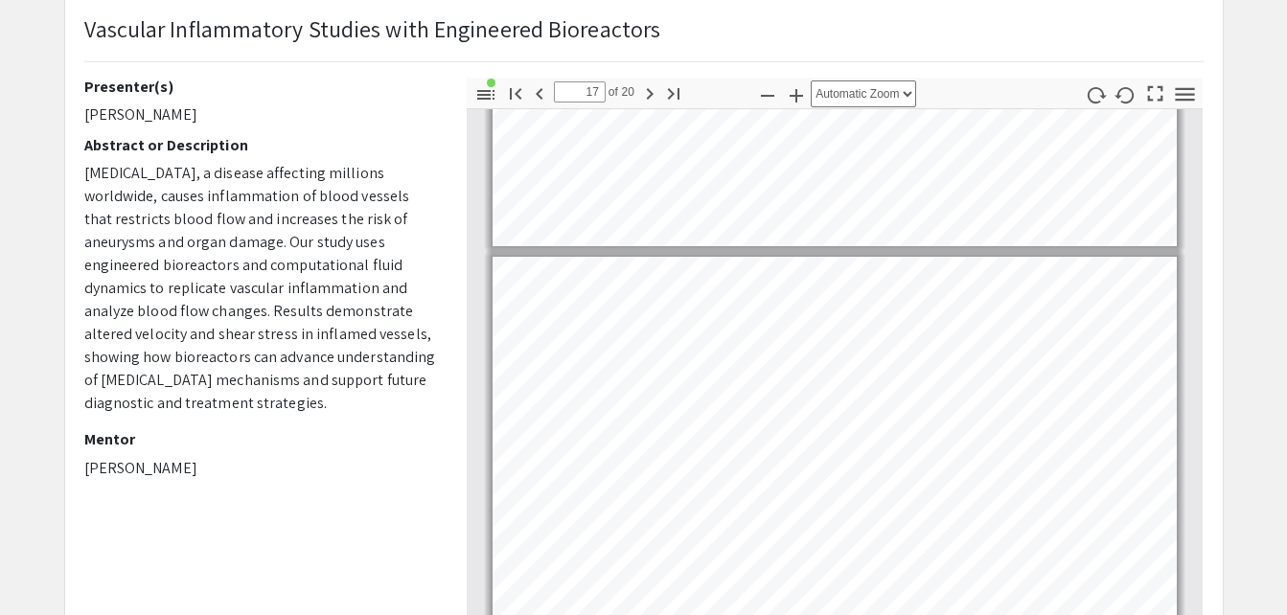
scroll to position [0, 0]
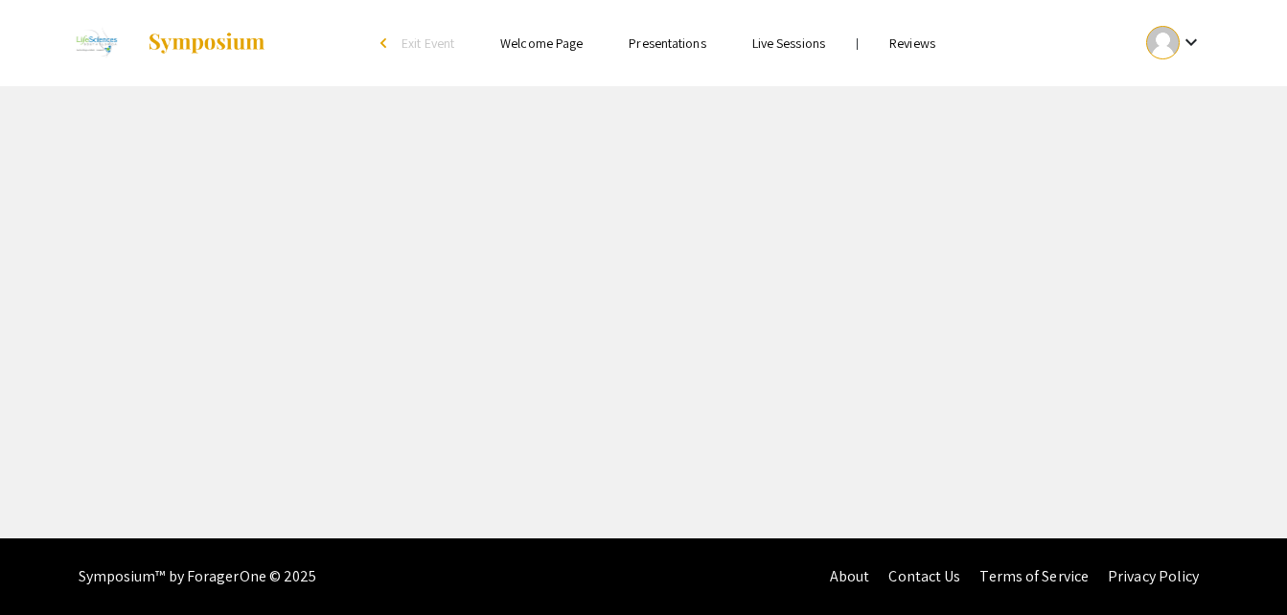
select select "custom"
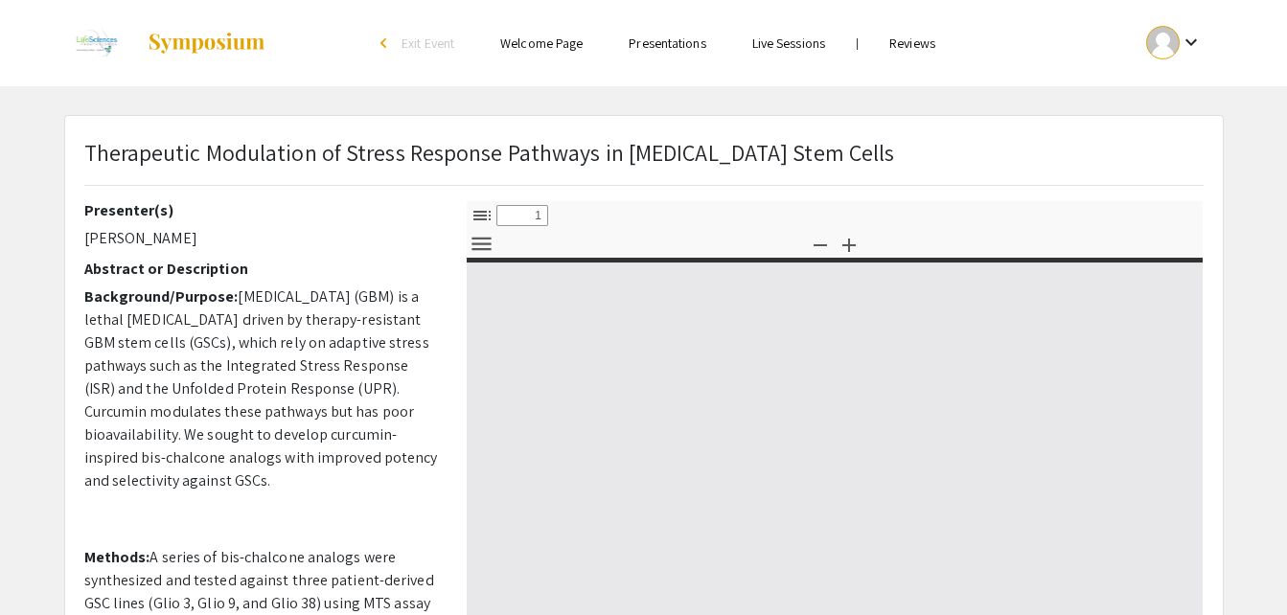
type input "0"
select select "custom"
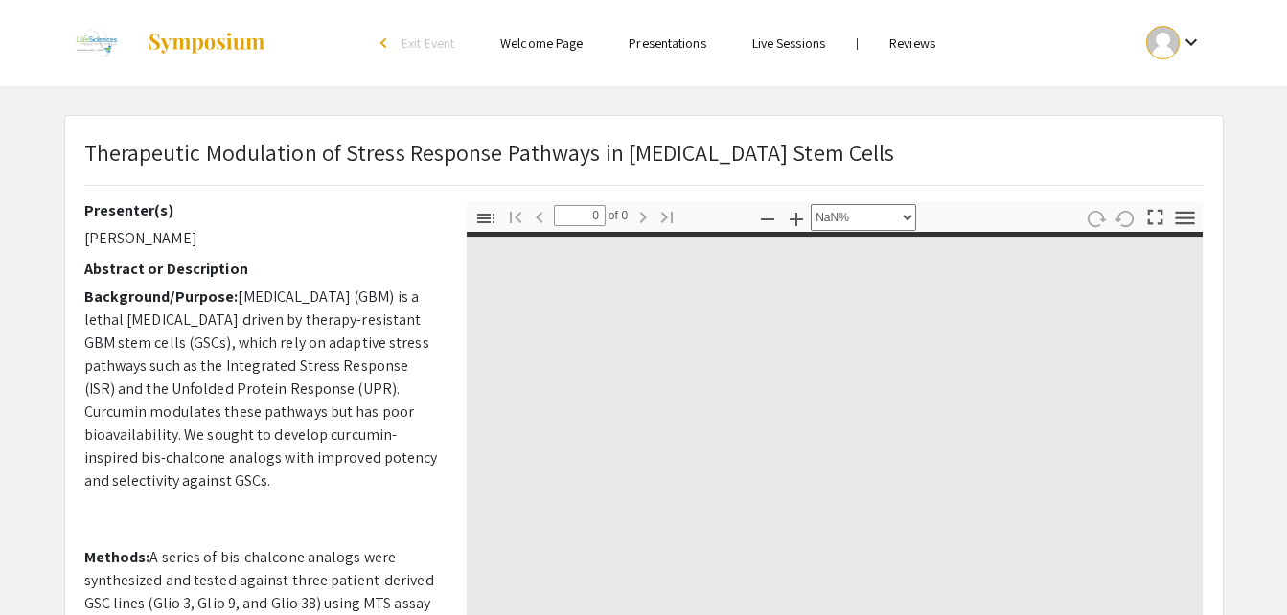
type input "1"
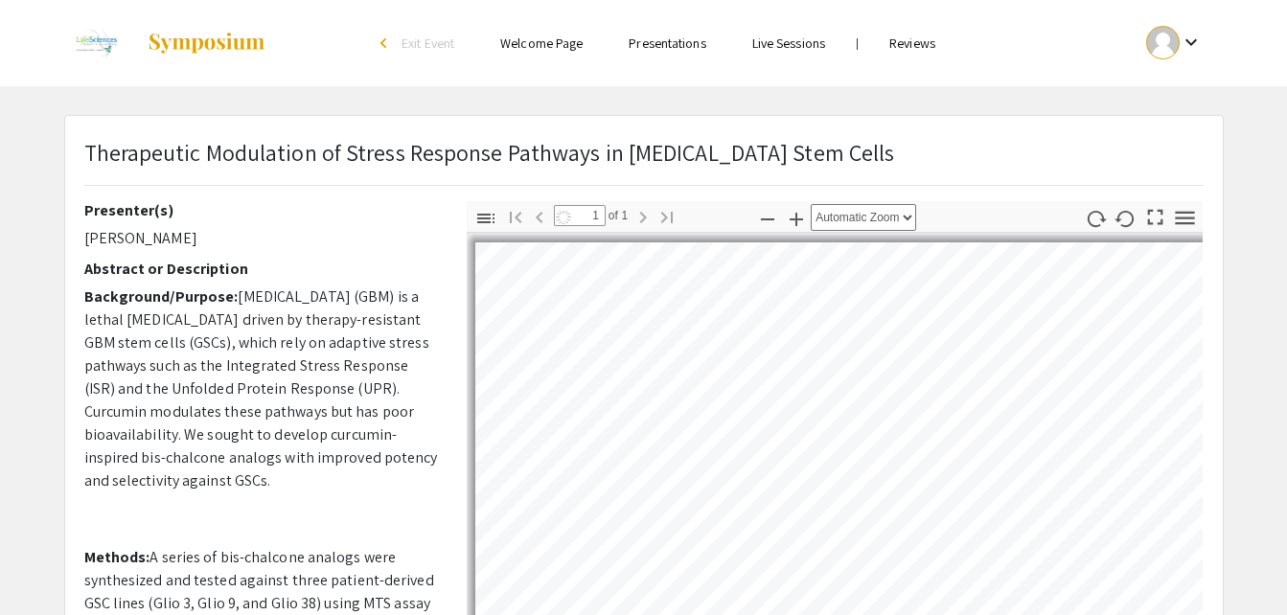
select select "auto"
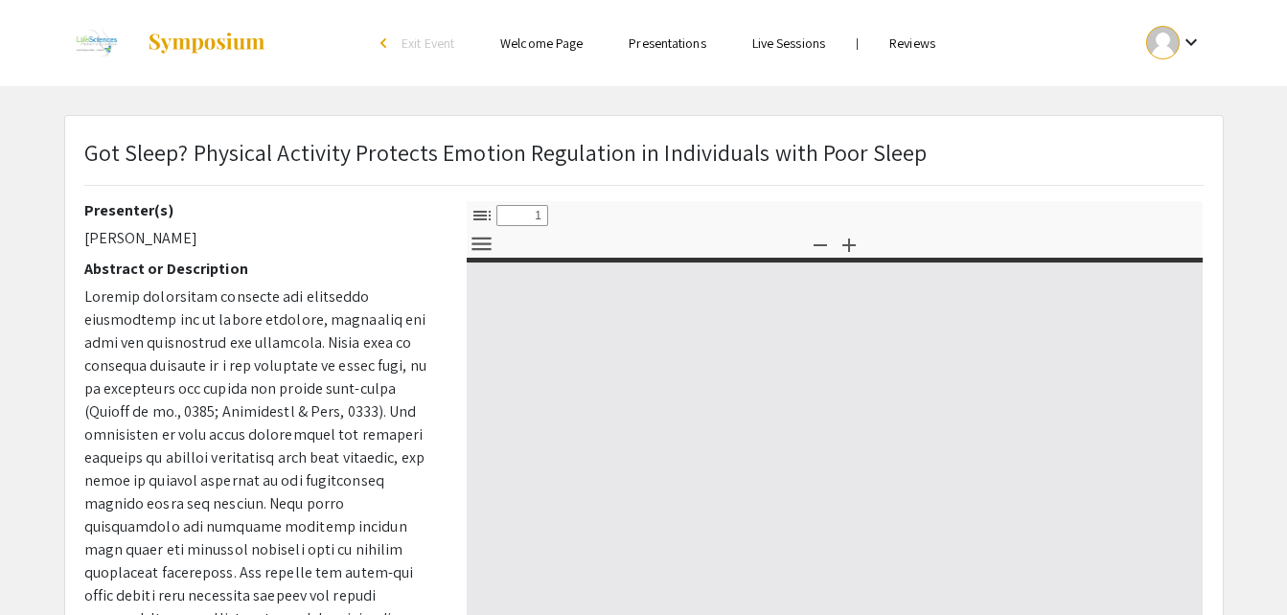
select select "custom"
type input "0"
select select "custom"
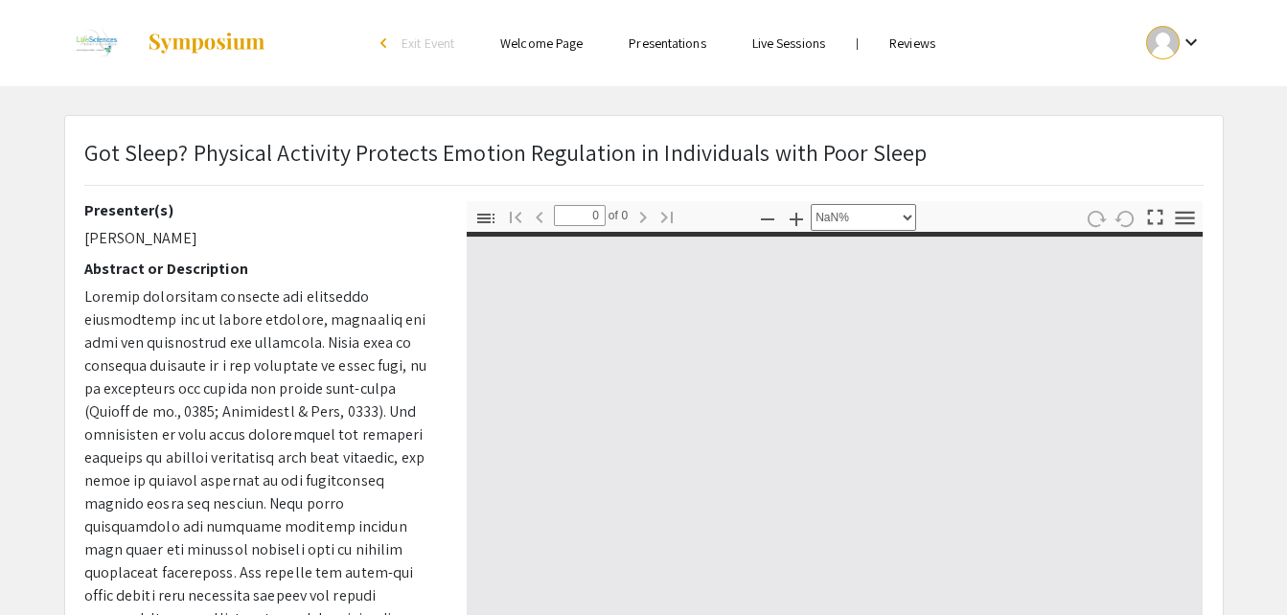
type input "1"
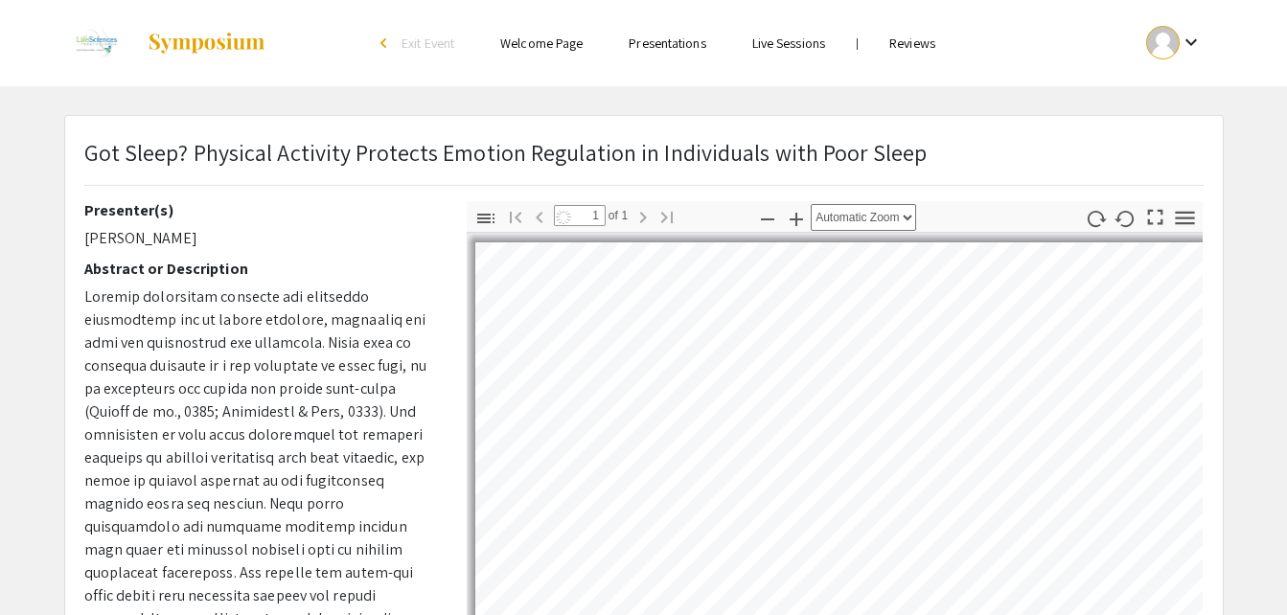
select select "auto"
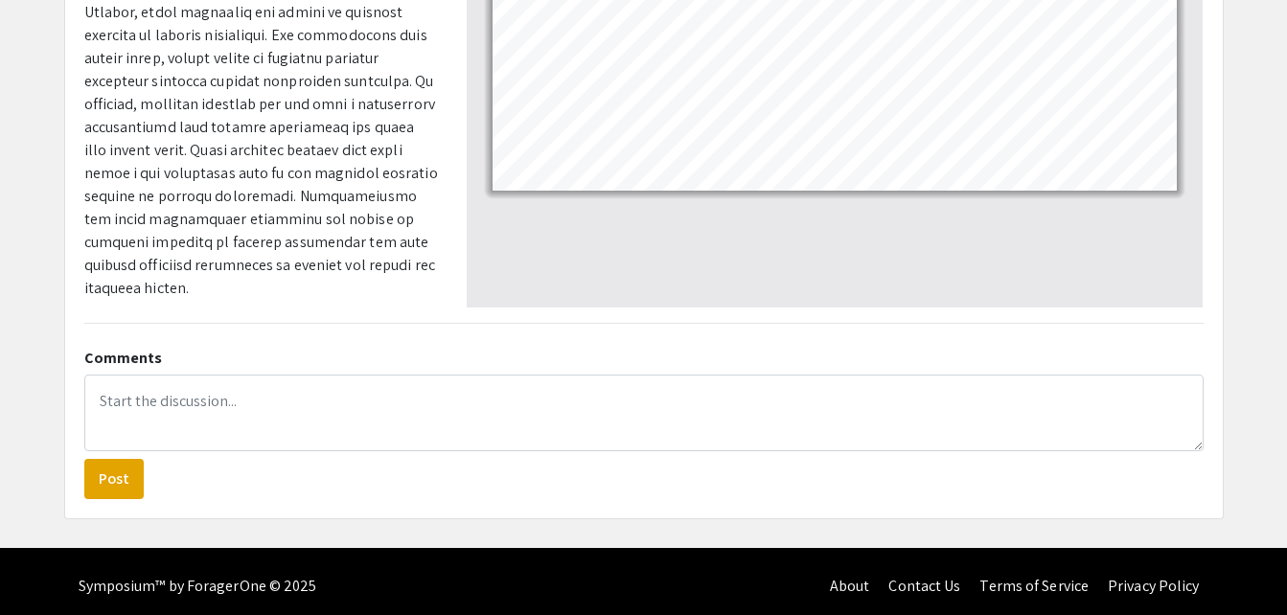
scroll to position [565, 0]
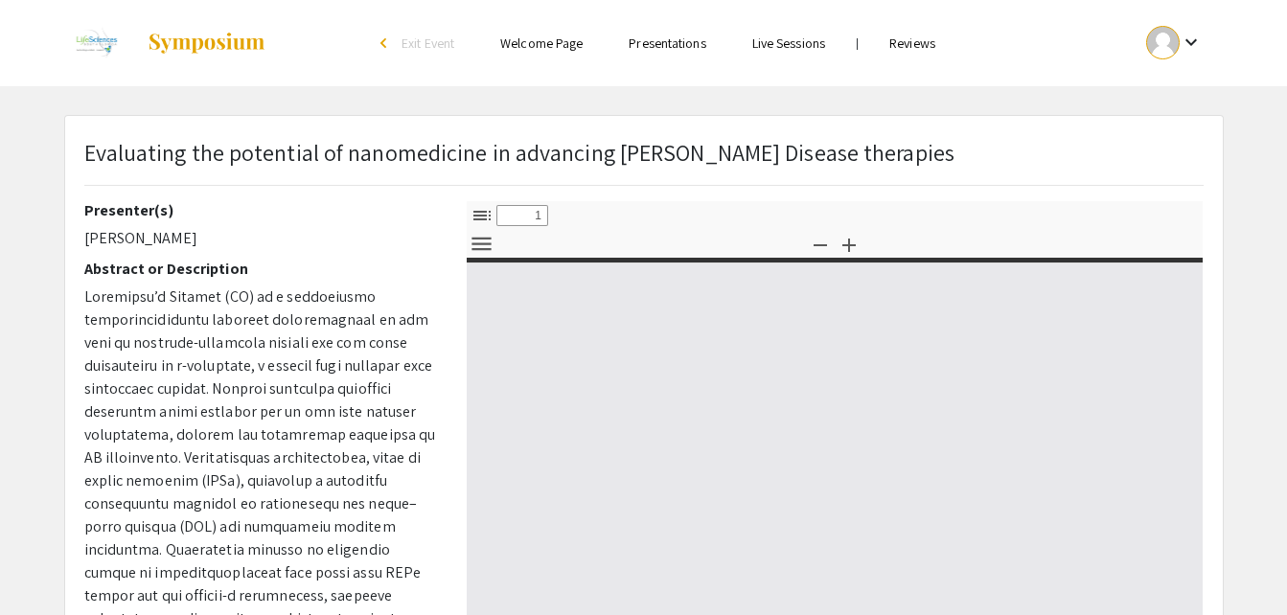
select select "custom"
type input "0"
select select "custom"
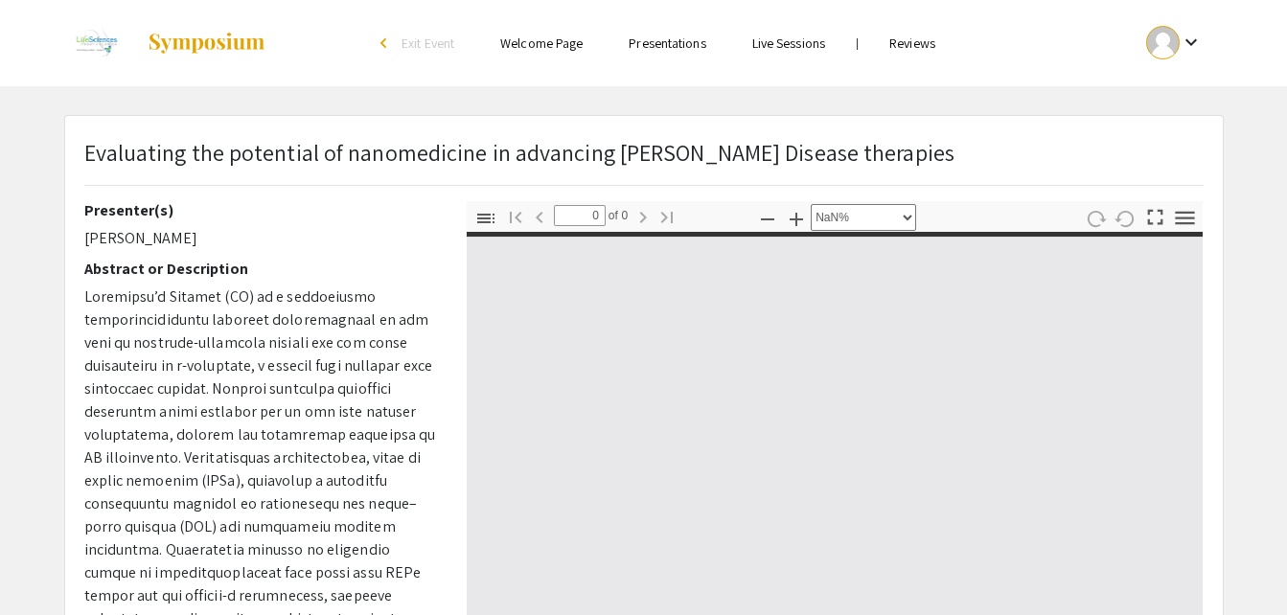
type input "1"
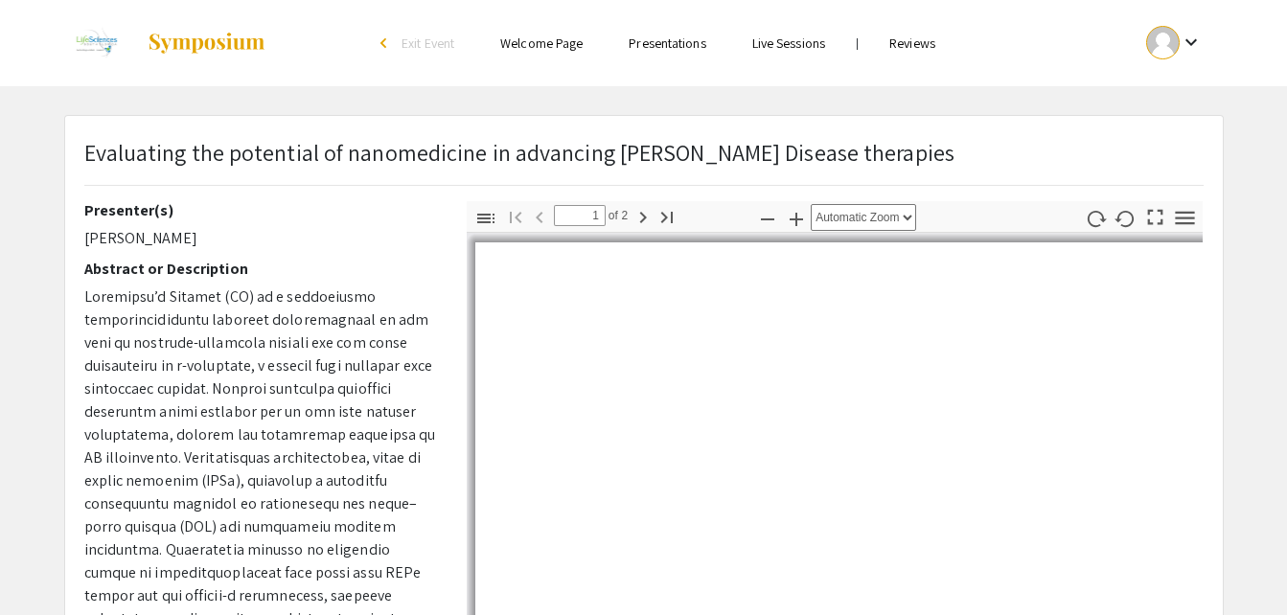
select select "auto"
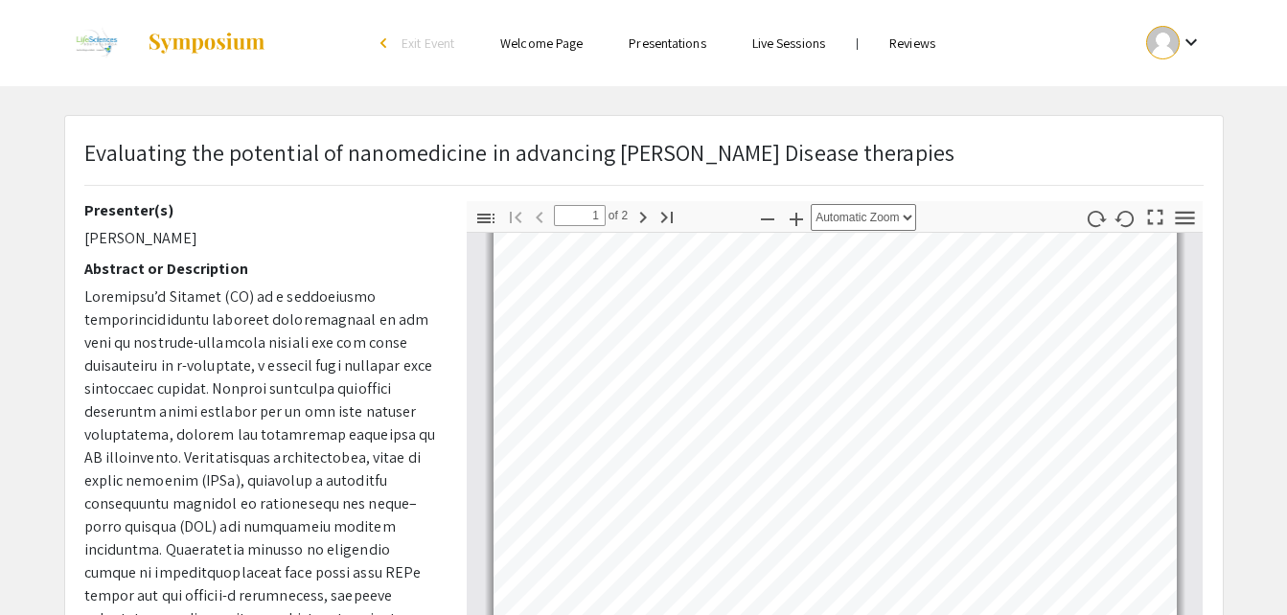
scroll to position [44, 0]
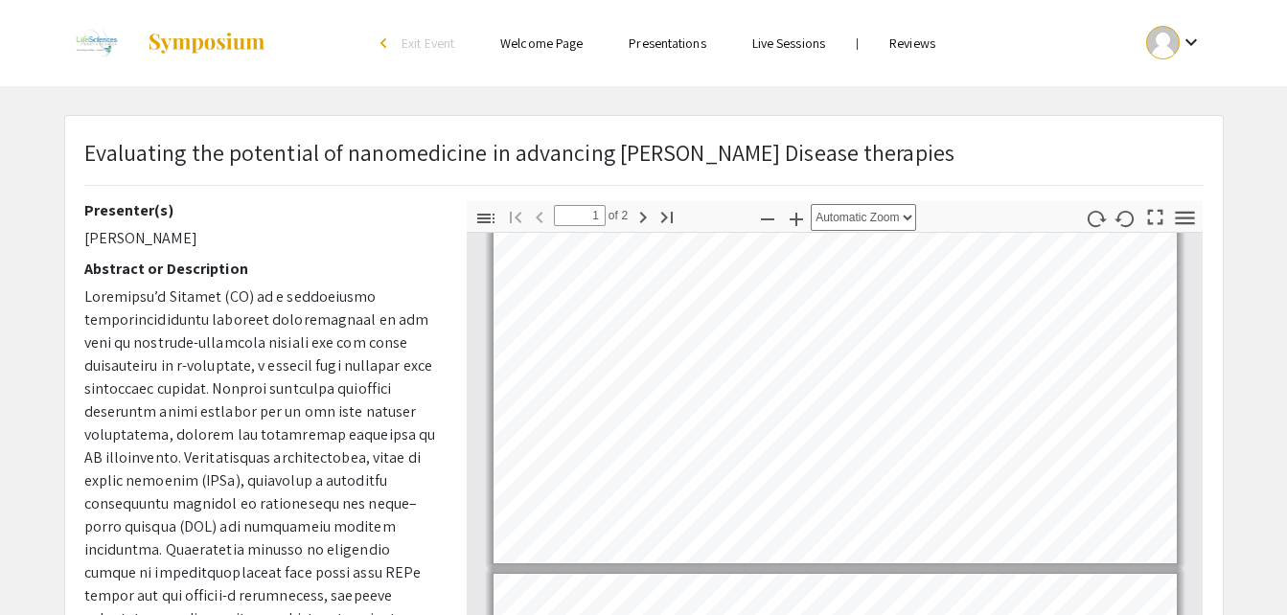
type input "2"
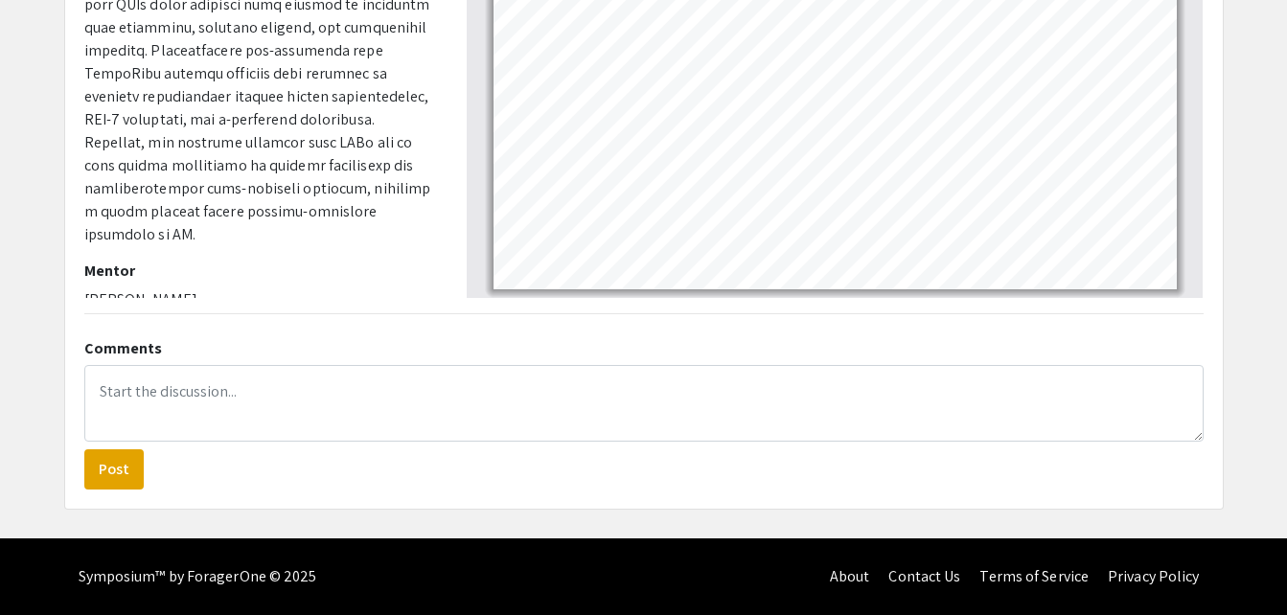
scroll to position [0, 0]
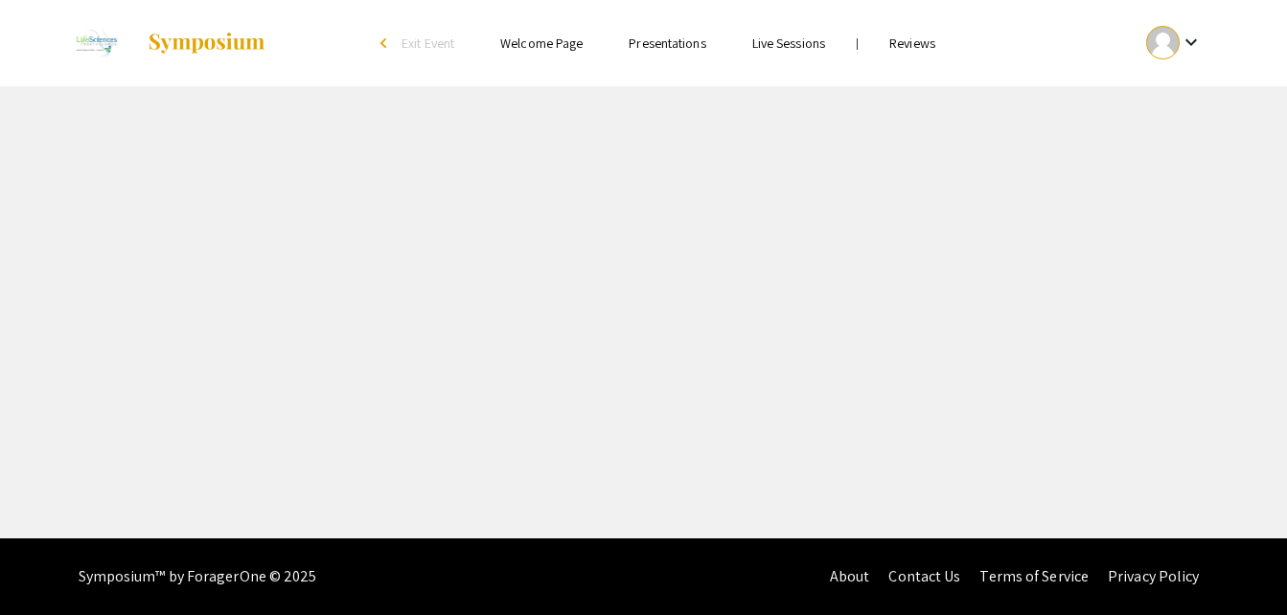
select select "custom"
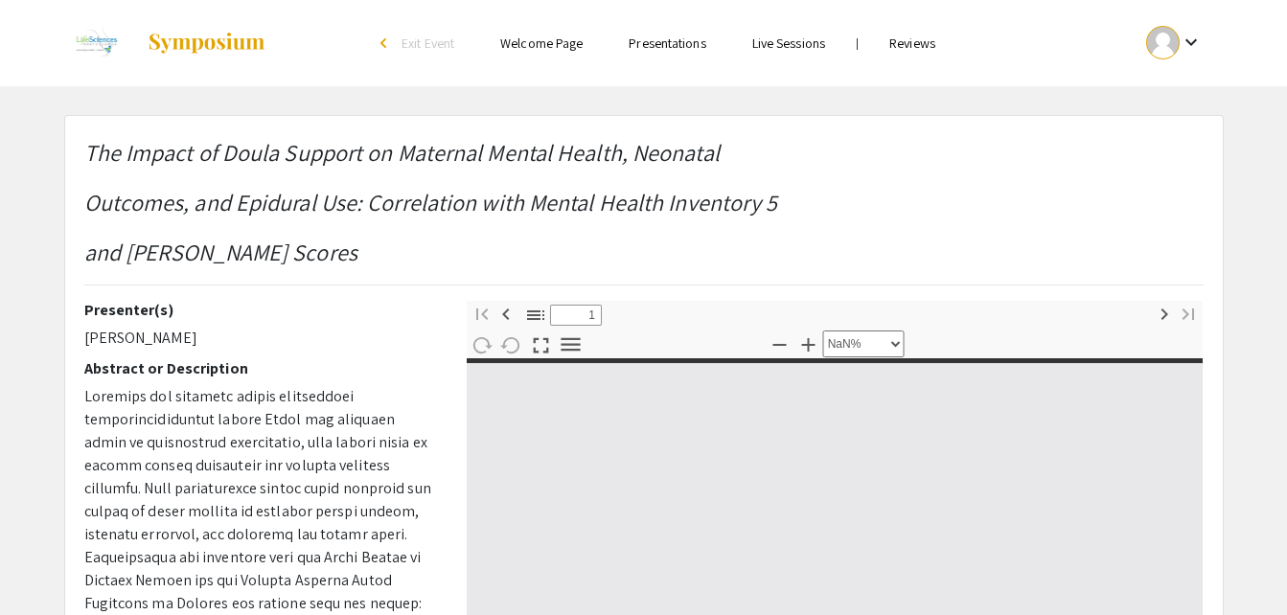
type input "0"
select select "custom"
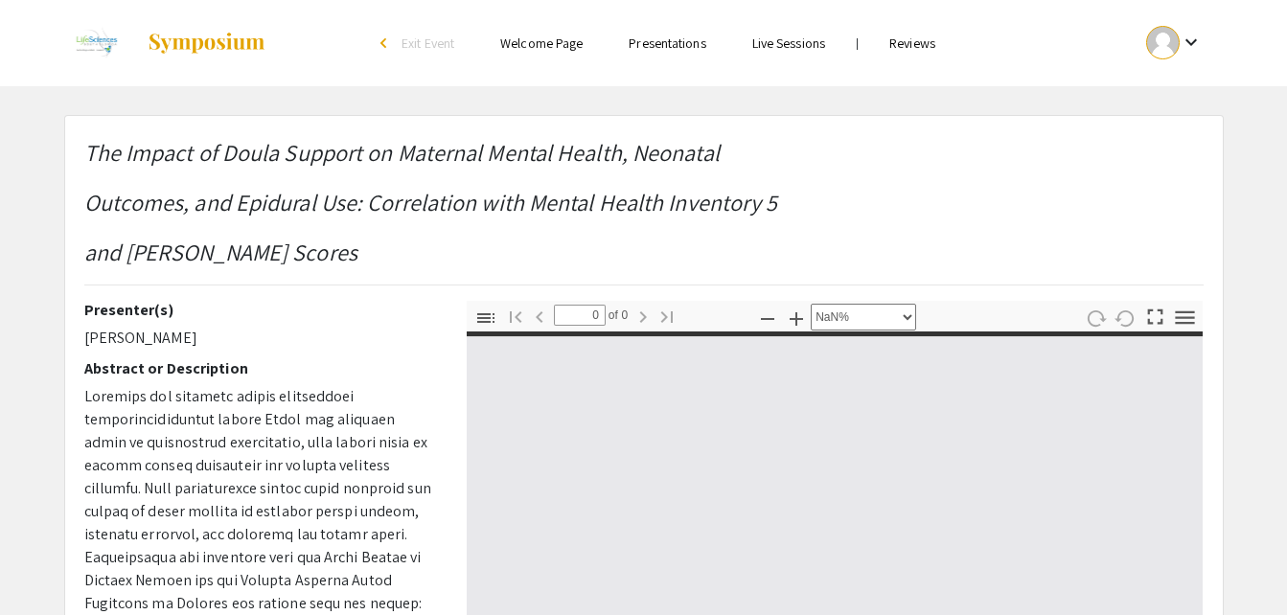
type input "1"
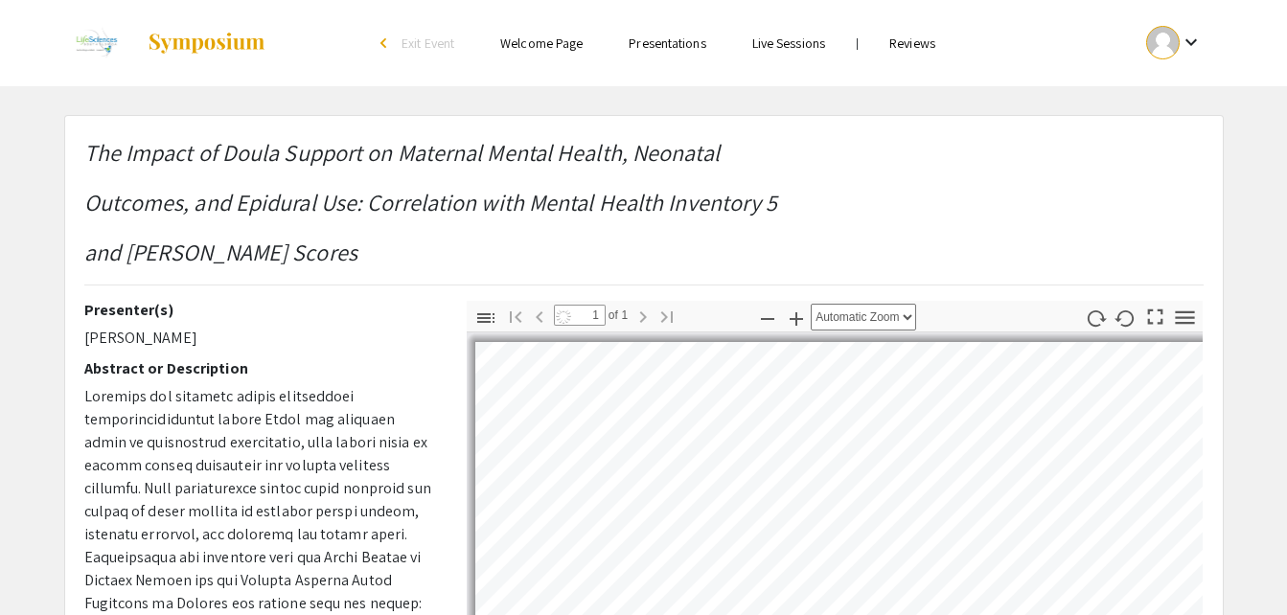
select select "auto"
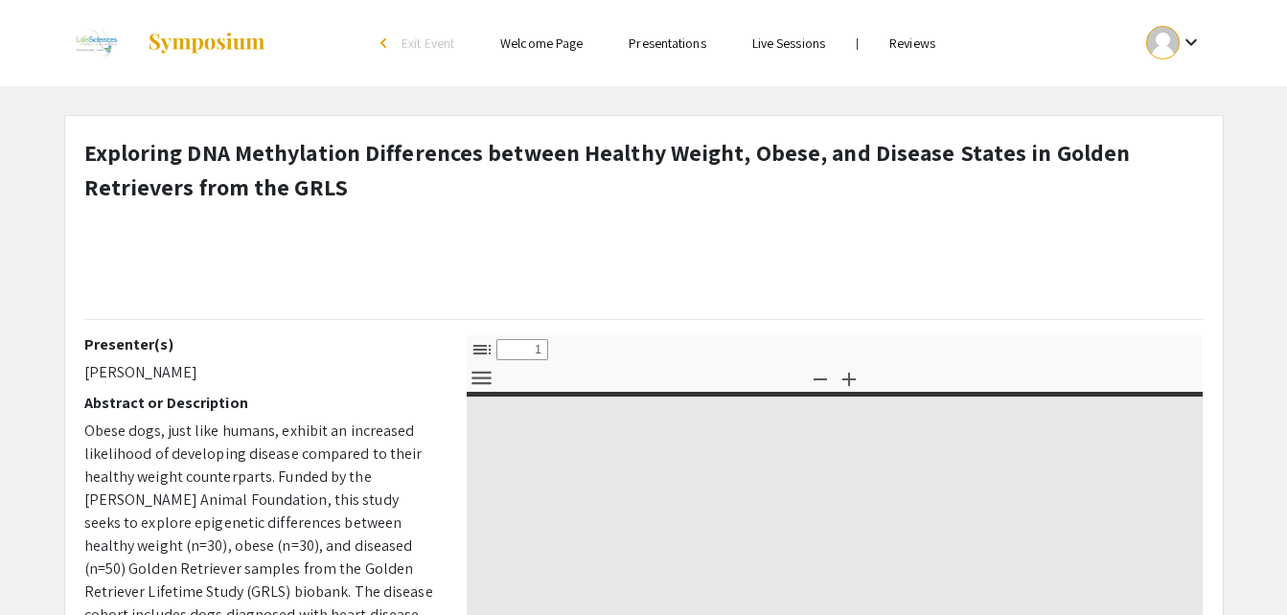
select select "custom"
type input "0"
select select "custom"
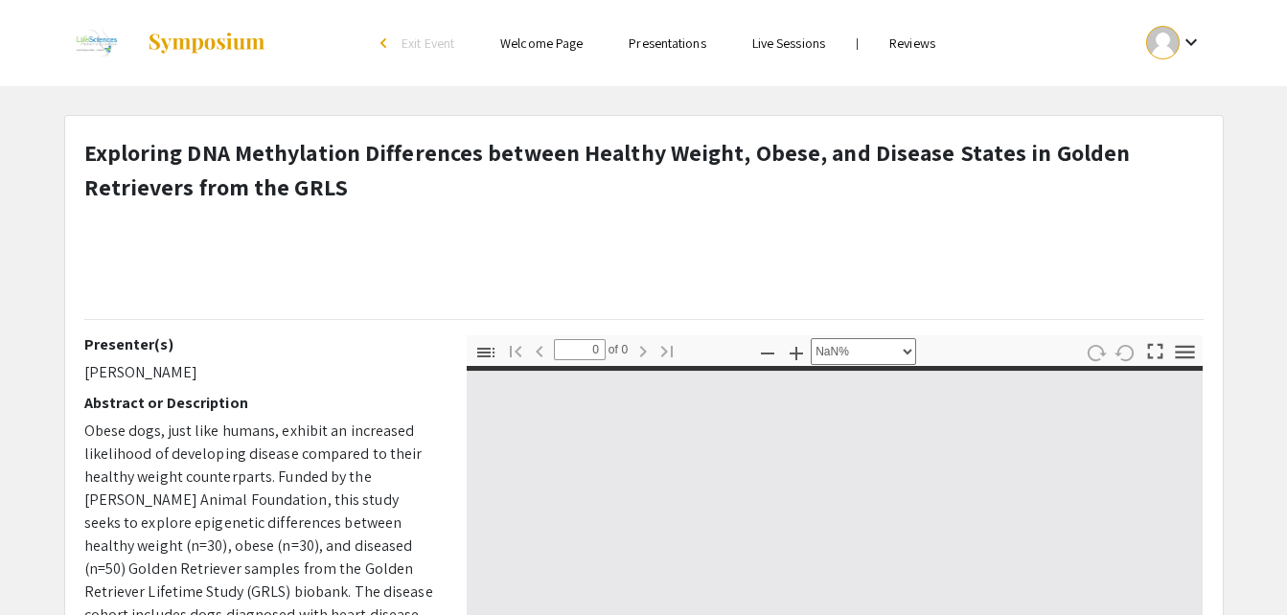
type input "1"
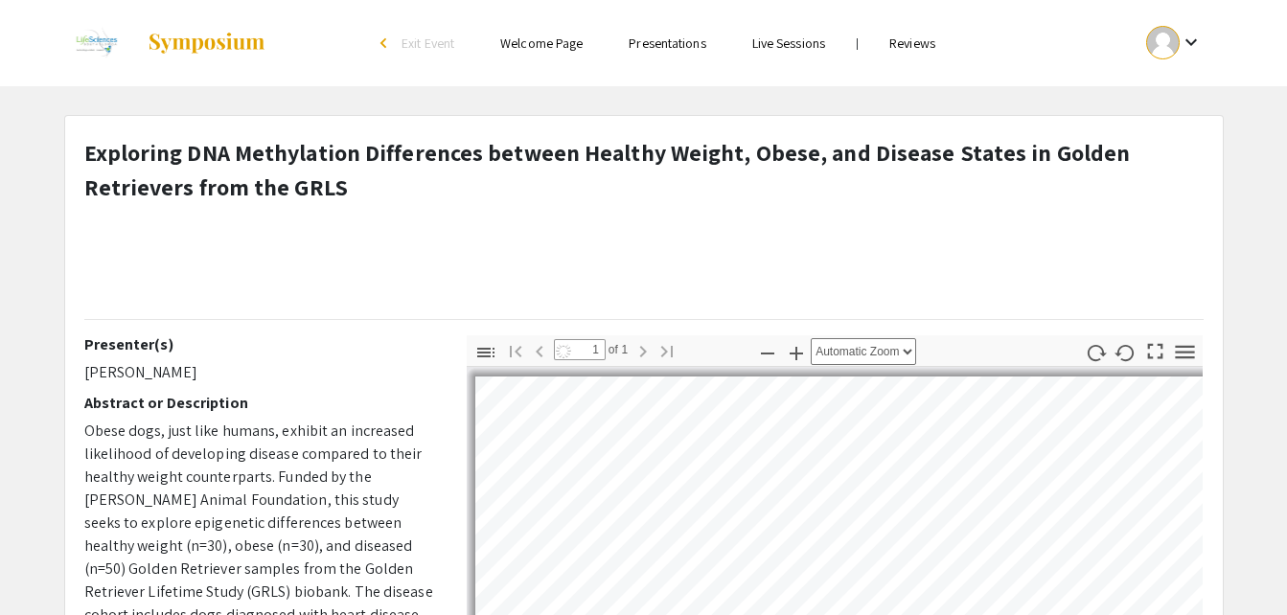
select select "auto"
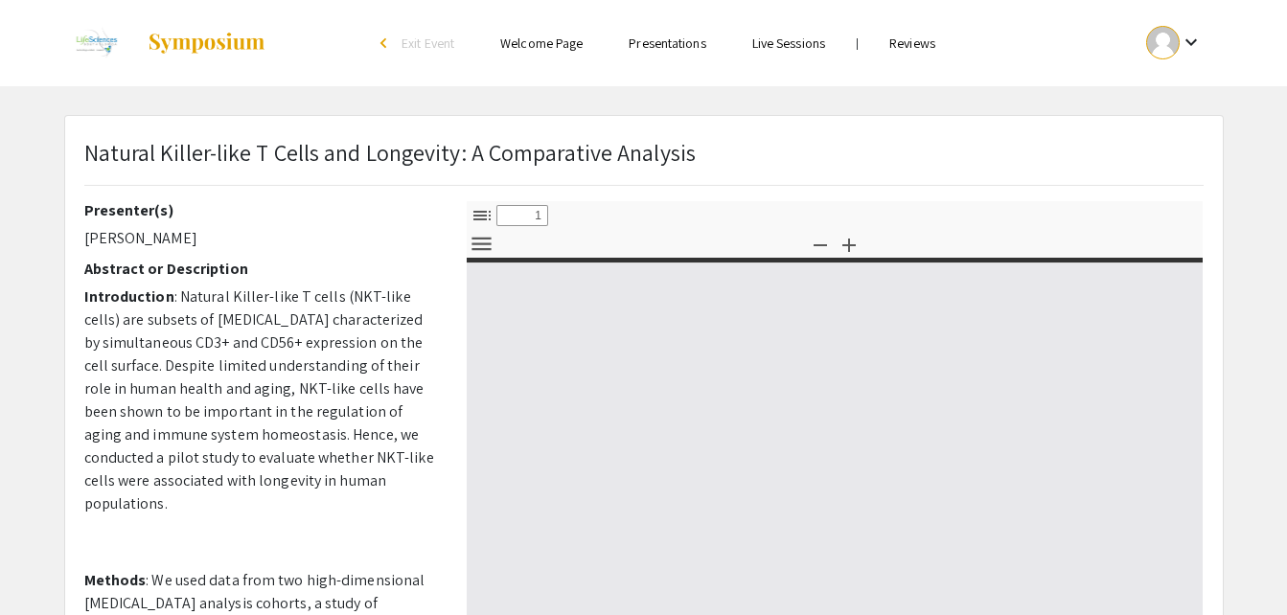
type input "0"
select select "custom"
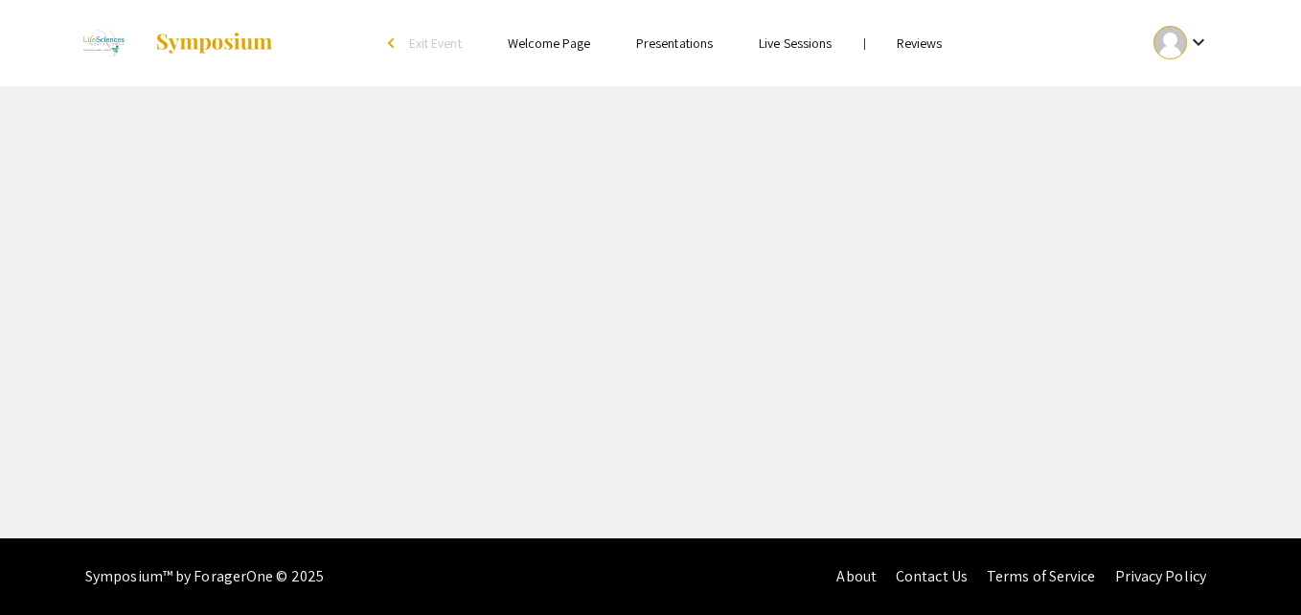
select select "custom"
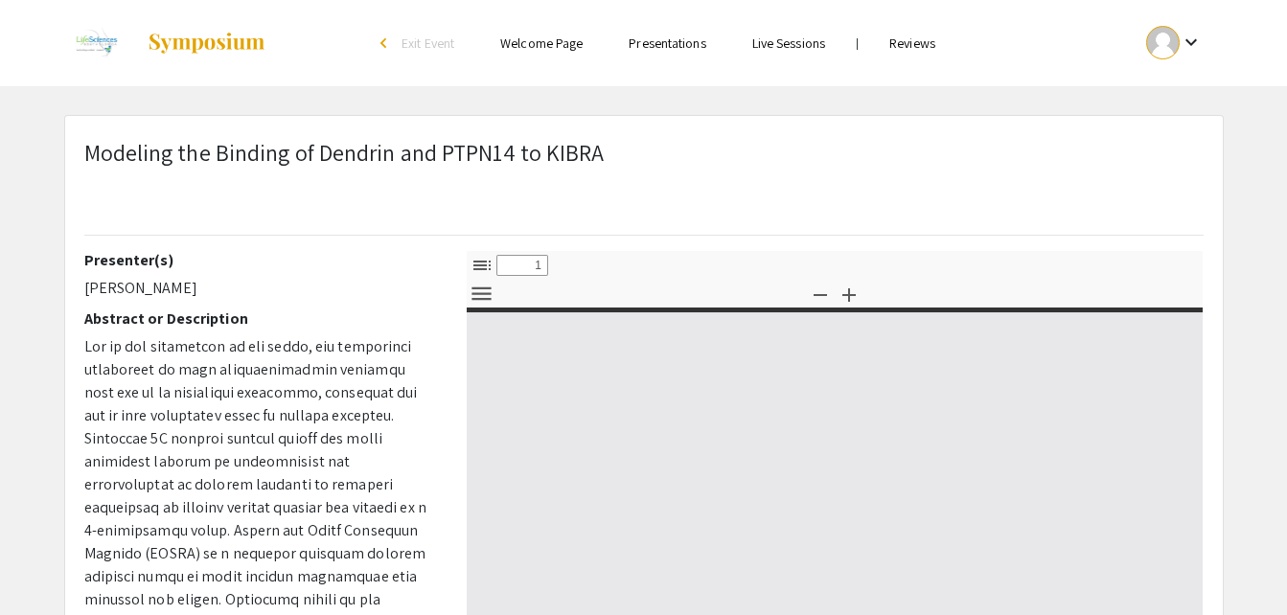
type input "0"
select select "custom"
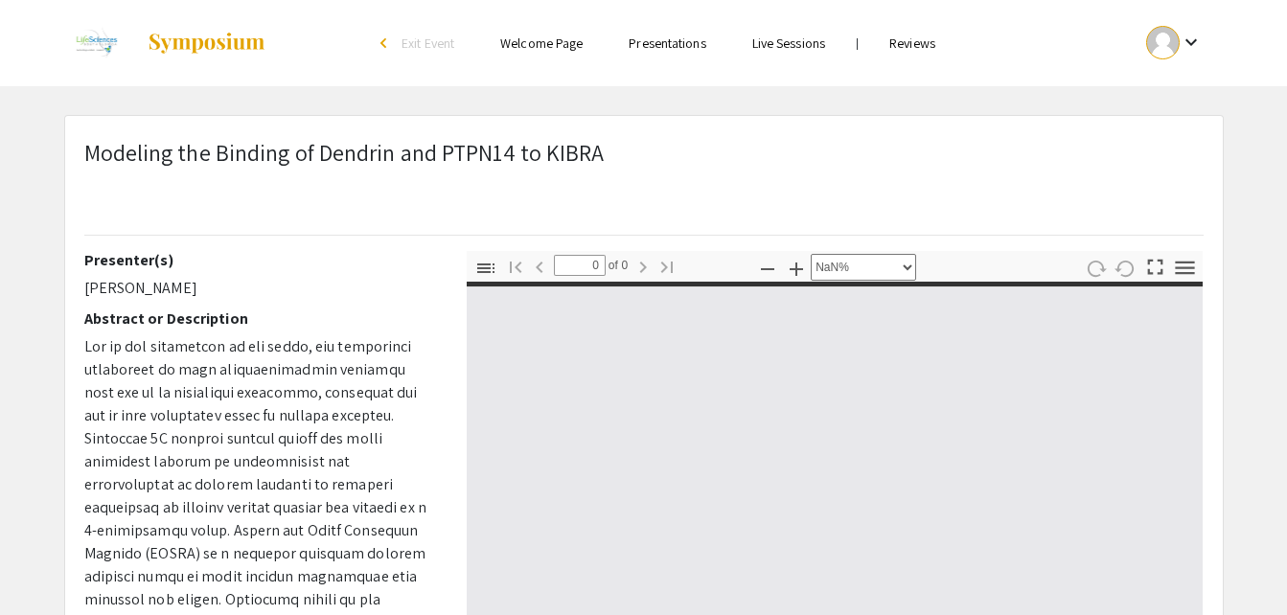
type input "1"
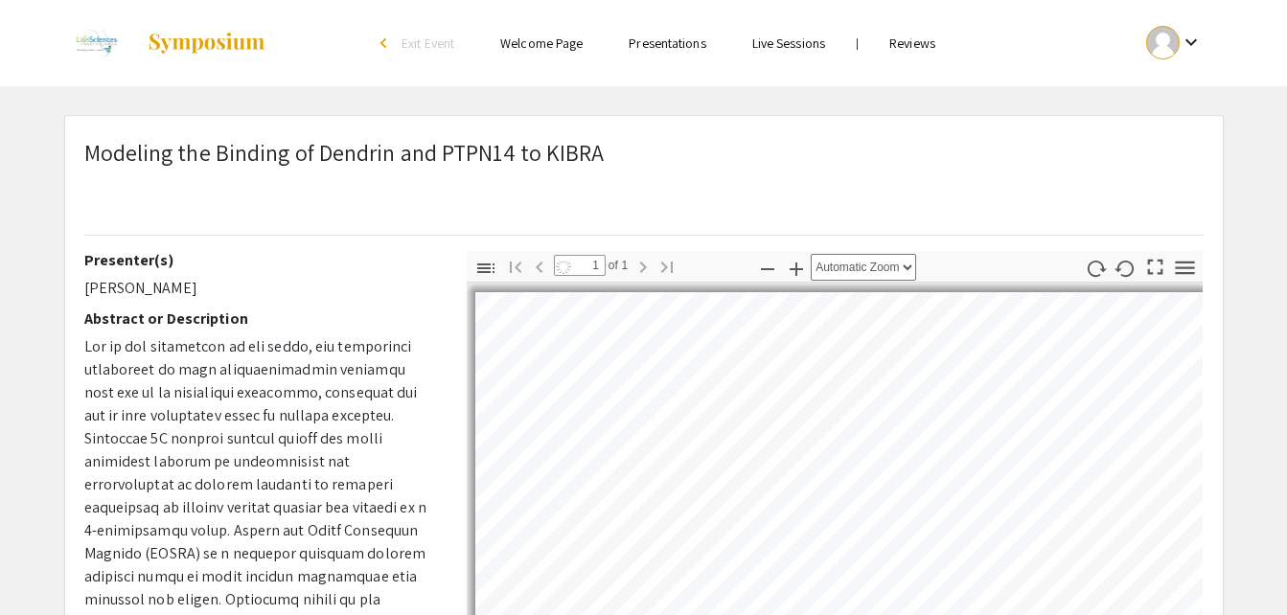
select select "auto"
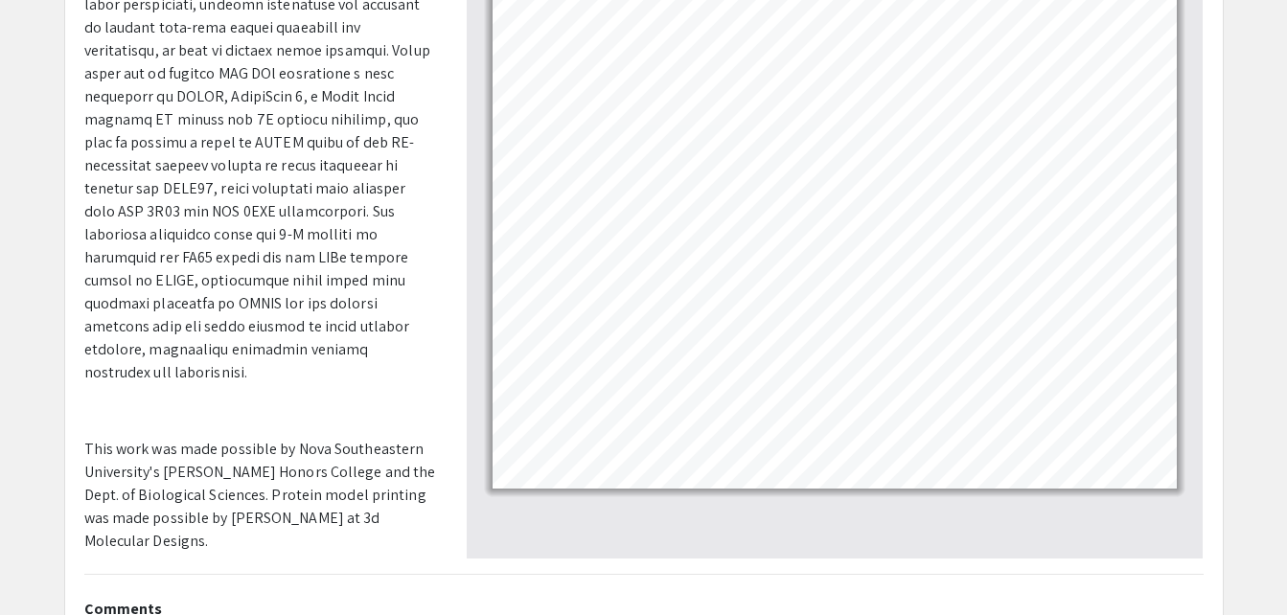
scroll to position [364, 0]
click at [309, 451] on span "﻿ This work was made possible by Nova Southeastern University's [PERSON_NAME] H…" at bounding box center [260, 494] width 352 height 112
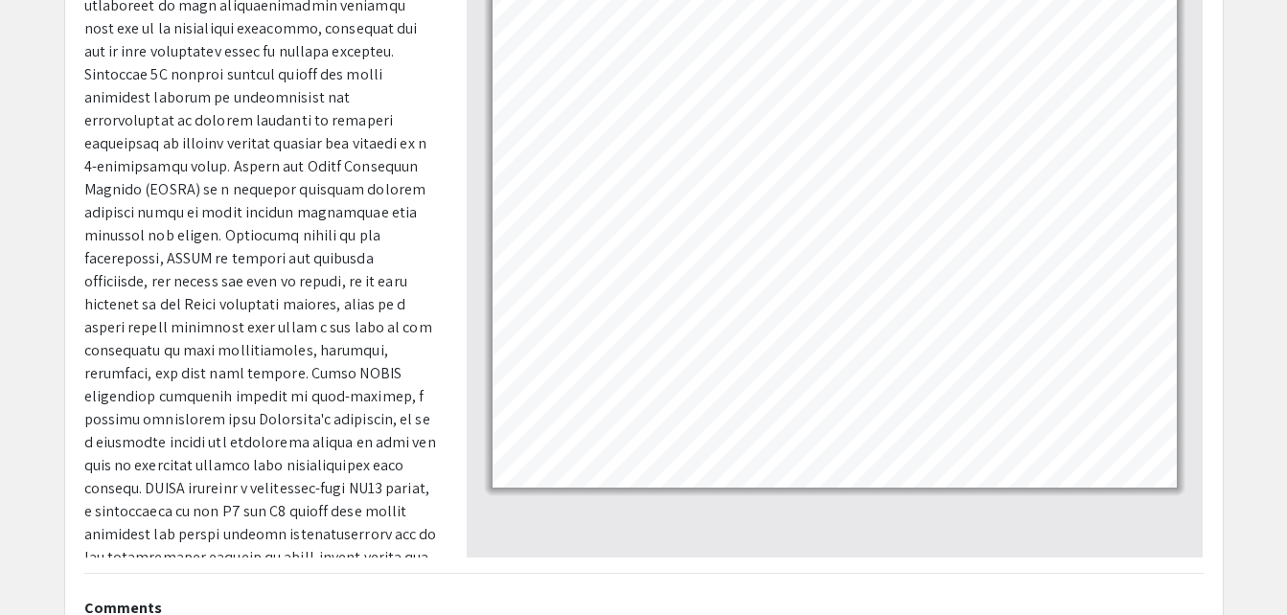
scroll to position [140, 0]
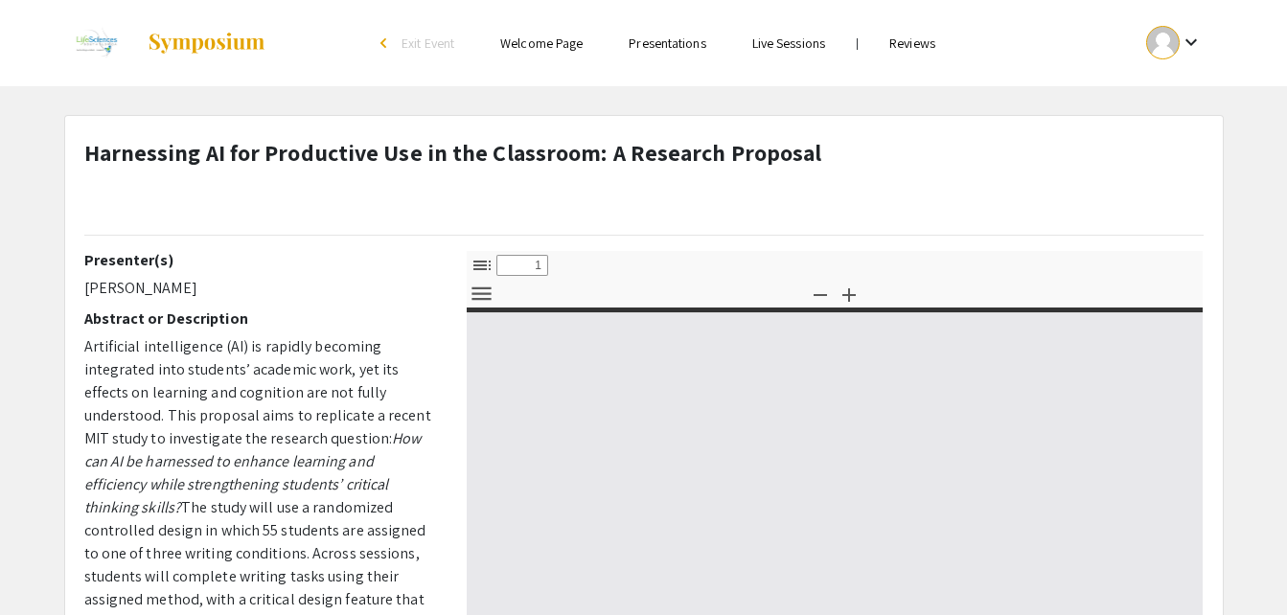
select select "custom"
type input "0"
select select "custom"
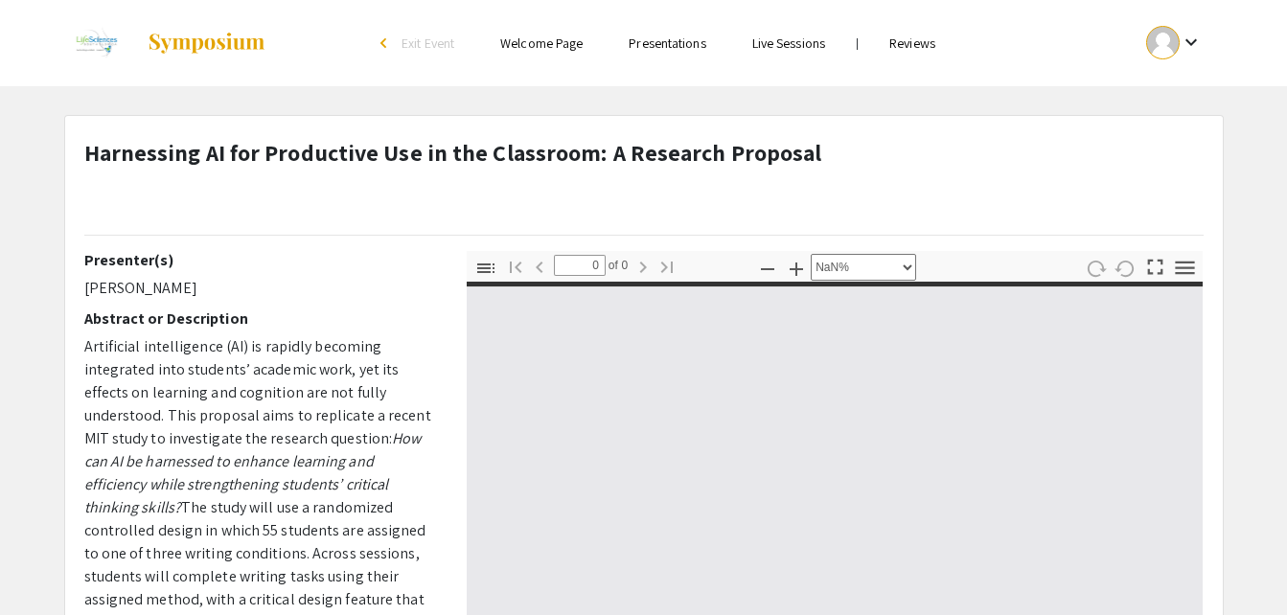
type input "1"
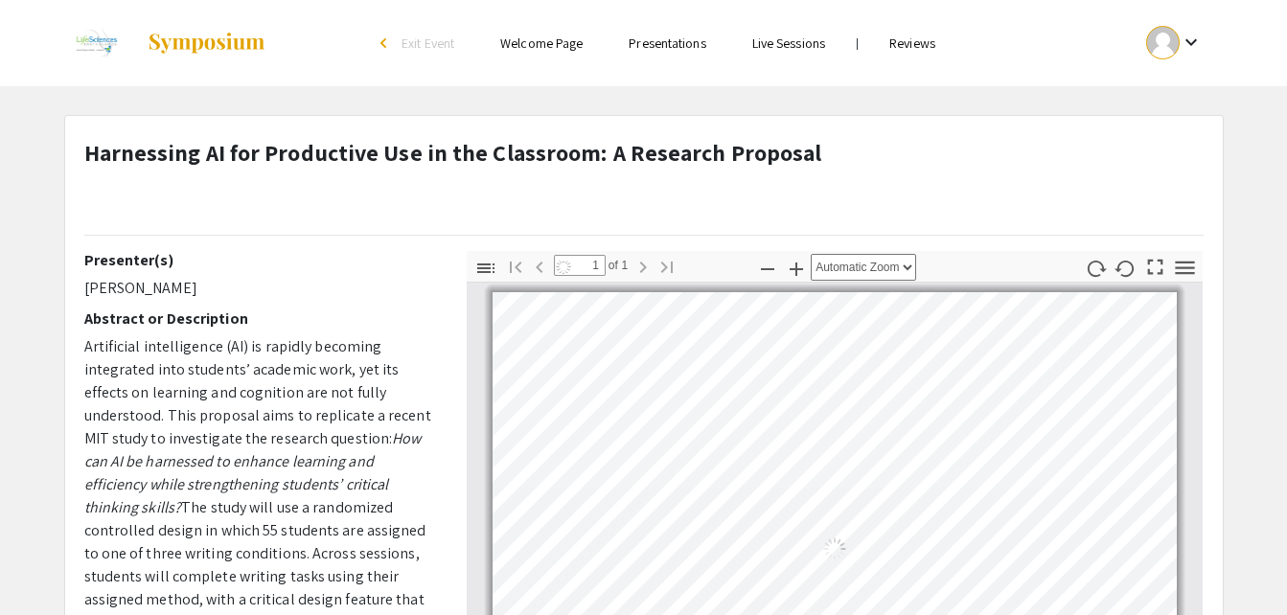
select select "auto"
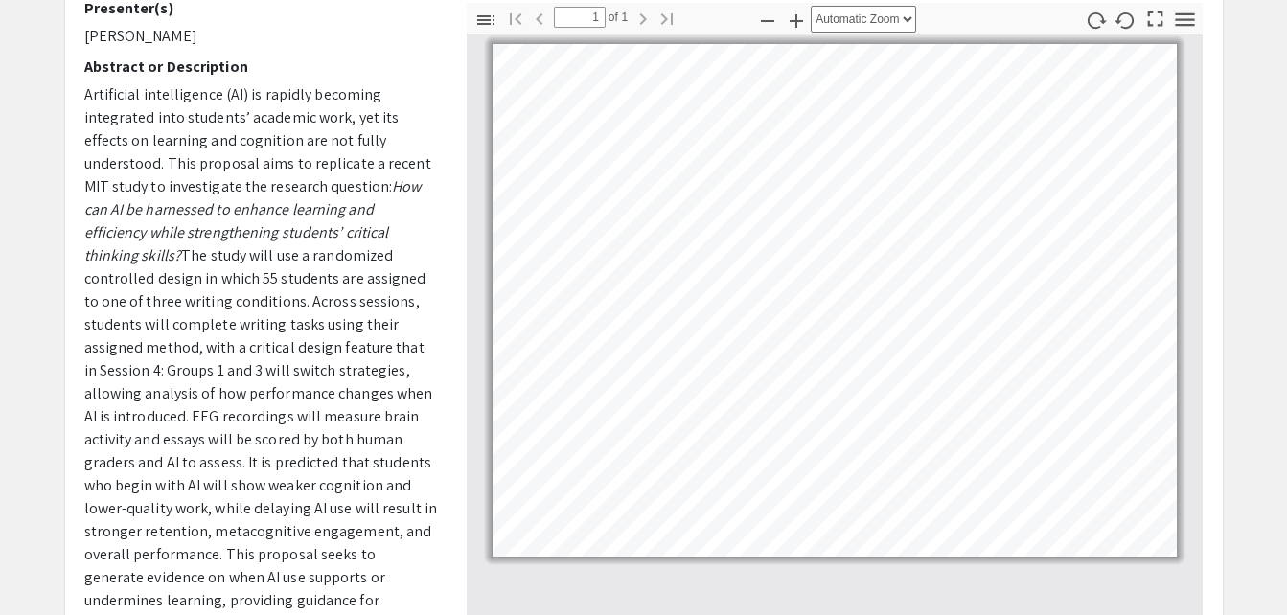
scroll to position [247, 0]
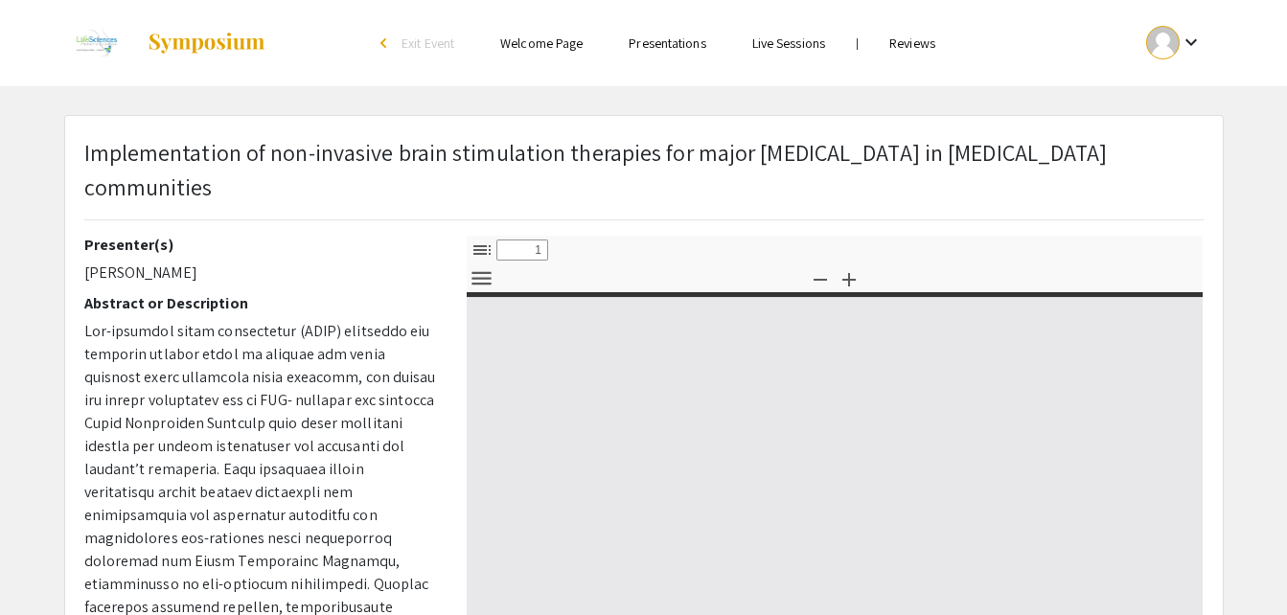
select select "custom"
type input "0"
select select "custom"
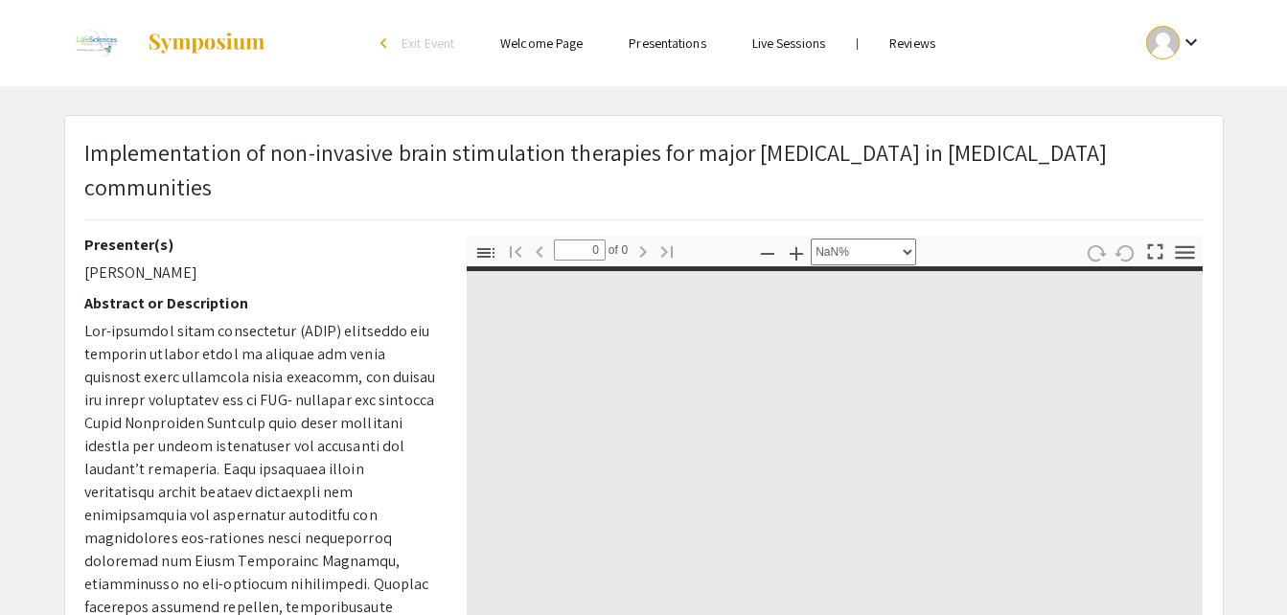
type input "1"
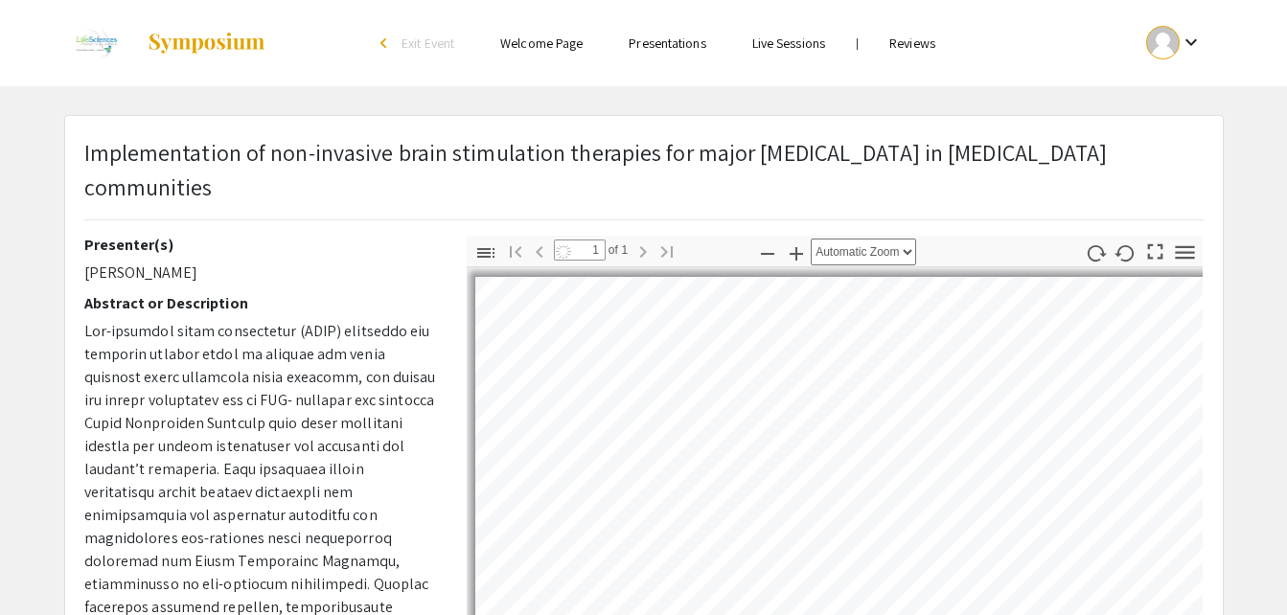
select select "auto"
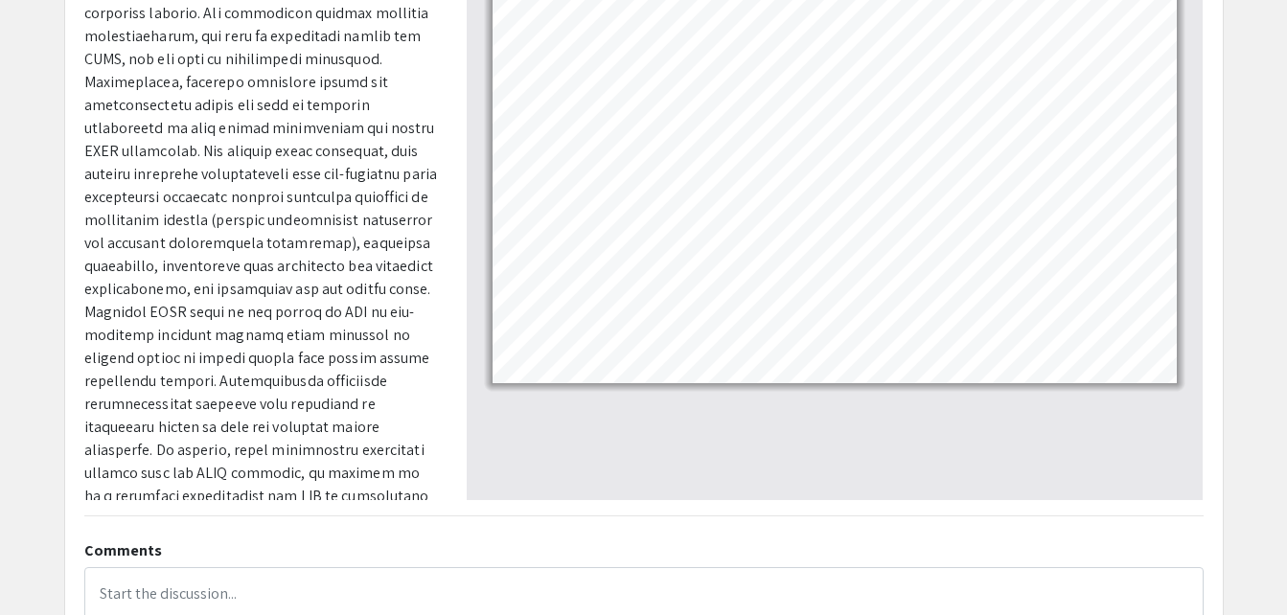
scroll to position [408, 0]
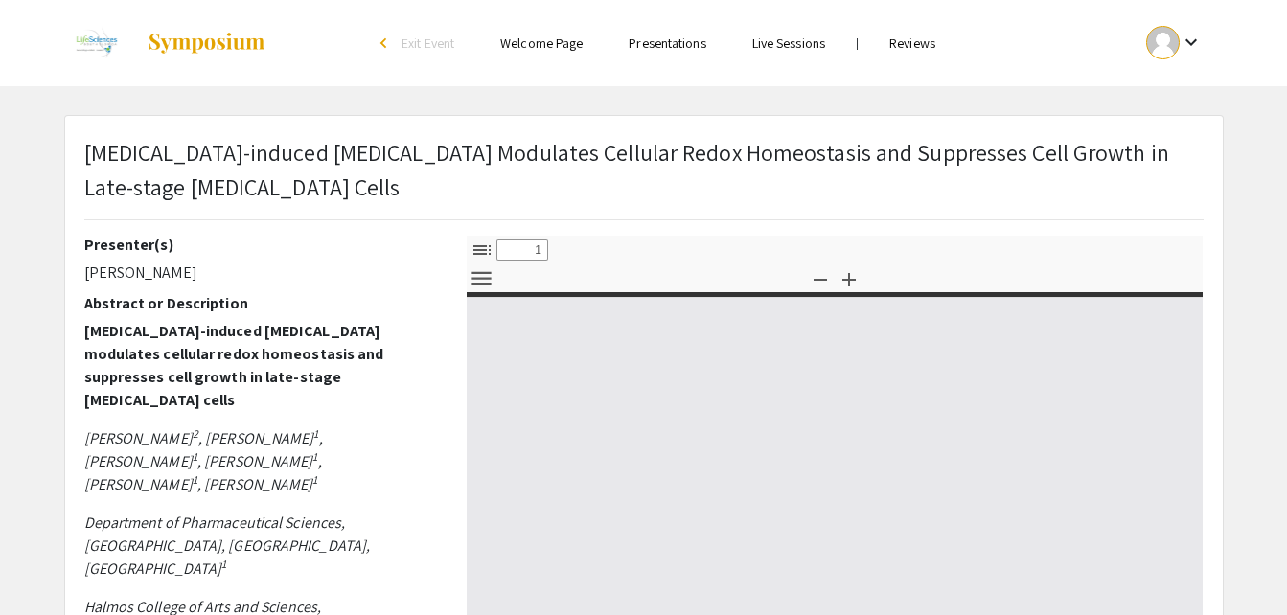
select select "custom"
type input "0"
select select "custom"
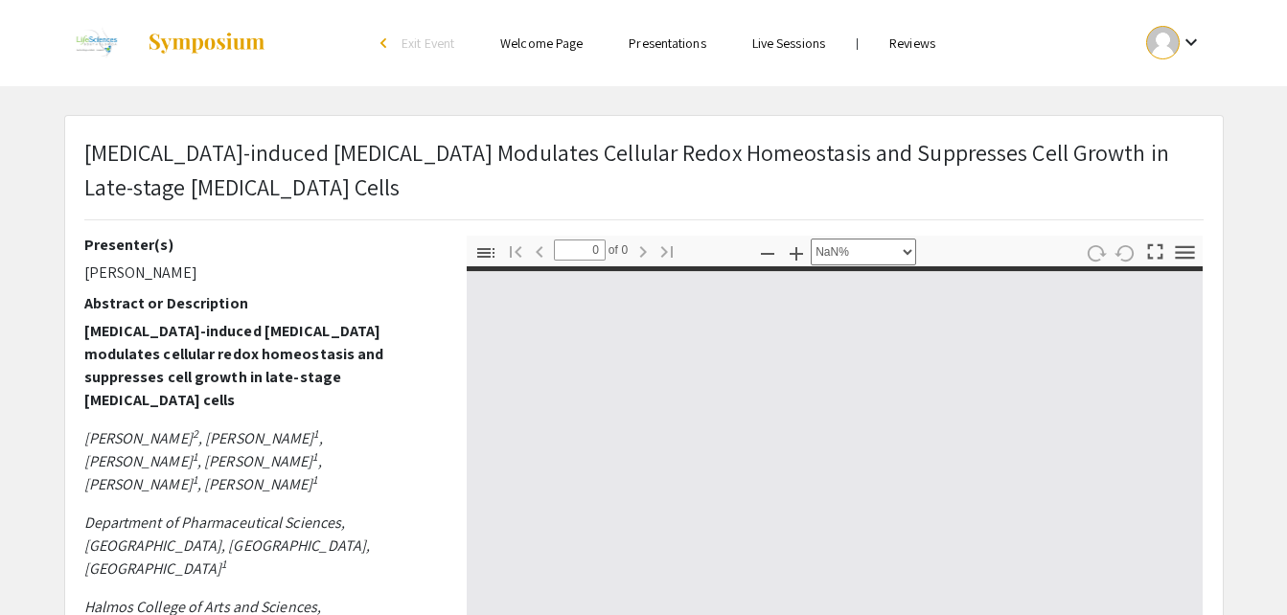
type input "1"
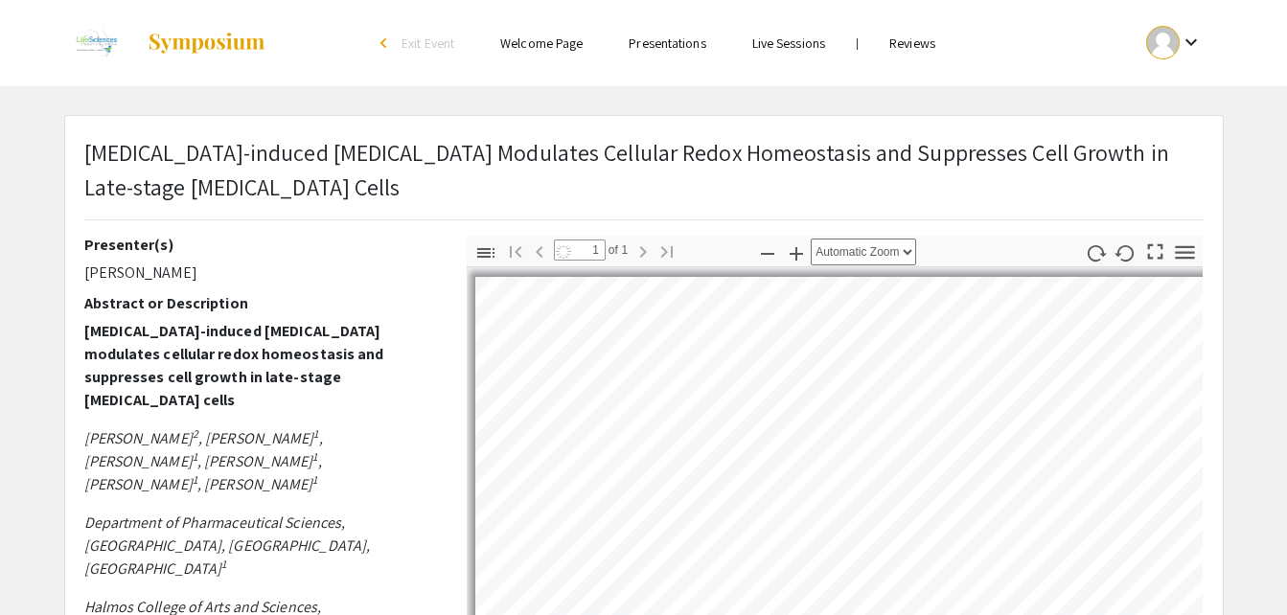
select select "auto"
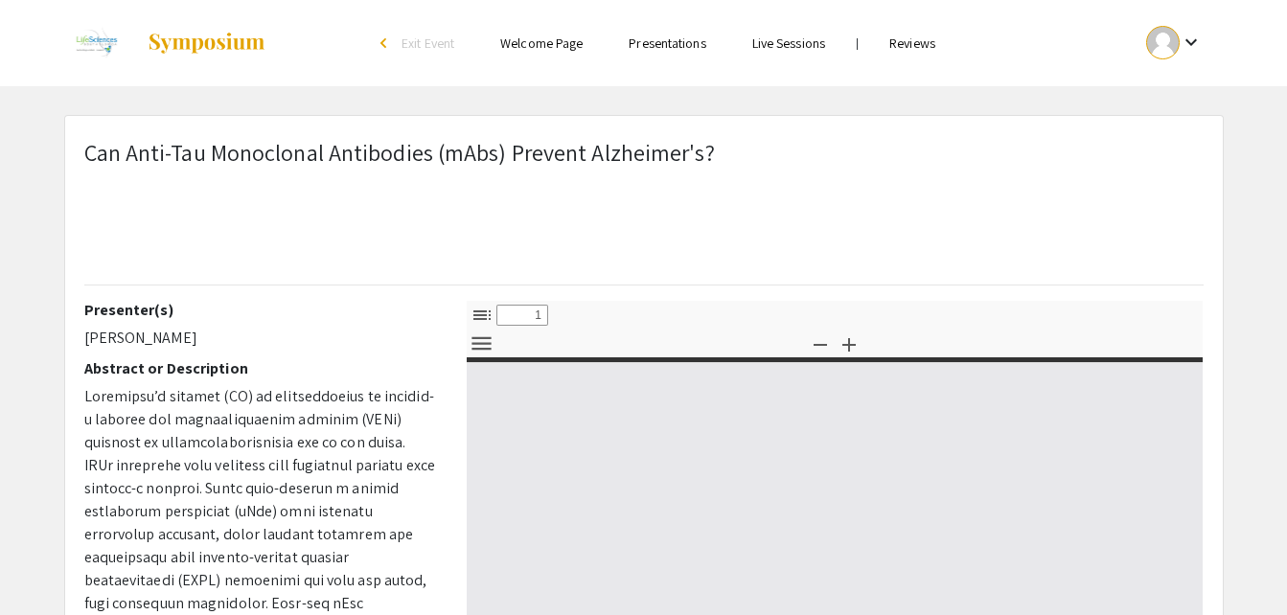
select select "custom"
type input "0"
select select "custom"
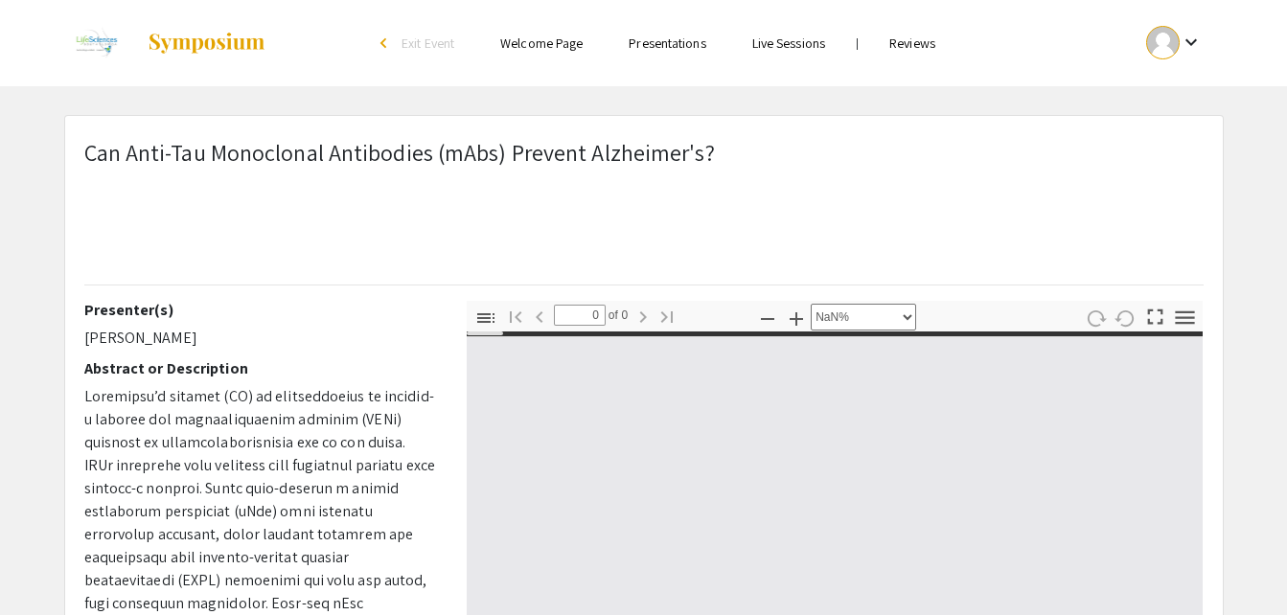
type input "1"
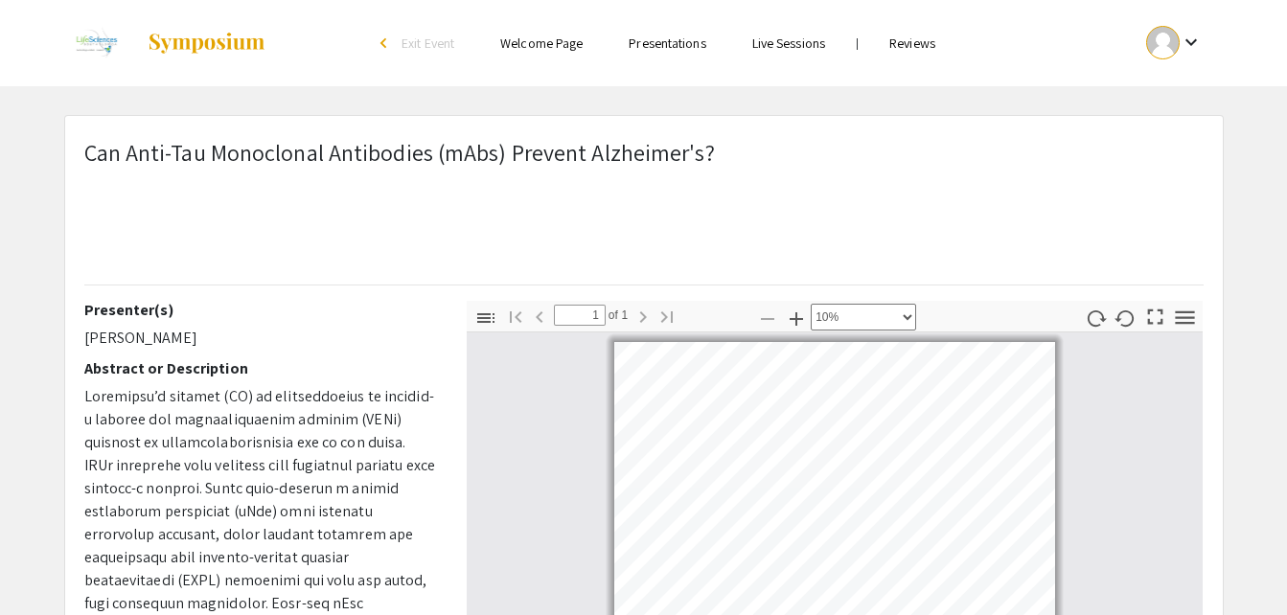
click at [1098, 448] on div at bounding box center [835, 508] width 737 height 348
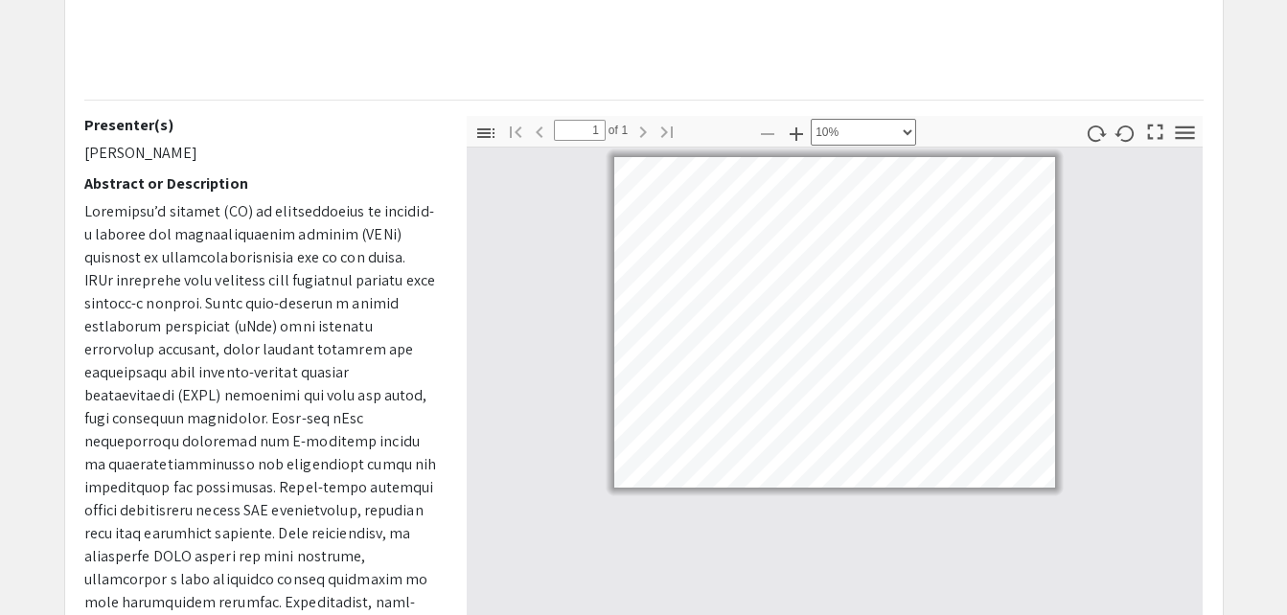
scroll to position [184, 0]
click at [797, 129] on icon "button" at bounding box center [796, 134] width 13 height 13
select select "custom"
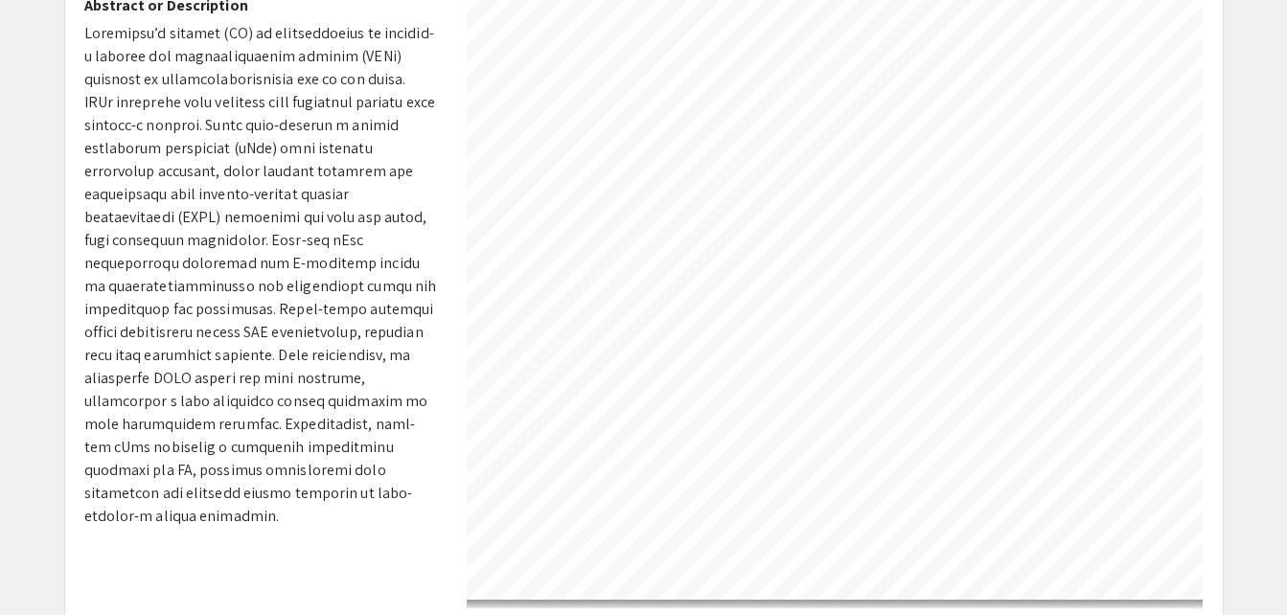
scroll to position [0, 59]
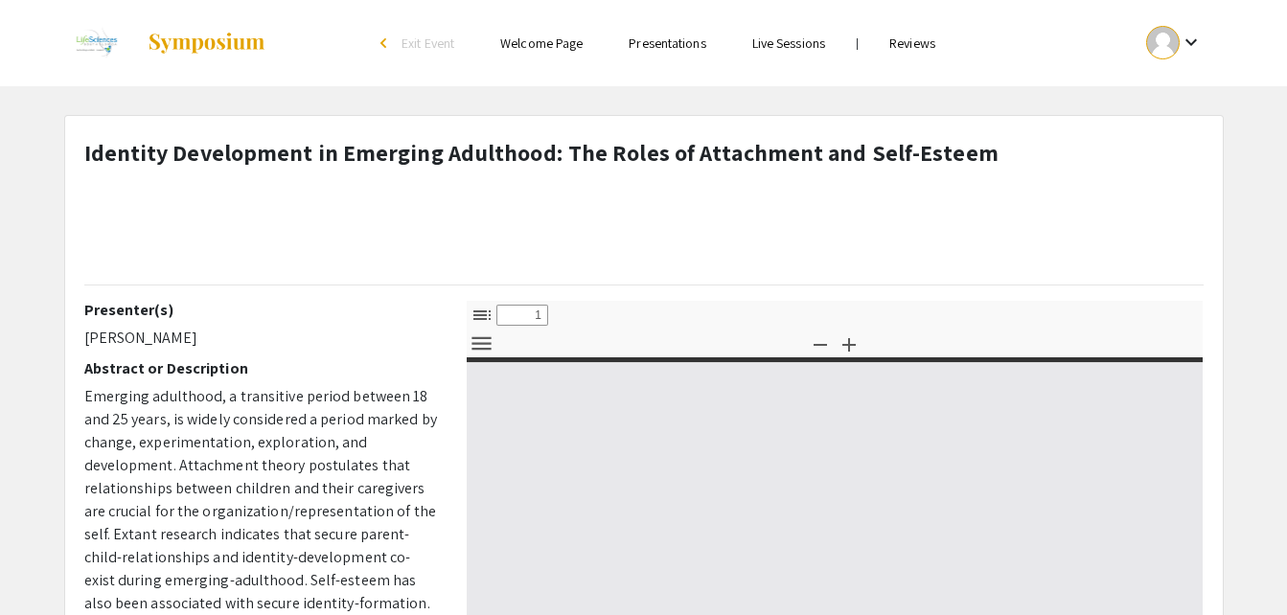
select select "custom"
type input "0"
select select "custom"
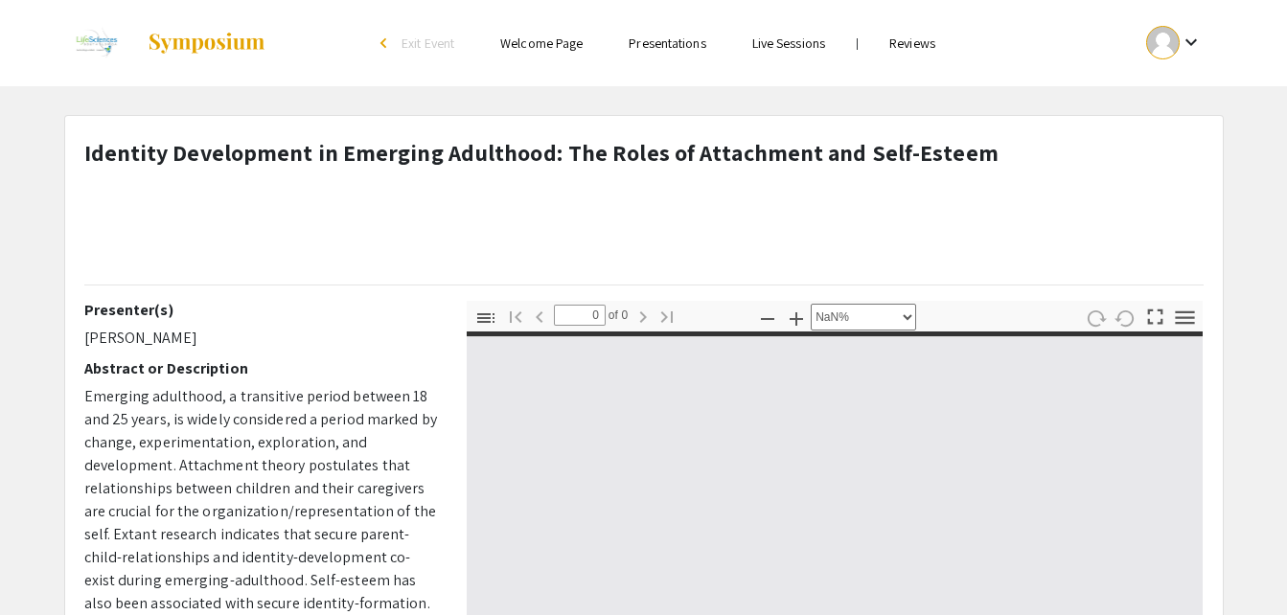
type input "1"
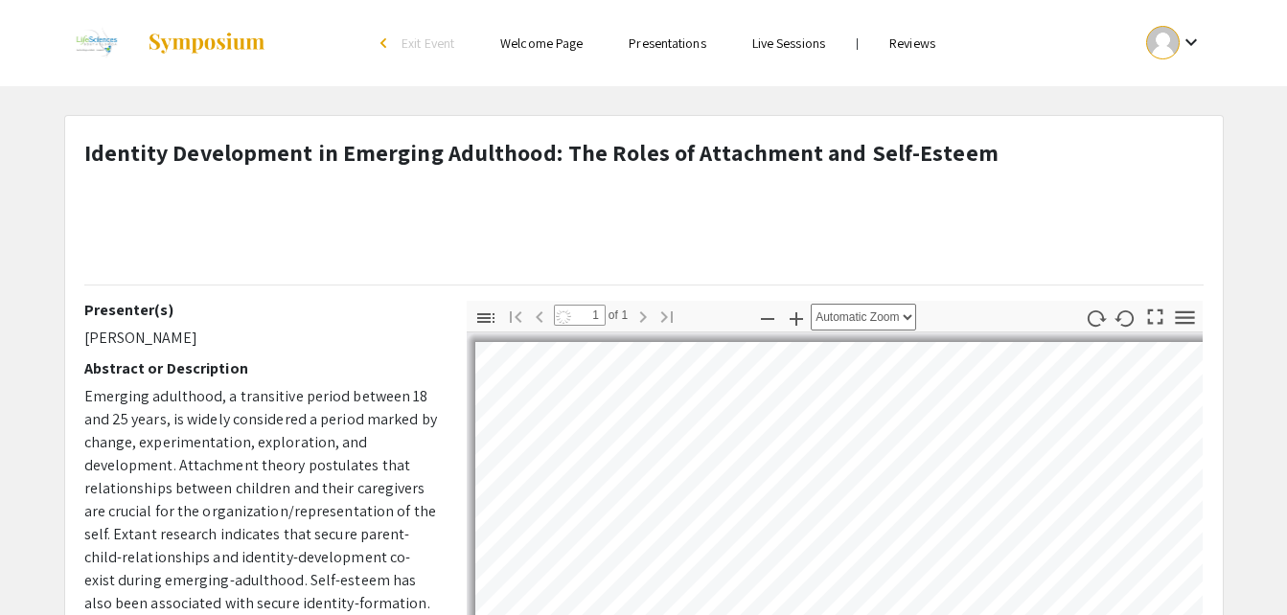
select select "auto"
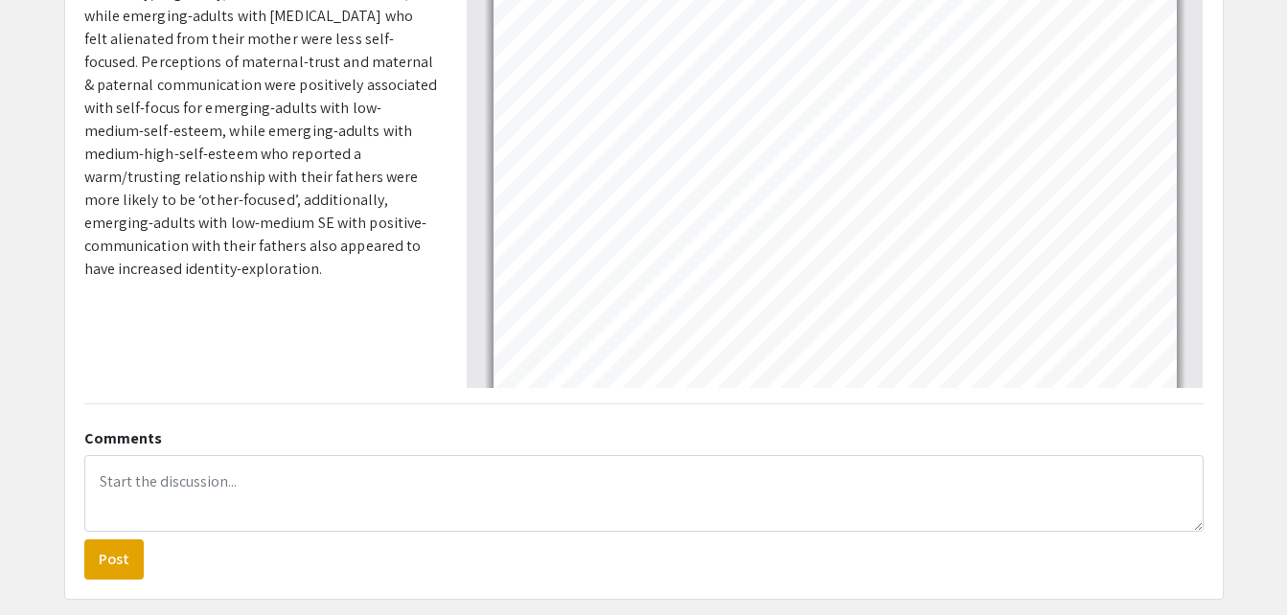
scroll to position [591, 0]
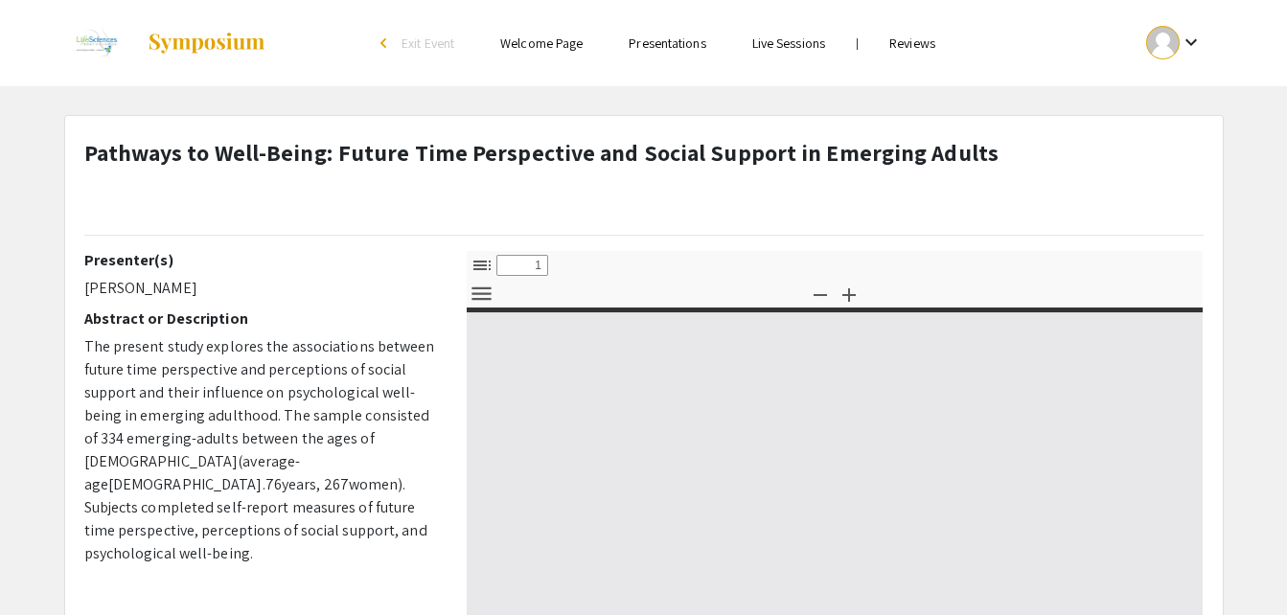
select select "custom"
type input "0"
select select "custom"
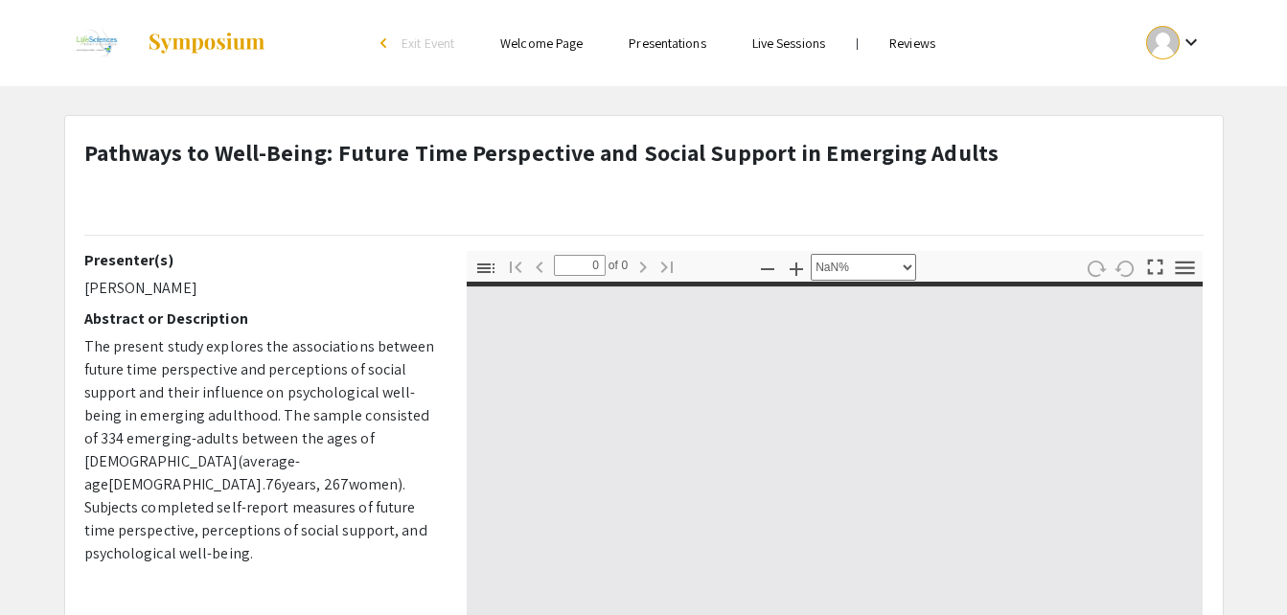
type input "1"
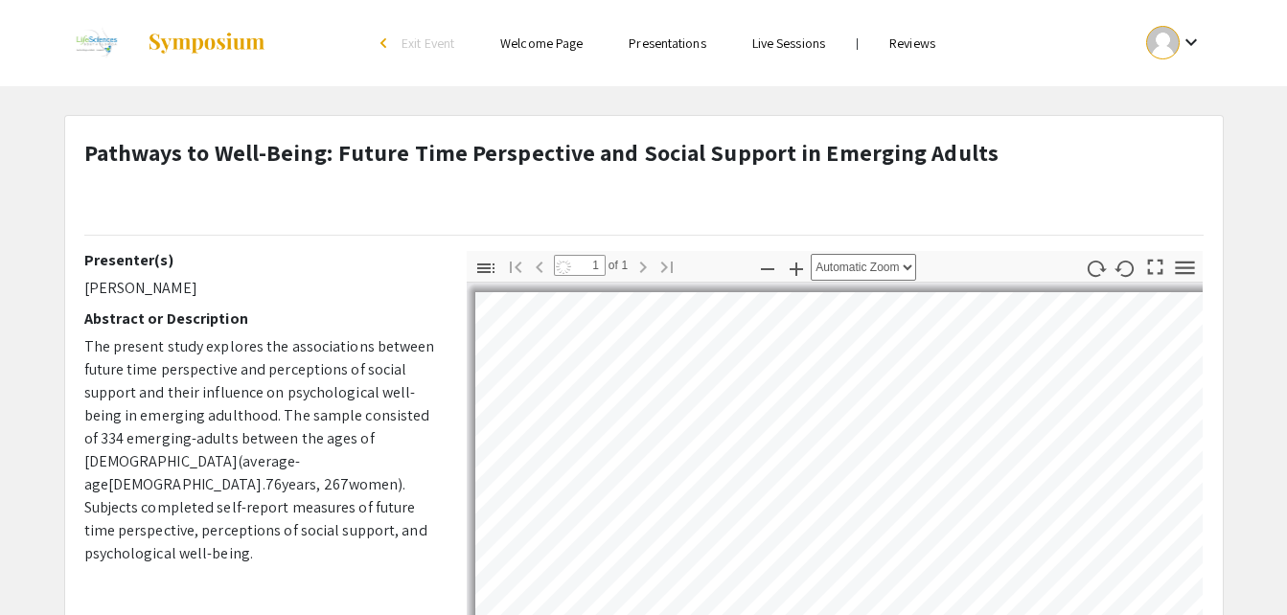
select select "auto"
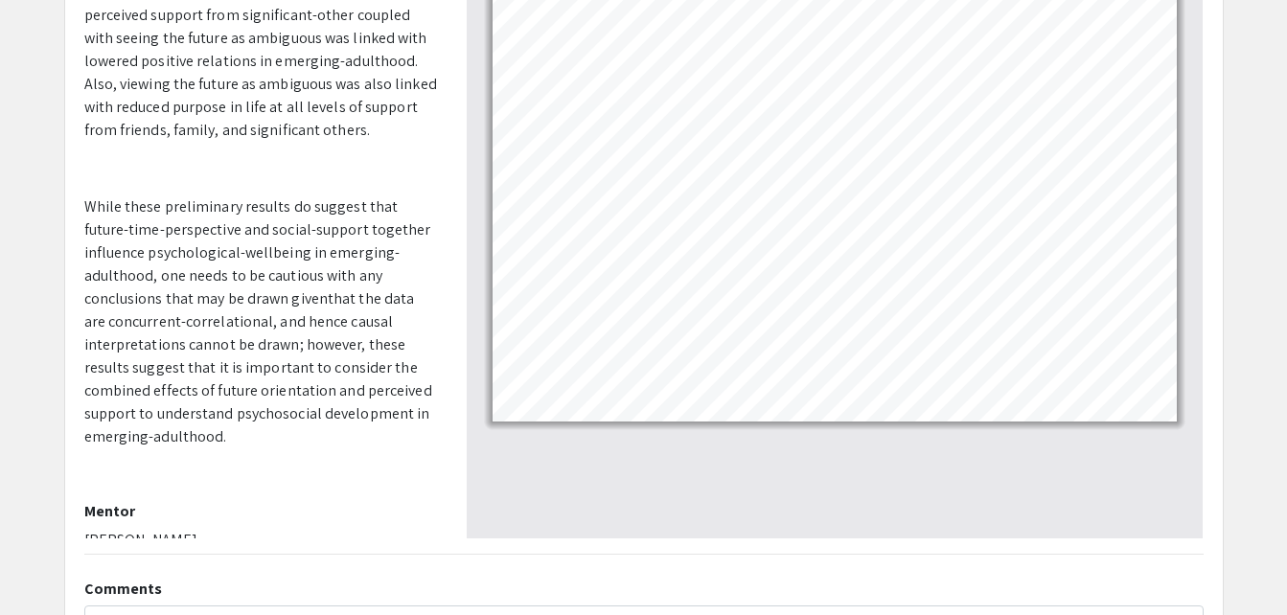
scroll to position [384, 0]
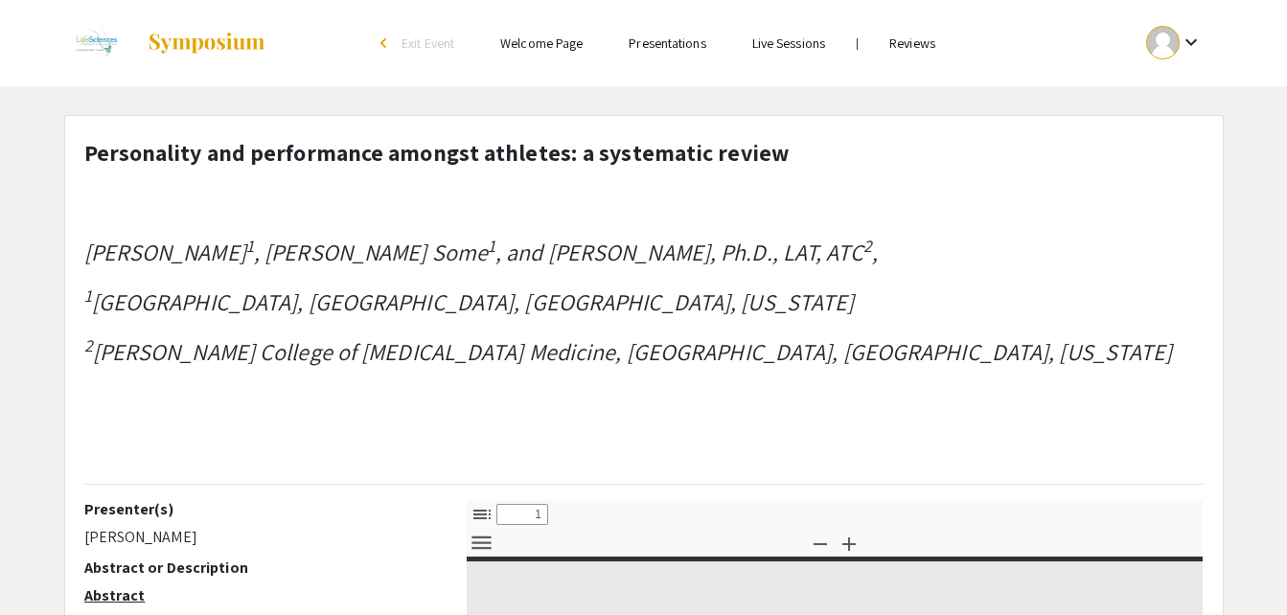
select select "custom"
type input "0"
select select "custom"
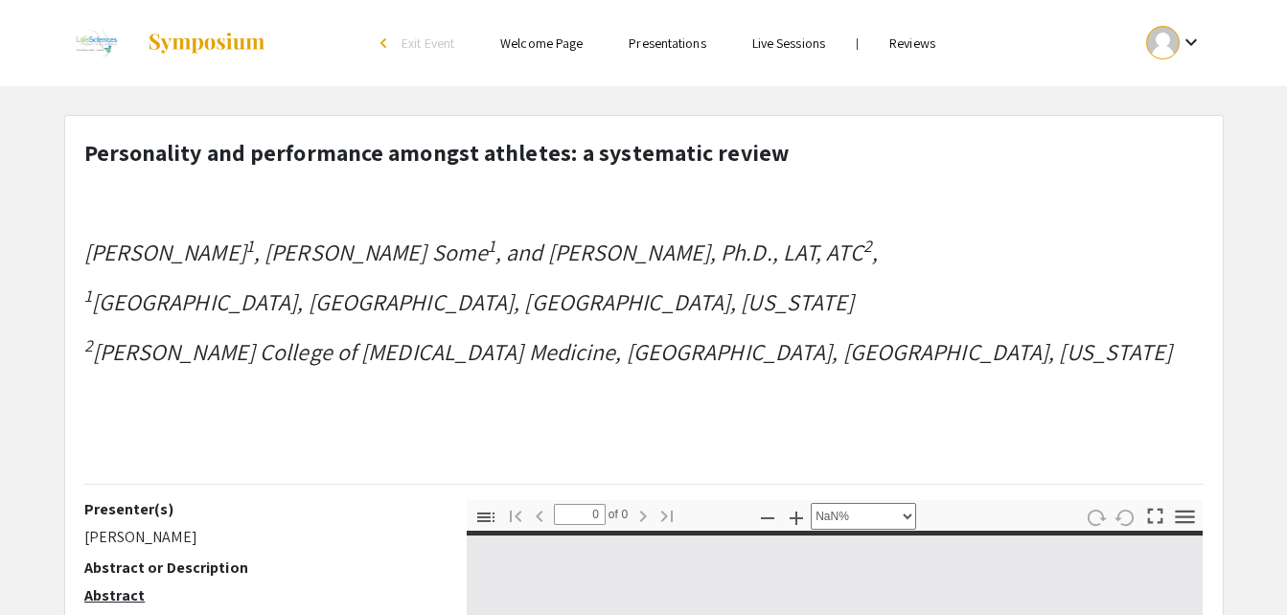
type input "1"
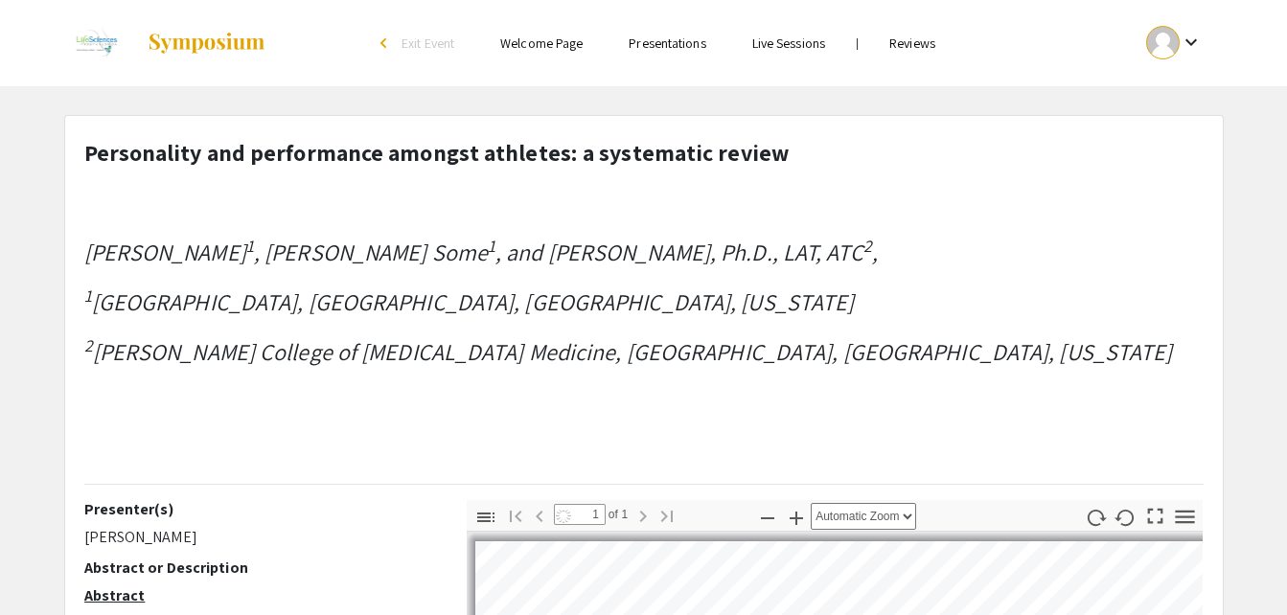
select select "auto"
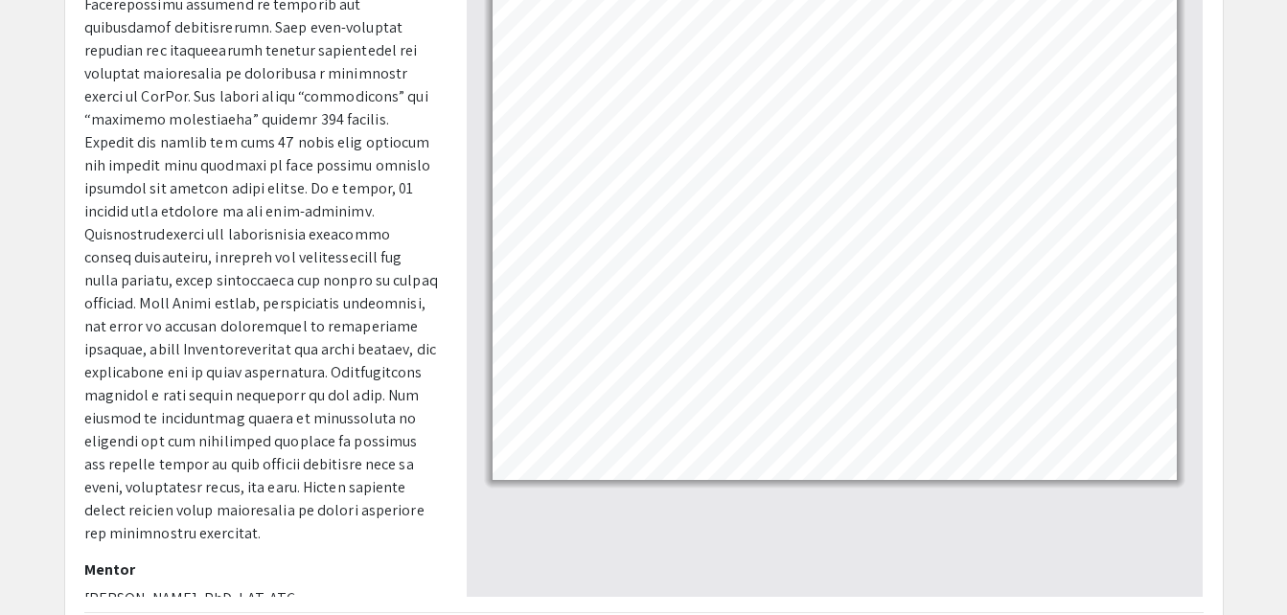
scroll to position [575, 0]
